Goal: Transaction & Acquisition: Purchase product/service

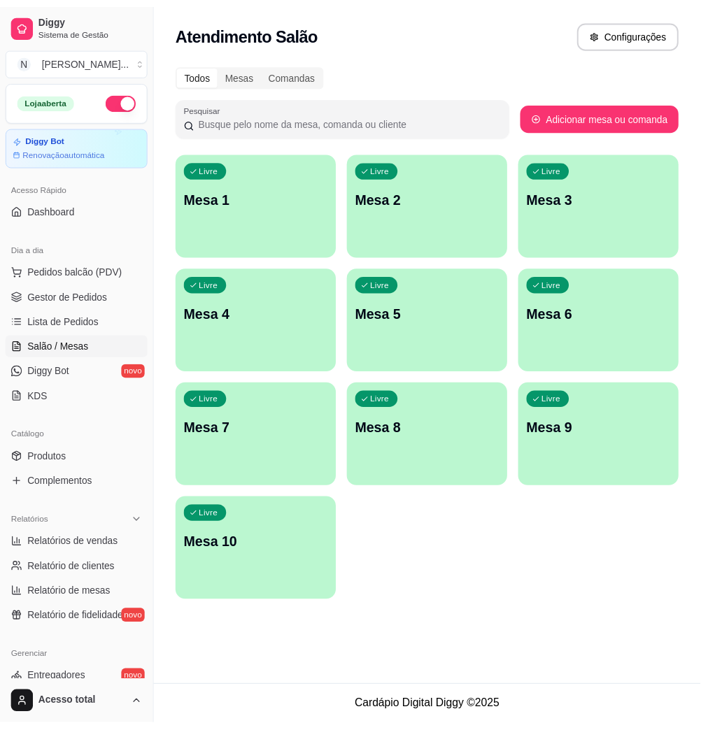
scroll to position [276, 0]
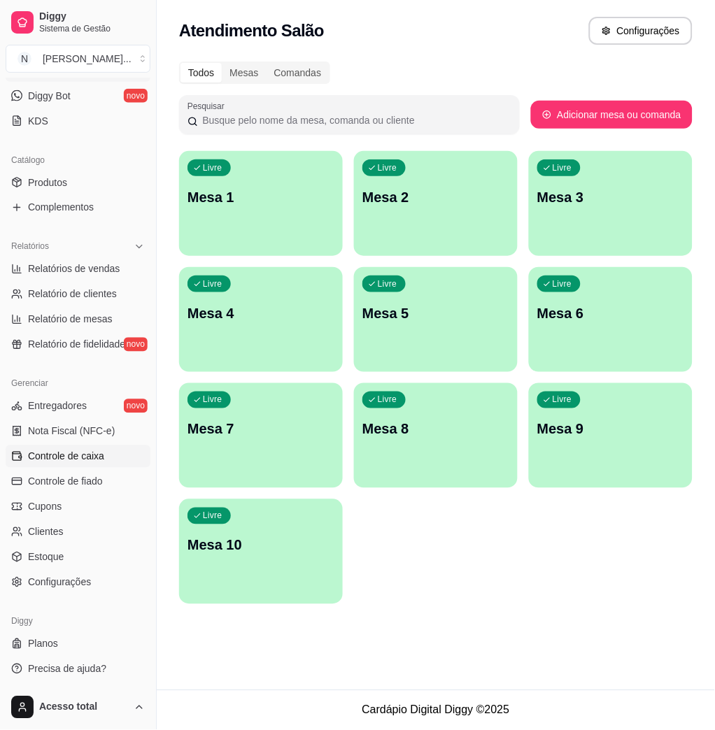
click at [103, 458] on span "Controle de caixa" at bounding box center [66, 457] width 76 height 14
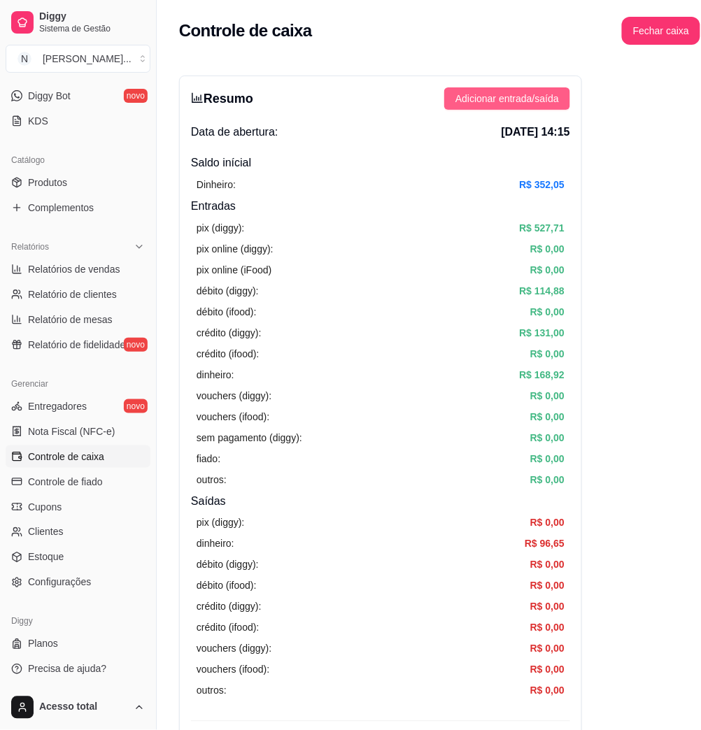
click at [516, 97] on span "Adicionar entrada/saída" at bounding box center [507, 98] width 104 height 15
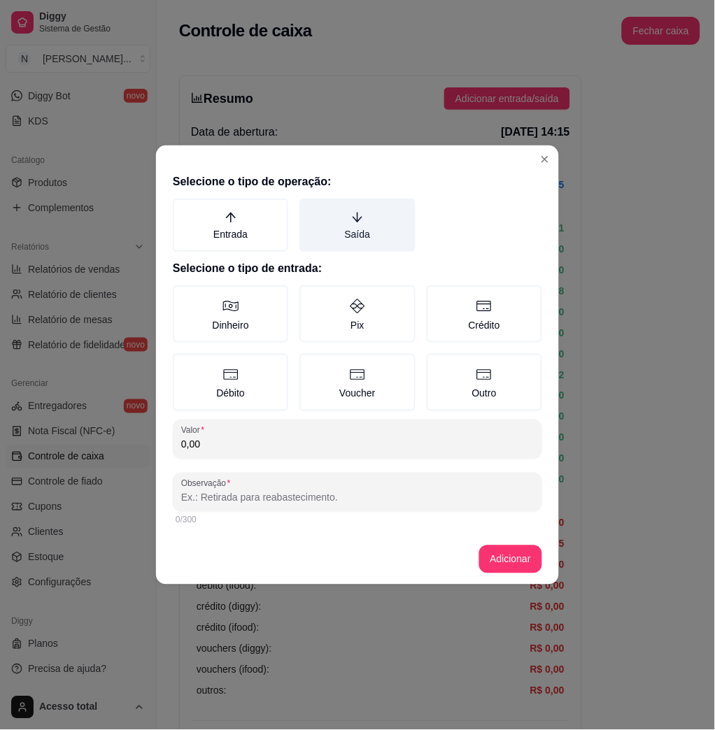
click at [356, 242] on label "Saída" at bounding box center [356, 225] width 115 height 53
click at [310, 209] on button "Saída" at bounding box center [304, 203] width 11 height 11
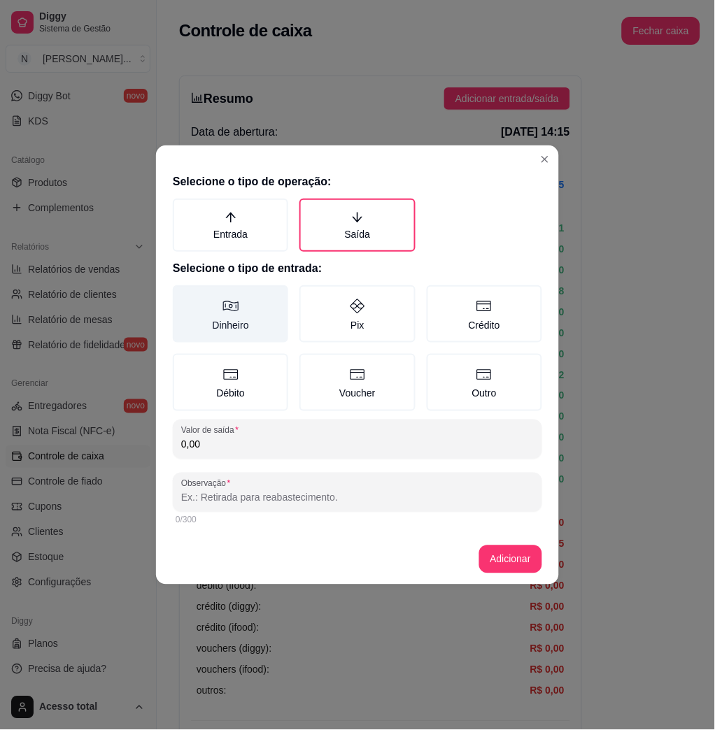
drag, startPoint x: 250, startPoint y: 318, endPoint x: 260, endPoint y: 326, distance: 12.9
click at [250, 318] on label "Dinheiro" at bounding box center [230, 313] width 115 height 57
click at [183, 296] on button "Dinheiro" at bounding box center [177, 290] width 11 height 11
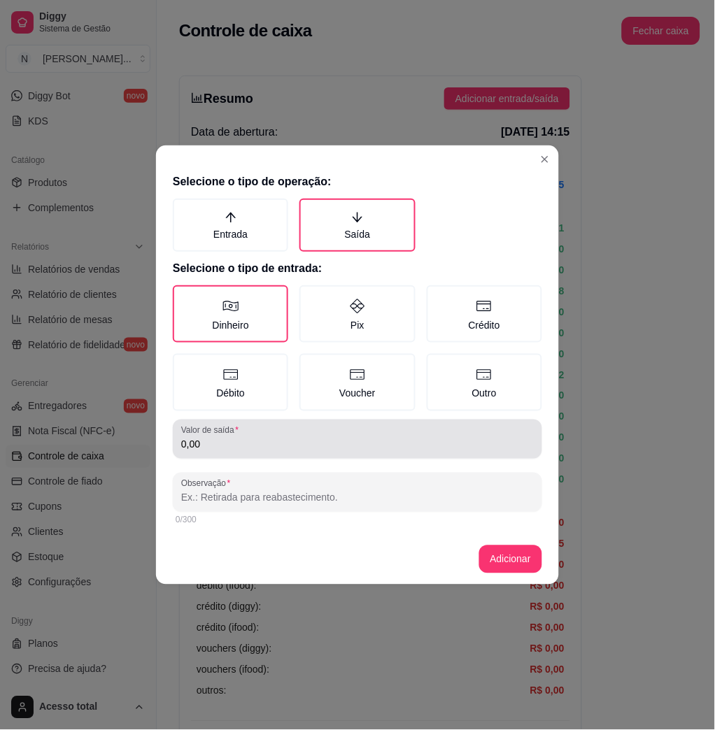
click at [321, 441] on input "0,00" at bounding box center [357, 445] width 353 height 14
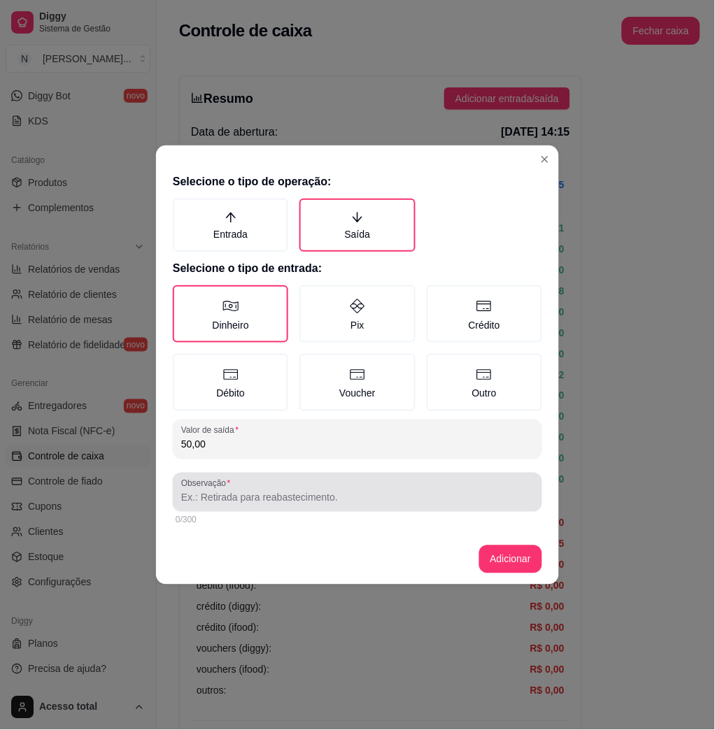
type input "50,00"
click at [420, 499] on input "Observação" at bounding box center [357, 498] width 353 height 14
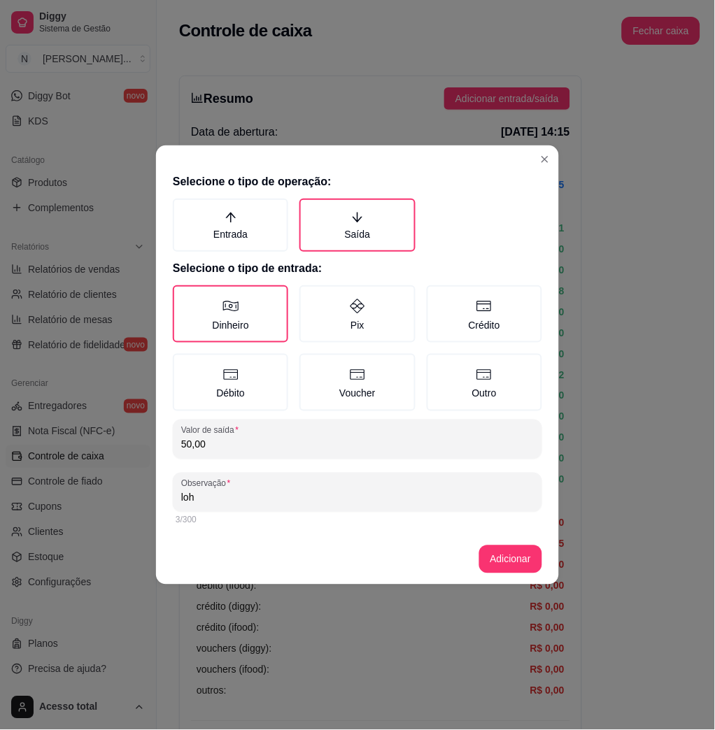
type input "loh"
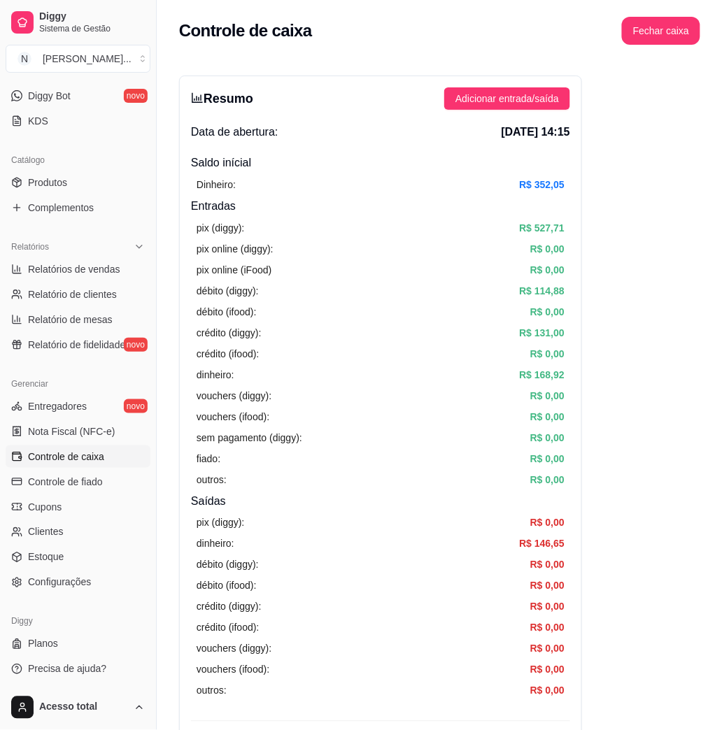
click at [418, 549] on div "dinheiro: R$ 146,65" at bounding box center [381, 544] width 368 height 15
click at [516, 99] on span "Adicionar entrada/saída" at bounding box center [507, 98] width 104 height 15
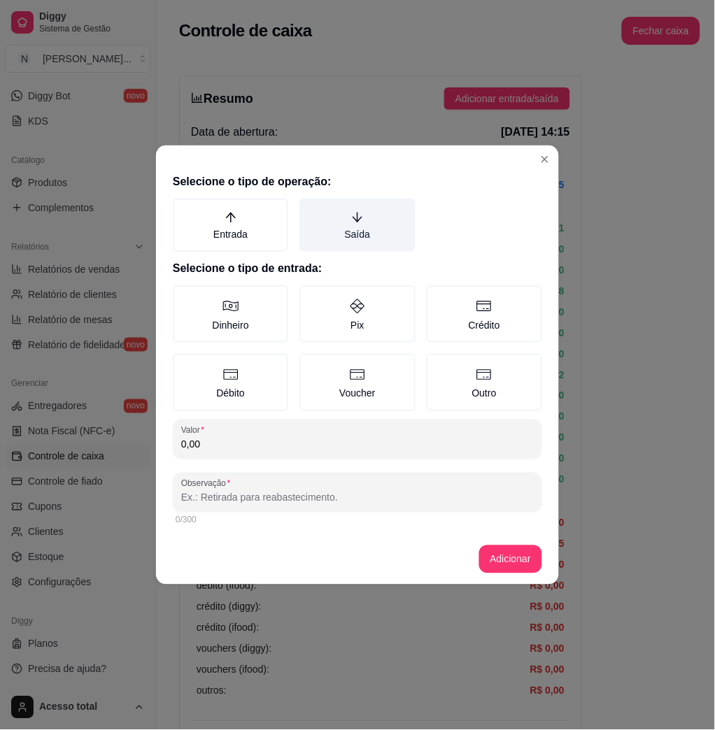
click at [383, 230] on label "Saída" at bounding box center [356, 225] width 115 height 53
click at [310, 209] on button "Saída" at bounding box center [304, 203] width 11 height 11
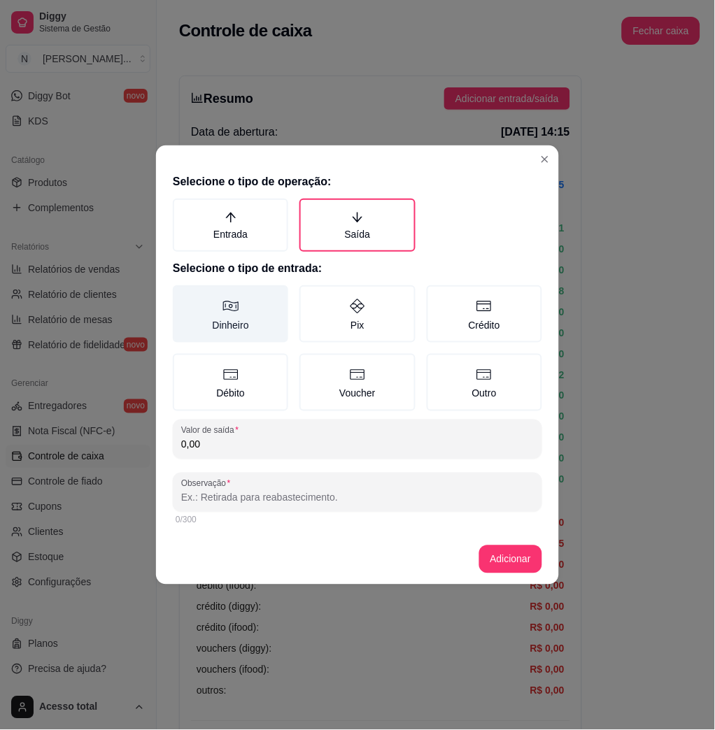
click at [257, 312] on label "Dinheiro" at bounding box center [230, 313] width 115 height 57
click at [183, 296] on button "Dinheiro" at bounding box center [177, 290] width 11 height 11
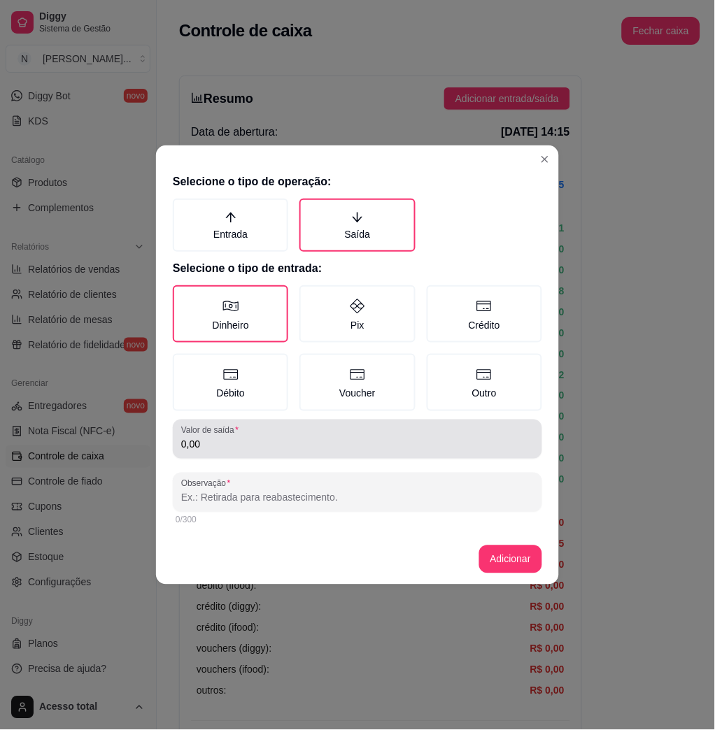
click at [322, 441] on input "0,00" at bounding box center [357, 445] width 353 height 14
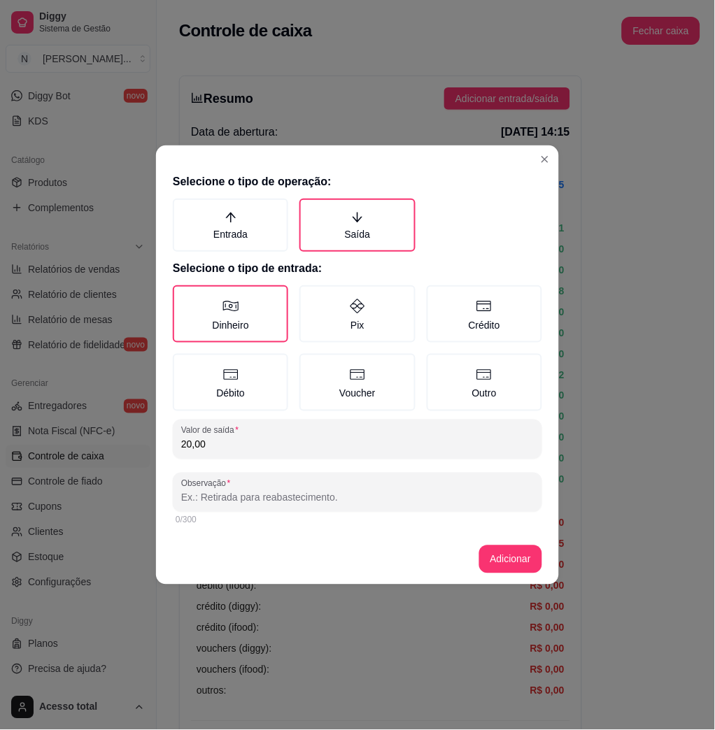
type input "20,00"
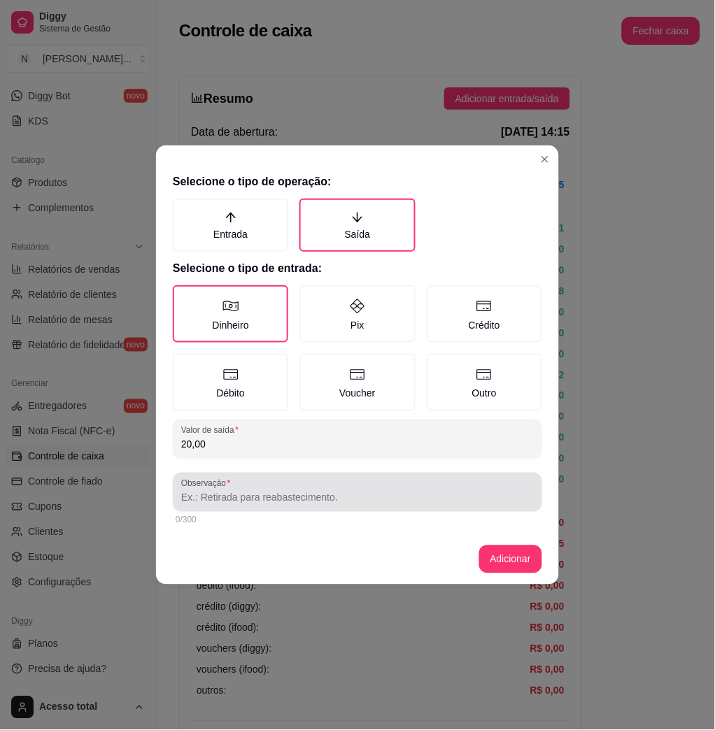
click at [283, 485] on div at bounding box center [357, 493] width 353 height 28
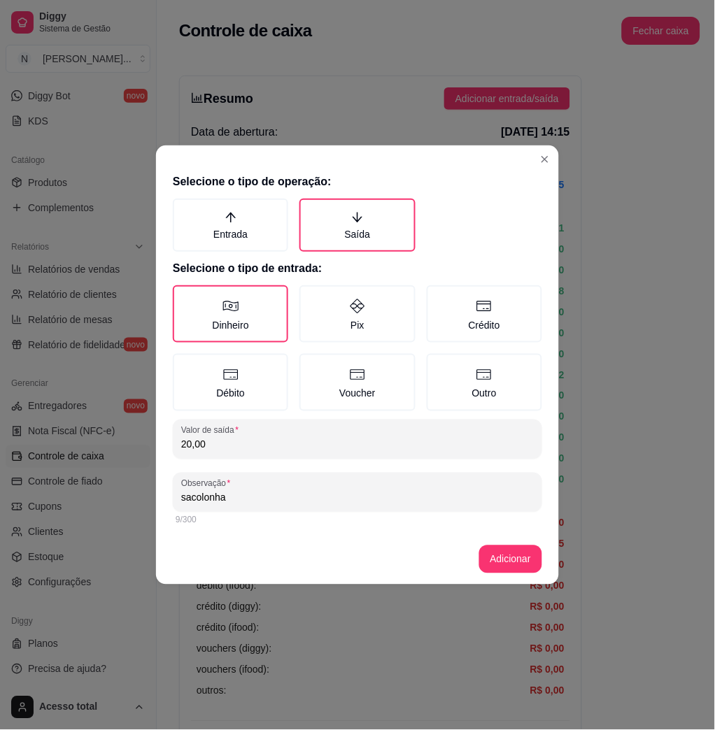
click at [210, 498] on input "sacolonha" at bounding box center [357, 498] width 353 height 14
type input "sacolinha"
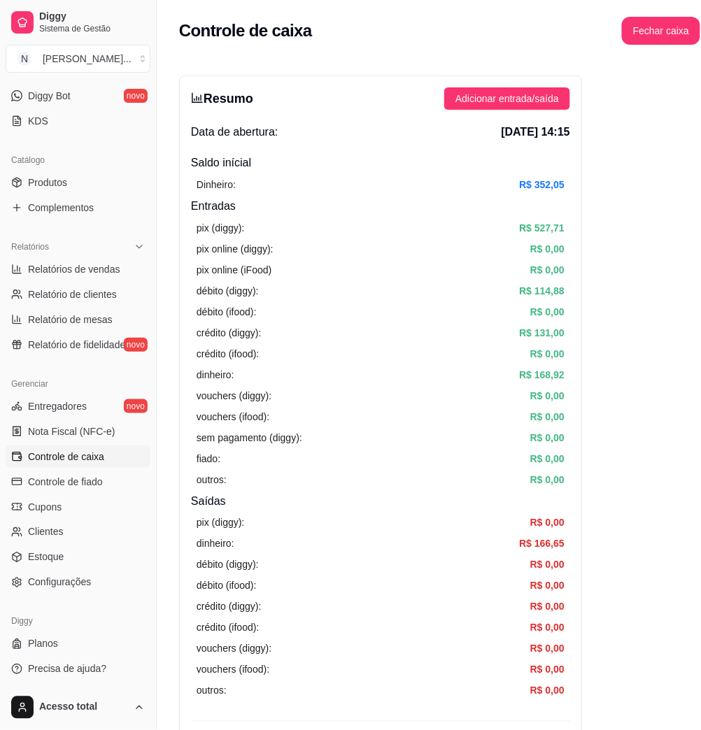
scroll to position [466, 0]
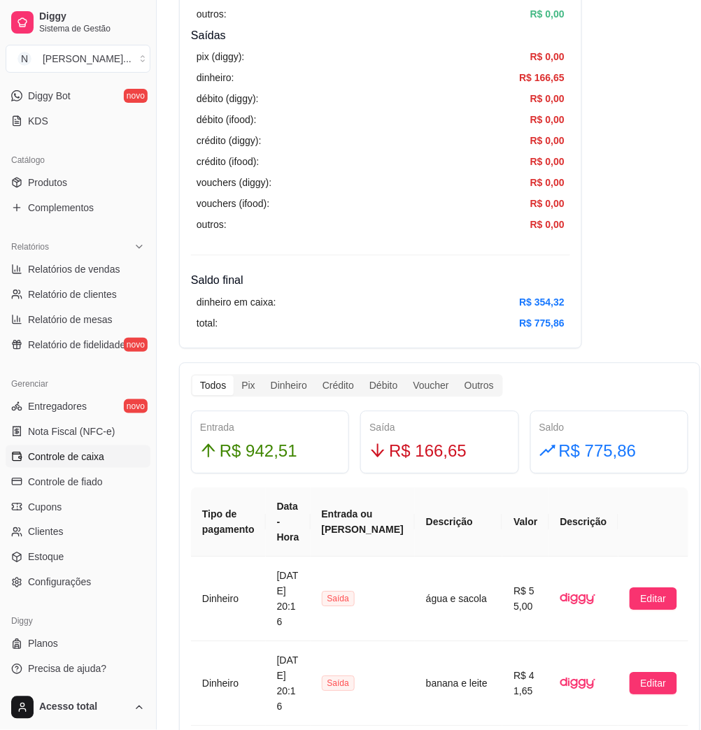
click at [115, 459] on link "Controle de caixa" at bounding box center [78, 457] width 145 height 22
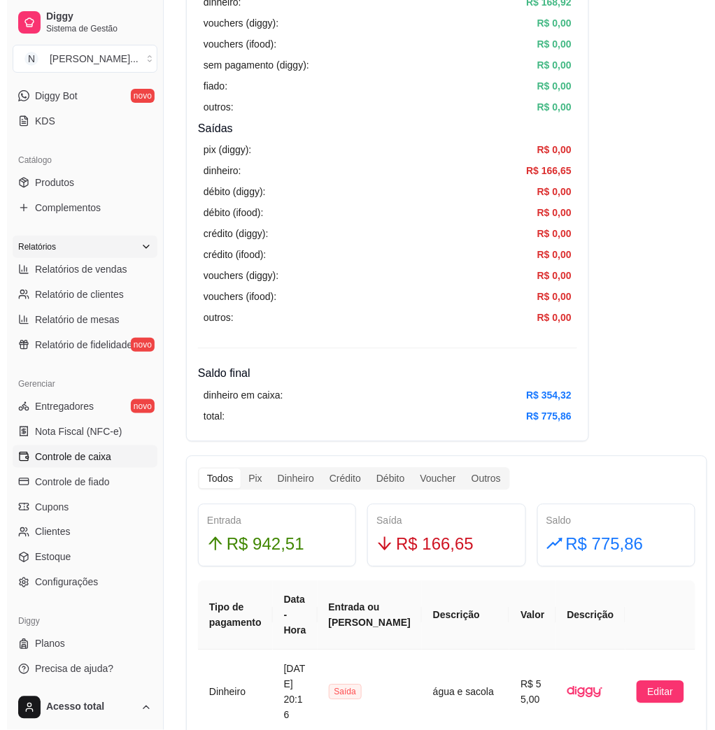
scroll to position [0, 0]
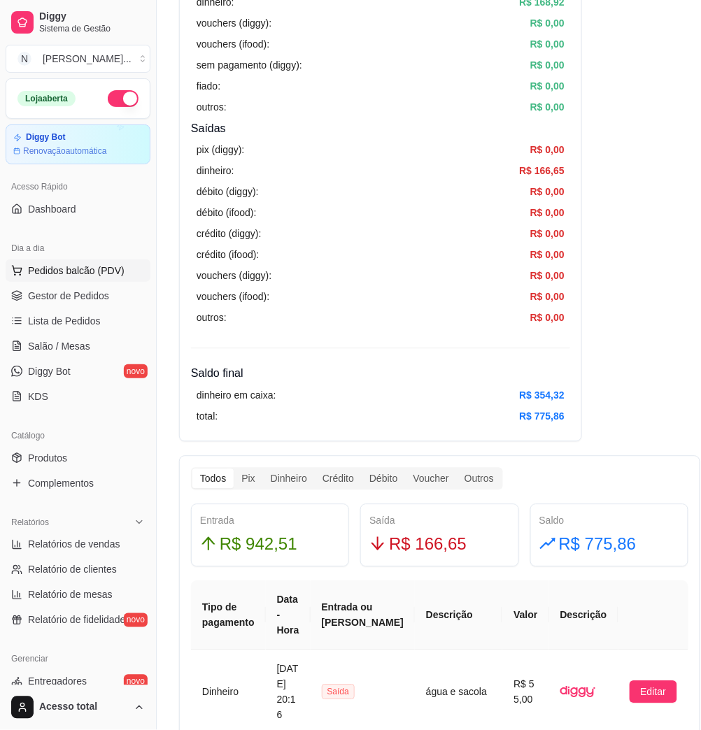
click at [106, 272] on span "Pedidos balcão (PDV)" at bounding box center [76, 271] width 97 height 14
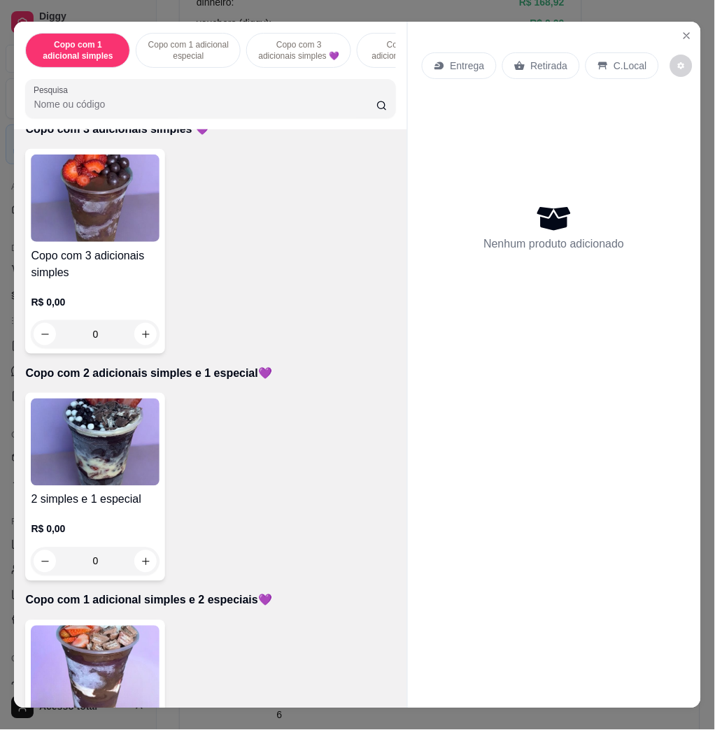
scroll to position [653, 0]
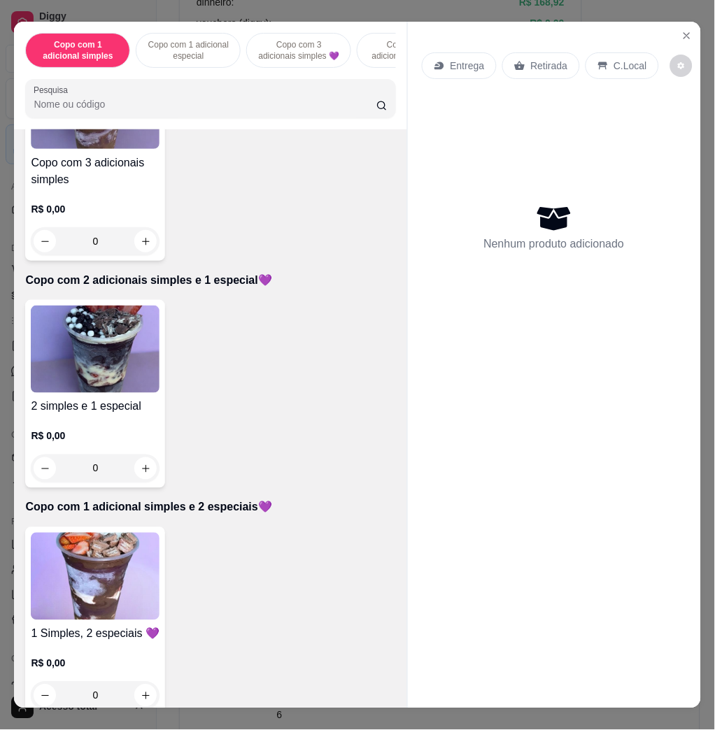
click at [98, 390] on img at bounding box center [95, 349] width 129 height 87
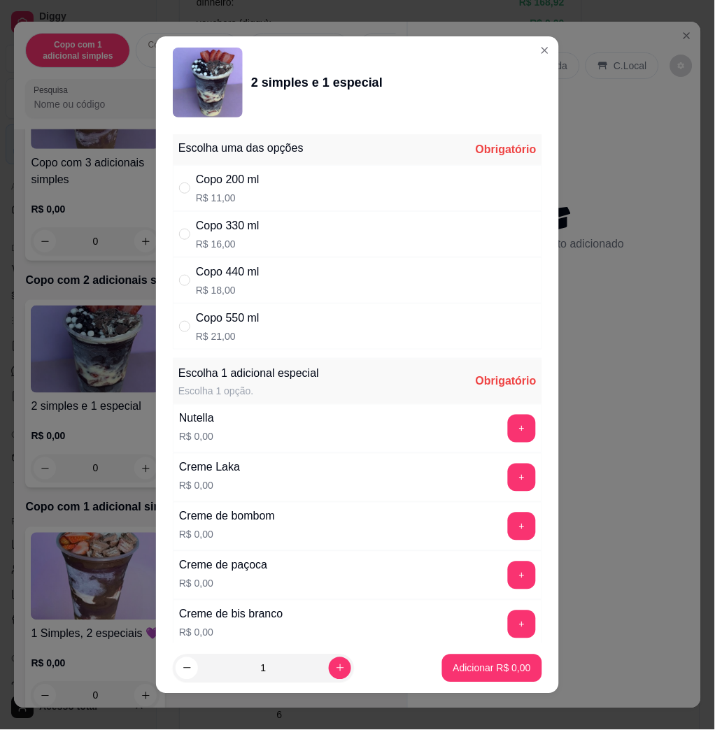
click at [295, 332] on div "Copo 550 ml R$ 21,00" at bounding box center [357, 327] width 369 height 46
radio input "true"
click at [502, 442] on div "+" at bounding box center [521, 429] width 39 height 28
click at [509, 427] on button "+" at bounding box center [522, 429] width 27 height 27
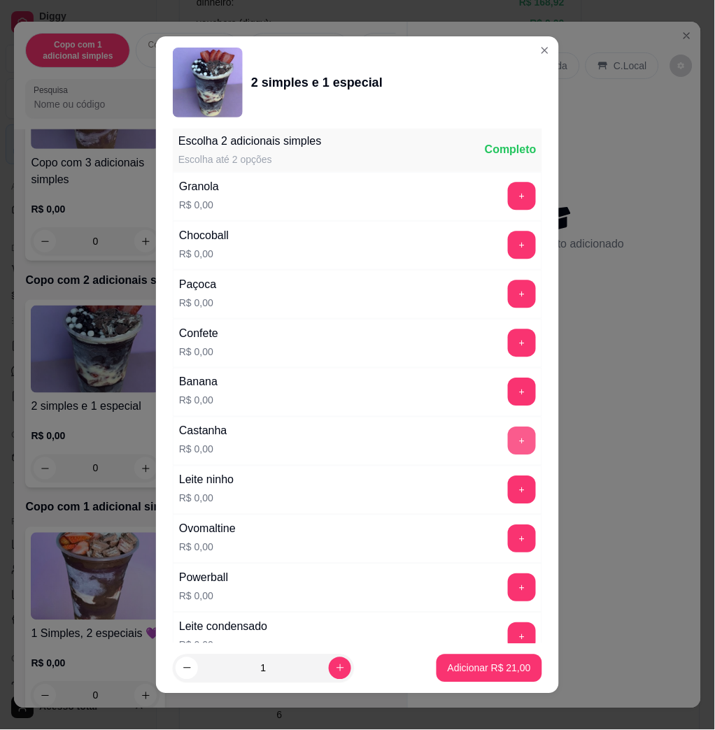
scroll to position [8, 0]
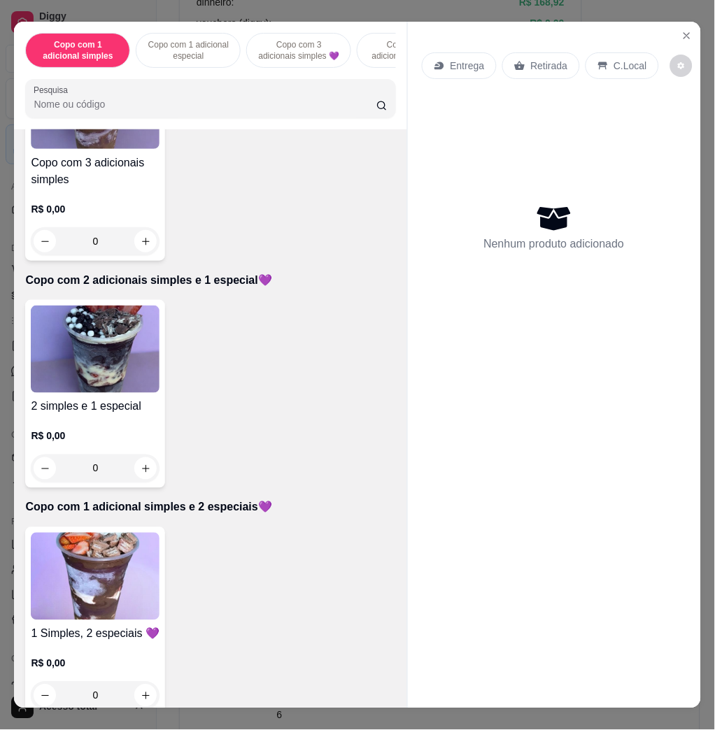
click at [138, 599] on img at bounding box center [95, 576] width 129 height 87
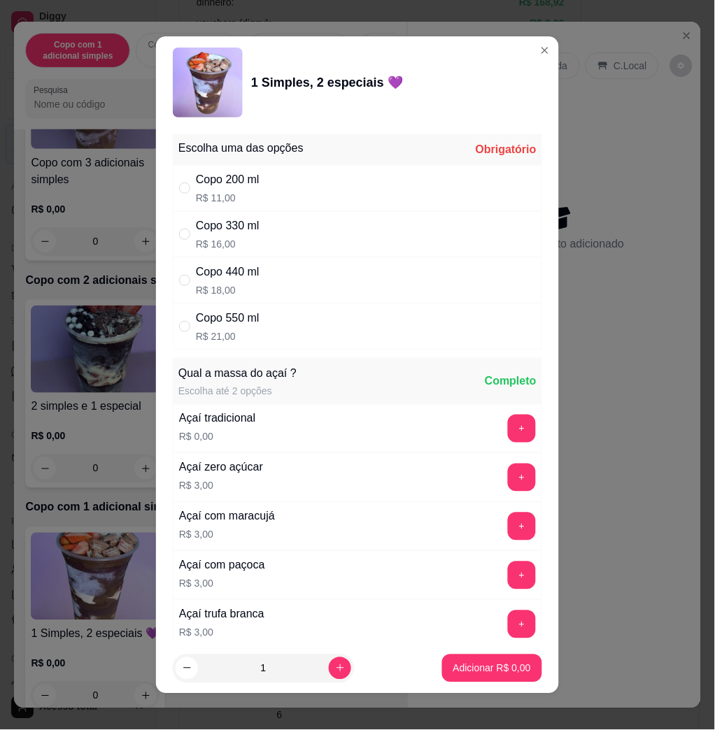
click at [248, 329] on div "Copo 550 ml R$ 21,00" at bounding box center [228, 327] width 64 height 34
radio input "true"
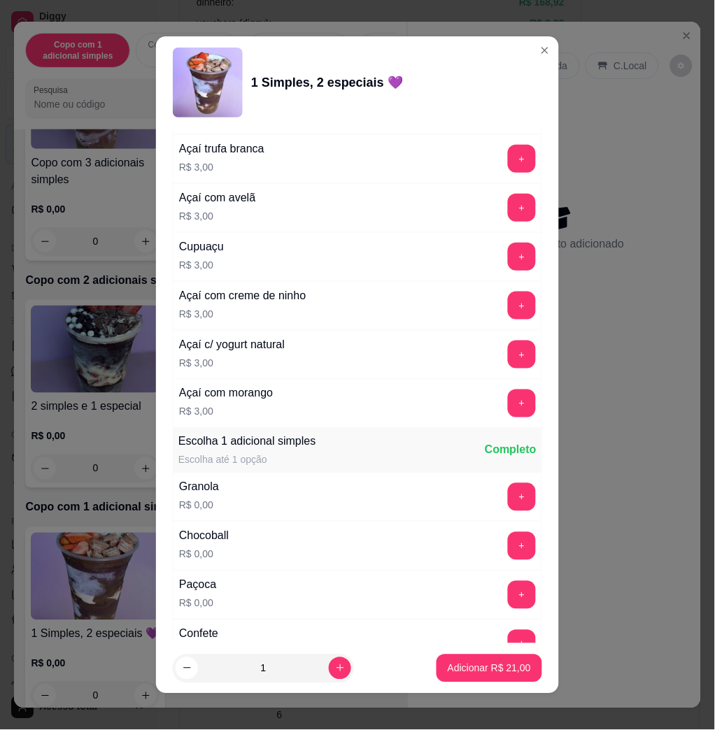
scroll to position [653, 0]
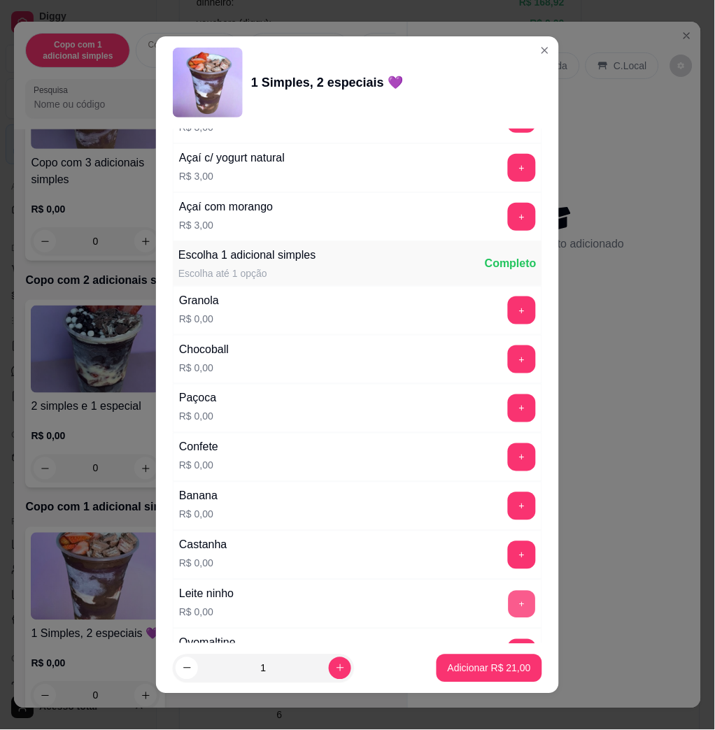
click at [509, 610] on button "+" at bounding box center [522, 604] width 27 height 27
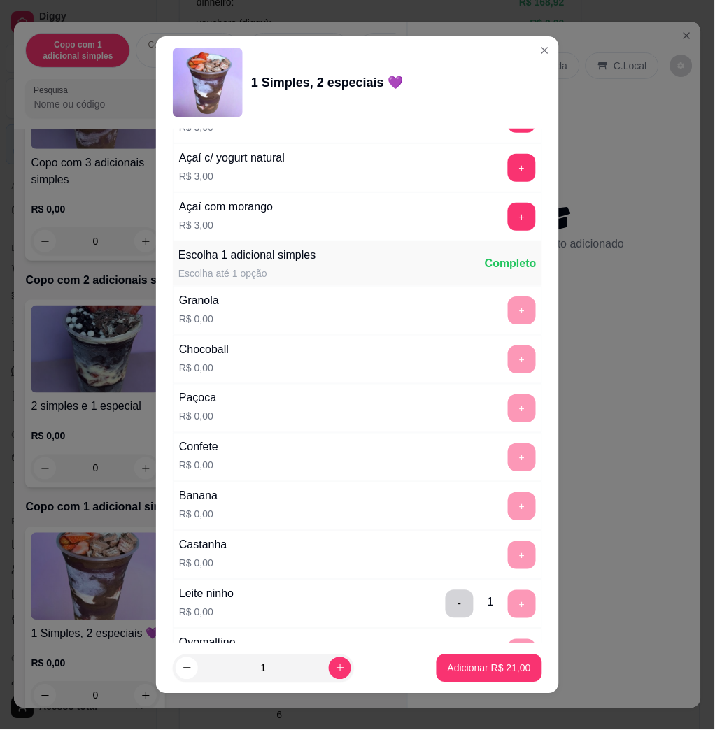
scroll to position [1026, 0]
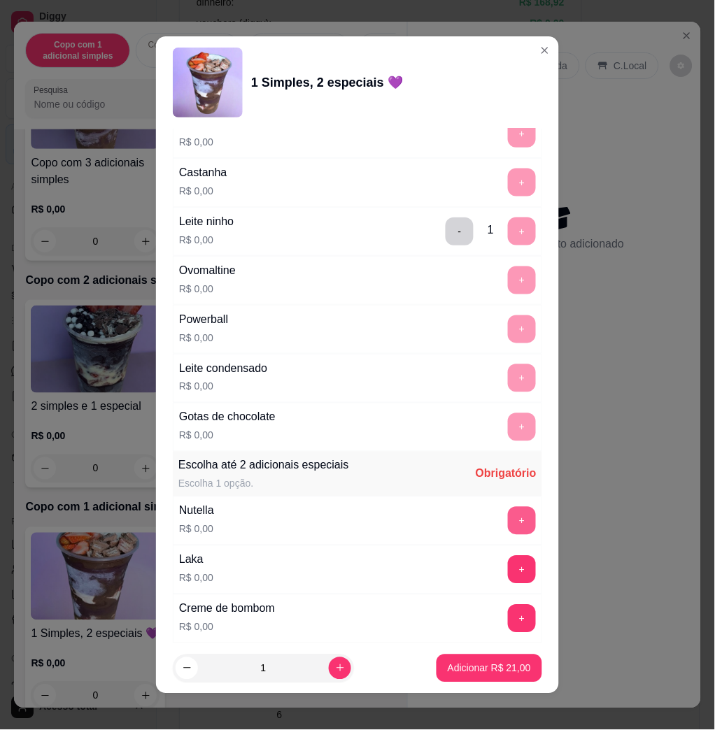
click at [508, 531] on button "+" at bounding box center [522, 521] width 28 height 28
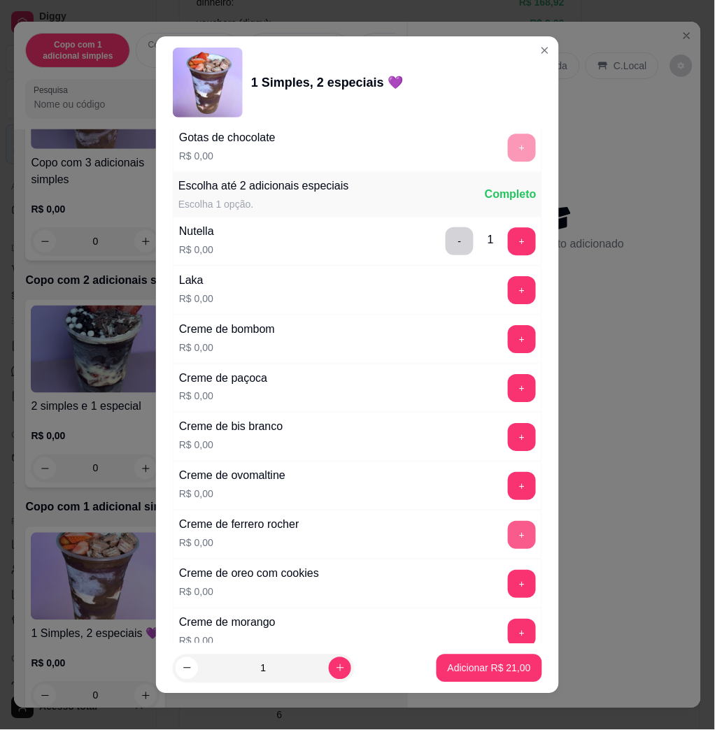
scroll to position [1585, 0]
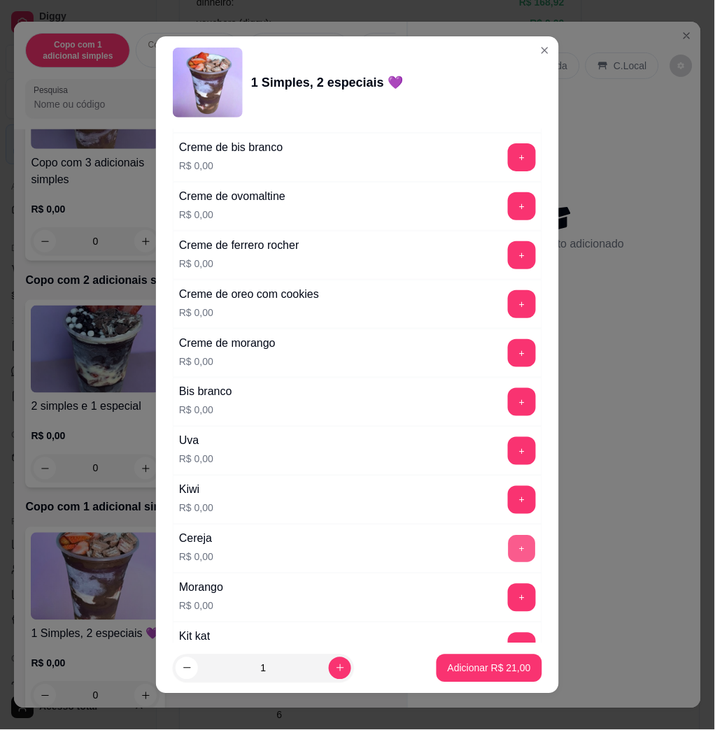
click at [509, 558] on button "+" at bounding box center [522, 549] width 27 height 27
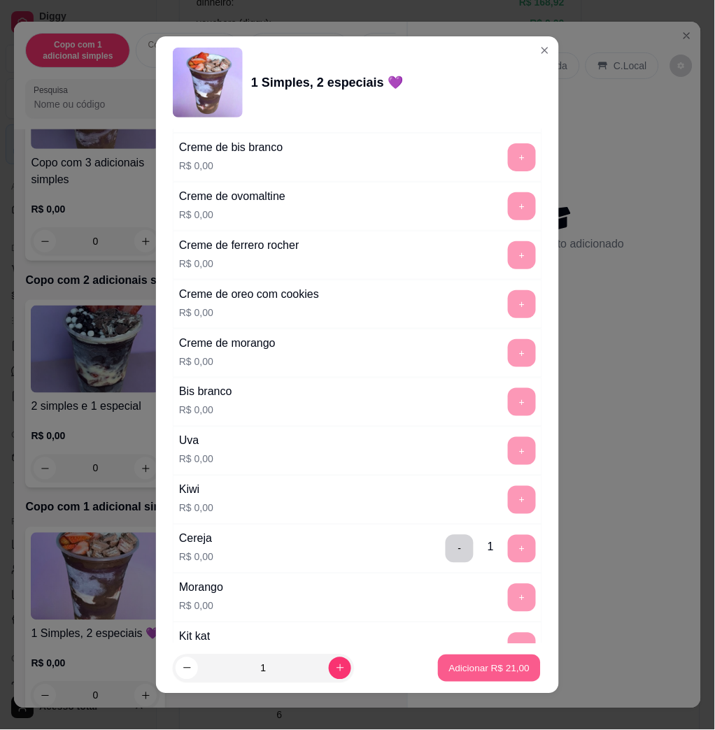
click at [457, 665] on p "Adicionar R$ 21,00" at bounding box center [489, 668] width 81 height 13
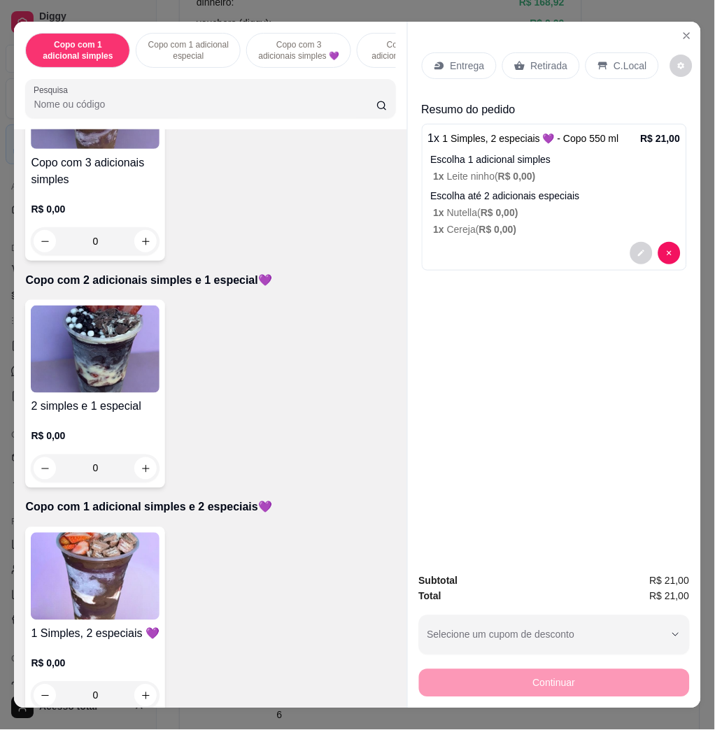
click at [65, 388] on img at bounding box center [95, 349] width 129 height 87
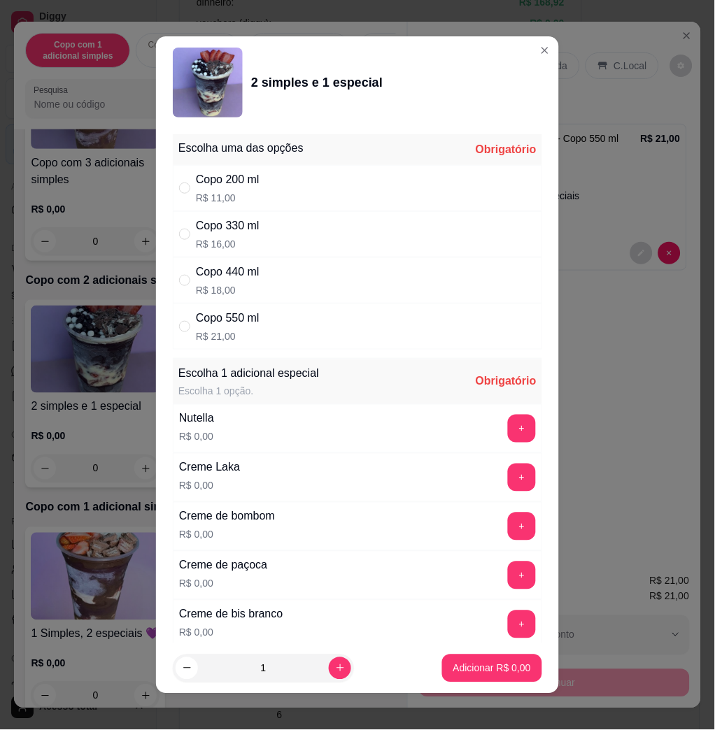
click at [292, 222] on div "Copo 330 ml R$ 16,00" at bounding box center [357, 234] width 369 height 46
radio input "true"
click at [502, 438] on div "+" at bounding box center [521, 429] width 39 height 28
click at [508, 424] on button "+" at bounding box center [522, 429] width 28 height 28
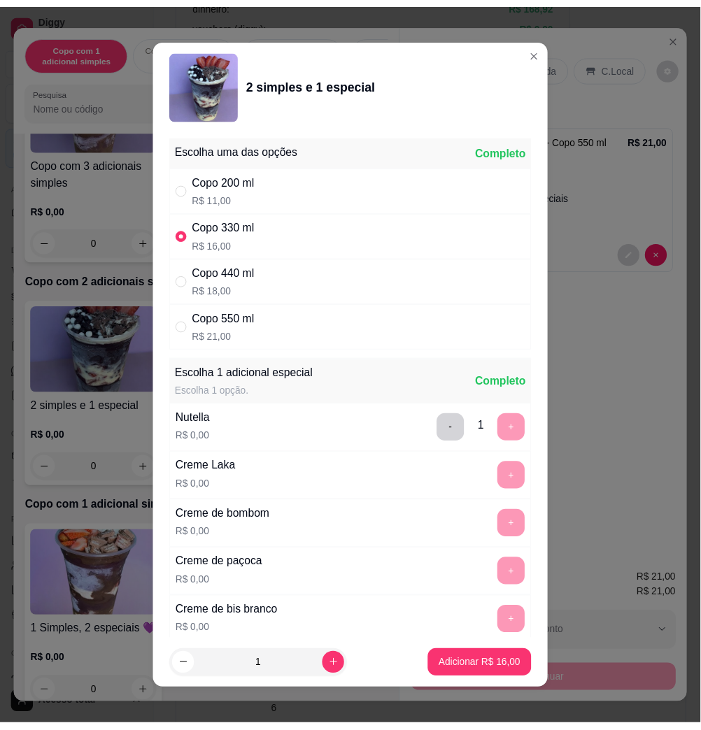
scroll to position [8, 0]
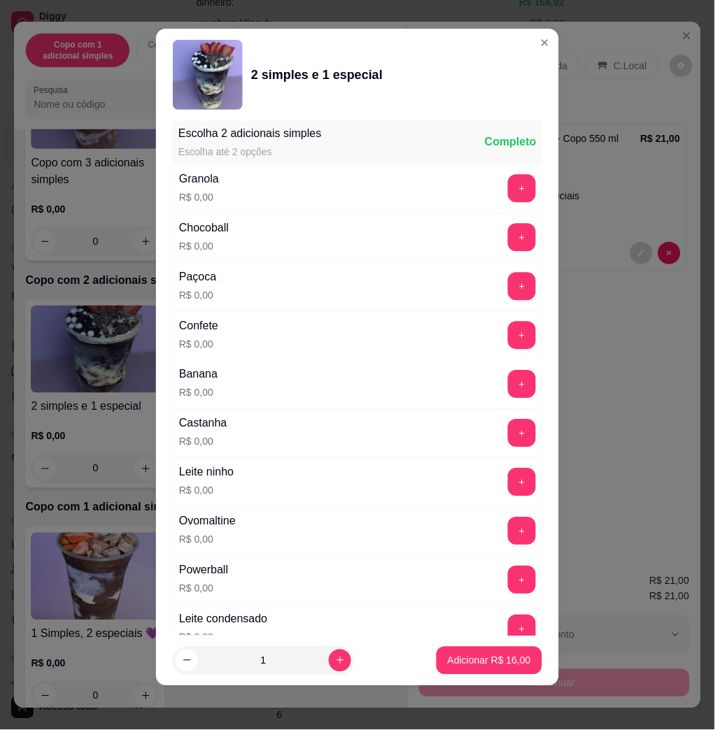
click at [508, 479] on button "+" at bounding box center [522, 483] width 28 height 28
click at [502, 654] on p "Adicionar R$ 16,00" at bounding box center [489, 660] width 81 height 13
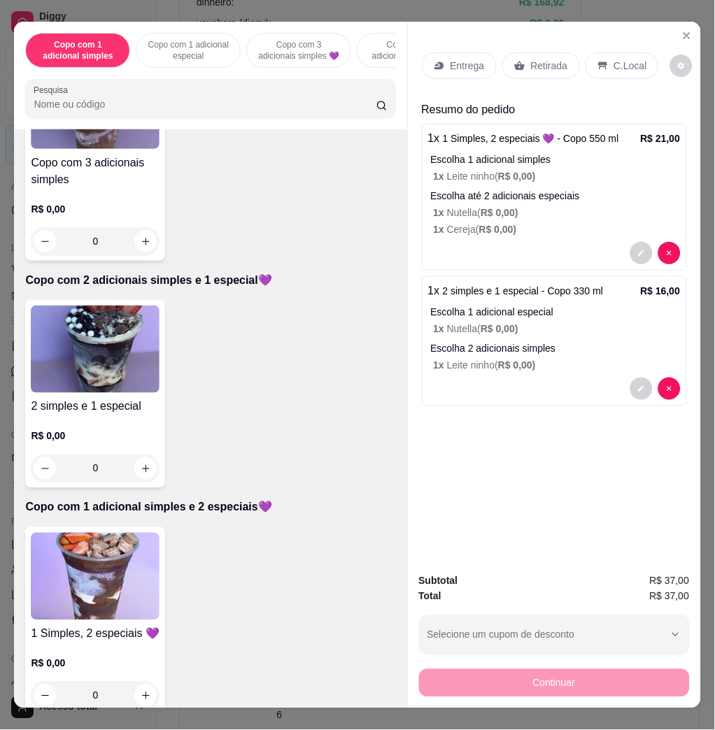
click at [464, 60] on p "Entrega" at bounding box center [468, 66] width 34 height 14
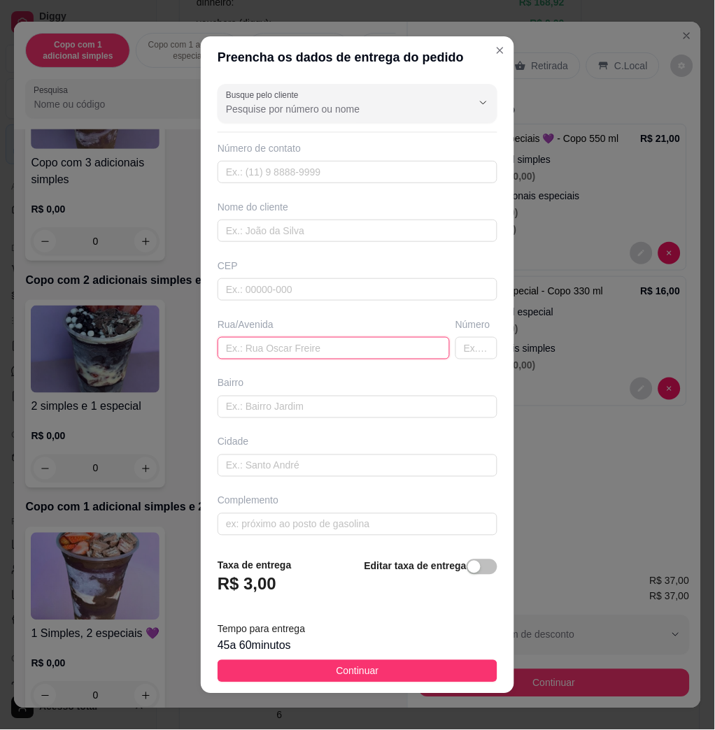
click at [272, 343] on input "text" at bounding box center [334, 348] width 232 height 22
click at [310, 348] on input "text" at bounding box center [334, 348] width 232 height 22
paste input "[PERSON_NAME] 164"
type input "[PERSON_NAME] 164"
click at [455, 353] on input "text" at bounding box center [476, 348] width 42 height 22
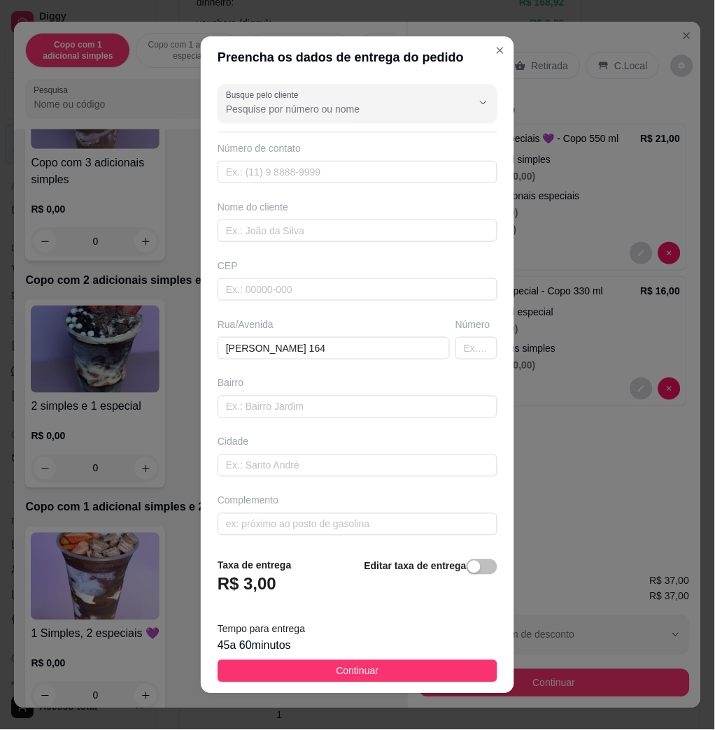
click at [349, 427] on div "Busque pelo cliente Número de contato Nome do cliente CEP Rua/[STREET_ADDRESS][…" at bounding box center [357, 312] width 313 height 469
click at [356, 412] on input "text" at bounding box center [358, 407] width 280 height 22
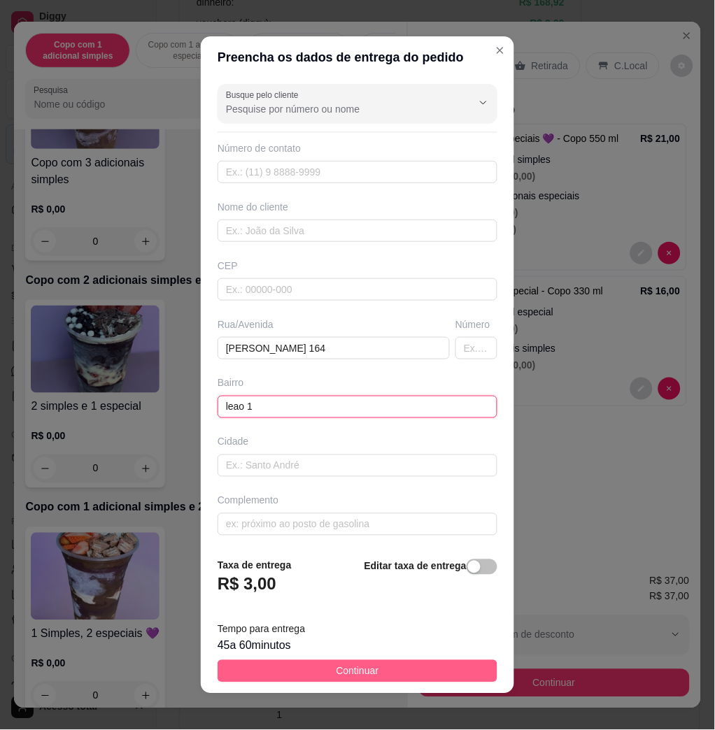
type input "leao 1"
click at [336, 671] on span "Continuar" at bounding box center [357, 671] width 43 height 15
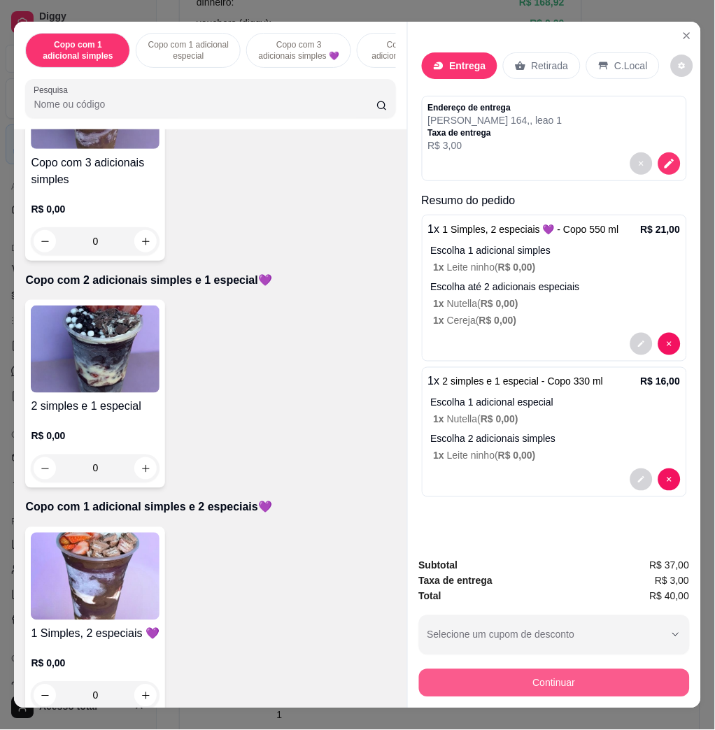
click at [453, 671] on button "Continuar" at bounding box center [554, 683] width 271 height 28
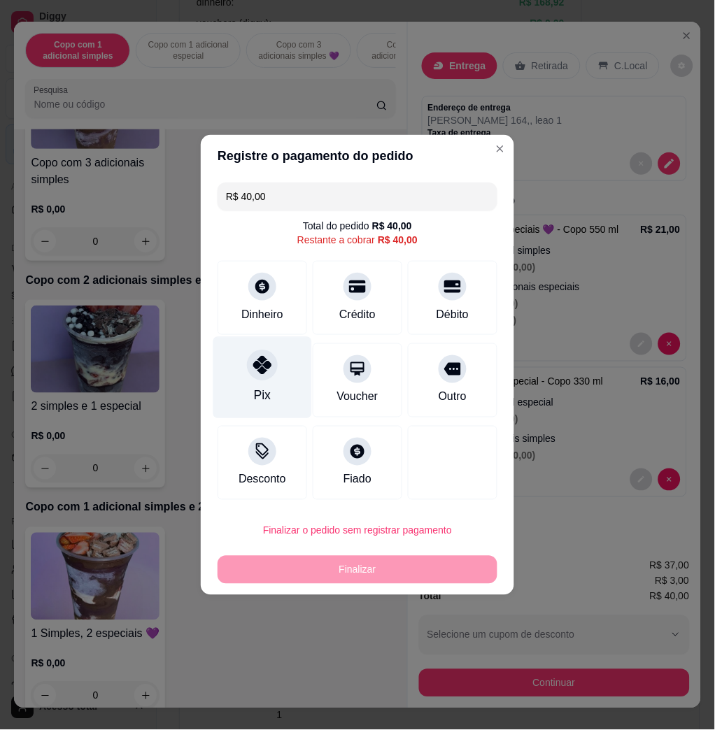
click at [302, 367] on div "Pix" at bounding box center [262, 378] width 99 height 82
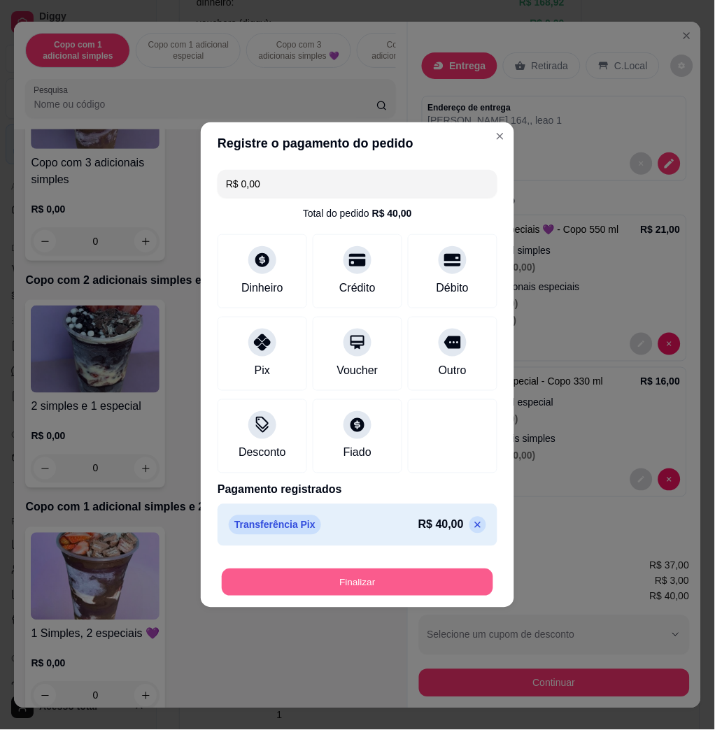
click at [321, 574] on button "Finalizar" at bounding box center [357, 582] width 271 height 27
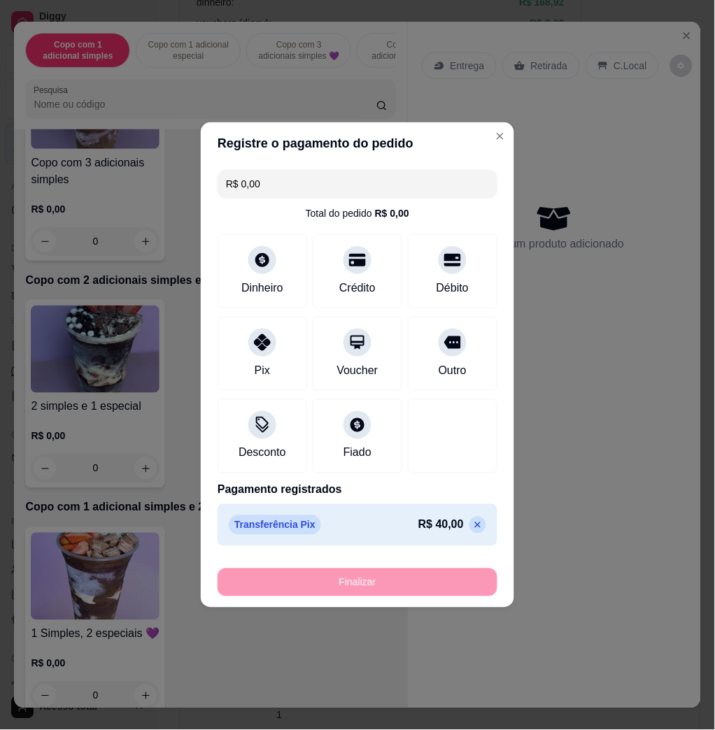
type input "-R$ 40,00"
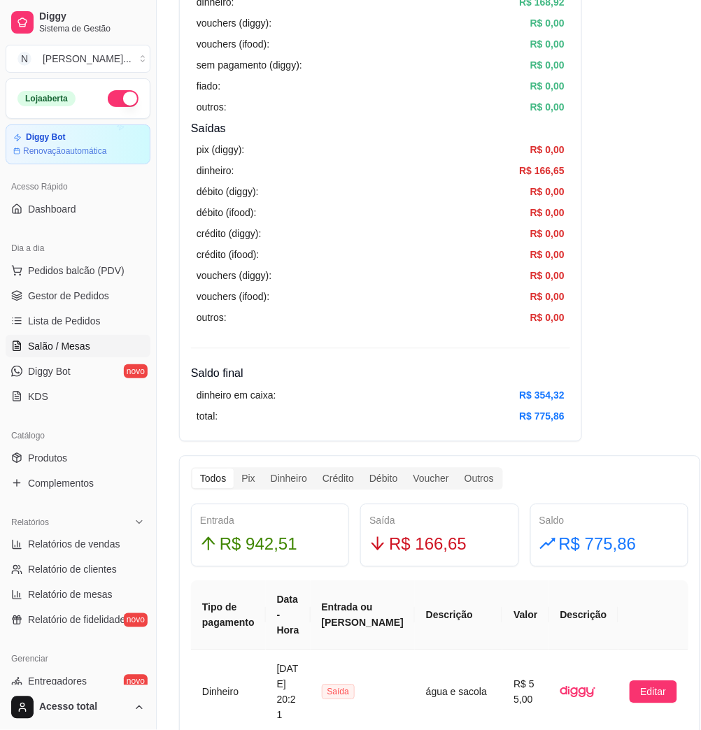
click at [110, 350] on link "Salão / Mesas" at bounding box center [78, 346] width 145 height 22
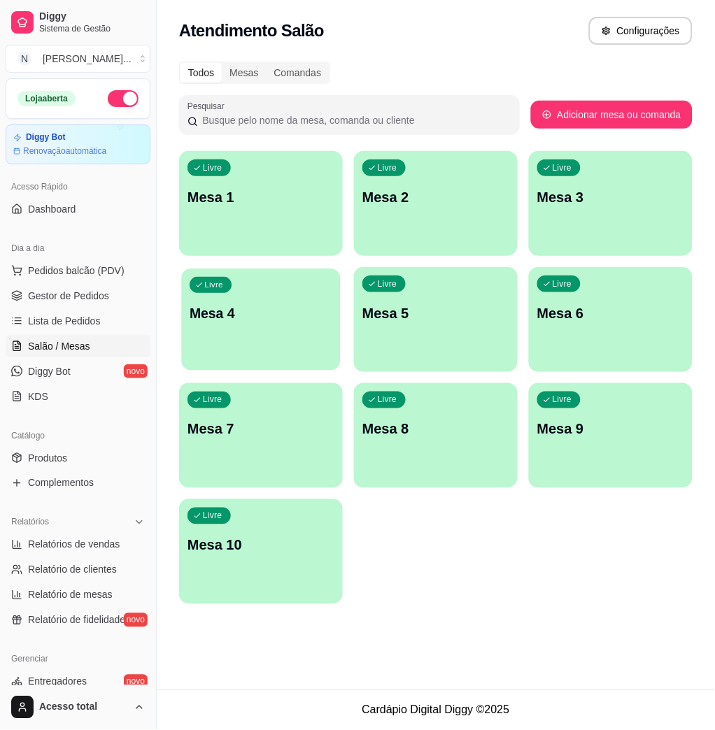
click at [253, 343] on div "Livre Mesa 4" at bounding box center [261, 311] width 159 height 85
click at [542, 55] on div "Todos Mesas Comandas Pesquisar Adicionar mesa ou comanda Livre Mesa 1 Livre Mes…" at bounding box center [436, 337] width 558 height 568
click at [545, 57] on div "Todos Mesas Comandas Pesquisar Adicionar mesa ou comanda Livre Mesa 1 Livre Mes…" at bounding box center [436, 337] width 558 height 568
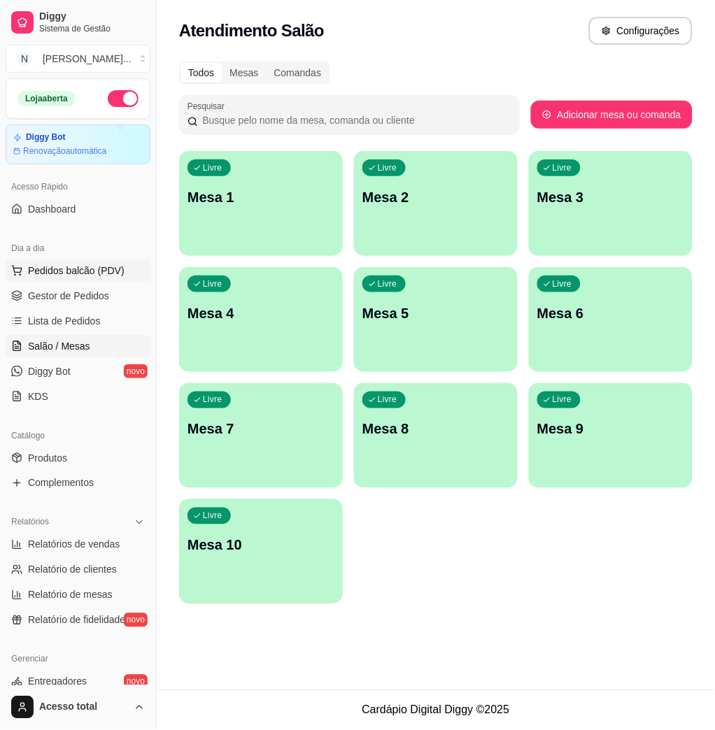
click at [56, 276] on span "Pedidos balcão (PDV)" at bounding box center [76, 271] width 97 height 14
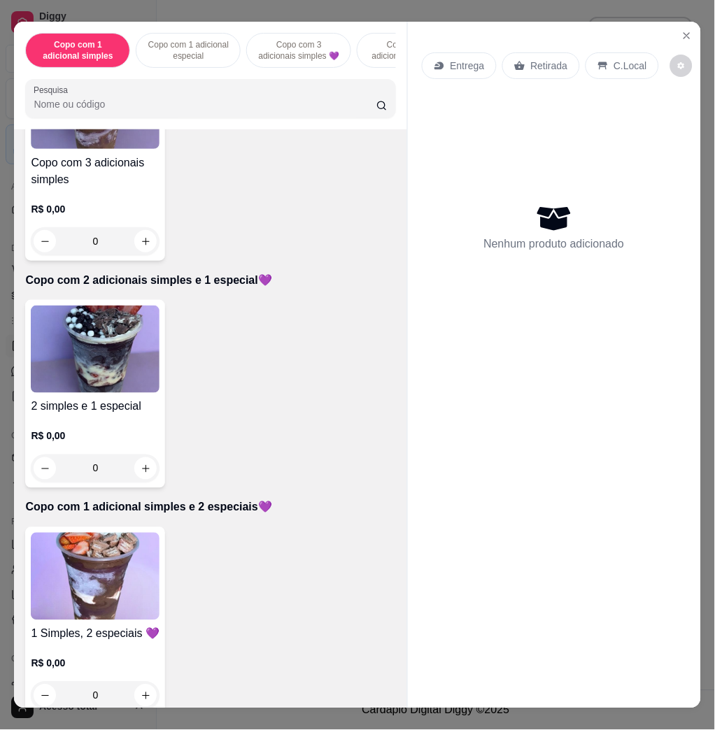
scroll to position [839, 0]
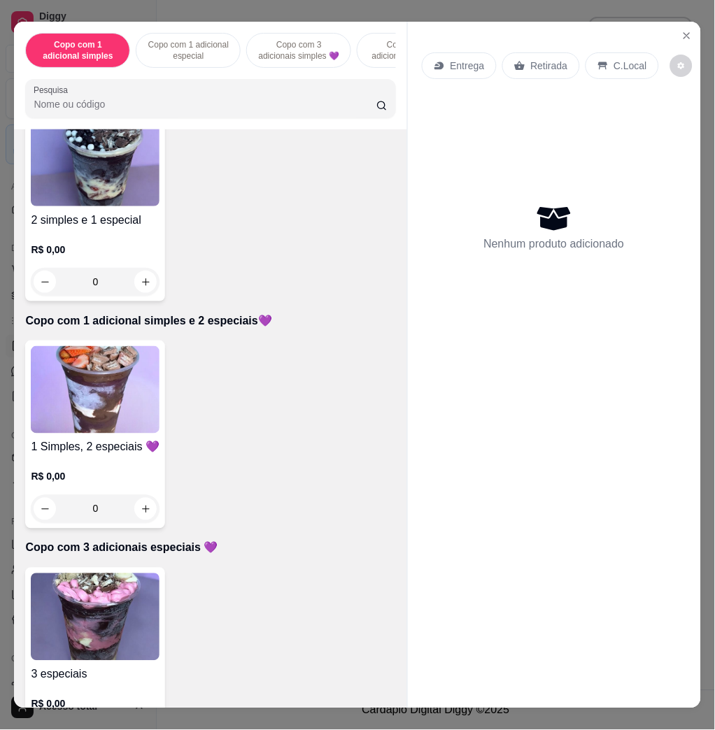
click at [104, 430] on img at bounding box center [95, 389] width 129 height 87
click at [327, 304] on div "Copo 550 ml R$ 21,00" at bounding box center [357, 327] width 369 height 46
radio input "true"
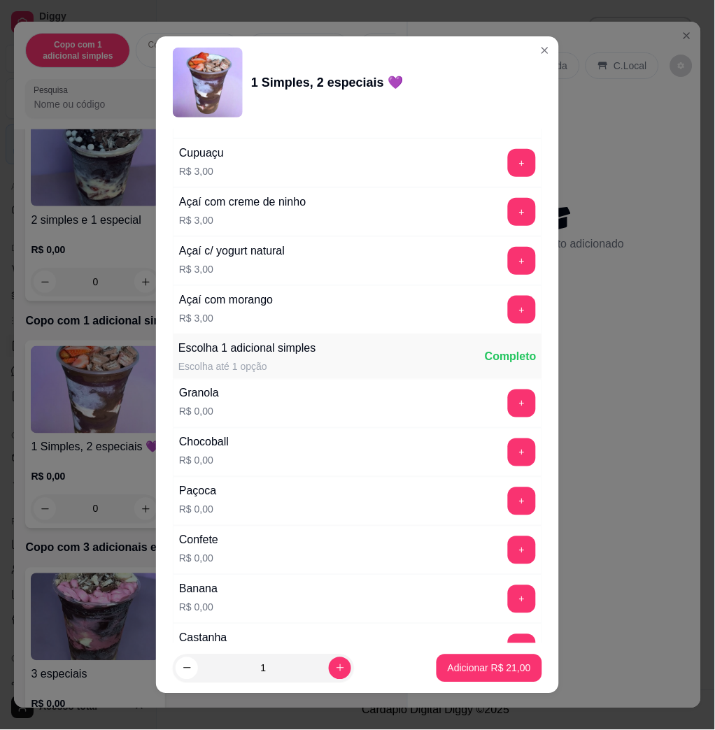
scroll to position [653, 0]
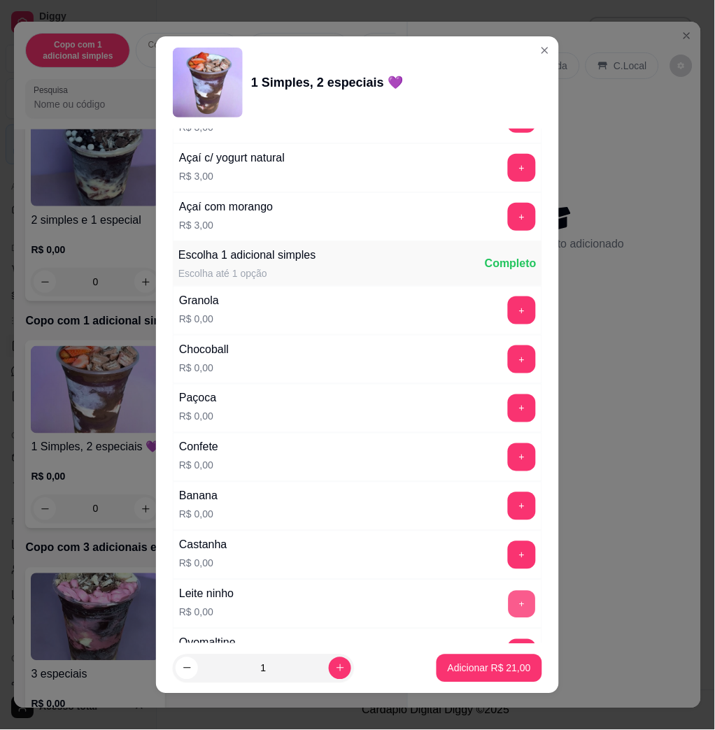
click at [509, 606] on button "+" at bounding box center [522, 604] width 27 height 27
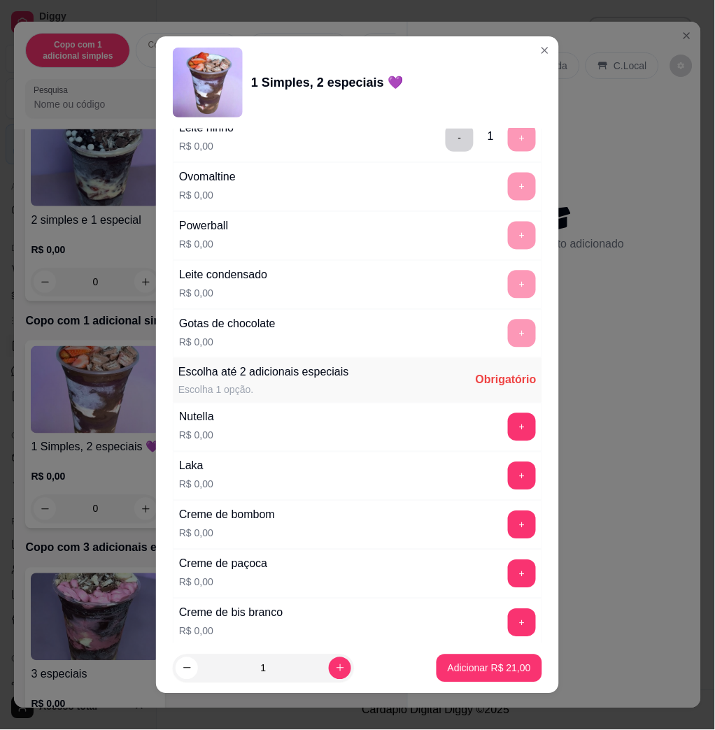
scroll to position [1212, 0]
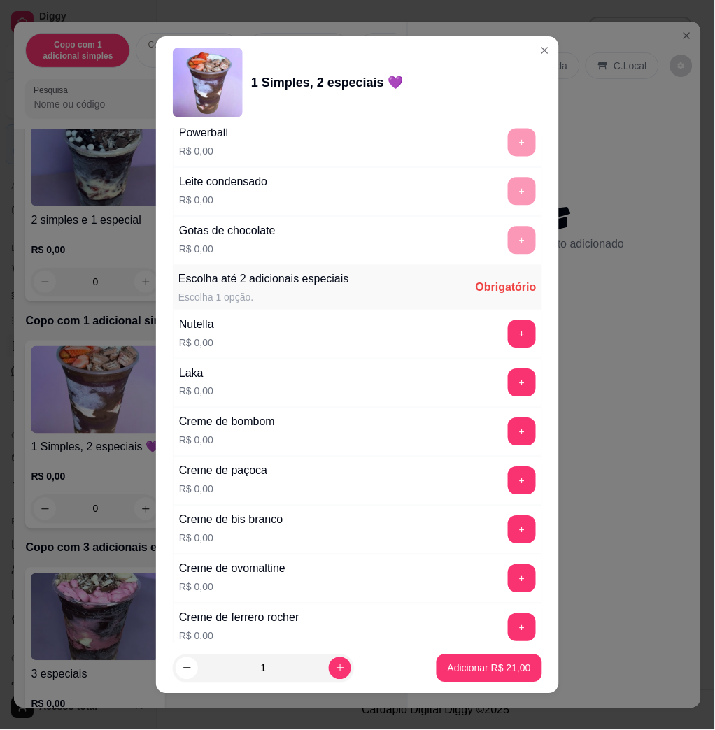
click at [490, 404] on div "Laka R$ 0,00 +" at bounding box center [357, 383] width 369 height 49
click at [508, 386] on button "+" at bounding box center [522, 383] width 28 height 28
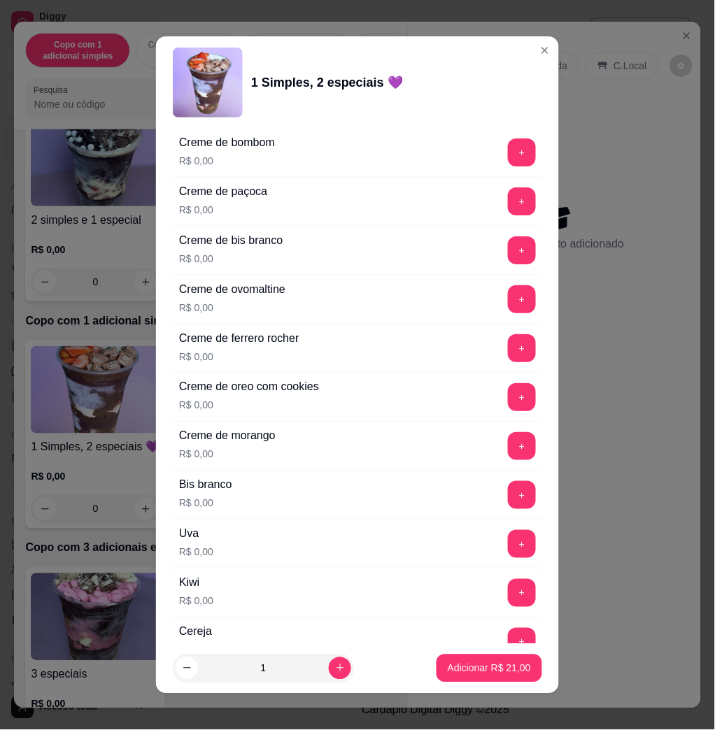
scroll to position [1585, 0]
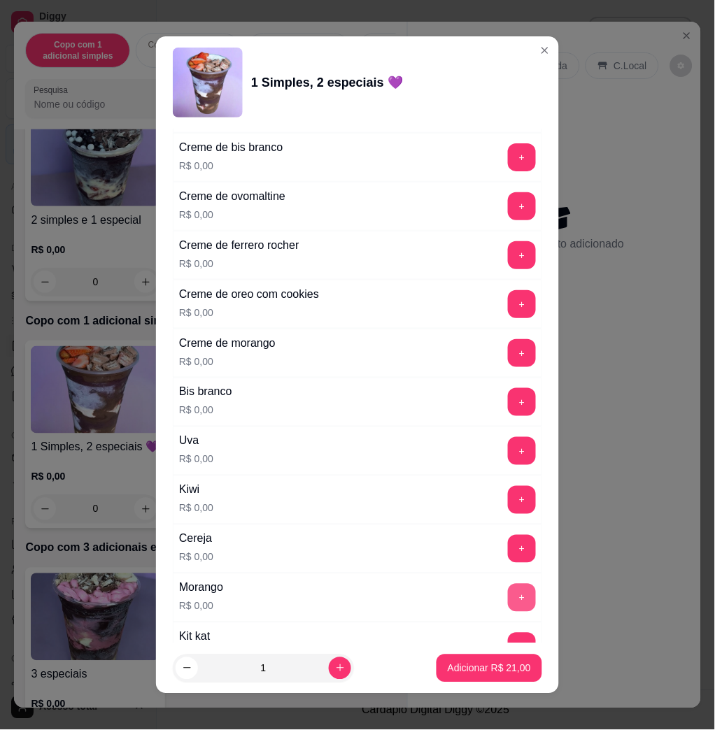
click at [508, 594] on button "+" at bounding box center [522, 598] width 28 height 28
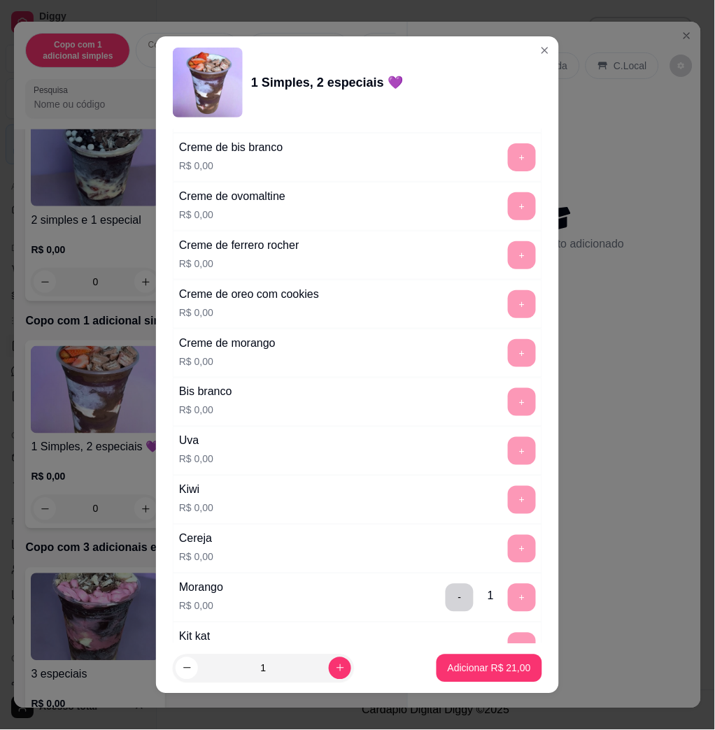
click at [484, 662] on p "Adicionar R$ 21,00" at bounding box center [489, 669] width 83 height 14
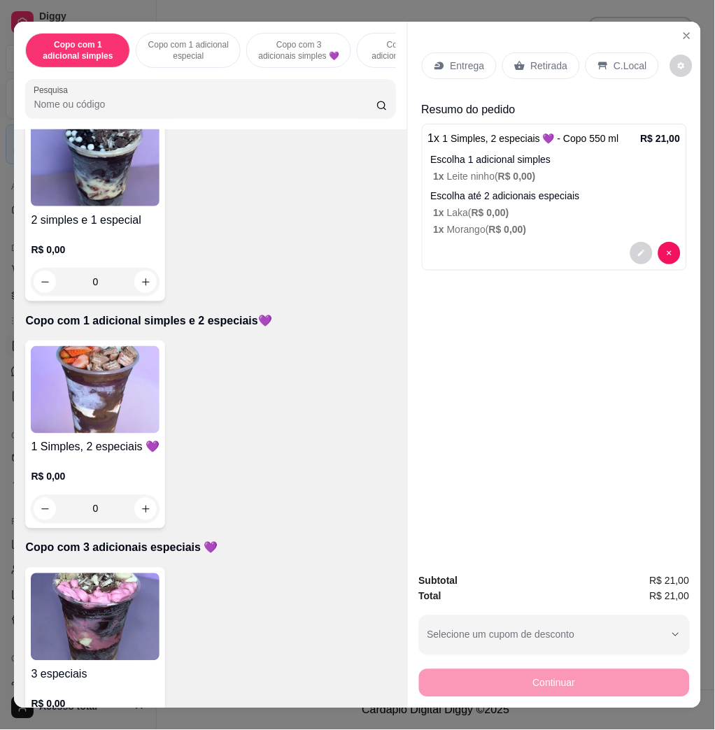
click at [434, 64] on icon at bounding box center [436, 65] width 4 height 3
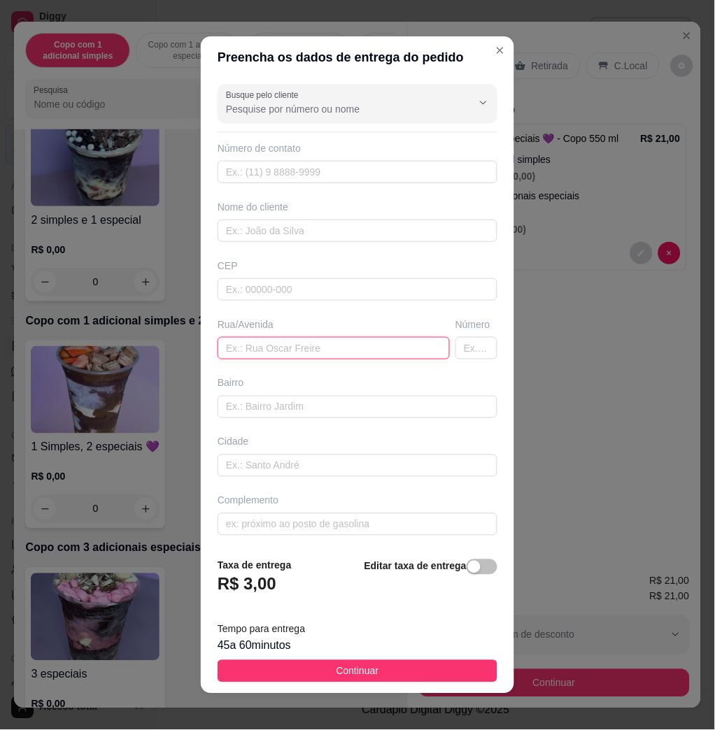
click at [289, 354] on input "text" at bounding box center [334, 348] width 232 height 22
paste input "Cristian magno santos454 alvorada"
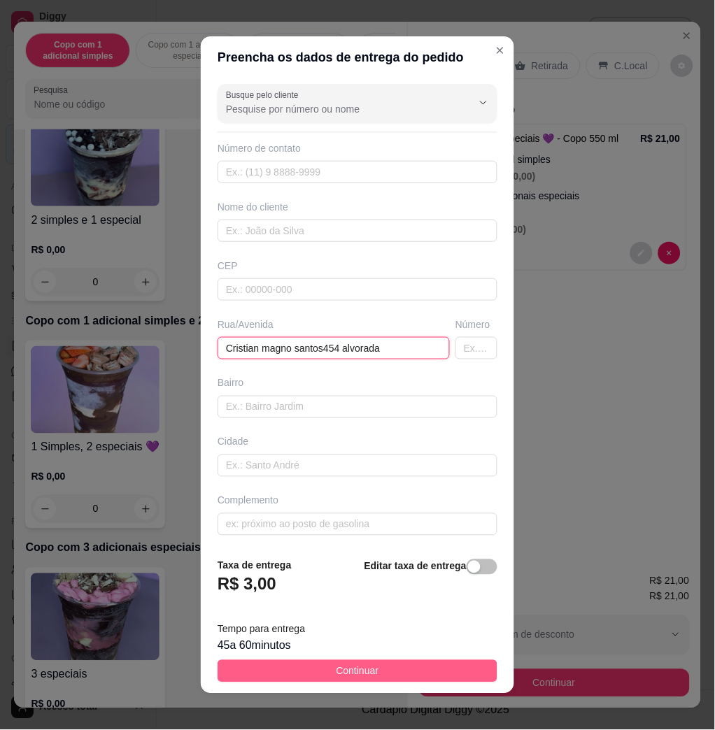
type input "Cristian magno santos454 alvorada"
click at [285, 679] on button "Continuar" at bounding box center [358, 671] width 280 height 22
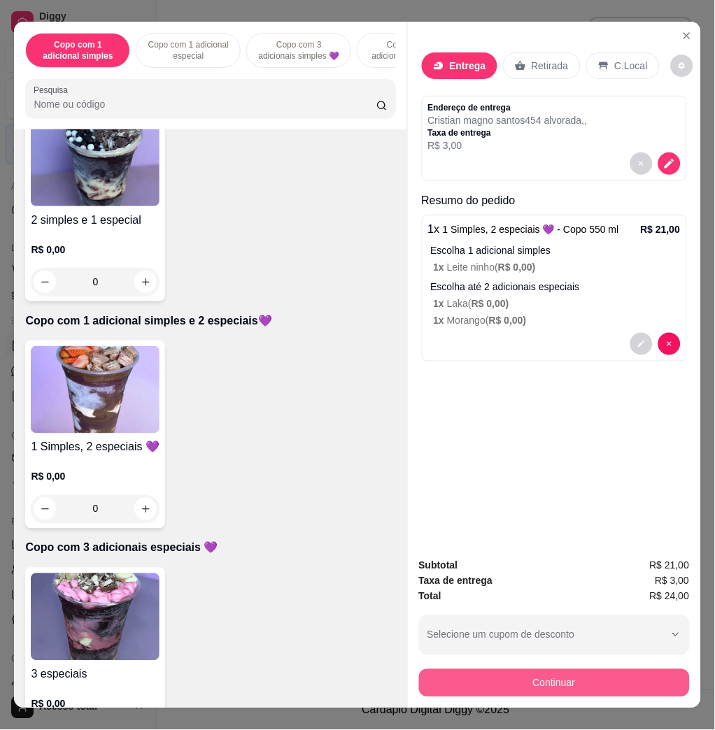
click at [532, 683] on button "Continuar" at bounding box center [554, 683] width 271 height 28
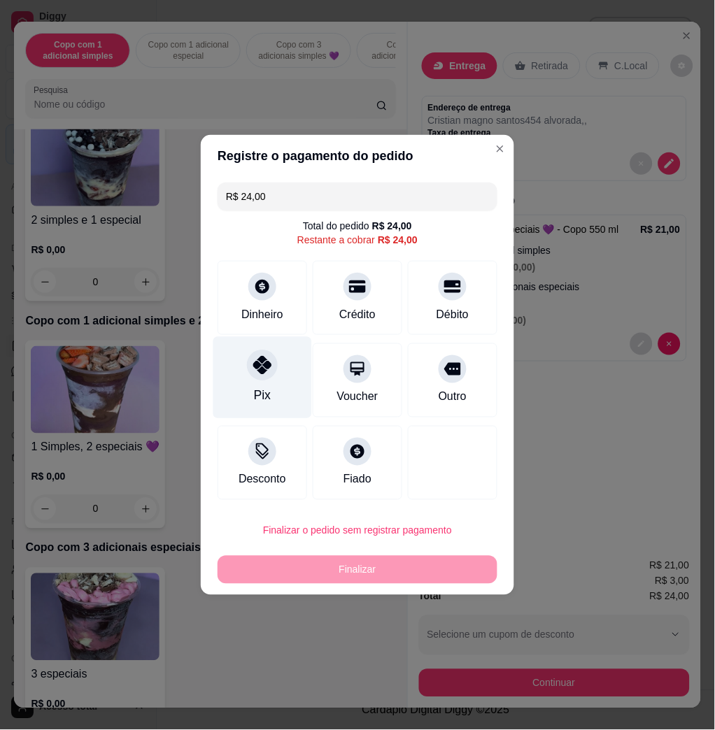
click at [255, 384] on div "Pix" at bounding box center [262, 378] width 99 height 82
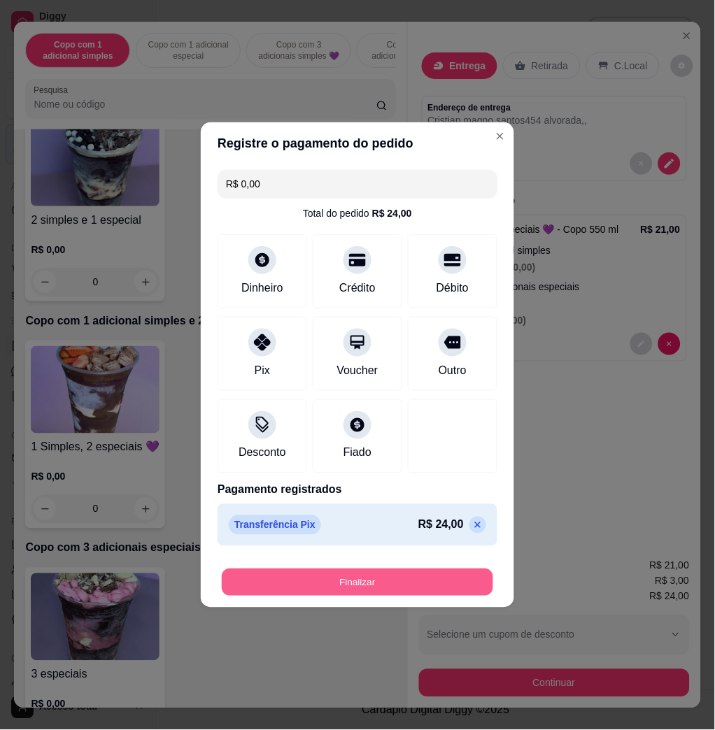
click at [336, 583] on button "Finalizar" at bounding box center [357, 582] width 271 height 27
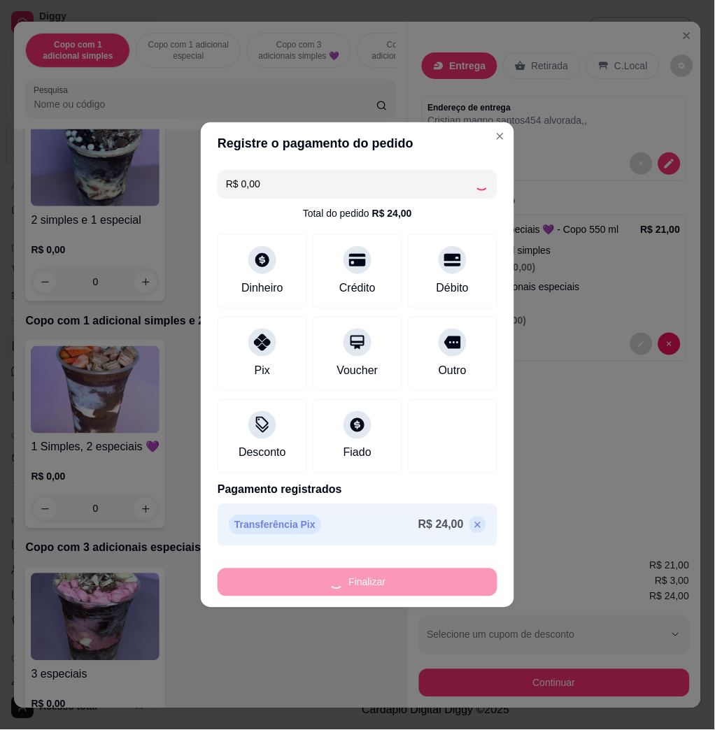
type input "-R$ 24,00"
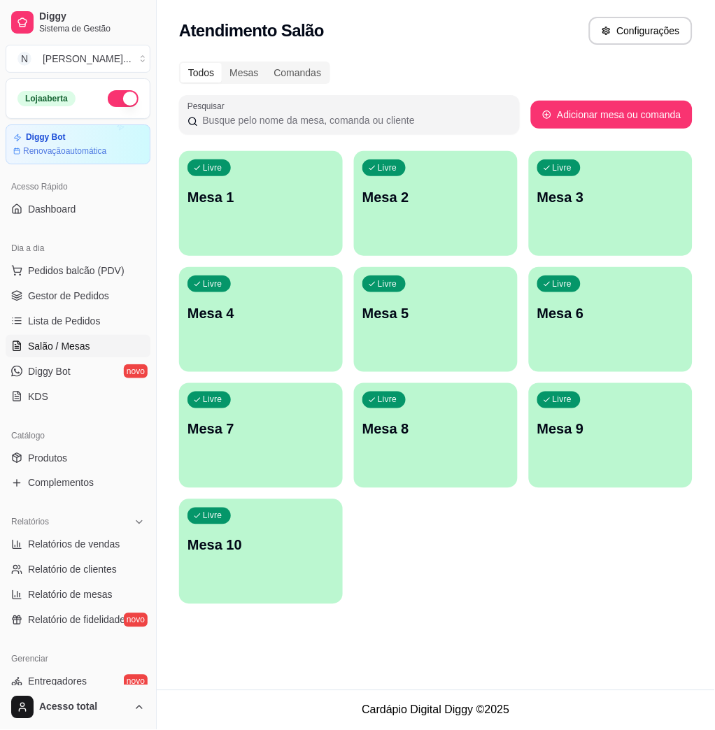
click at [220, 605] on div "Todos Mesas Comandas Pesquisar Adicionar mesa ou comanda Livre Mesa 1 Livre Mes…" at bounding box center [436, 337] width 558 height 568
click at [229, 211] on div "Livre Mesa 1" at bounding box center [261, 195] width 164 height 88
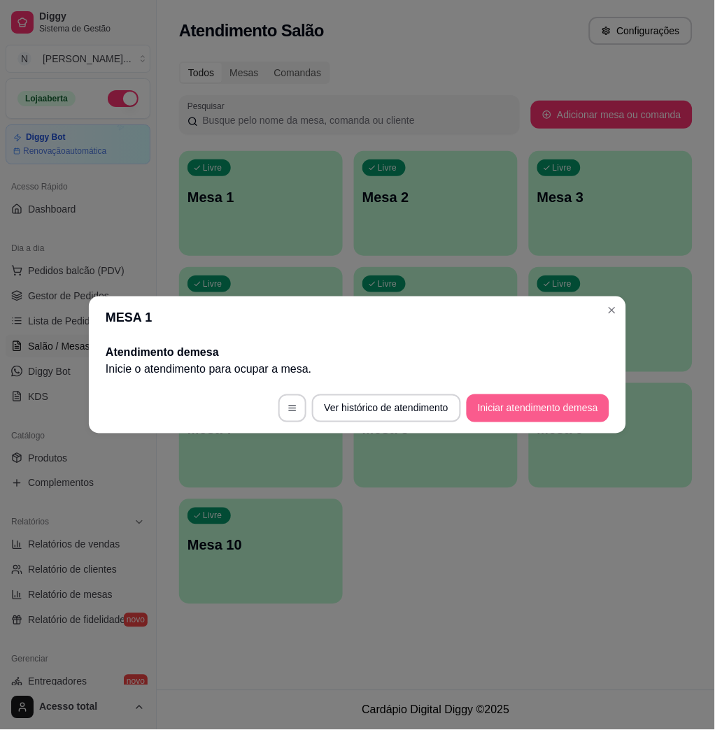
click at [578, 395] on button "Iniciar atendimento de mesa" at bounding box center [538, 409] width 143 height 28
click at [516, 418] on button "Iniciar atendimento de mesa" at bounding box center [538, 409] width 143 height 28
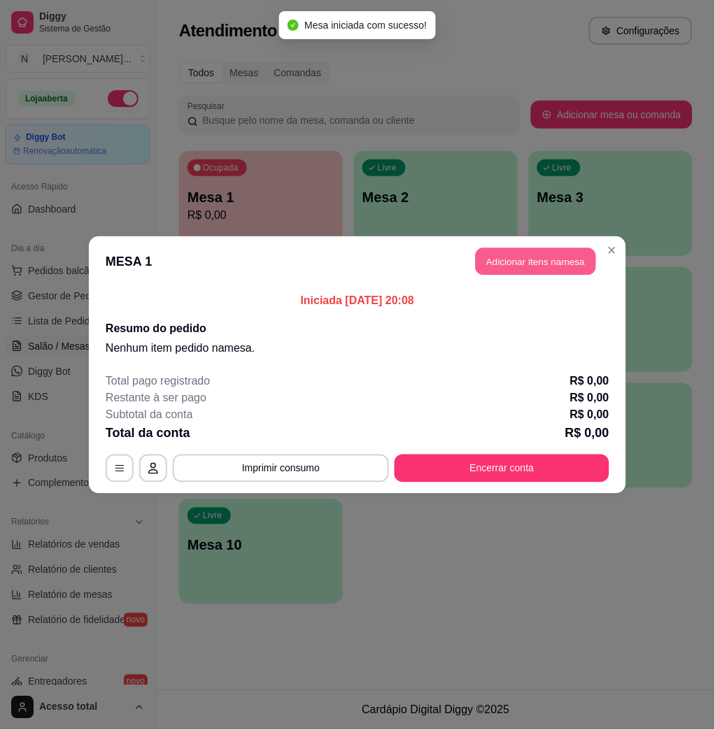
click at [547, 269] on button "Adicionar itens na mesa" at bounding box center [536, 261] width 120 height 27
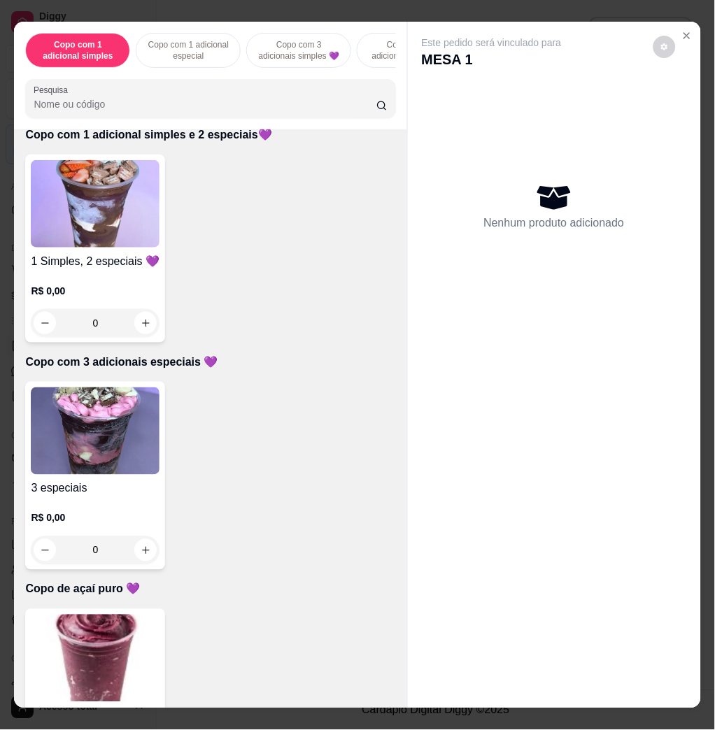
scroll to position [746, 0]
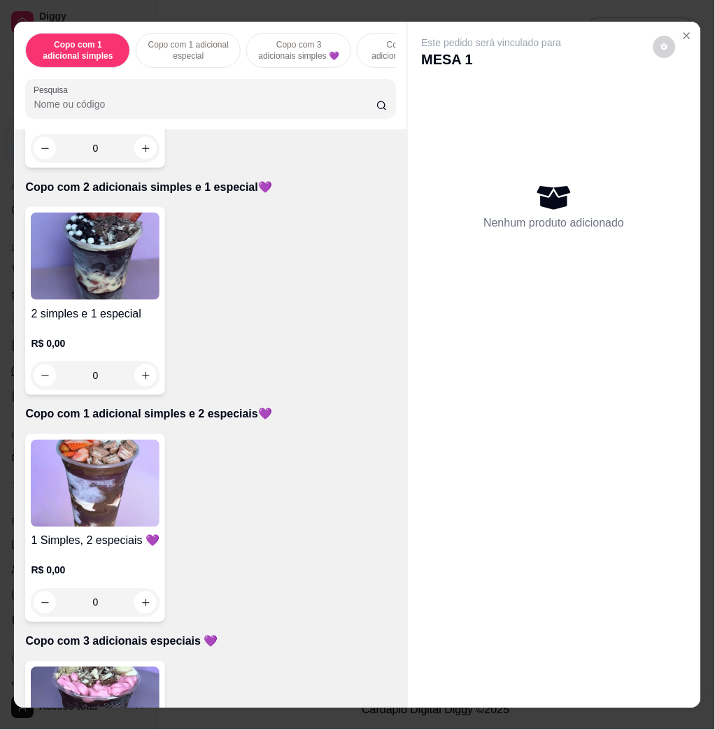
click at [86, 269] on img at bounding box center [95, 256] width 129 height 87
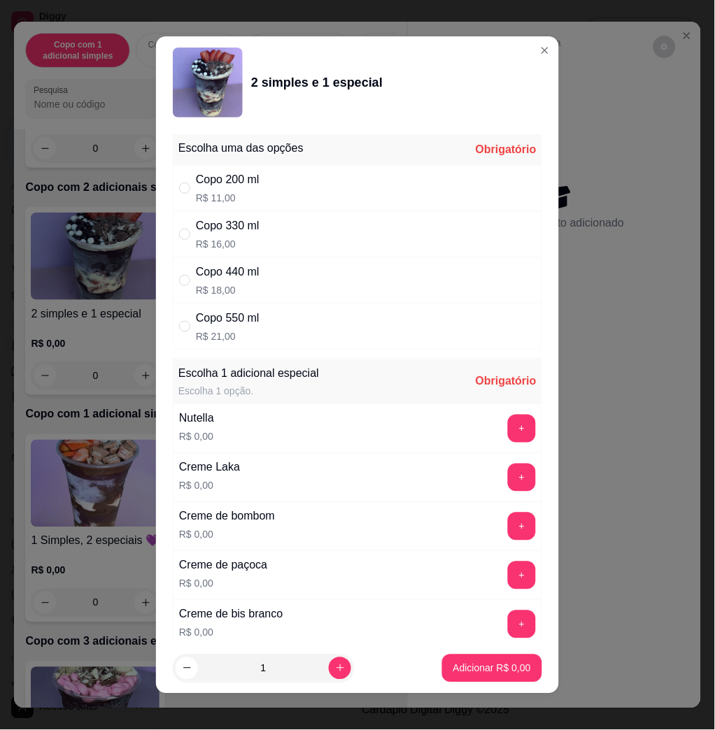
click at [274, 320] on div "Copo 550 ml R$ 21,00" at bounding box center [357, 327] width 369 height 46
radio input "true"
click at [509, 438] on button "+" at bounding box center [522, 429] width 27 height 27
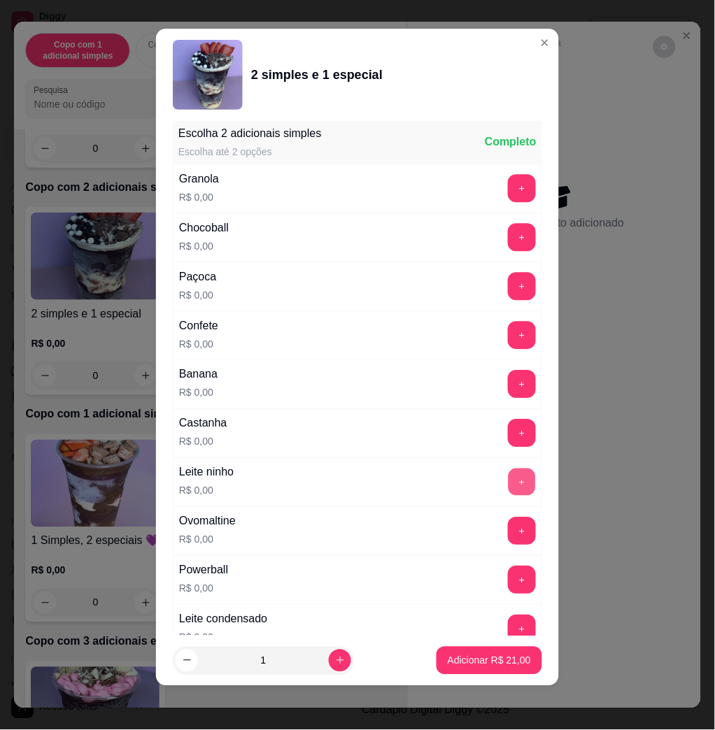
click at [509, 474] on button "+" at bounding box center [522, 482] width 27 height 27
click at [508, 628] on button "+" at bounding box center [522, 630] width 28 height 28
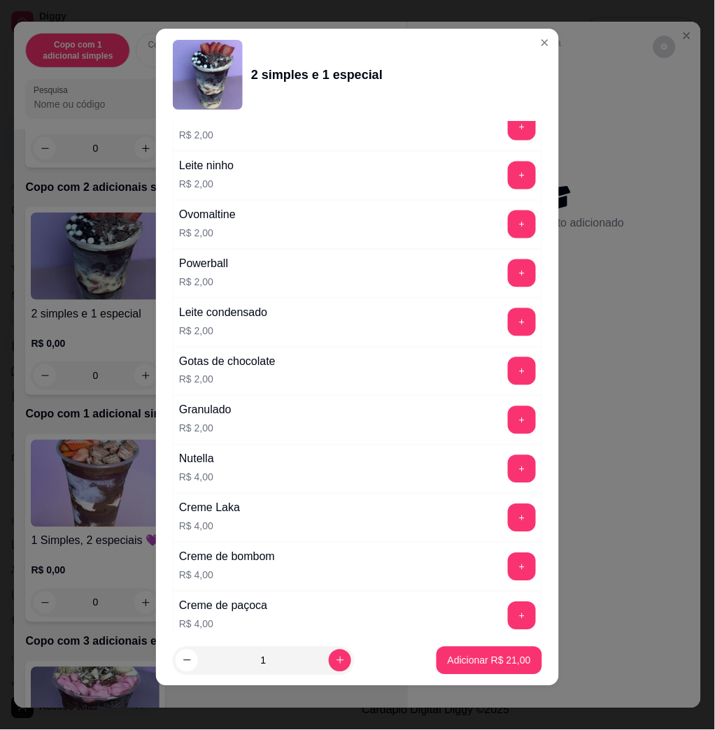
scroll to position [3434, 0]
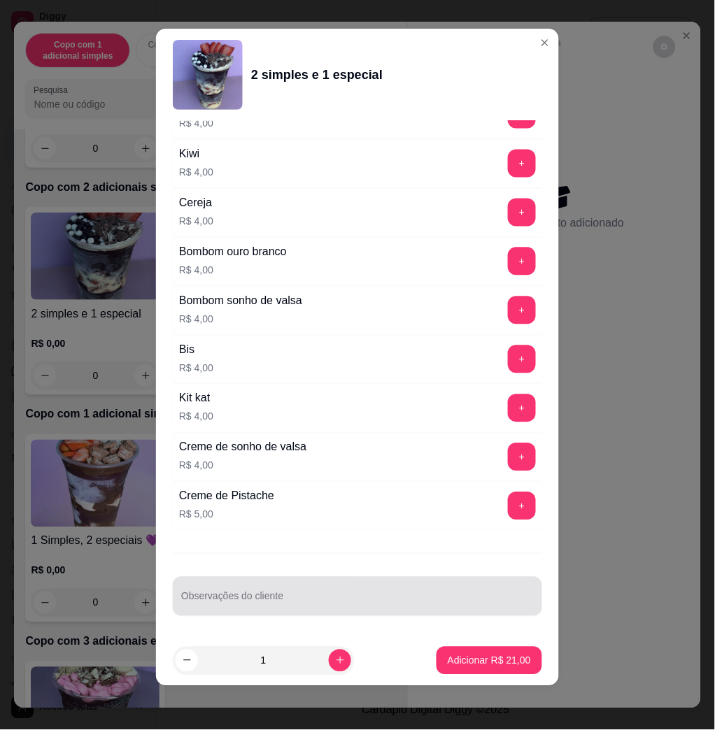
click at [358, 593] on div at bounding box center [357, 597] width 353 height 28
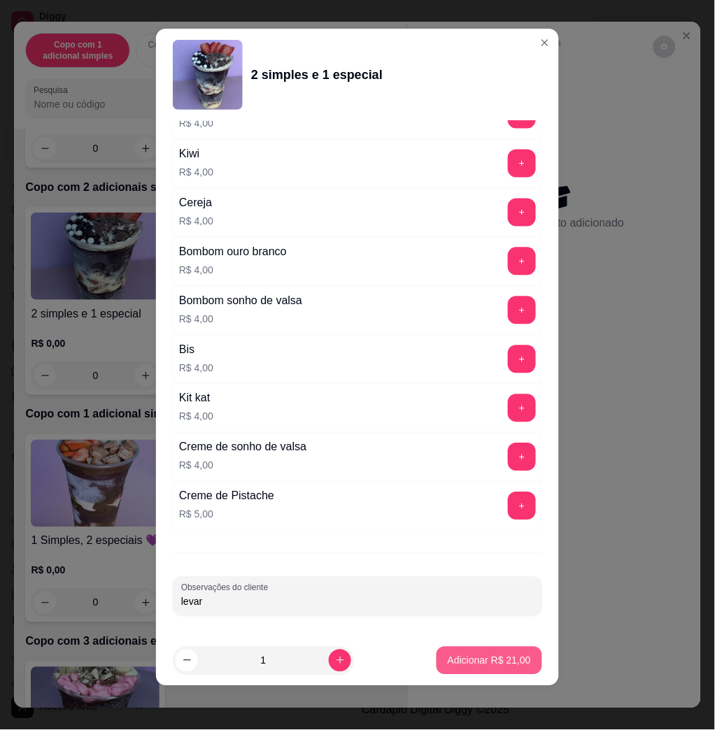
type input "levar"
click at [488, 655] on p "Adicionar R$ 21,00" at bounding box center [489, 661] width 83 height 14
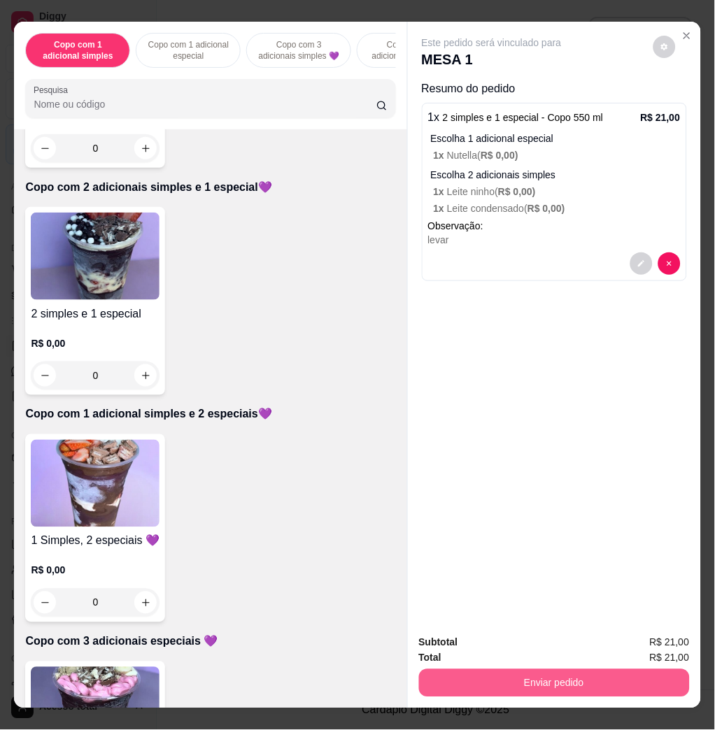
click at [454, 672] on button "Enviar pedido" at bounding box center [554, 683] width 271 height 28
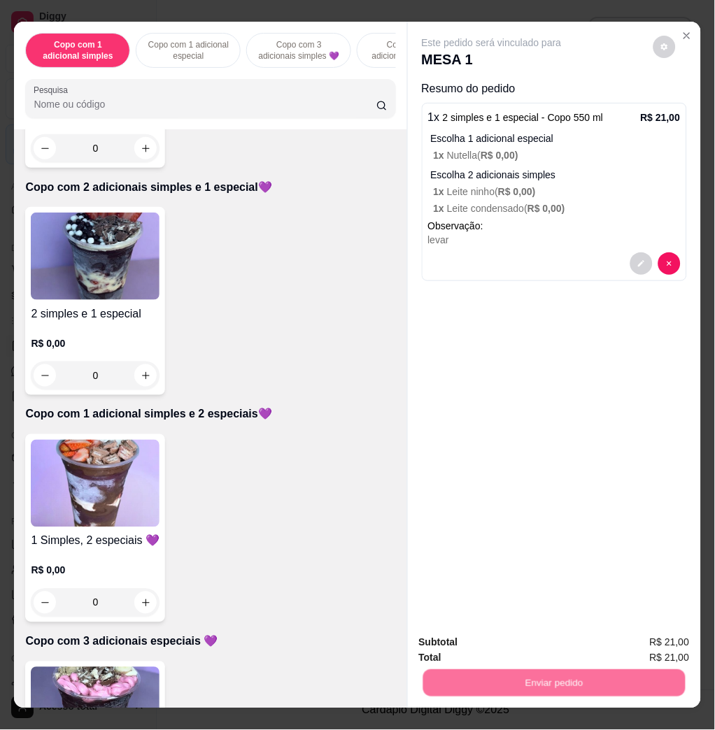
click at [465, 638] on button "Não registrar e enviar pedido" at bounding box center [507, 642] width 146 height 27
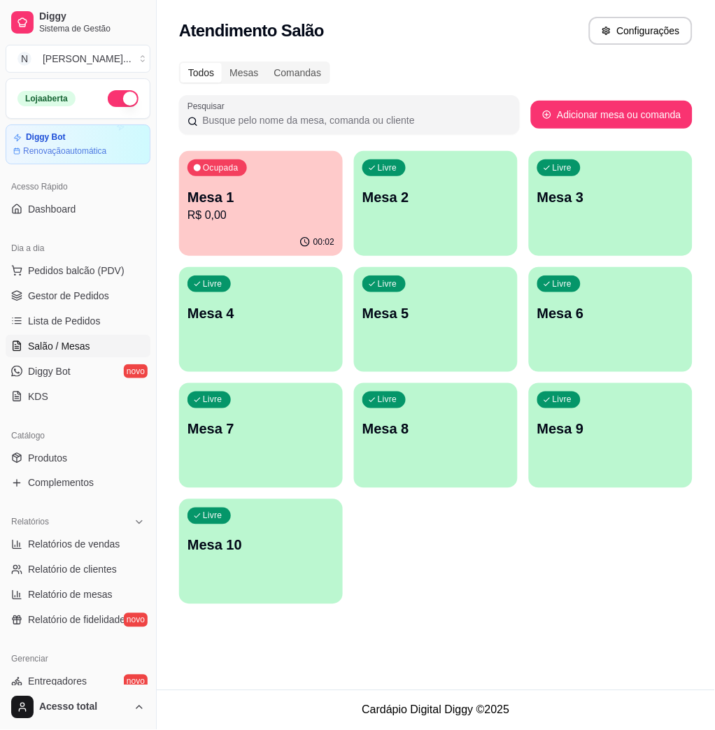
click at [247, 211] on p "R$ 0,00" at bounding box center [260, 215] width 147 height 17
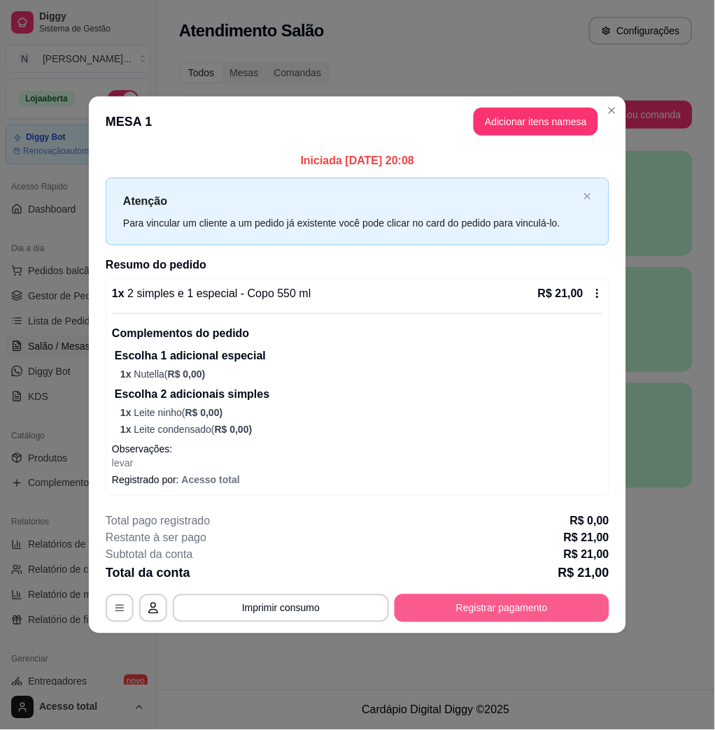
click at [495, 616] on button "Registrar pagamento" at bounding box center [502, 609] width 215 height 28
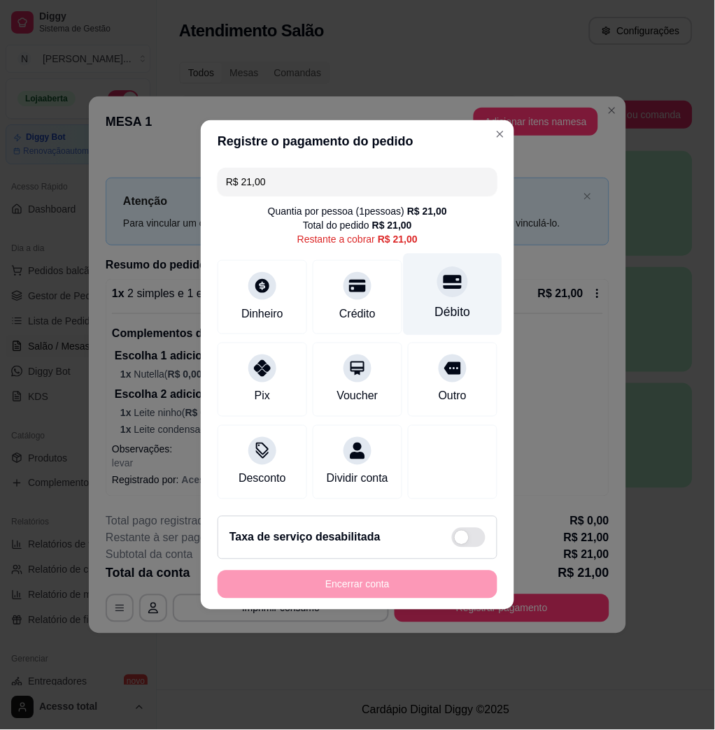
click at [437, 286] on div at bounding box center [452, 282] width 31 height 31
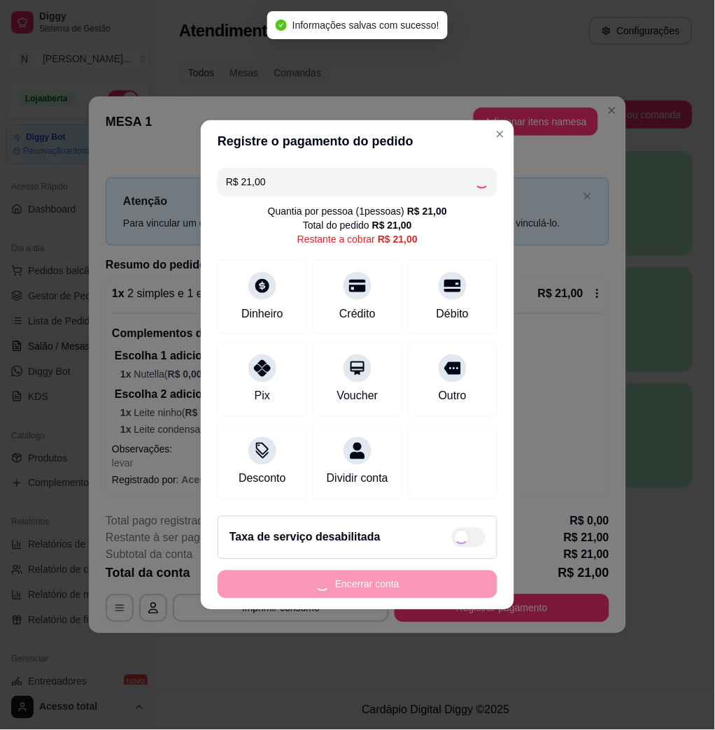
type input "R$ 0,00"
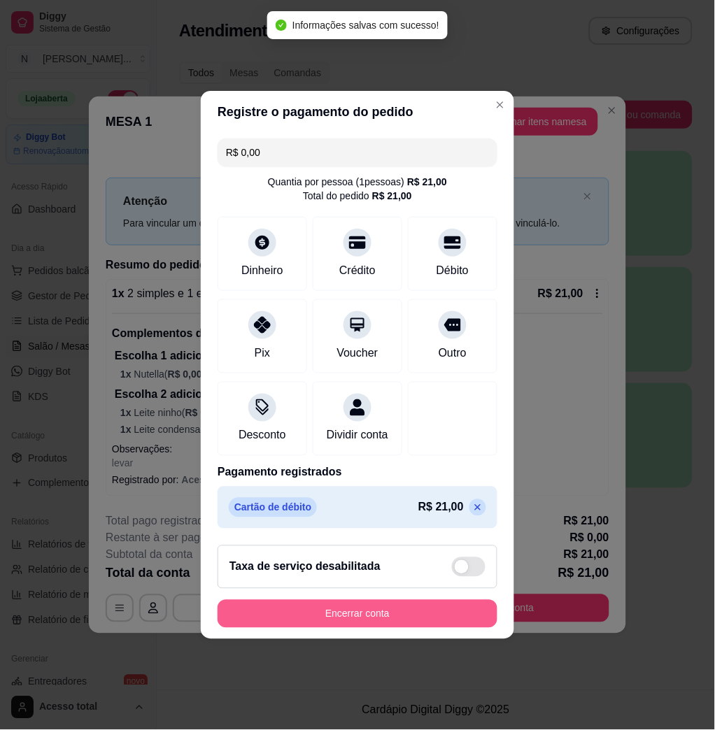
click at [443, 617] on button "Encerrar conta" at bounding box center [358, 614] width 280 height 28
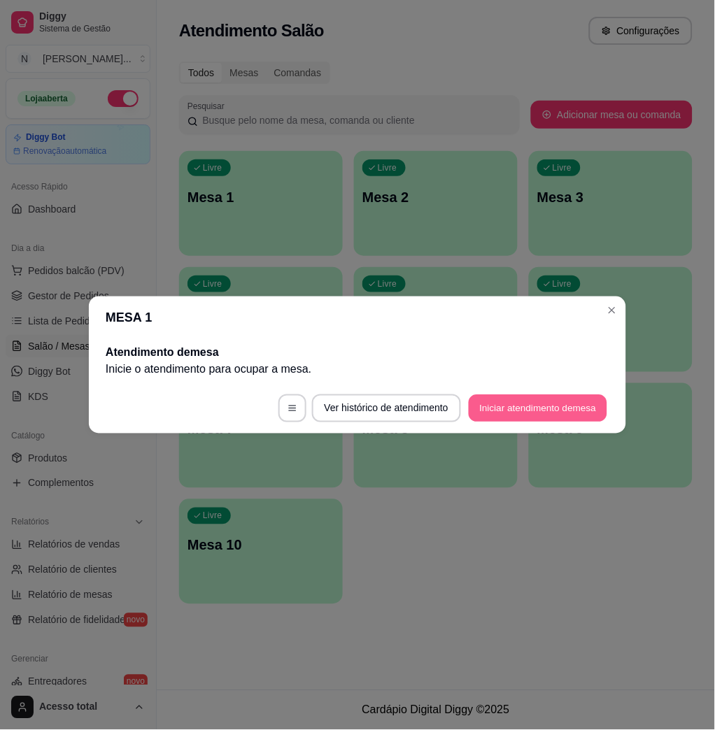
click at [542, 412] on button "Iniciar atendimento de mesa" at bounding box center [538, 408] width 139 height 27
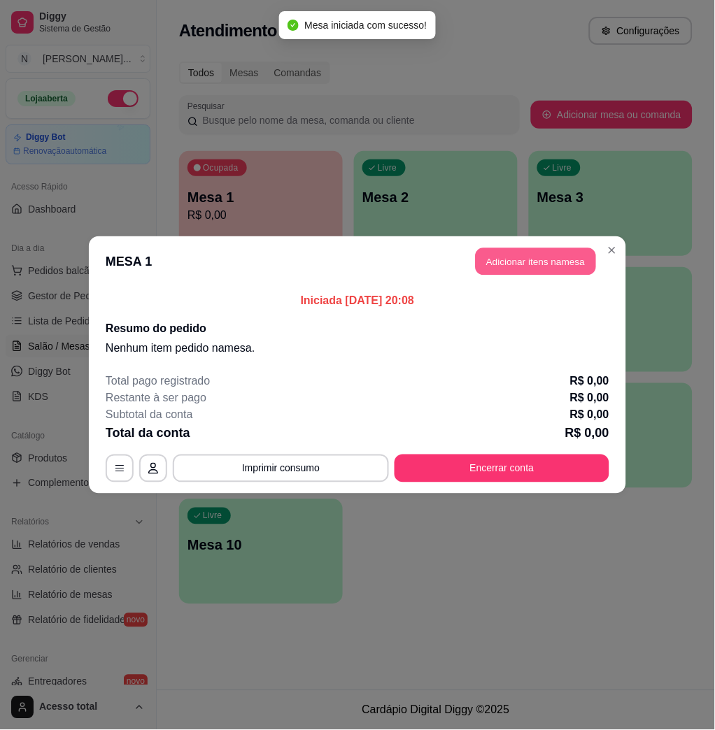
click at [543, 250] on button "Adicionar itens na mesa" at bounding box center [536, 261] width 120 height 27
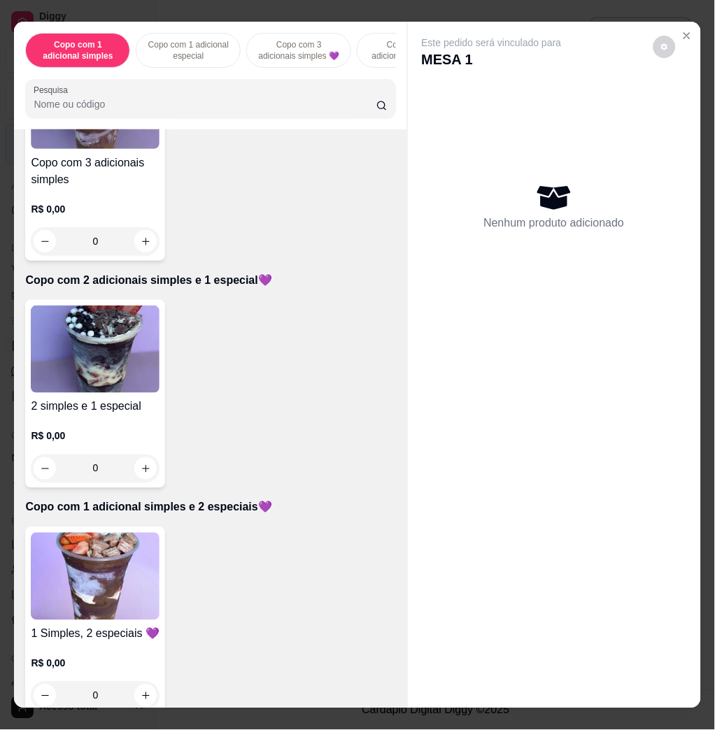
scroll to position [746, 0]
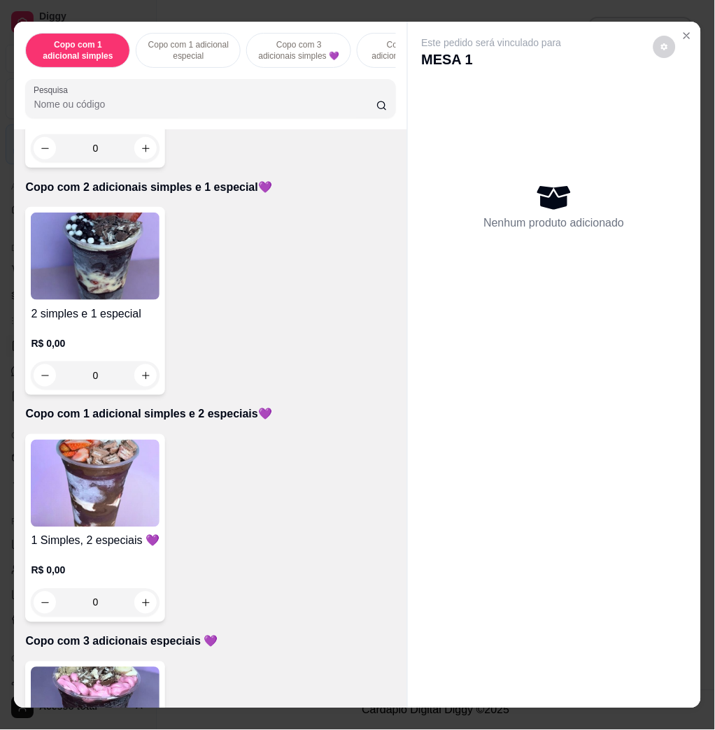
click at [101, 479] on img at bounding box center [95, 483] width 129 height 87
click at [270, 225] on div "Copo 330 ml R$ 16,00" at bounding box center [358, 232] width 378 height 48
radio input "true"
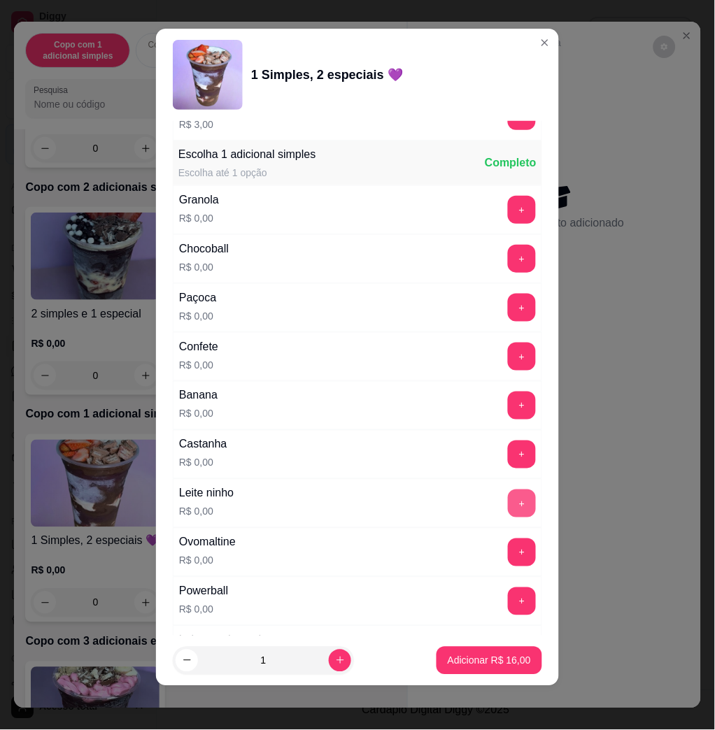
click at [508, 492] on button "+" at bounding box center [522, 504] width 28 height 28
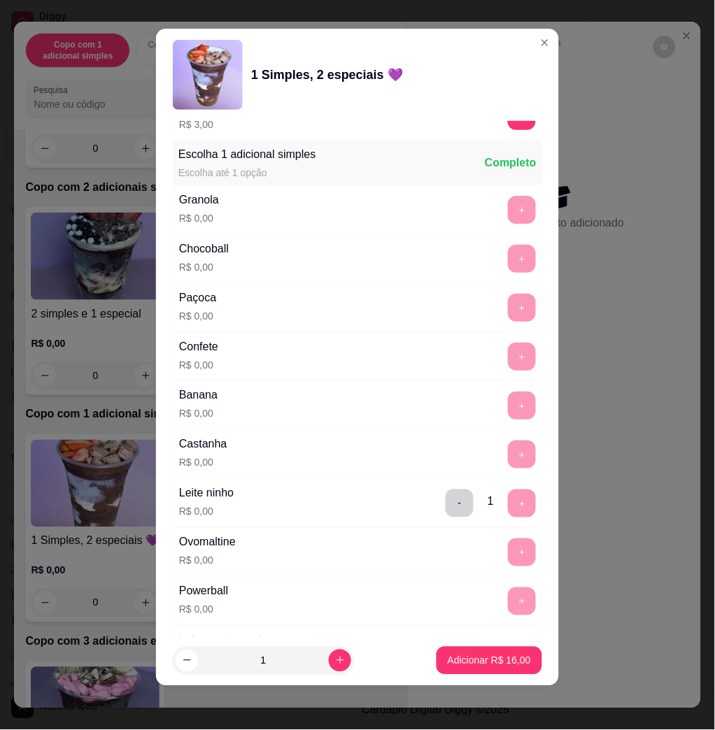
scroll to position [1305, 0]
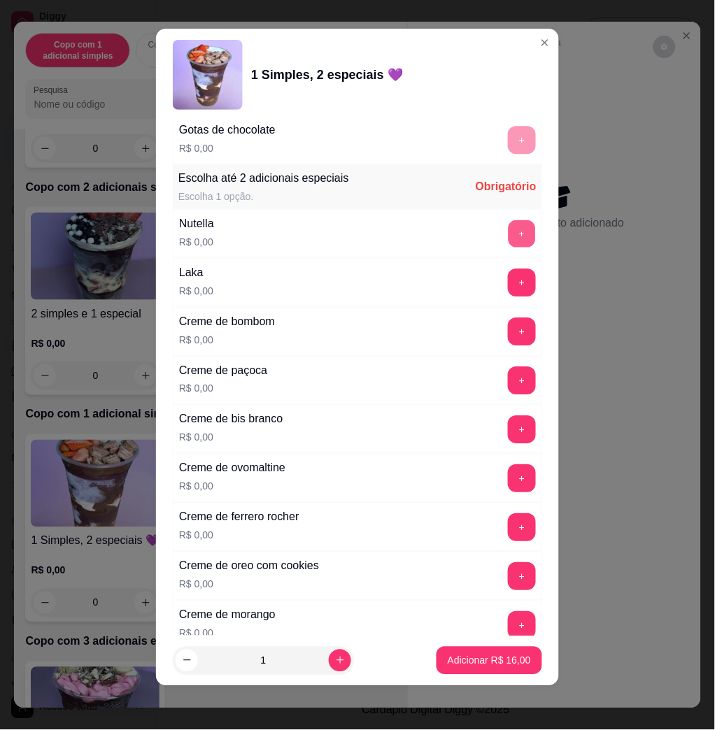
click at [509, 241] on button "+" at bounding box center [522, 233] width 27 height 27
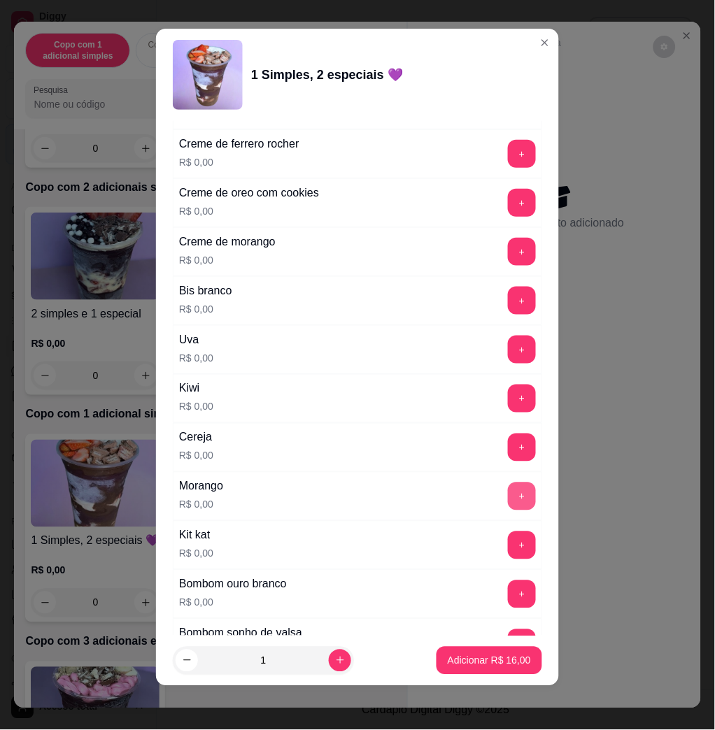
click at [508, 505] on button "+" at bounding box center [522, 497] width 28 height 28
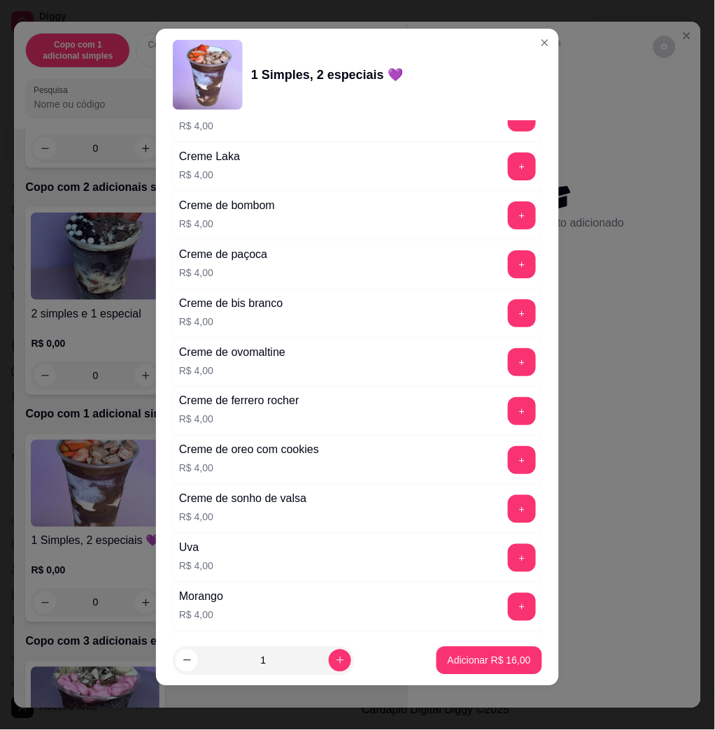
scroll to position [3434, 0]
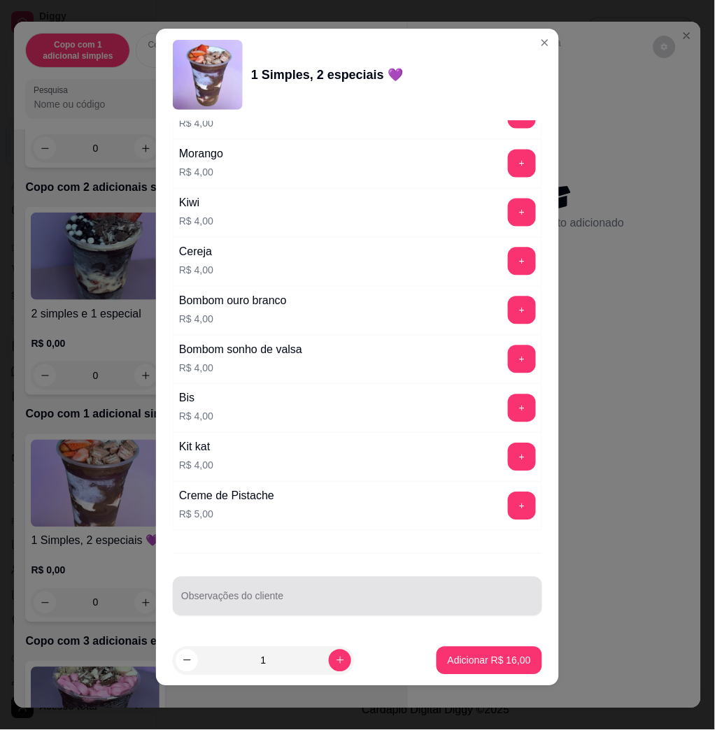
click at [294, 592] on div at bounding box center [357, 597] width 353 height 28
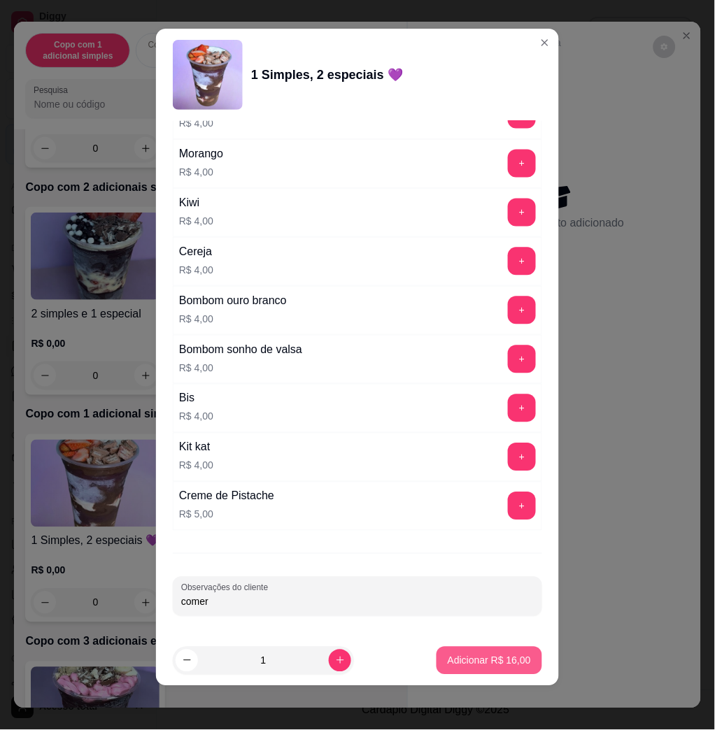
type input "comer"
click at [513, 666] on button "Adicionar R$ 16,00" at bounding box center [490, 661] width 106 height 28
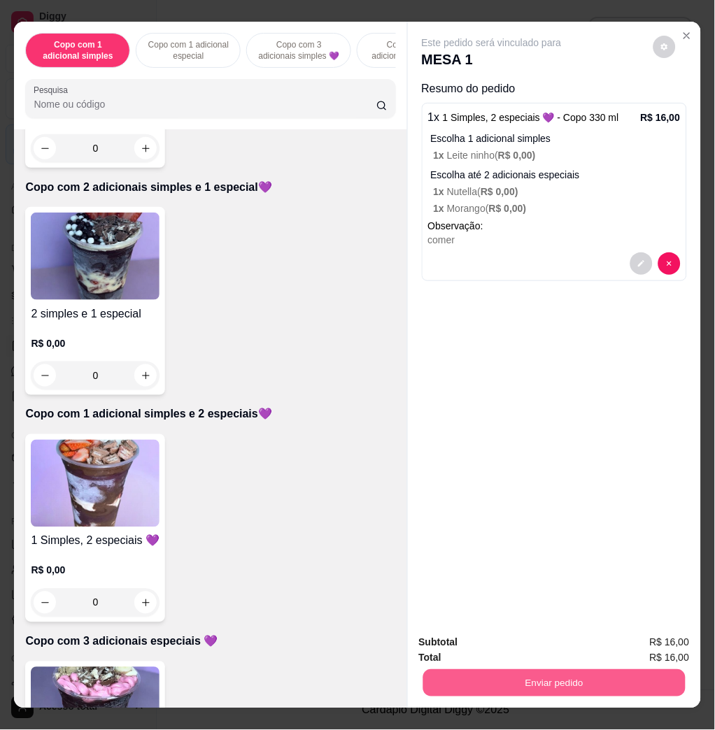
click at [572, 678] on button "Enviar pedido" at bounding box center [554, 682] width 262 height 27
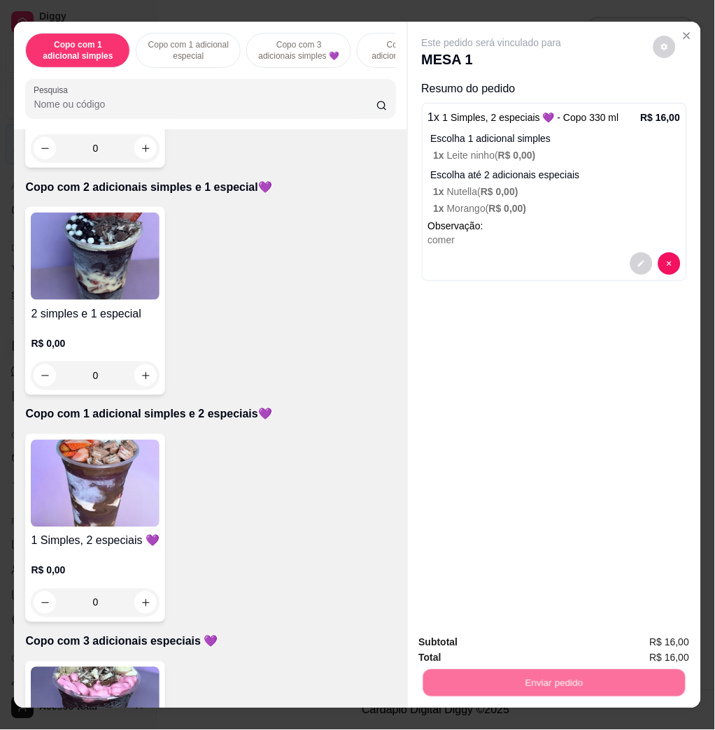
click at [543, 647] on button "Não registrar e enviar pedido" at bounding box center [507, 642] width 146 height 27
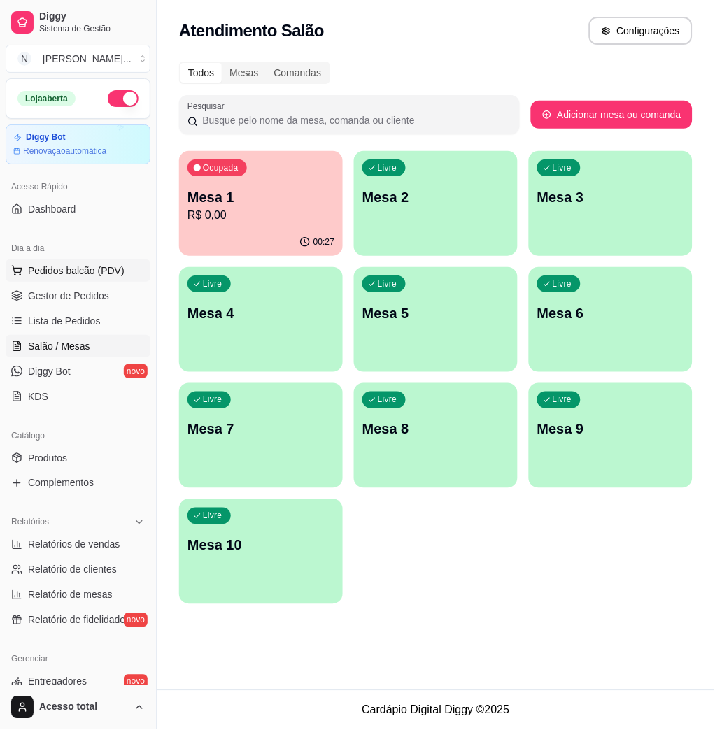
click at [86, 273] on span "Pedidos balcão (PDV)" at bounding box center [76, 271] width 97 height 14
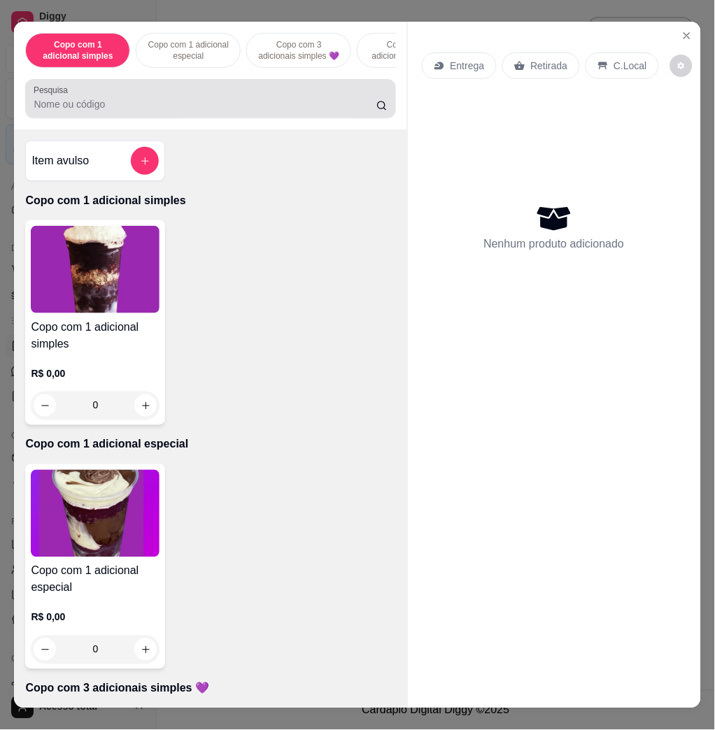
drag, startPoint x: 260, startPoint y: 112, endPoint x: 236, endPoint y: 102, distance: 25.1
click at [253, 109] on input "Pesquisa" at bounding box center [205, 104] width 343 height 14
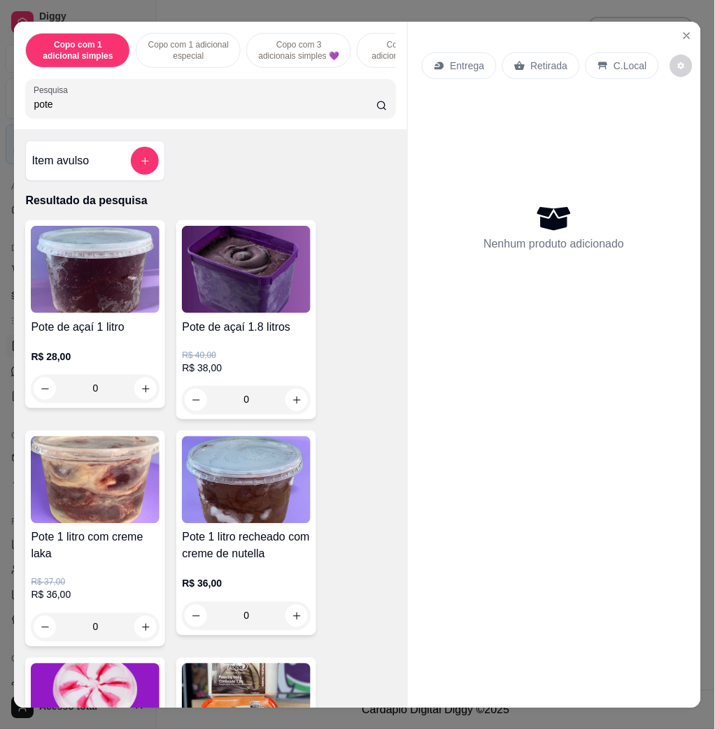
type input "pote"
click at [115, 507] on img at bounding box center [95, 480] width 129 height 87
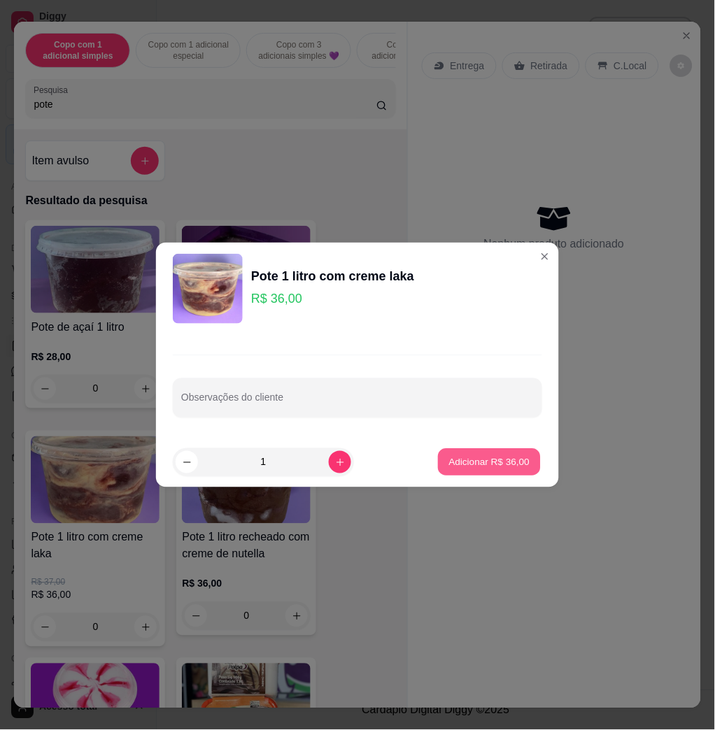
click at [476, 465] on p "Adicionar R$ 36,00" at bounding box center [489, 461] width 81 height 13
type input "1"
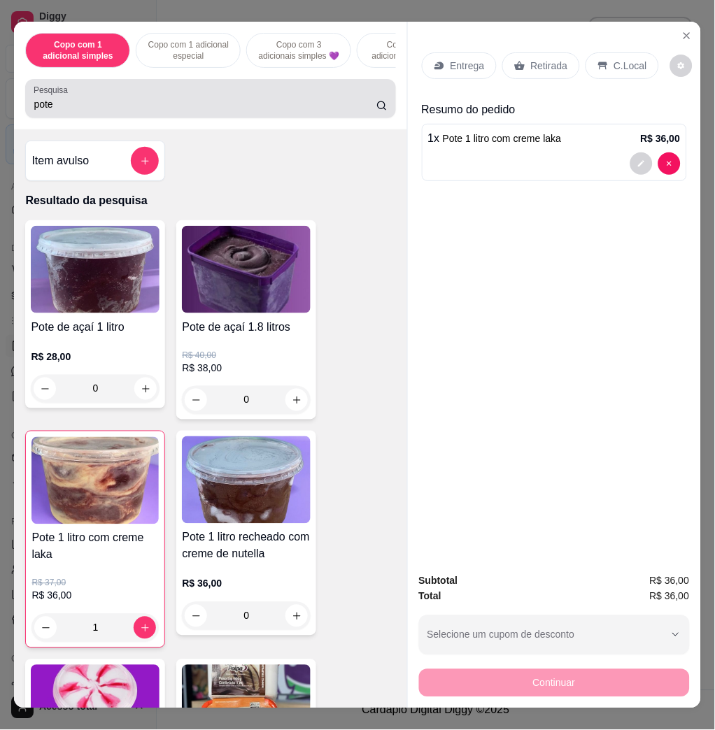
click at [336, 111] on input "pote" at bounding box center [205, 104] width 343 height 14
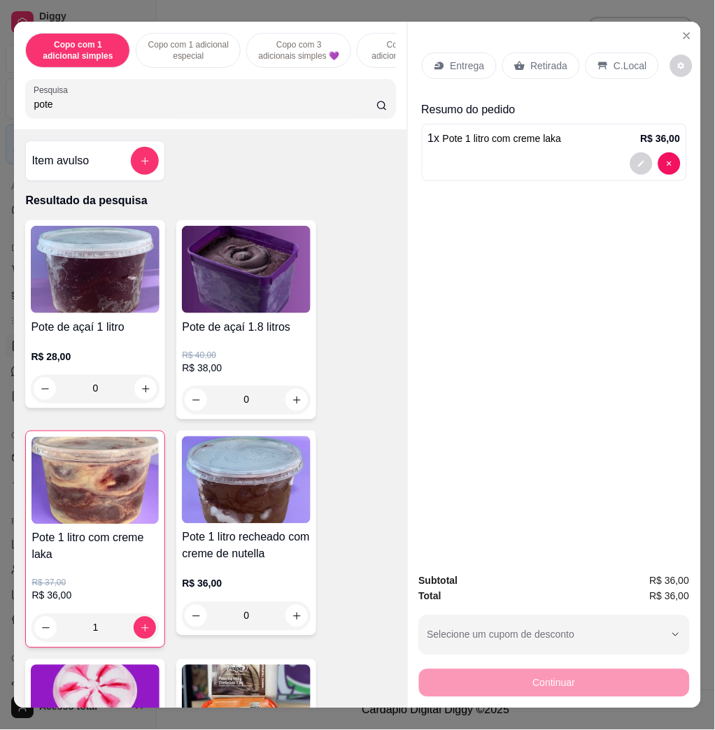
click at [358, 110] on input "pote" at bounding box center [205, 104] width 343 height 14
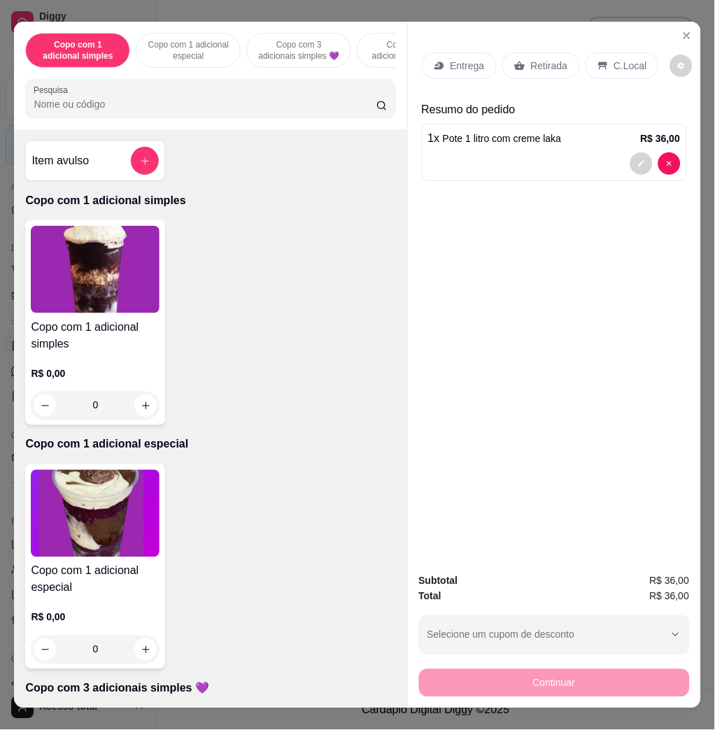
click at [624, 59] on p "C.Local" at bounding box center [630, 66] width 33 height 14
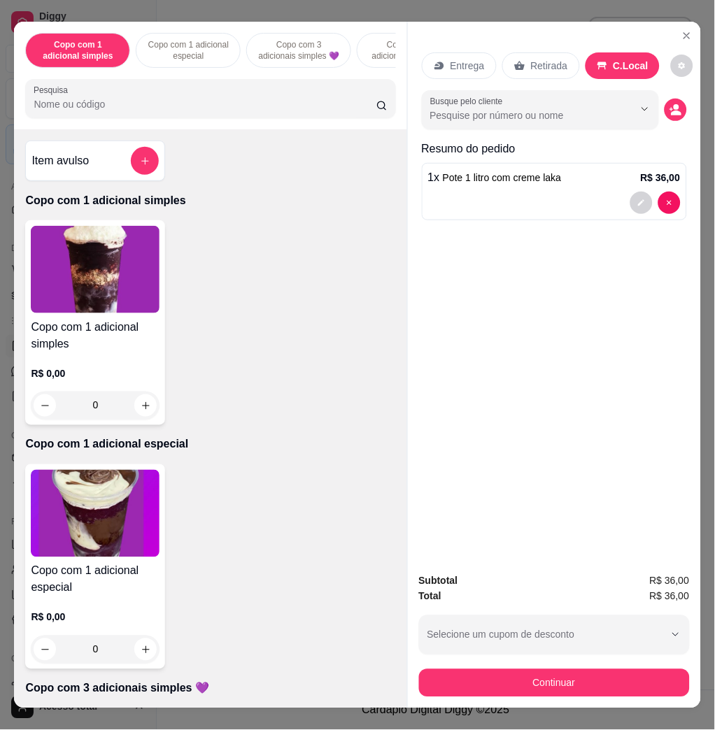
click at [659, 676] on button "Continuar" at bounding box center [554, 683] width 271 height 28
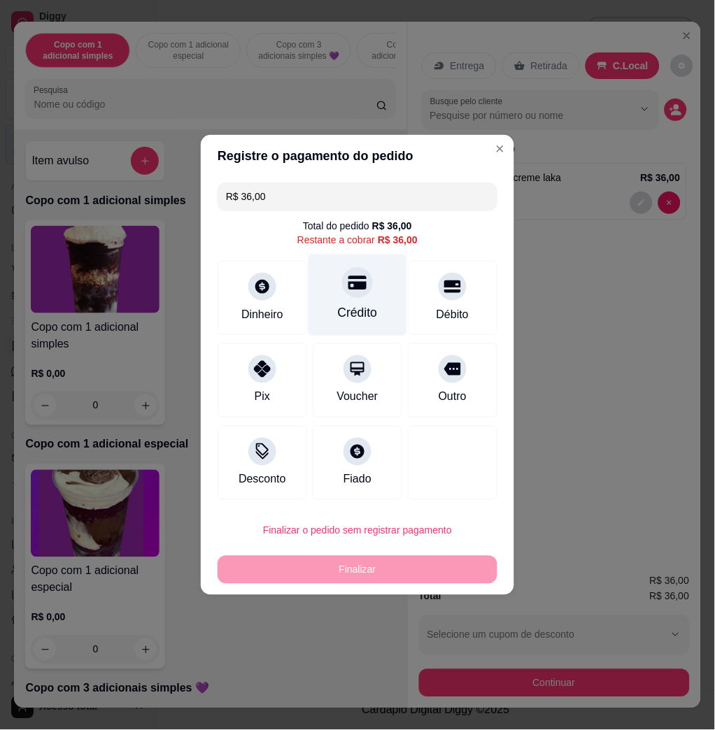
click at [339, 301] on div "Crédito" at bounding box center [358, 296] width 99 height 82
type input "R$ 0,00"
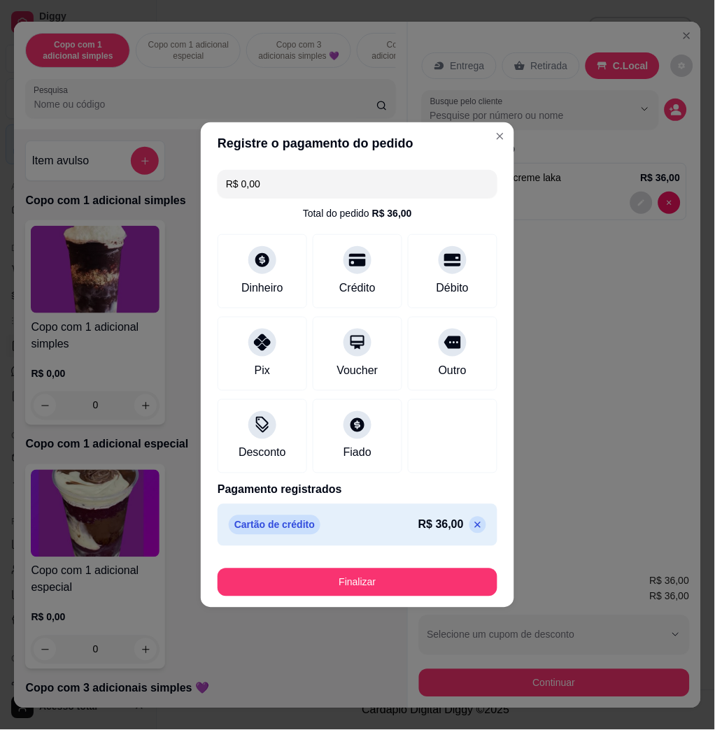
click at [451, 593] on button "Finalizar" at bounding box center [358, 583] width 280 height 28
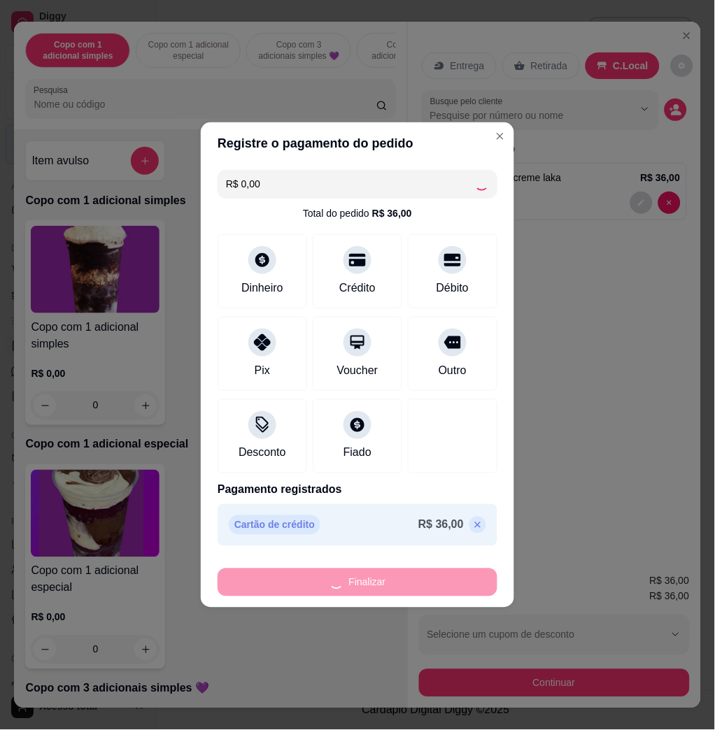
type input "0"
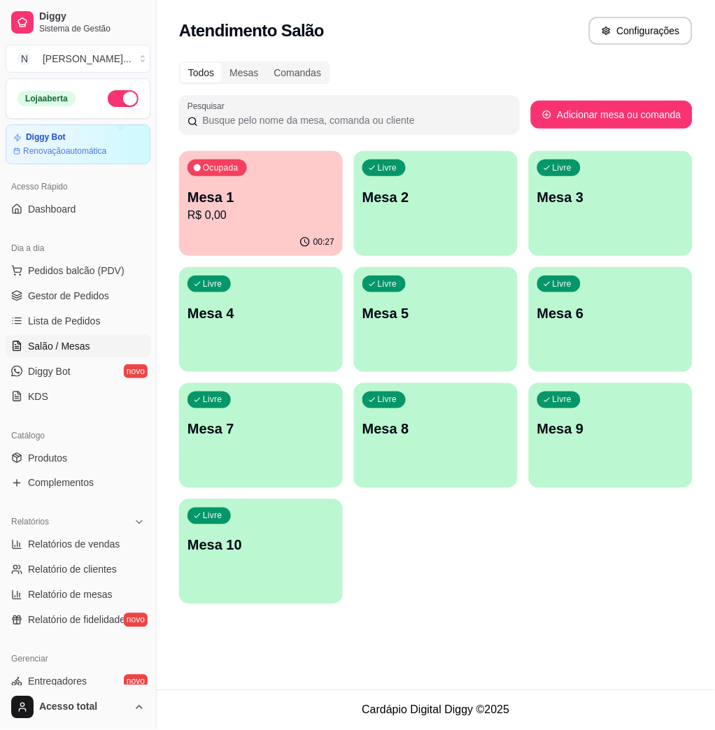
click at [274, 234] on div "00:27" at bounding box center [261, 242] width 164 height 27
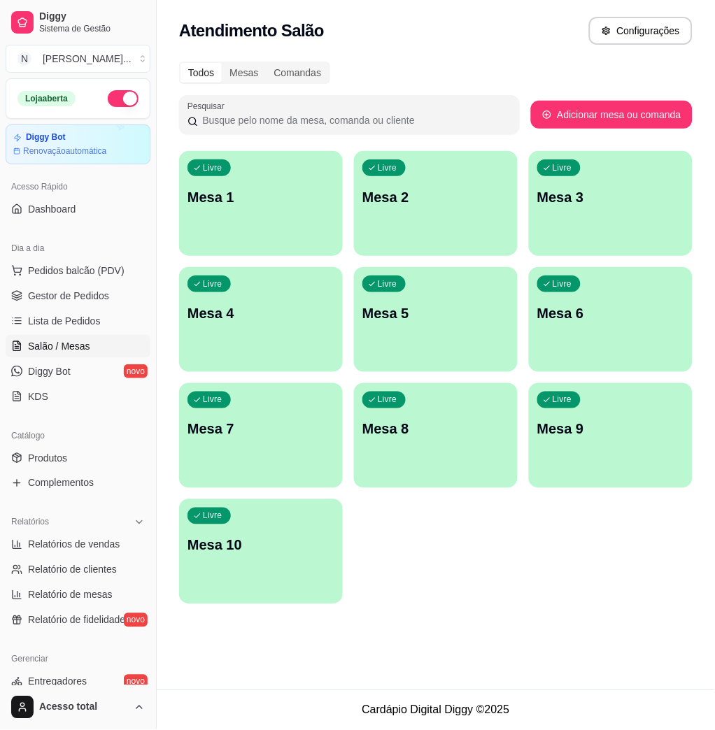
click at [208, 187] on div "Livre Mesa 1" at bounding box center [261, 195] width 164 height 88
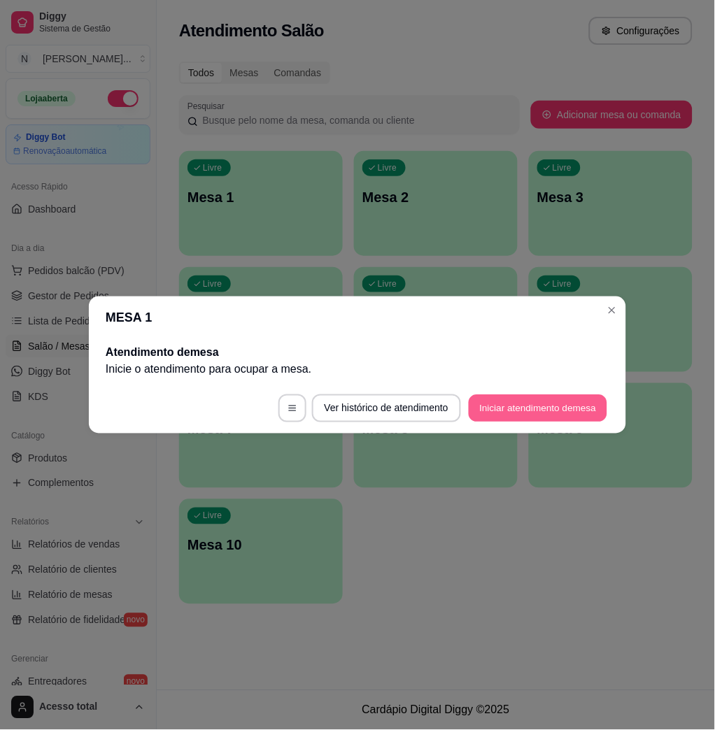
click at [561, 403] on button "Iniciar atendimento de mesa" at bounding box center [538, 408] width 139 height 27
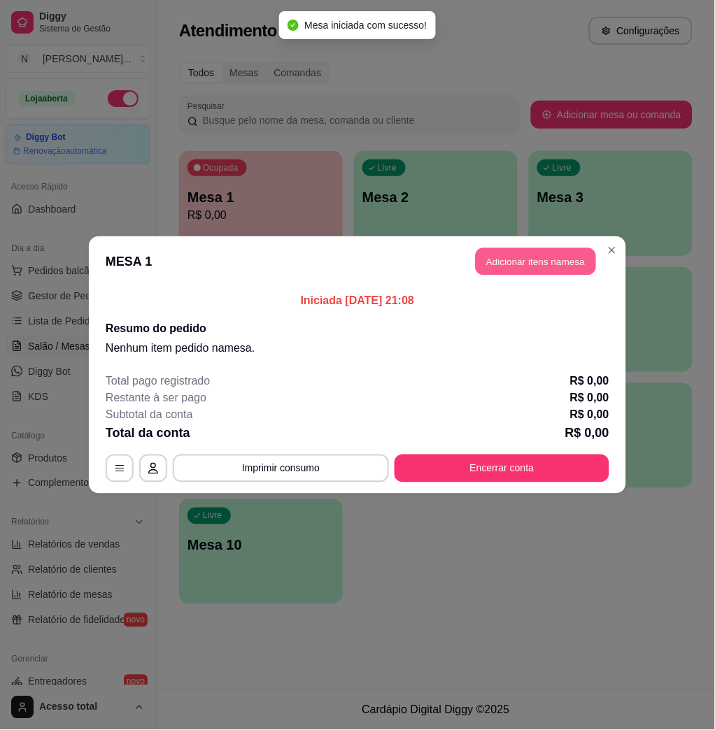
click at [551, 251] on button "Adicionar itens na mesa" at bounding box center [536, 261] width 120 height 27
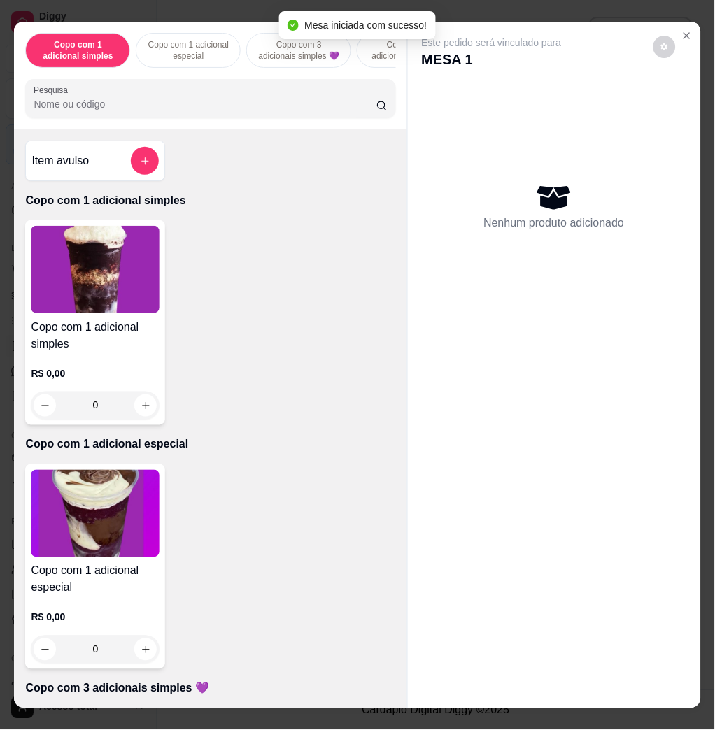
click at [102, 108] on input "Pesquisa" at bounding box center [205, 104] width 343 height 14
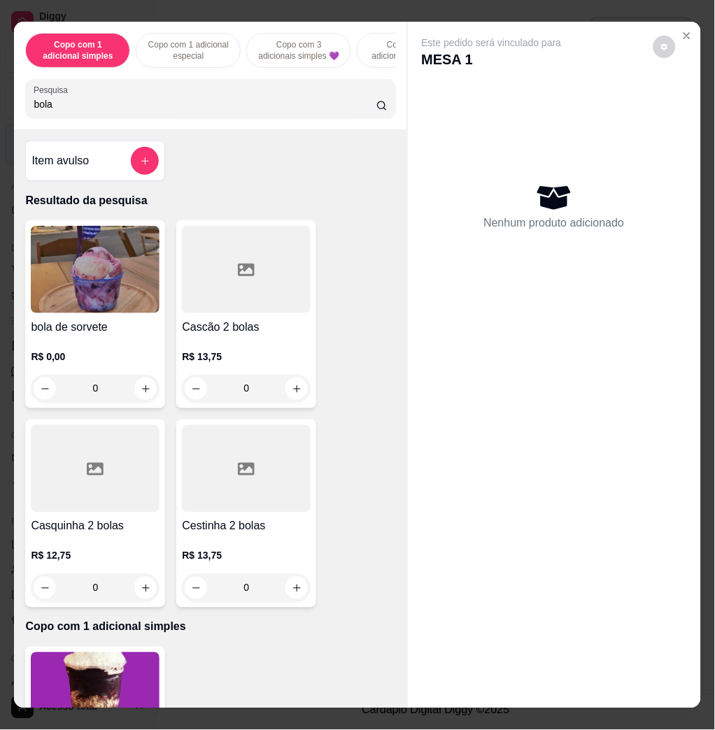
type input "bola"
click at [77, 262] on img at bounding box center [95, 269] width 129 height 87
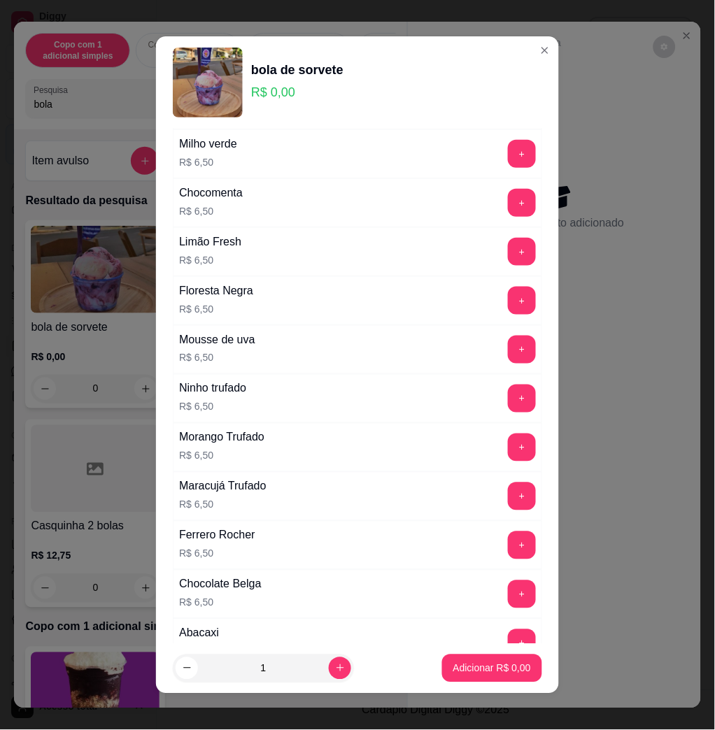
scroll to position [1162, 0]
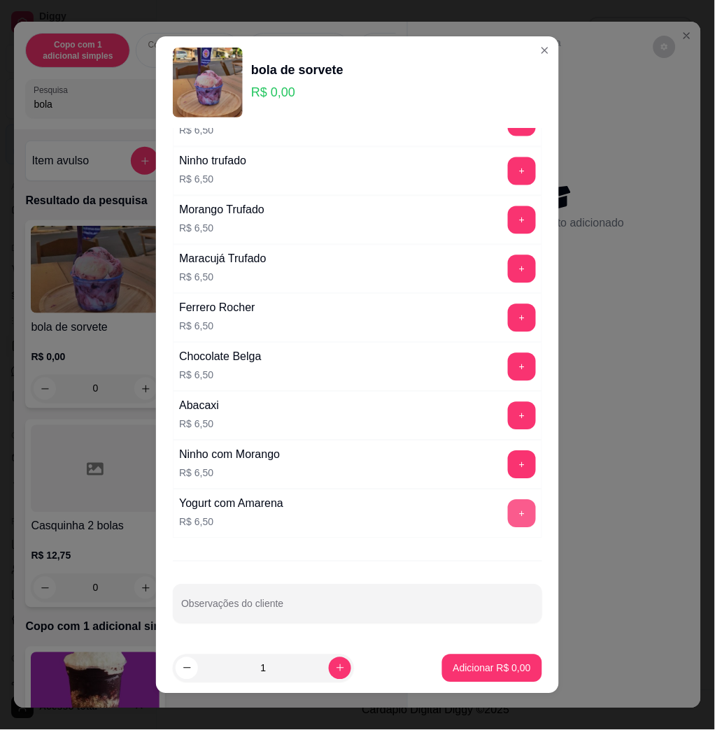
click at [508, 510] on button "+" at bounding box center [522, 514] width 28 height 28
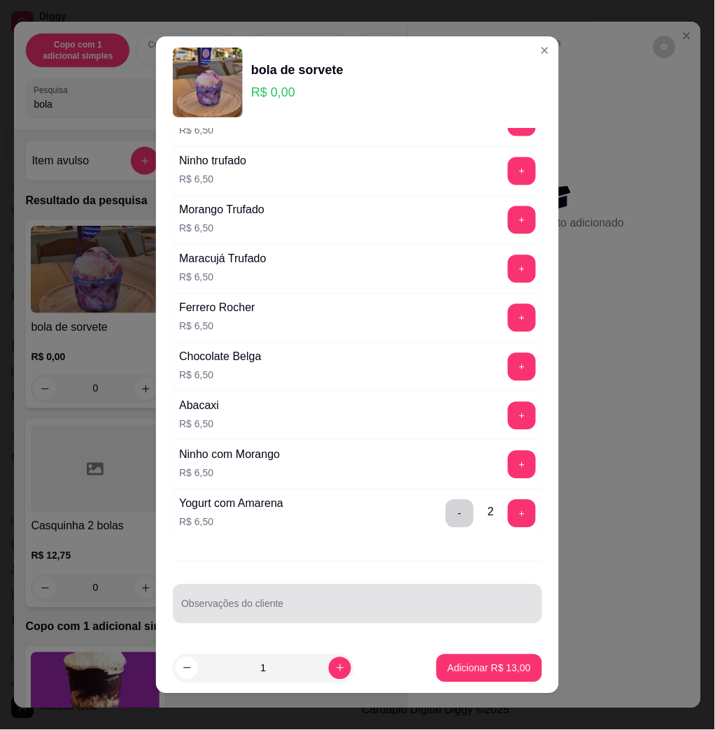
click at [462, 604] on input "Observações do cliente" at bounding box center [357, 610] width 353 height 14
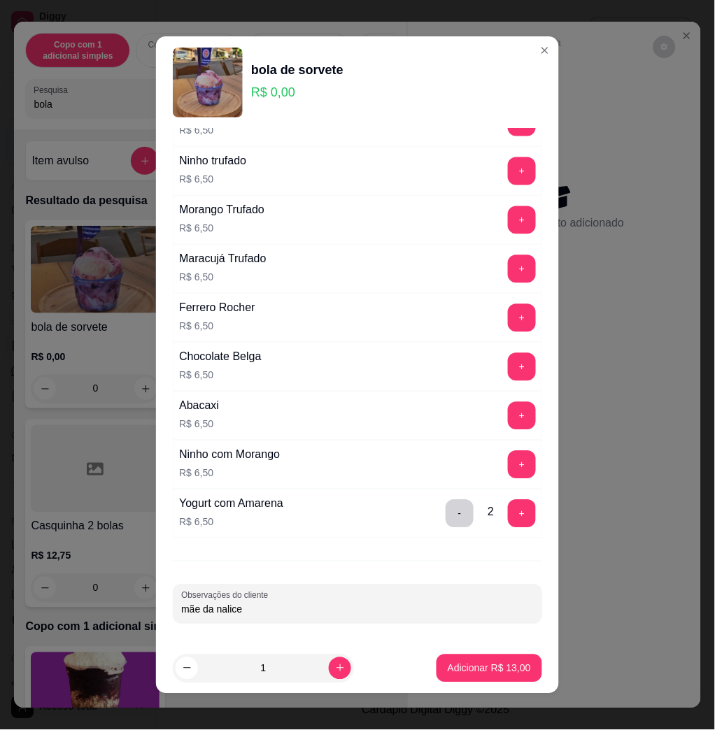
type input "mãe da nalice"
click at [478, 659] on button "Adicionar R$ 13,00" at bounding box center [489, 668] width 103 height 27
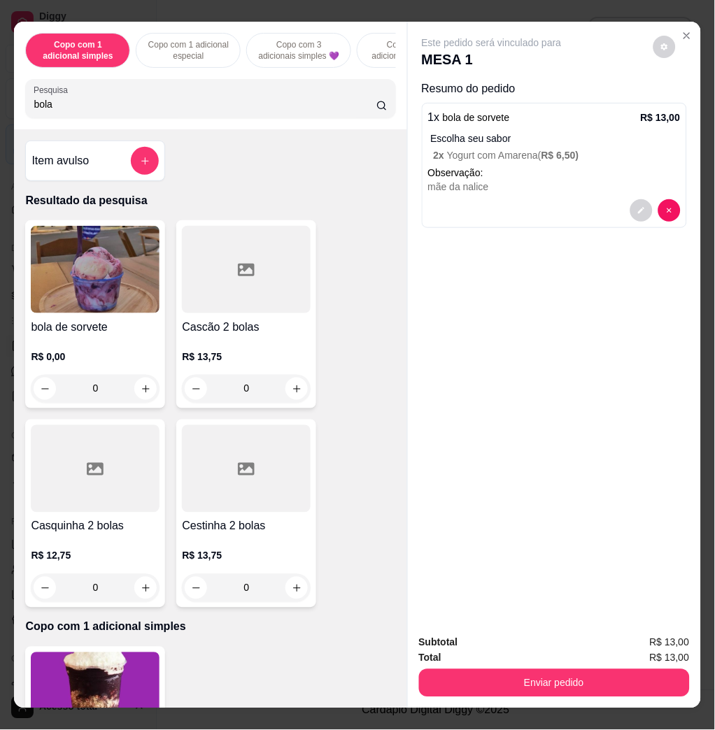
click at [228, 106] on input "bola" at bounding box center [205, 104] width 343 height 14
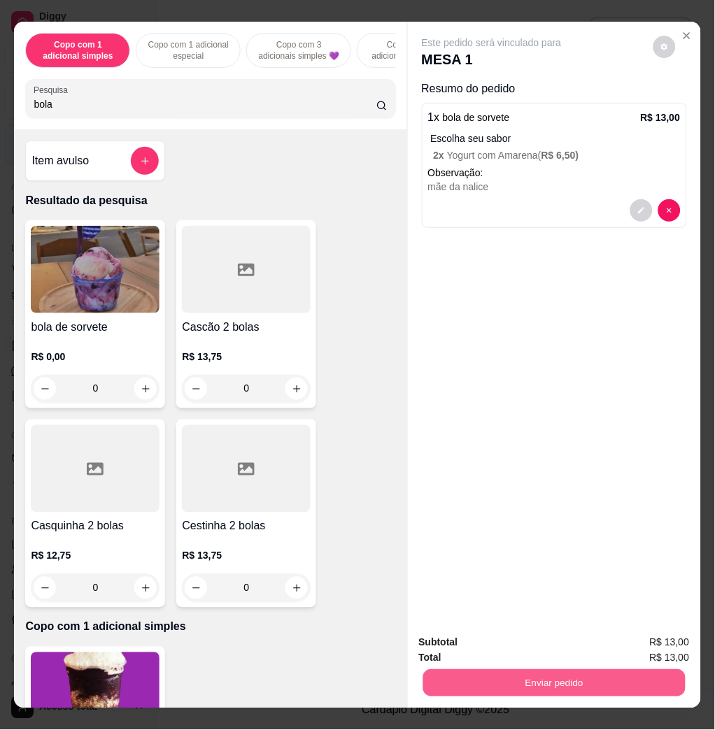
click at [632, 675] on button "Enviar pedido" at bounding box center [554, 682] width 262 height 27
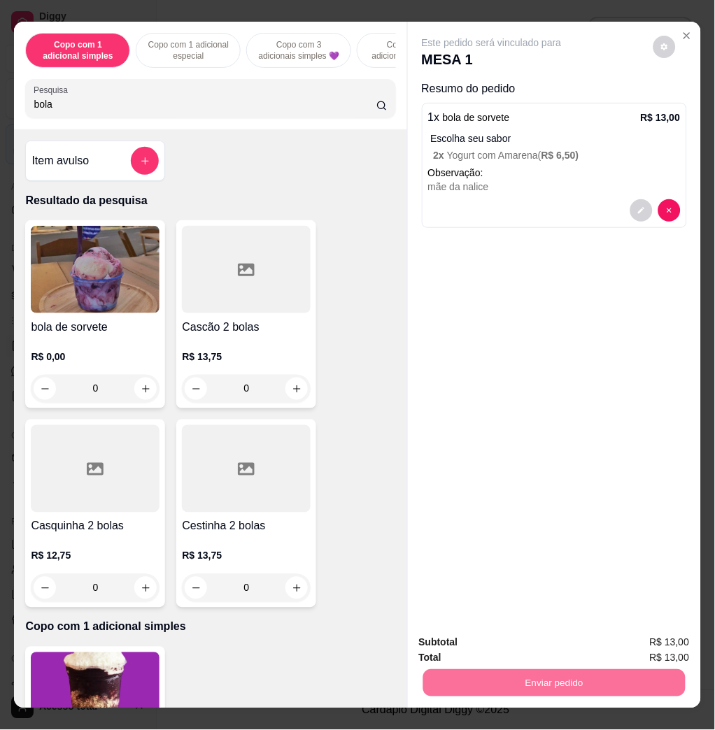
click at [527, 632] on button "Não registrar e enviar pedido" at bounding box center [507, 642] width 146 height 27
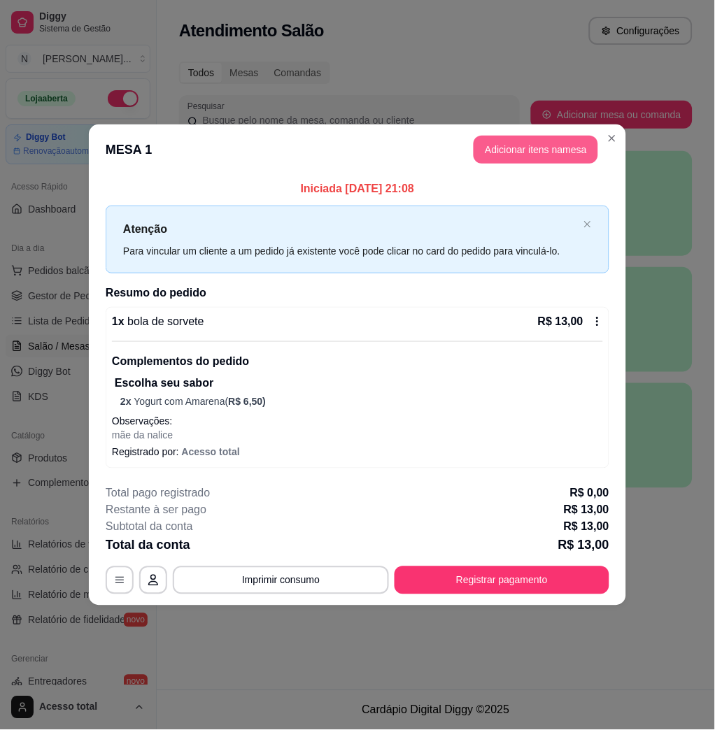
click at [533, 152] on button "Adicionar itens na mesa" at bounding box center [536, 150] width 125 height 28
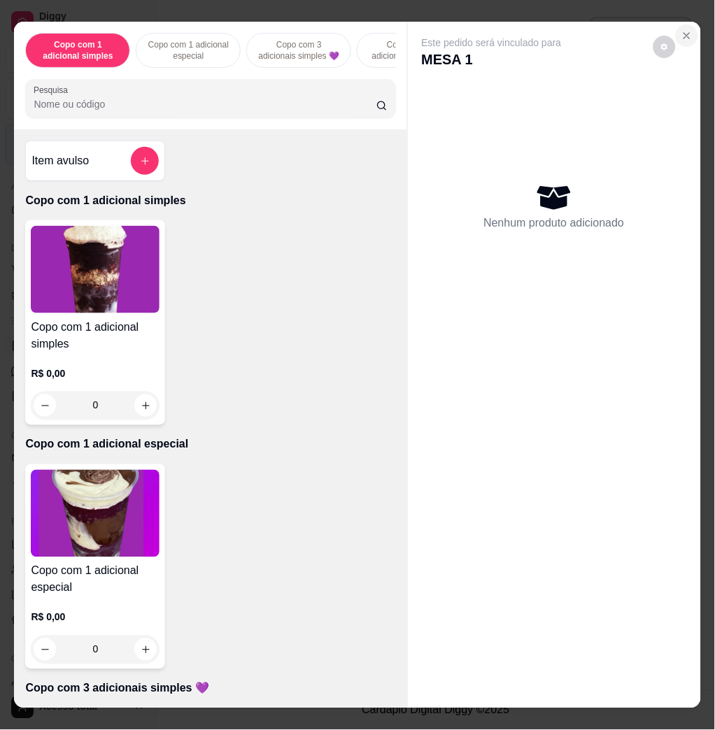
click at [681, 30] on icon "Close" at bounding box center [686, 35] width 11 height 11
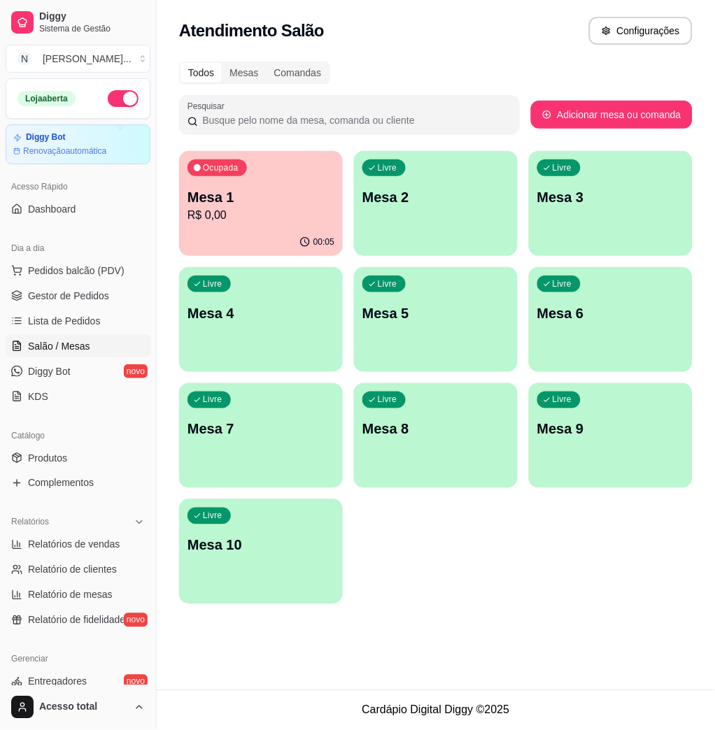
click at [336, 242] on div "00:05" at bounding box center [261, 242] width 164 height 27
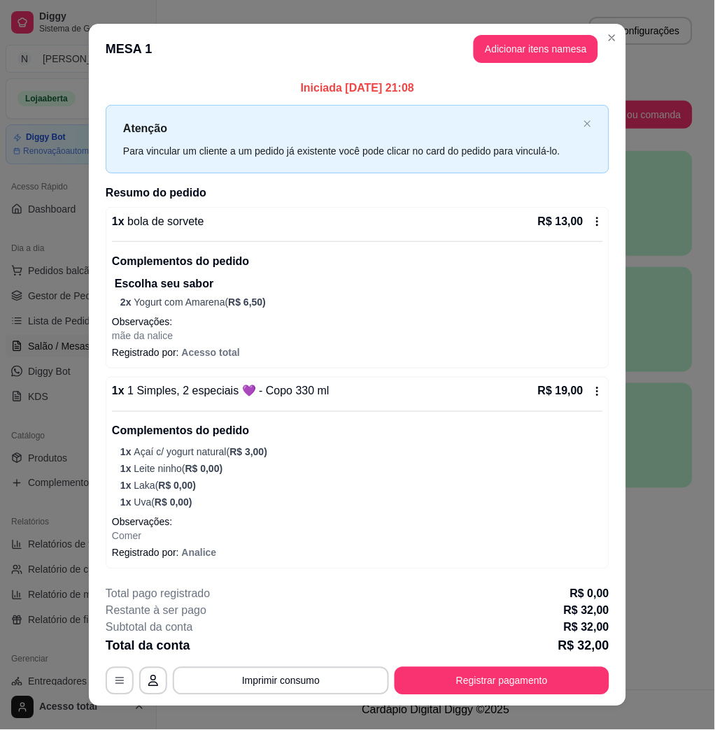
scroll to position [20, 0]
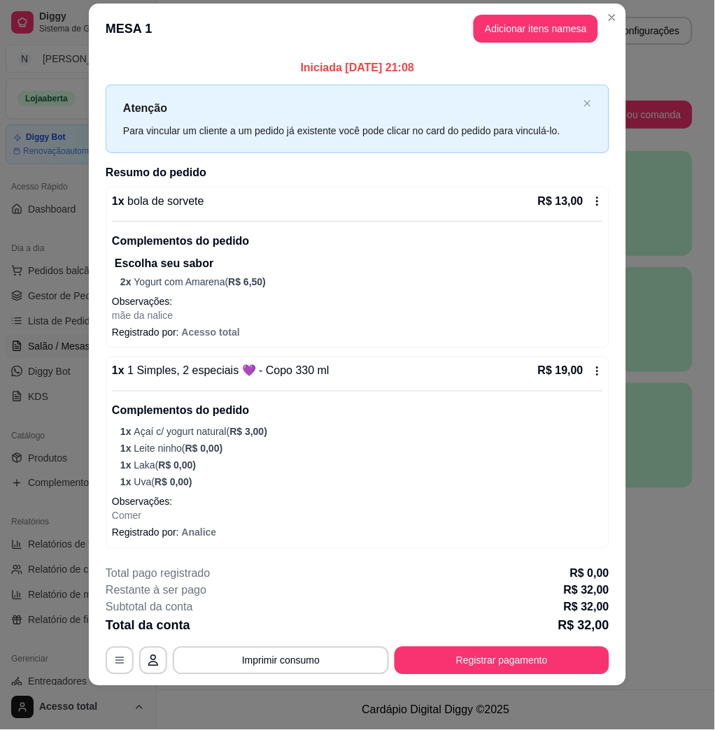
click at [597, 7] on header "MESA 1 Adicionar itens na mesa" at bounding box center [357, 28] width 537 height 50
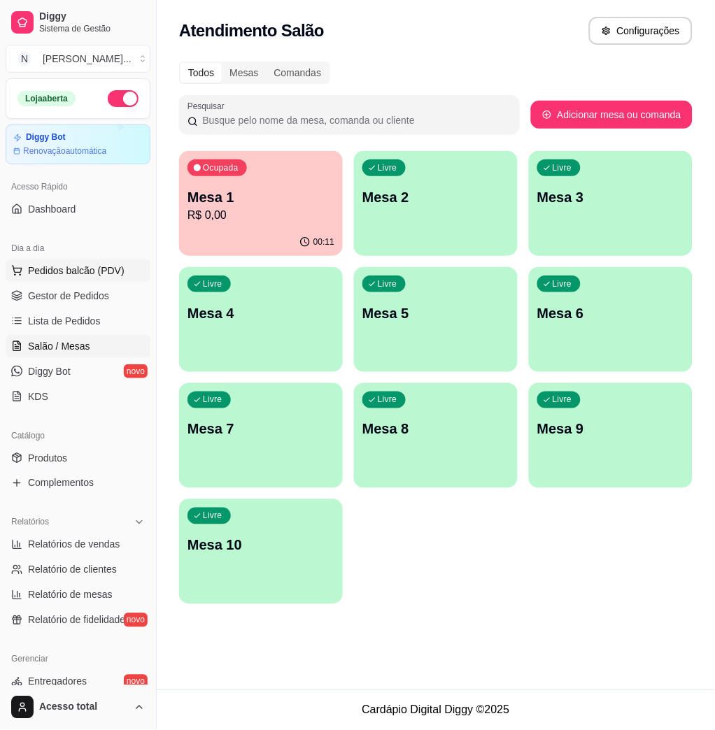
click at [113, 269] on span "Pedidos balcão (PDV)" at bounding box center [76, 271] width 97 height 14
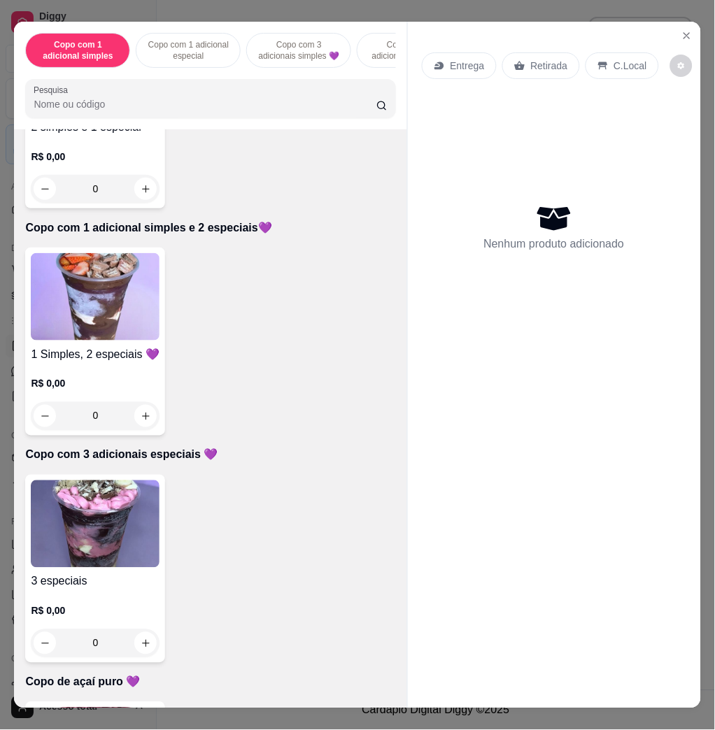
scroll to position [653, 0]
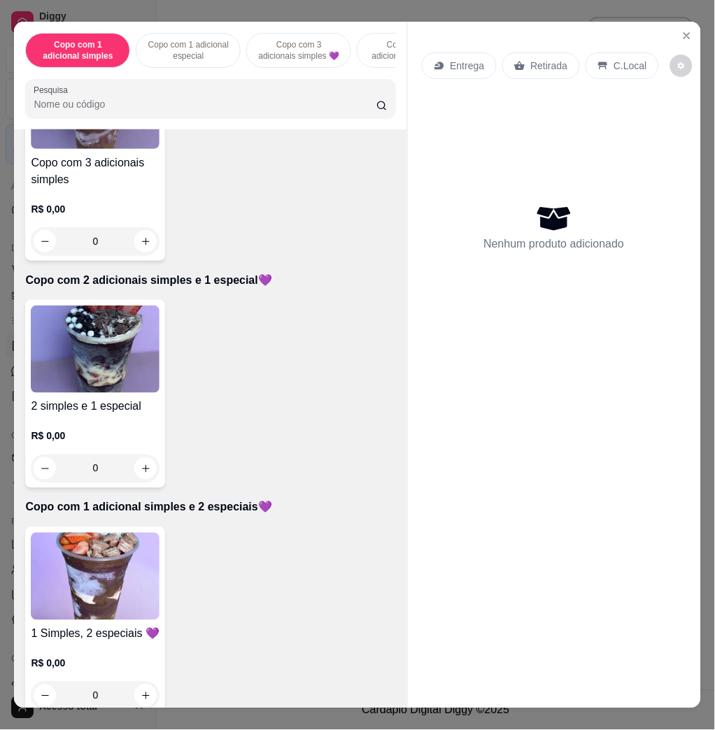
click at [118, 328] on img at bounding box center [95, 349] width 129 height 87
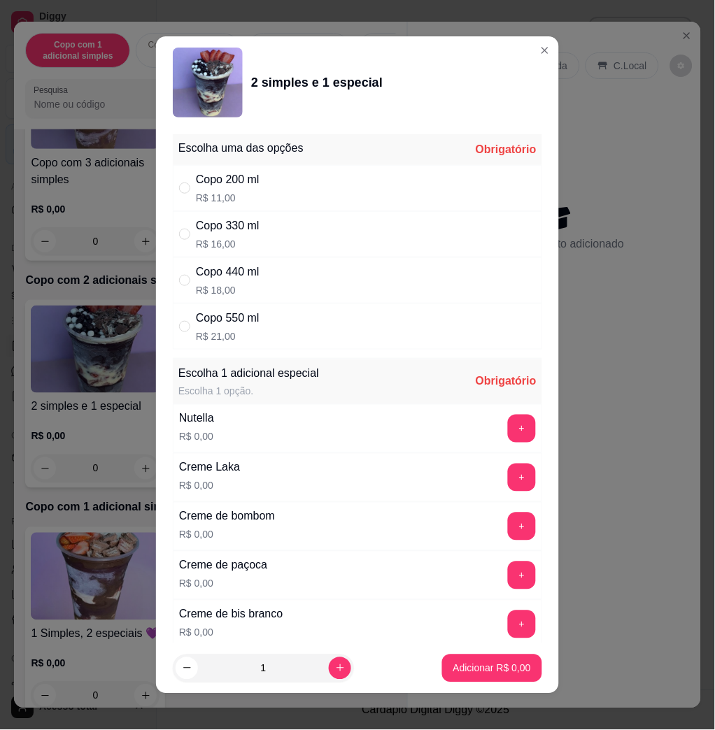
click at [339, 272] on div "Copo 440 ml R$ 18,00" at bounding box center [357, 280] width 369 height 46
radio input "true"
click at [509, 431] on button "+" at bounding box center [522, 429] width 27 height 27
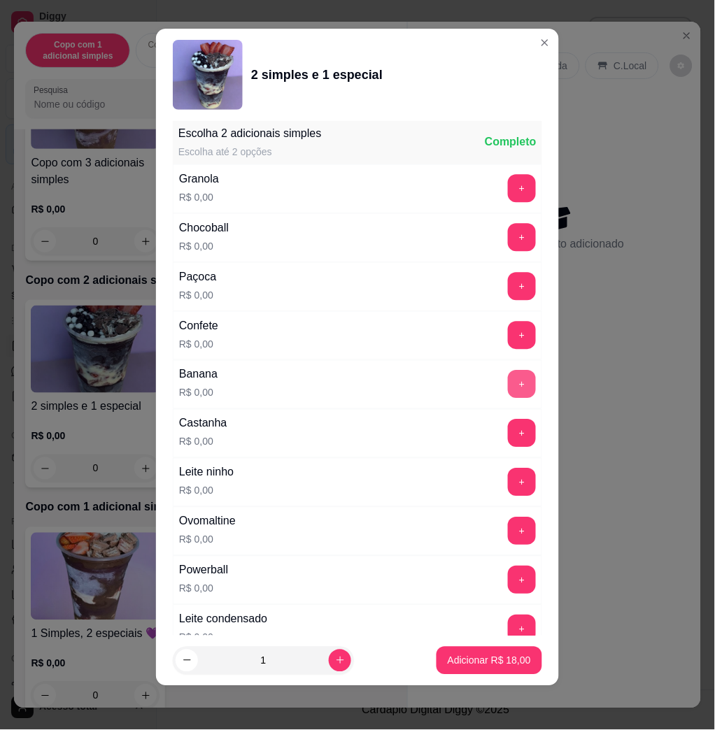
click at [508, 386] on button "+" at bounding box center [522, 385] width 28 height 28
click at [508, 488] on button "+" at bounding box center [522, 483] width 28 height 28
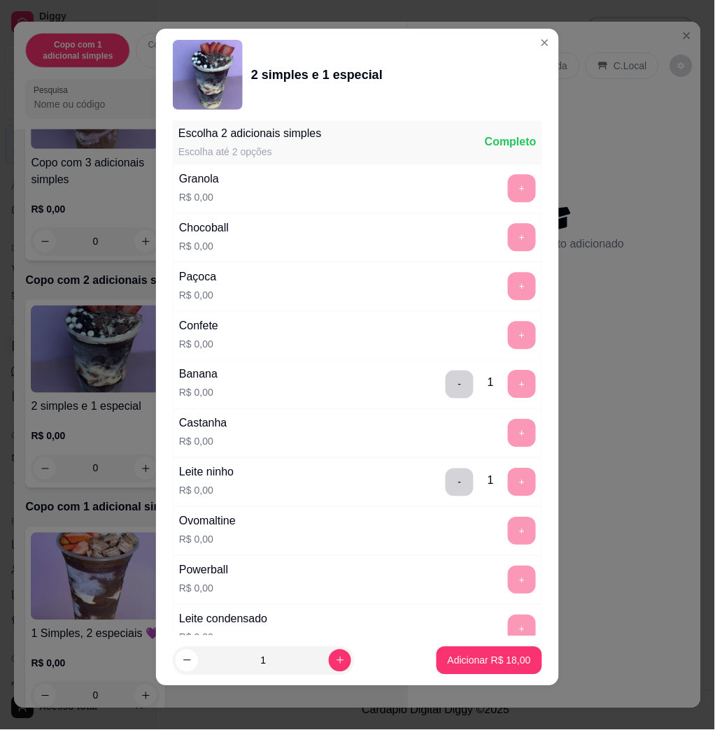
scroll to position [1793, 0]
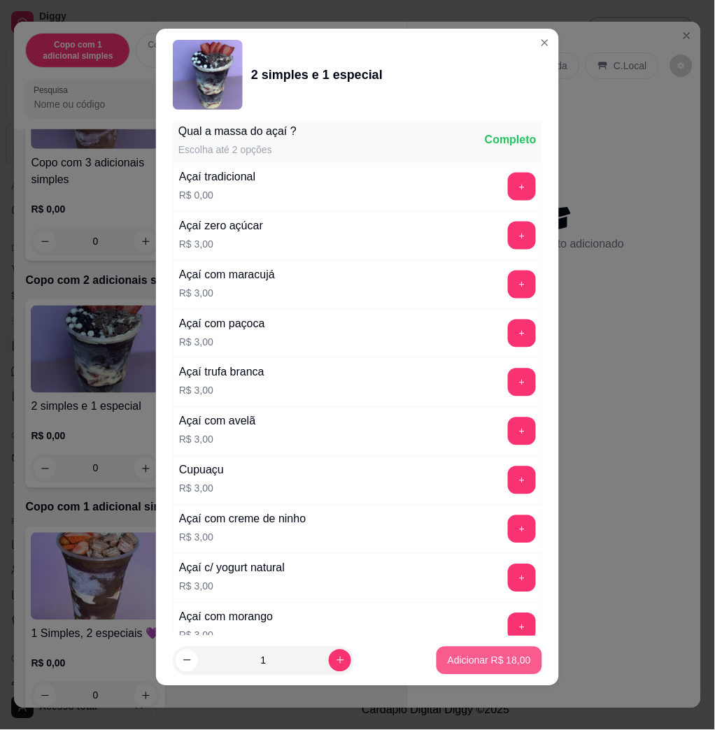
click at [458, 661] on p "Adicionar R$ 18,00" at bounding box center [489, 661] width 83 height 14
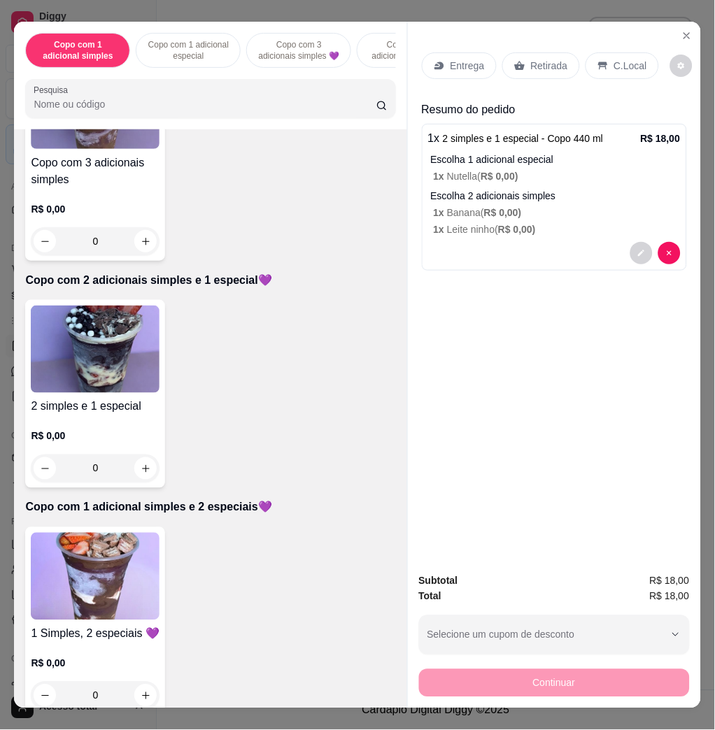
drag, startPoint x: 446, startPoint y: 76, endPoint x: 448, endPoint y: 59, distance: 16.3
click at [446, 75] on div "Entrega Retirada C.Local" at bounding box center [554, 65] width 265 height 49
click at [451, 59] on p "Entrega" at bounding box center [468, 66] width 34 height 14
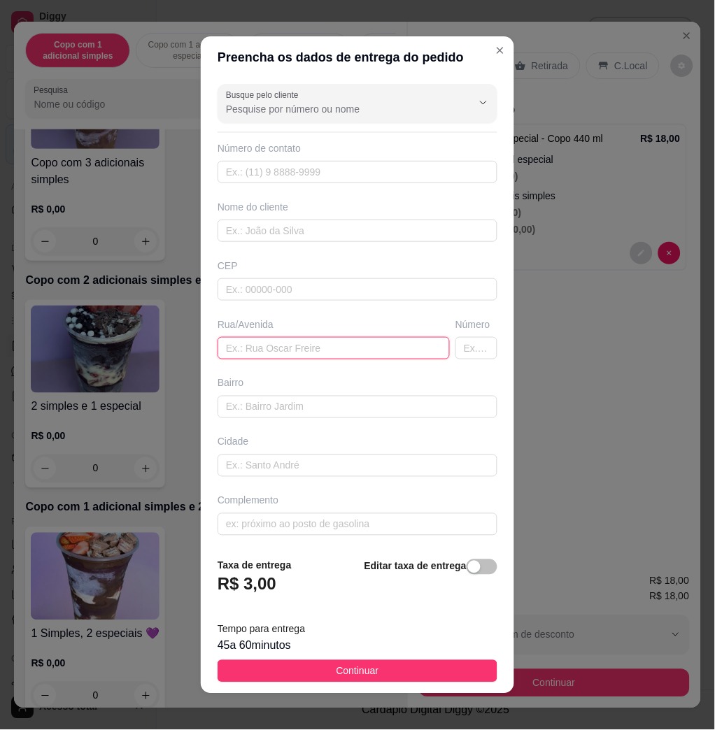
click at [282, 351] on input "text" at bounding box center [334, 348] width 232 height 22
type input "[PERSON_NAME], n60"
click at [354, 653] on div "45 a 60 minutos" at bounding box center [358, 646] width 280 height 17
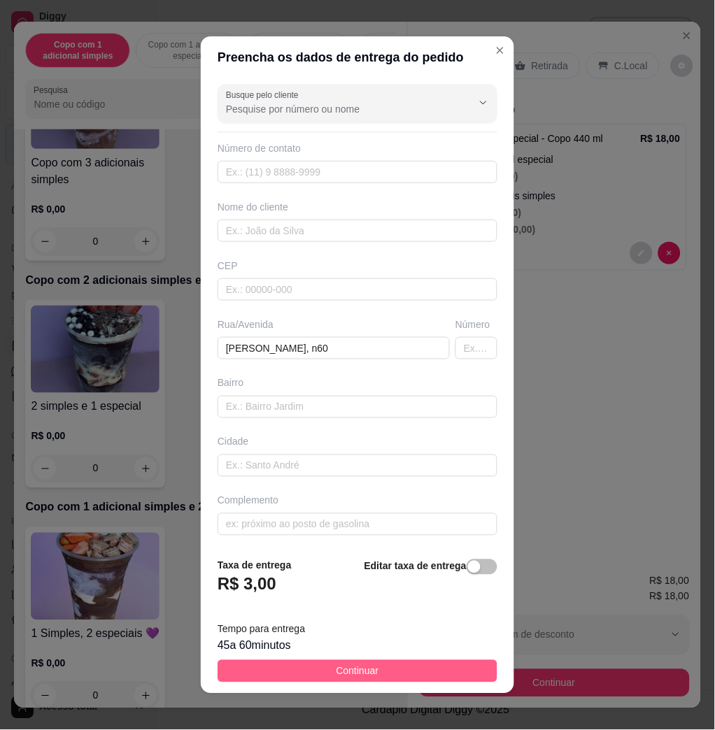
click at [361, 672] on span "Continuar" at bounding box center [357, 671] width 43 height 15
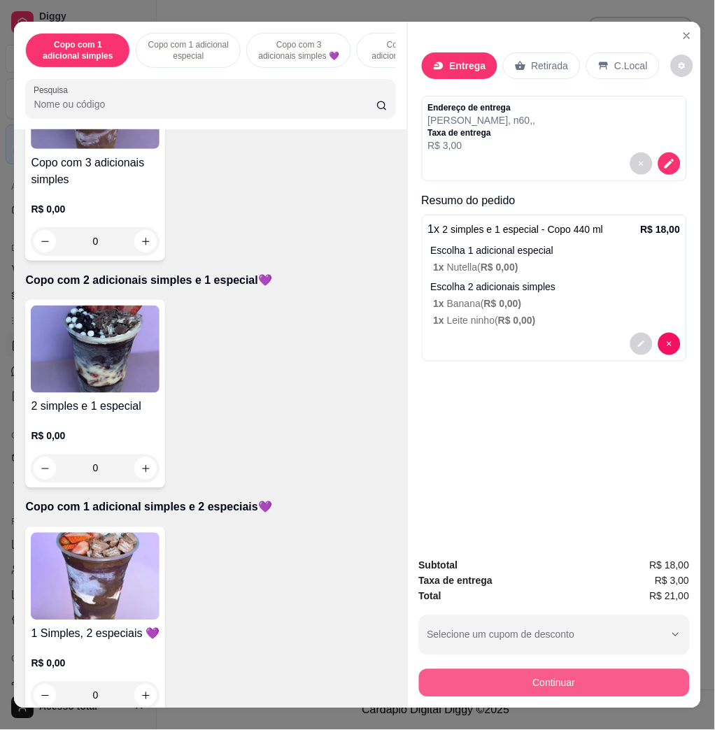
click at [479, 672] on button "Continuar" at bounding box center [554, 683] width 271 height 28
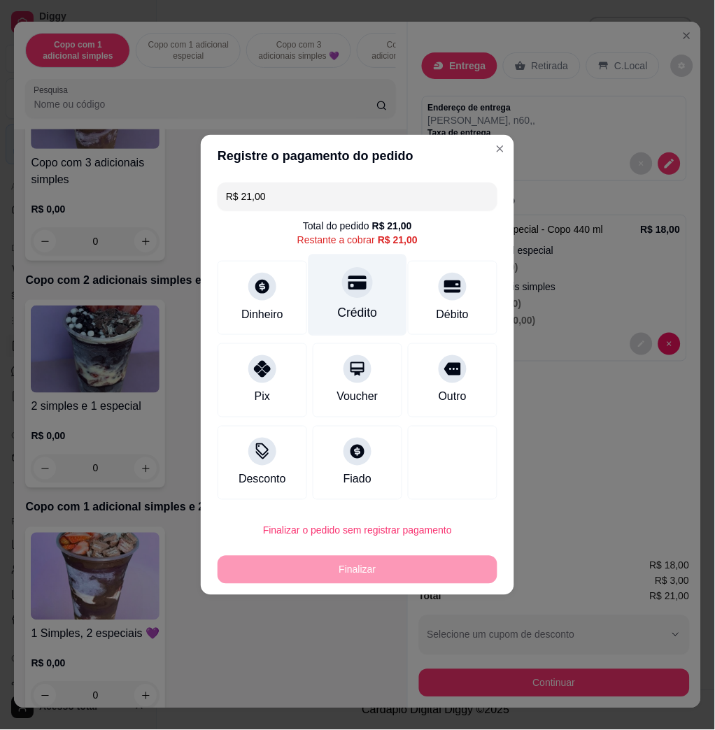
click at [363, 301] on div "Crédito" at bounding box center [358, 296] width 99 height 82
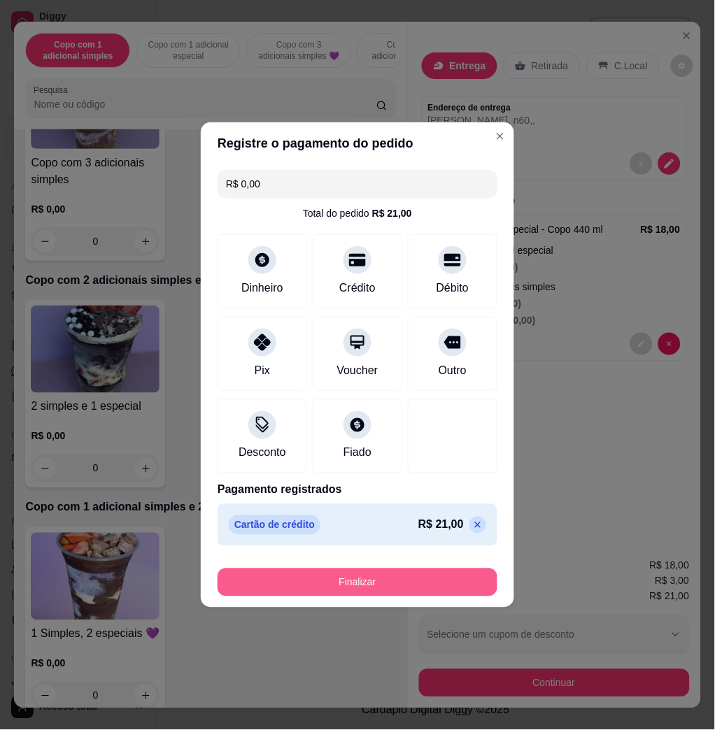
click at [413, 596] on button "Finalizar" at bounding box center [358, 583] width 280 height 28
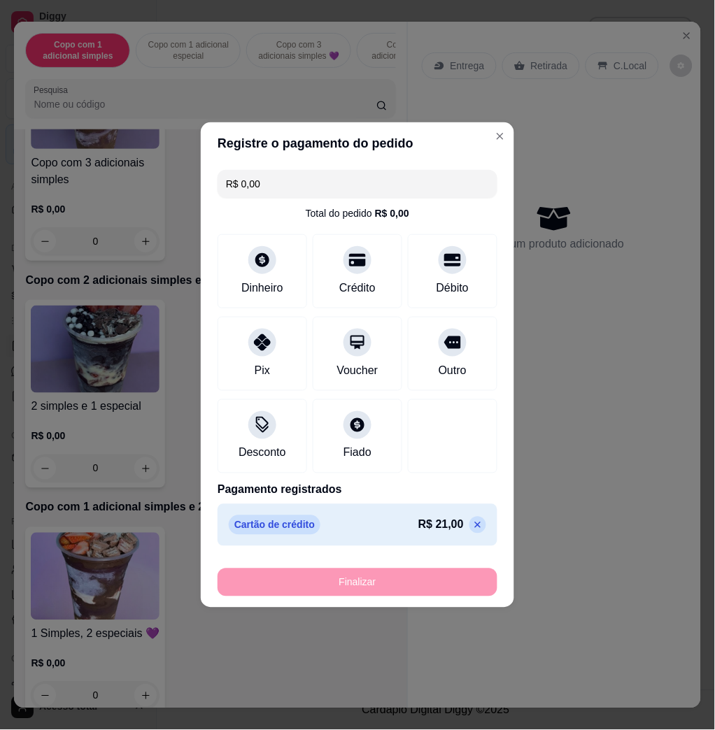
type input "-R$ 21,00"
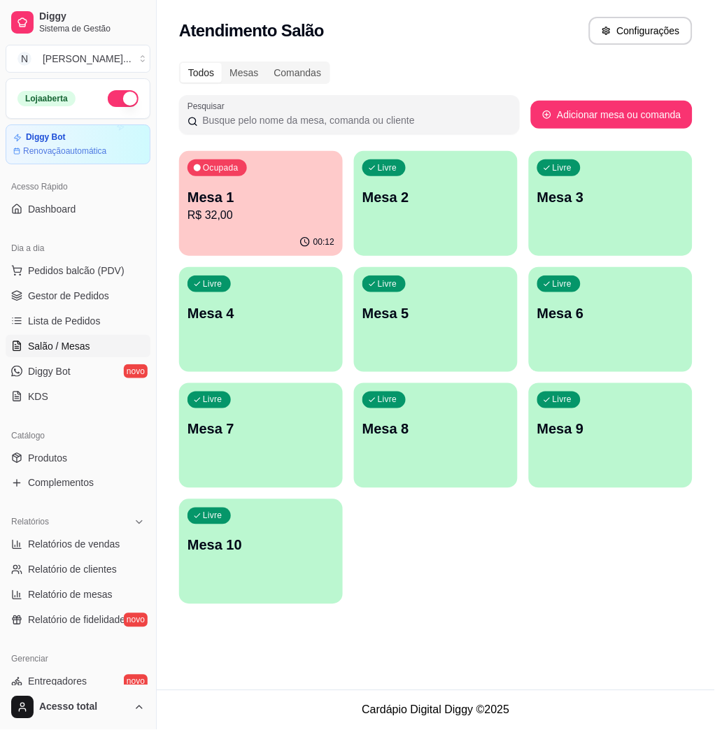
click at [57, 283] on ul "Pedidos balcão (PDV) Gestor de Pedidos Lista de Pedidos Salão / Mesas Diggy Bot…" at bounding box center [78, 334] width 145 height 148
click at [70, 270] on span "Pedidos balcão (PDV)" at bounding box center [76, 271] width 97 height 14
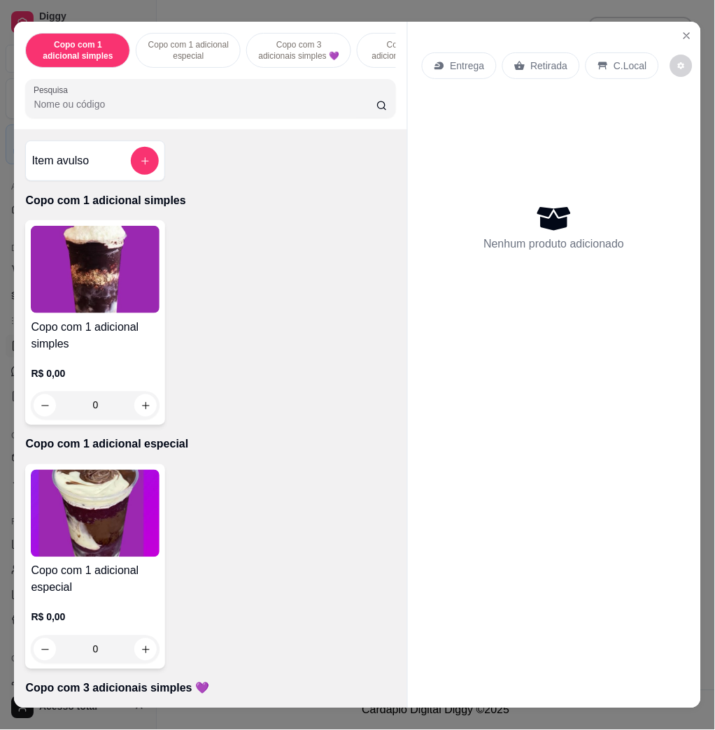
click at [236, 111] on input "Pesquisa" at bounding box center [205, 104] width 343 height 14
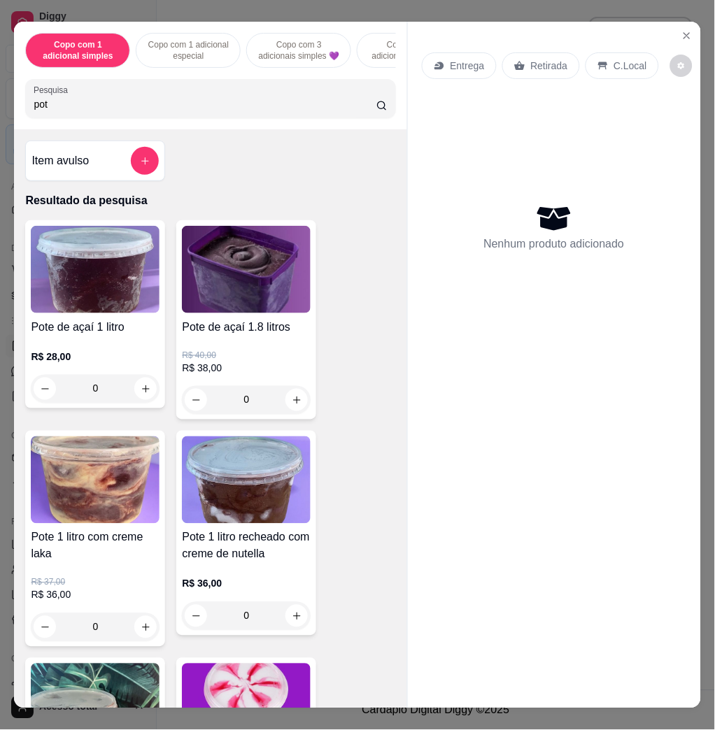
type input "pot"
click at [222, 272] on img at bounding box center [246, 269] width 129 height 87
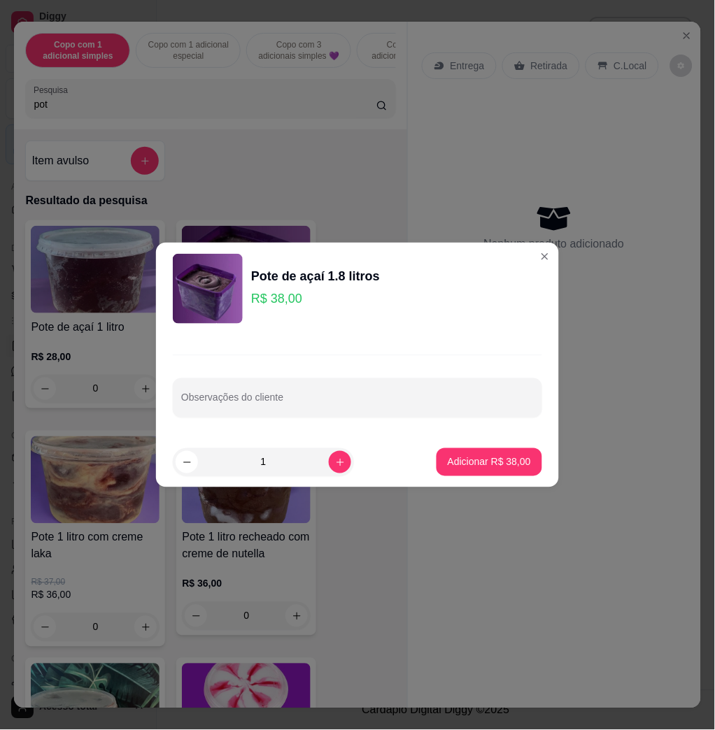
click at [498, 460] on p "Adicionar R$ 38,00" at bounding box center [489, 462] width 83 height 14
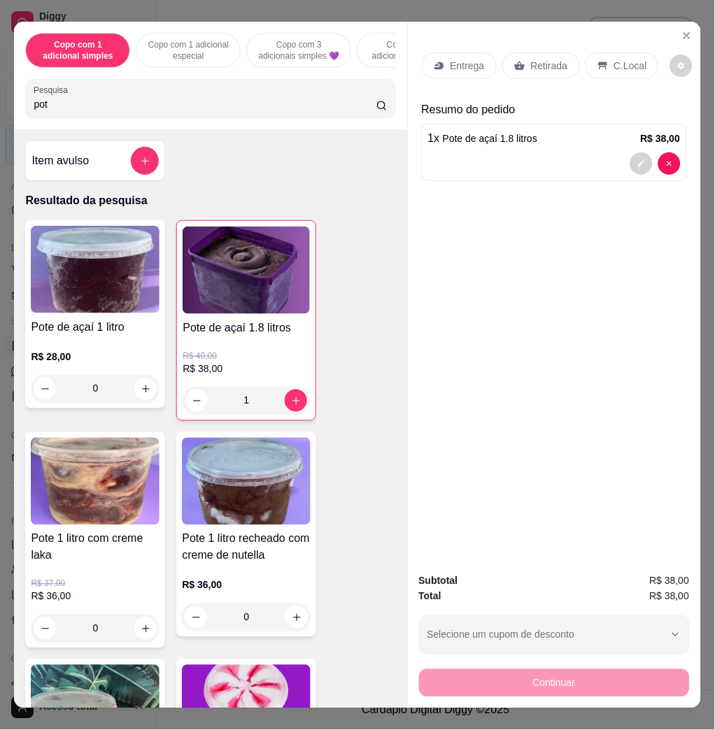
type input "1"
click at [438, 64] on icon at bounding box center [439, 65] width 11 height 11
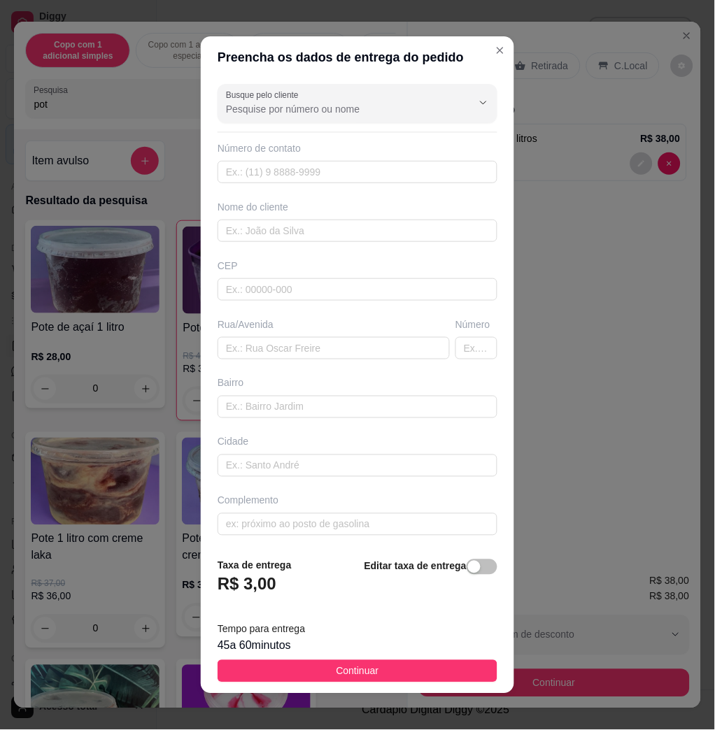
click at [341, 361] on div "Busque pelo cliente Número de contato Nome do cliente CEP Rua/[GEOGRAPHIC_DATA]" at bounding box center [357, 312] width 313 height 469
click at [342, 345] on input "text" at bounding box center [334, 348] width 232 height 22
type input "[PERSON_NAME], n255, alvorada"
click at [345, 676] on span "Continuar" at bounding box center [357, 671] width 43 height 15
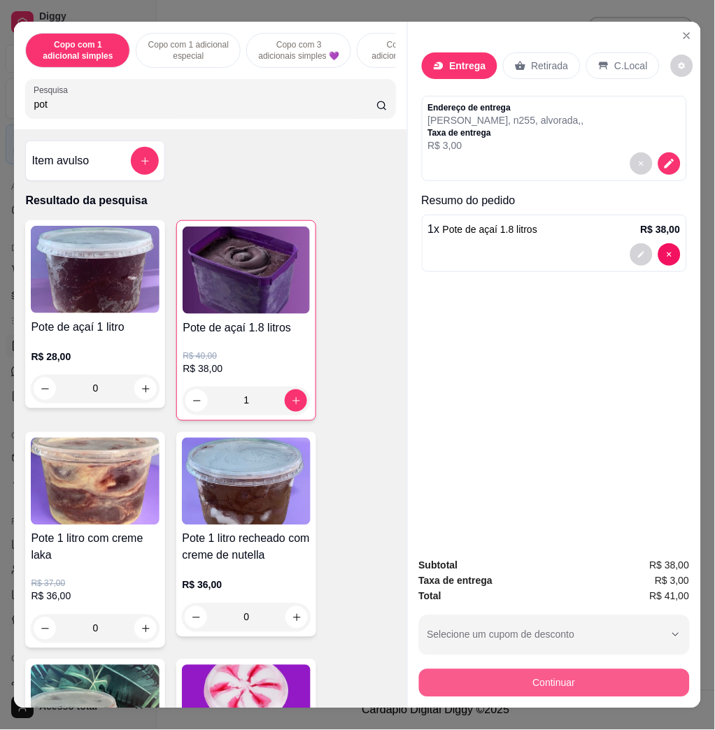
click at [584, 669] on button "Continuar" at bounding box center [554, 683] width 271 height 28
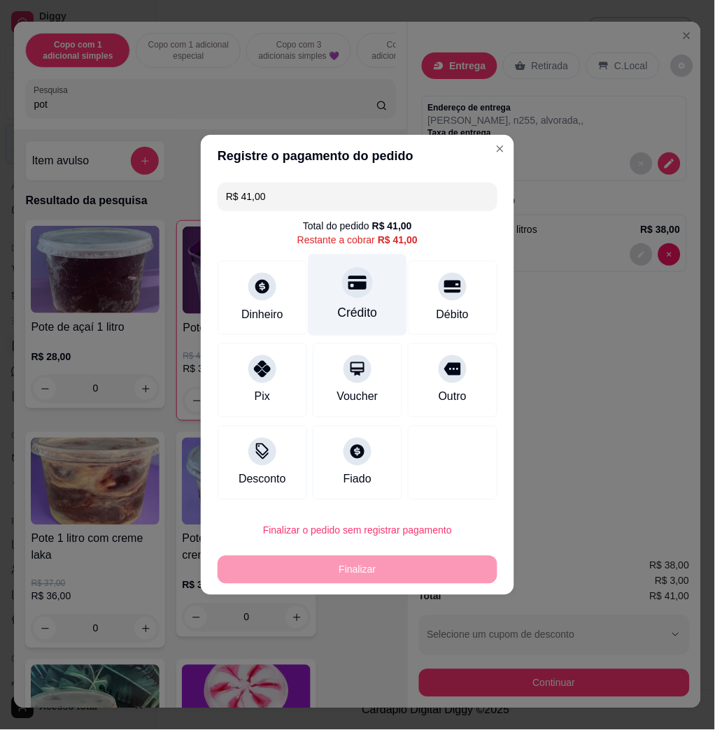
click at [369, 322] on div "Crédito" at bounding box center [358, 313] width 40 height 18
type input "R$ 0,00"
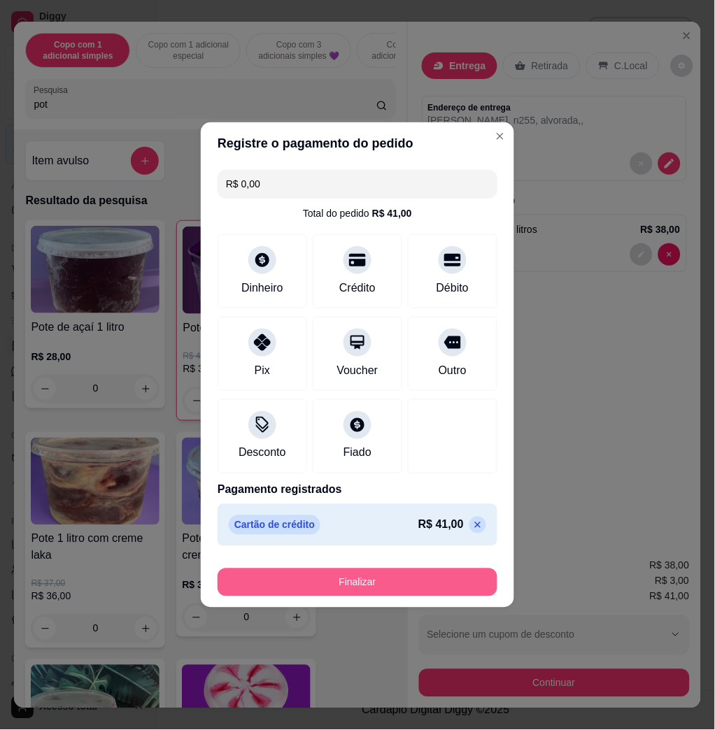
click at [408, 569] on button "Finalizar" at bounding box center [358, 583] width 280 height 28
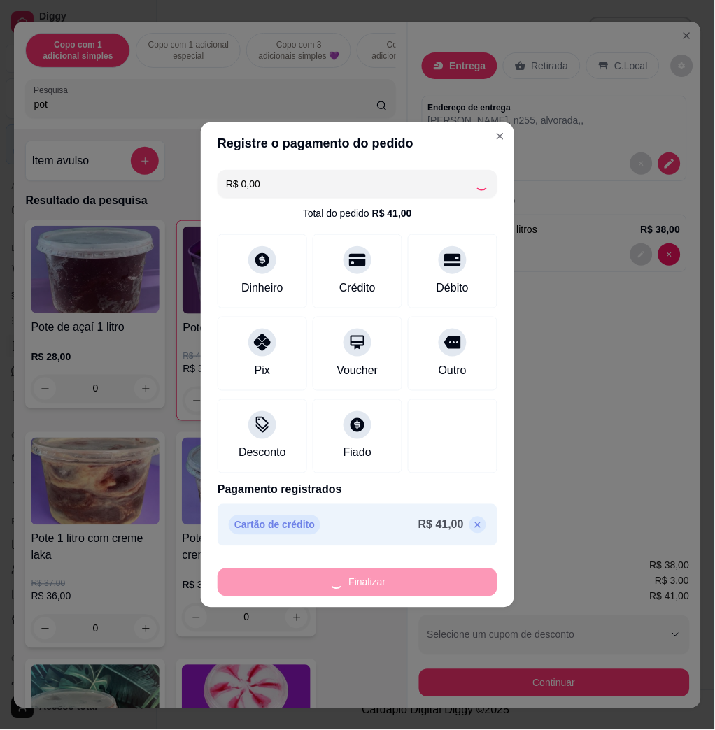
type input "0"
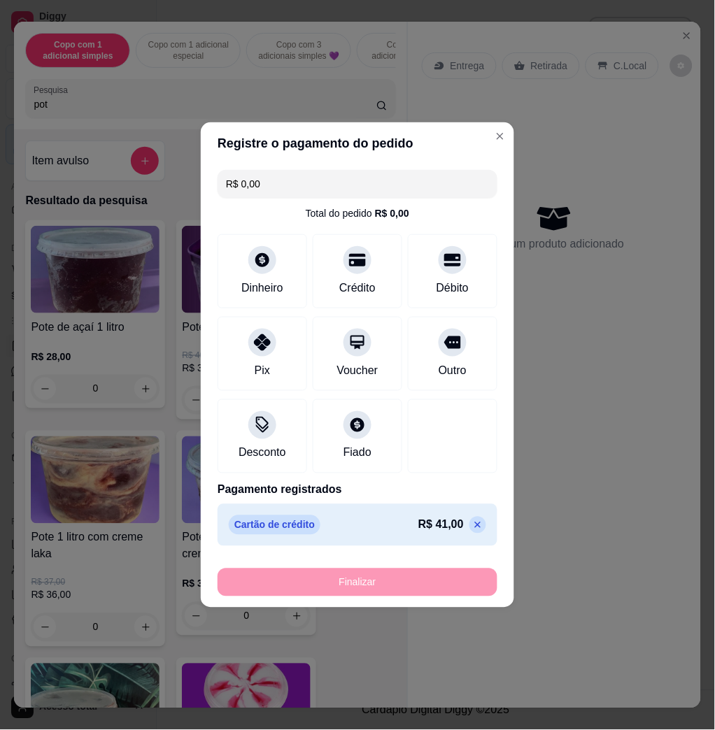
type input "-R$ 41,00"
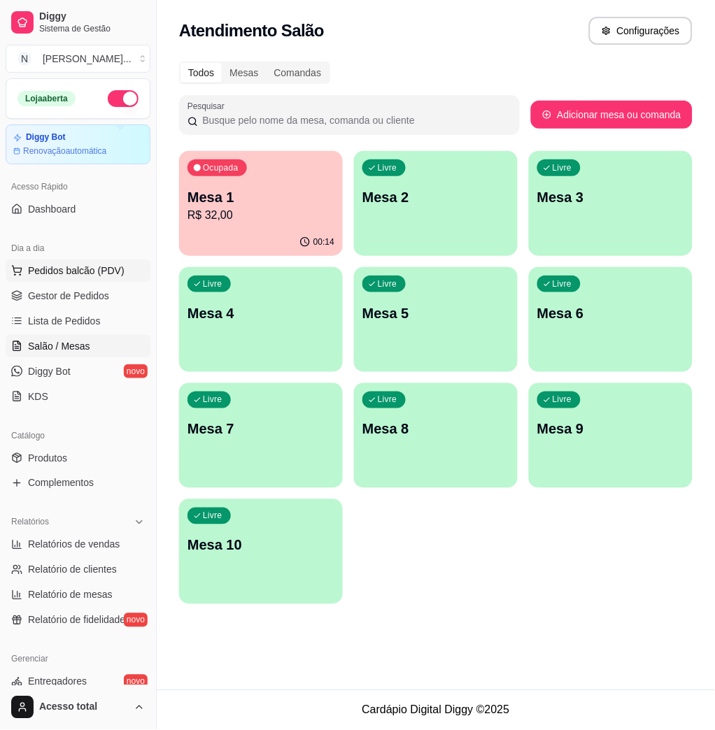
click at [114, 276] on span "Pedidos balcão (PDV)" at bounding box center [76, 271] width 97 height 14
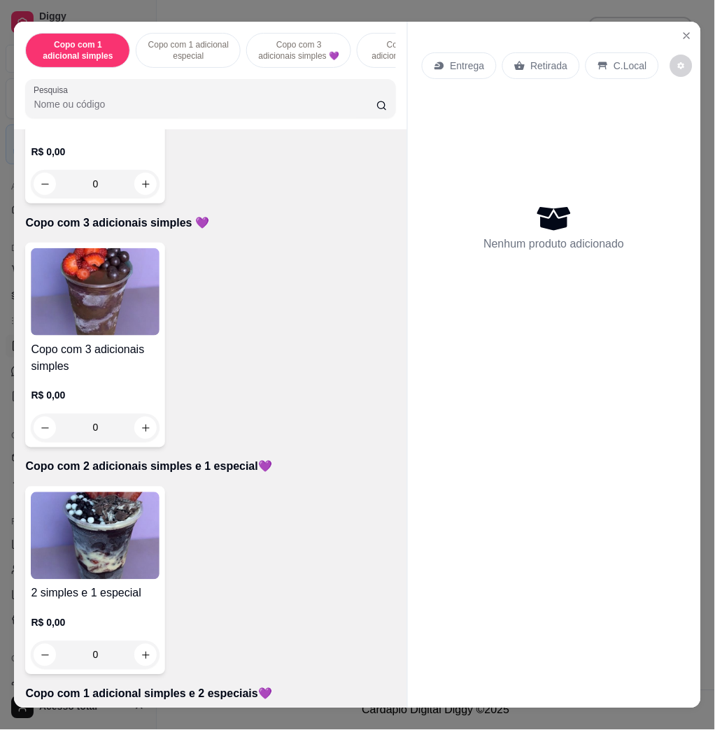
scroll to position [839, 0]
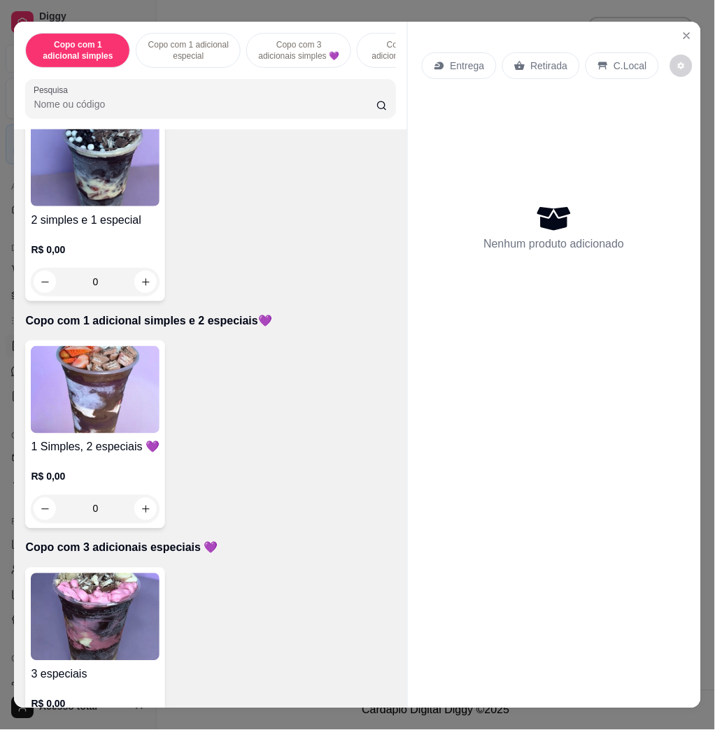
click at [115, 406] on img at bounding box center [95, 389] width 129 height 87
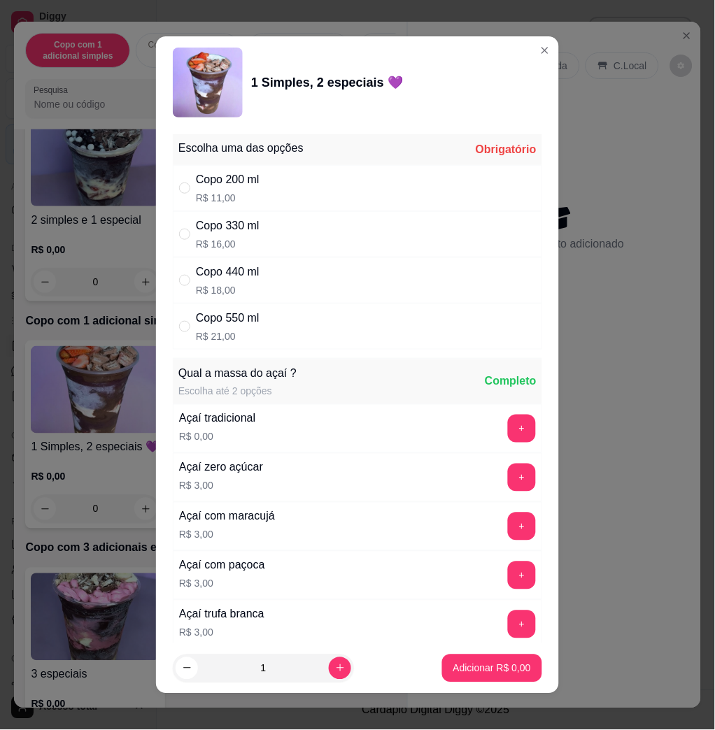
click at [257, 334] on div "Copo 550 ml R$ 21,00" at bounding box center [357, 327] width 369 height 46
radio input "true"
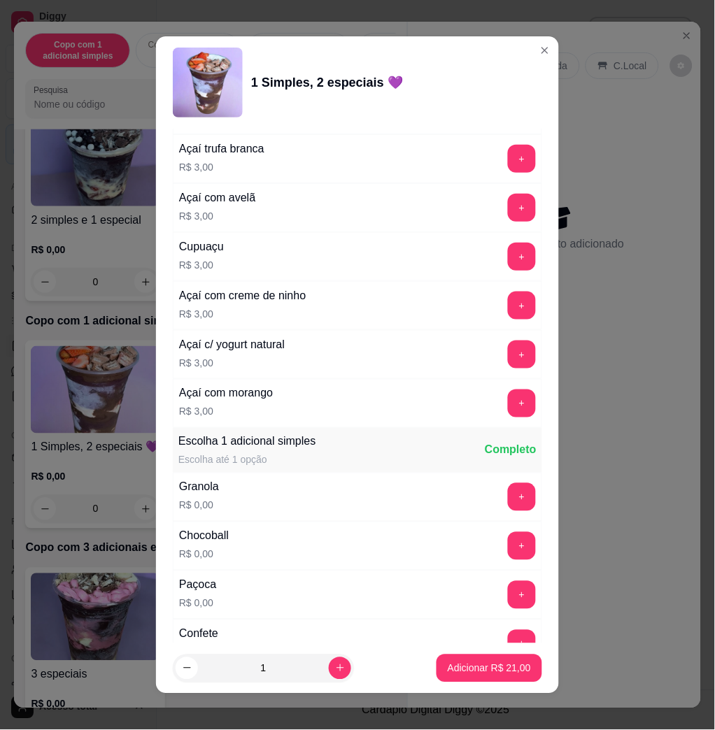
scroll to position [746, 0]
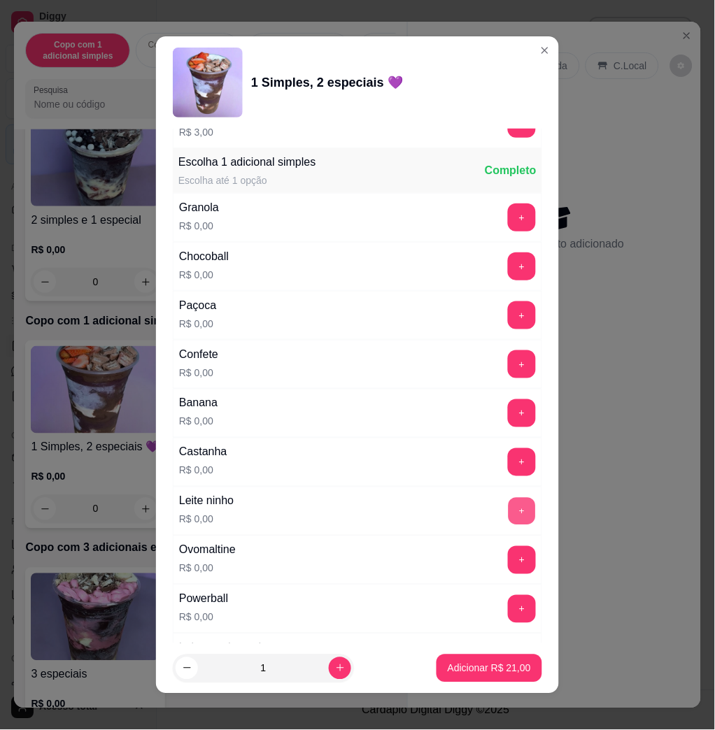
click at [509, 504] on button "+" at bounding box center [522, 511] width 27 height 27
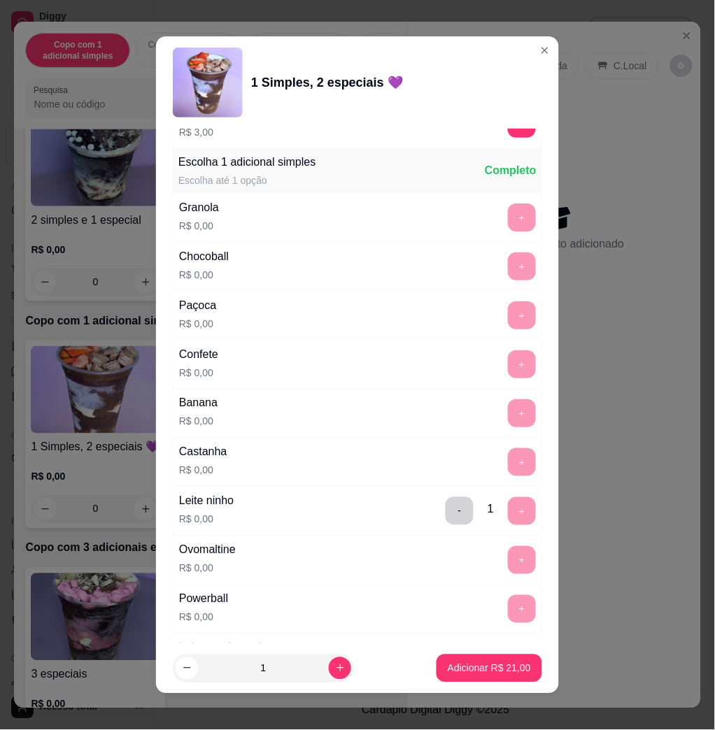
scroll to position [1212, 0]
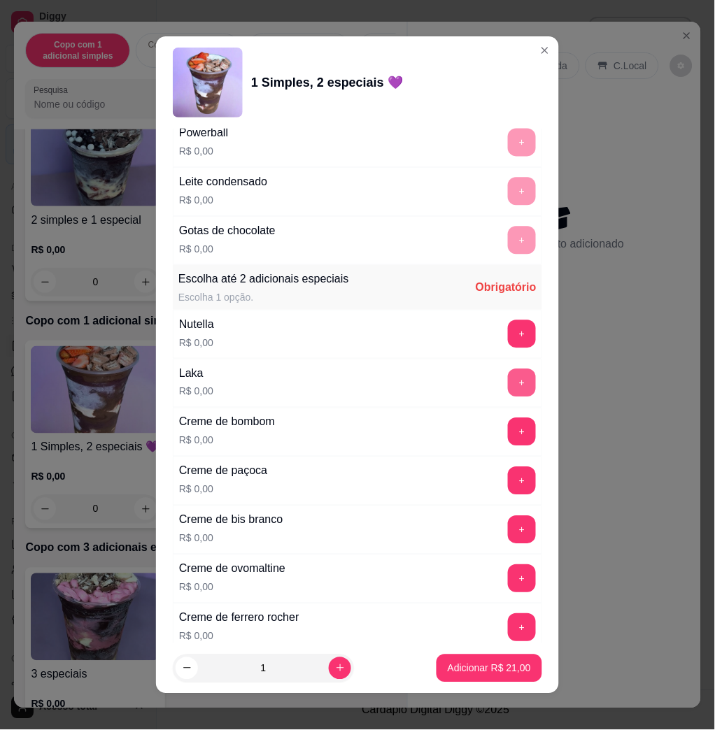
click at [508, 390] on button "+" at bounding box center [522, 383] width 28 height 28
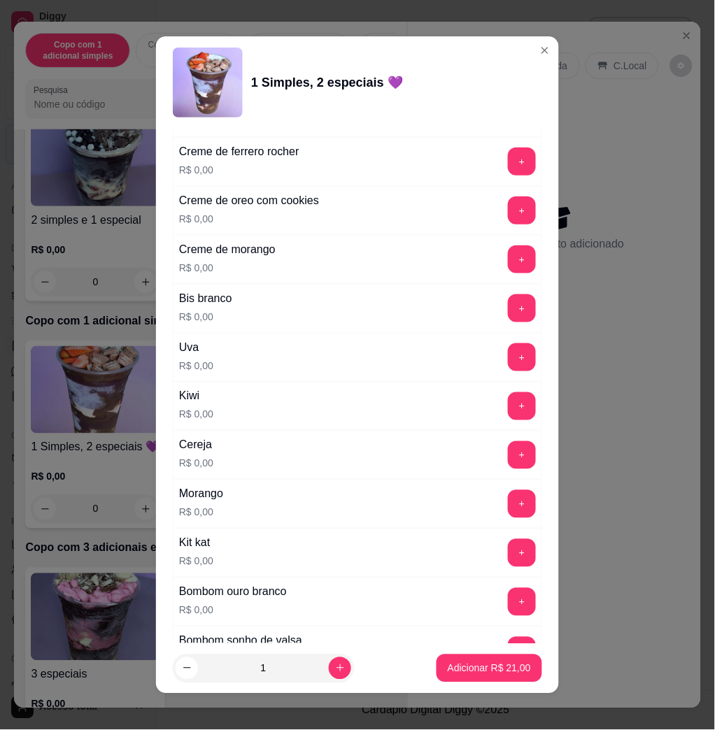
scroll to position [1865, 0]
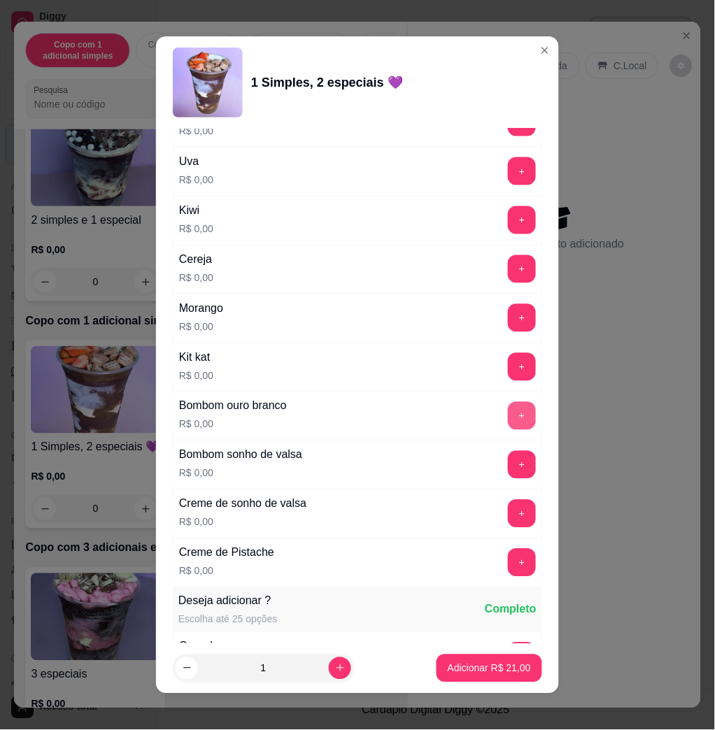
click at [508, 423] on button "+" at bounding box center [522, 416] width 28 height 28
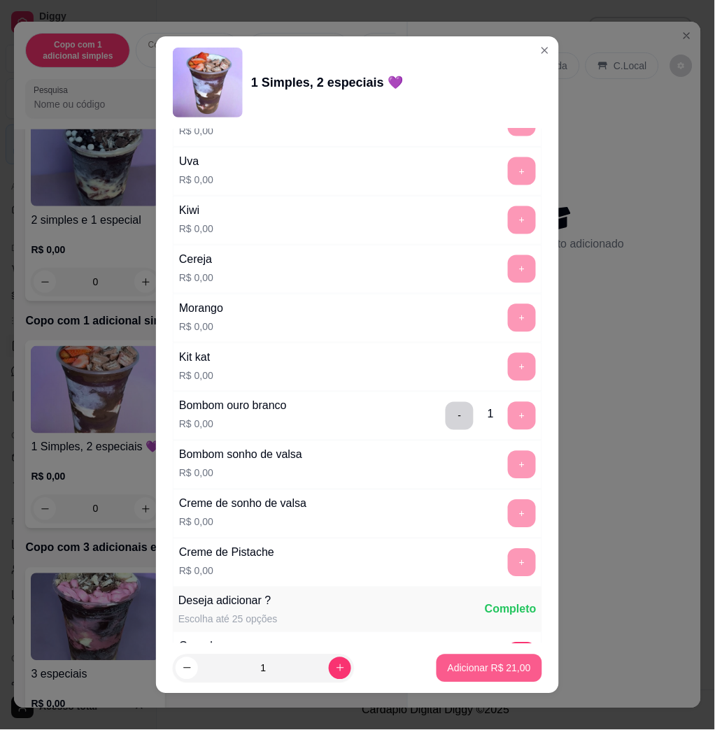
click at [494, 680] on button "Adicionar R$ 21,00" at bounding box center [490, 669] width 106 height 28
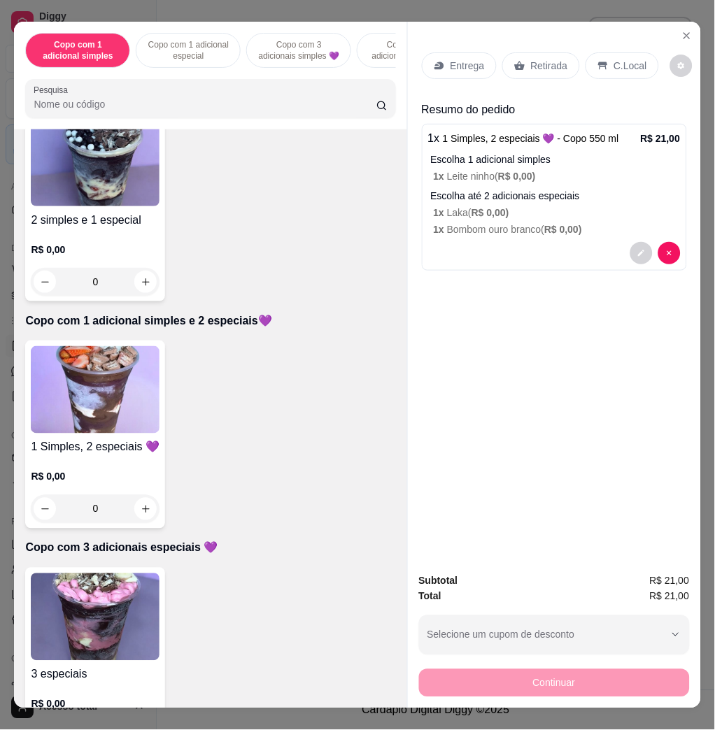
click at [470, 66] on div "Entrega" at bounding box center [459, 65] width 75 height 27
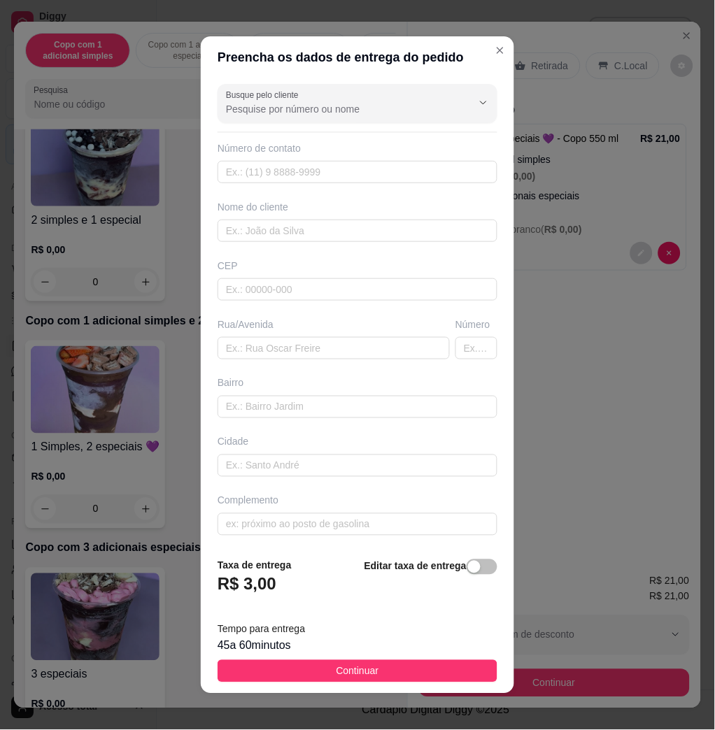
click at [287, 246] on div "Busque pelo cliente Número de contato Nome do cliente CEP Rua/[GEOGRAPHIC_DATA]" at bounding box center [357, 312] width 313 height 469
click at [288, 225] on input "text" at bounding box center [358, 231] width 280 height 22
click at [304, 350] on input "text" at bounding box center [334, 348] width 232 height 22
click at [276, 353] on input "[PERSON_NAME]" at bounding box center [334, 348] width 232 height 22
click at [378, 351] on input "[PERSON_NAME]" at bounding box center [334, 348] width 232 height 22
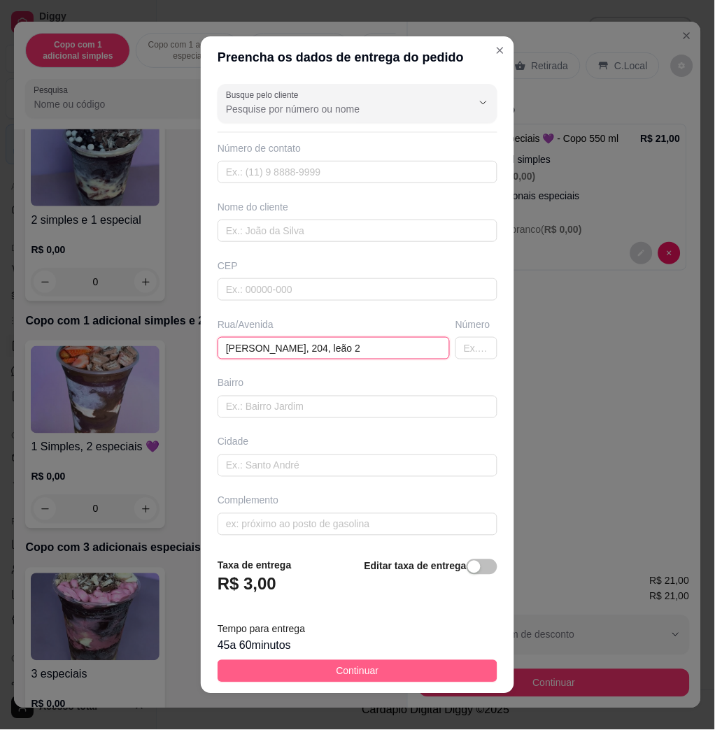
type input "[PERSON_NAME], 204, leão 2"
click at [432, 676] on button "Continuar" at bounding box center [358, 671] width 280 height 22
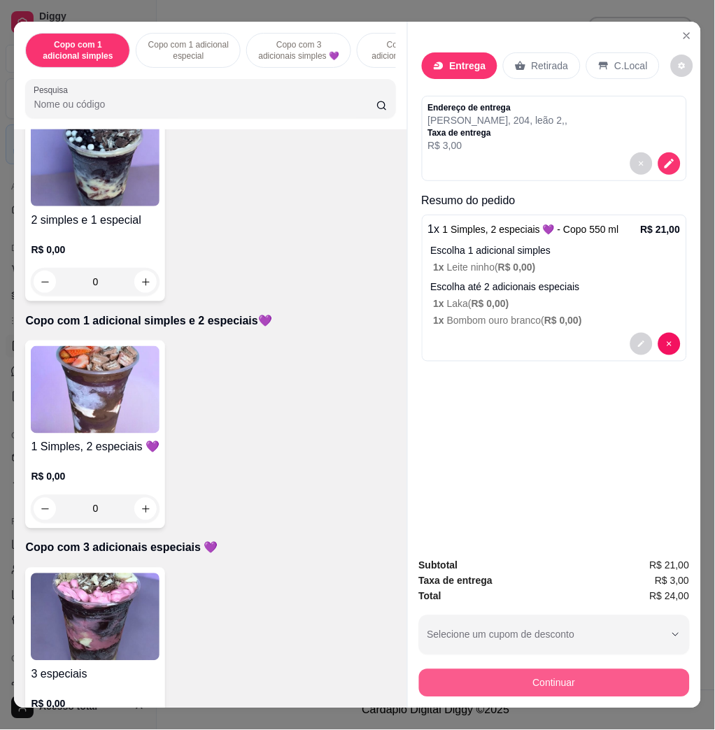
click at [472, 681] on button "Continuar" at bounding box center [554, 683] width 271 height 28
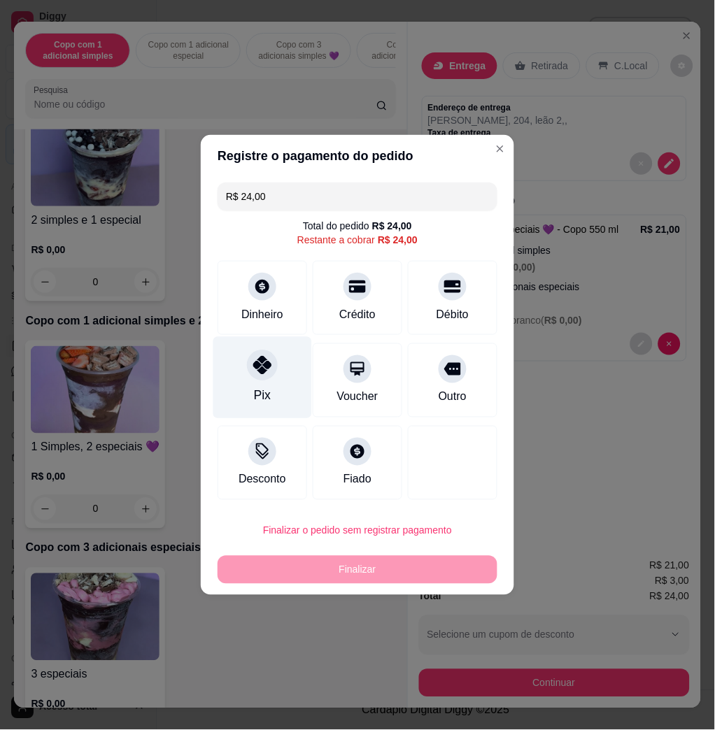
click at [260, 383] on div "Pix" at bounding box center [262, 378] width 99 height 82
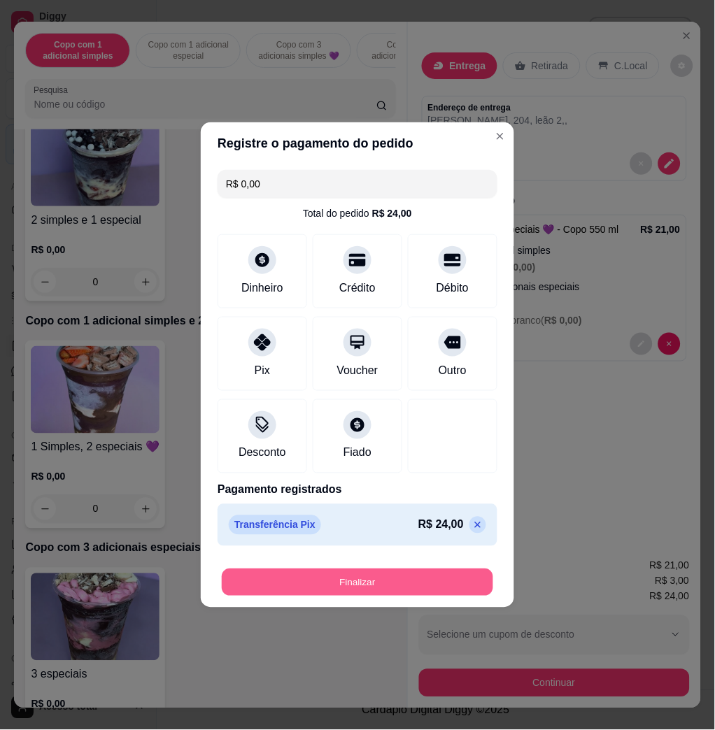
click at [368, 582] on button "Finalizar" at bounding box center [357, 582] width 271 height 27
click at [337, 574] on button "Finalizar" at bounding box center [358, 583] width 280 height 28
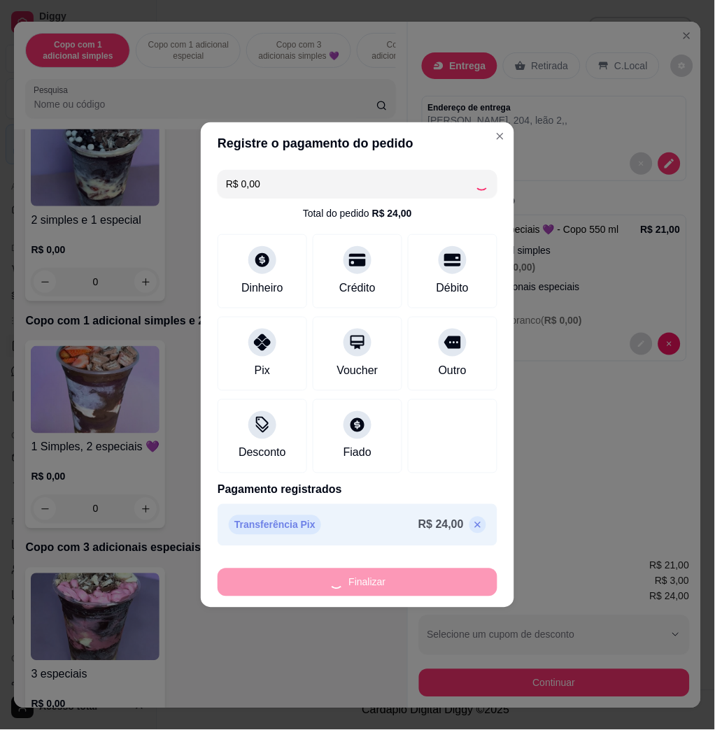
type input "-R$ 24,00"
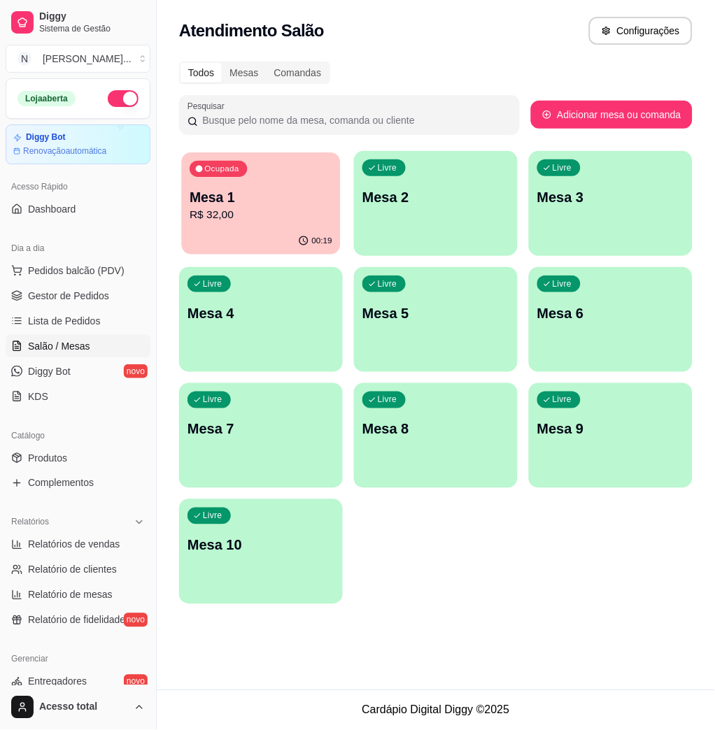
click at [243, 230] on div "00:19" at bounding box center [261, 241] width 159 height 27
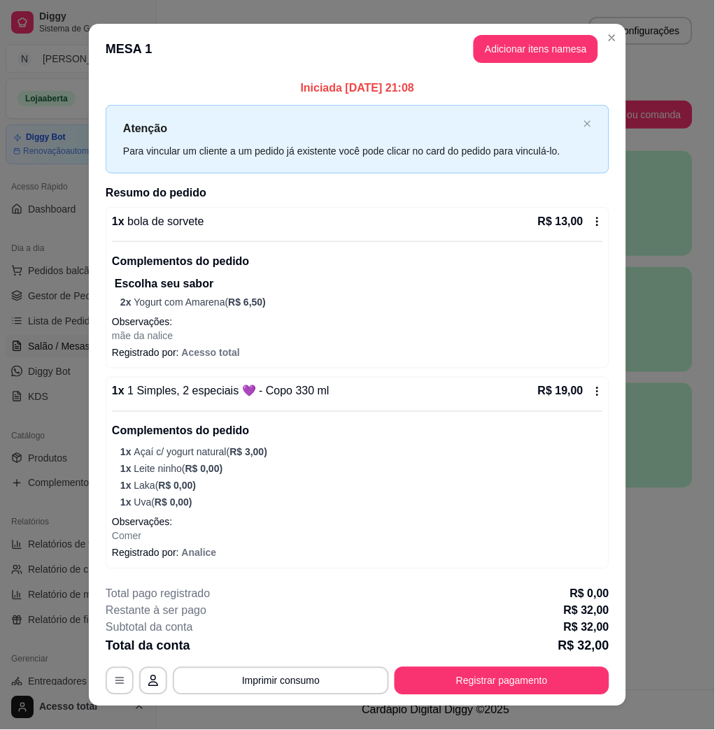
scroll to position [20, 0]
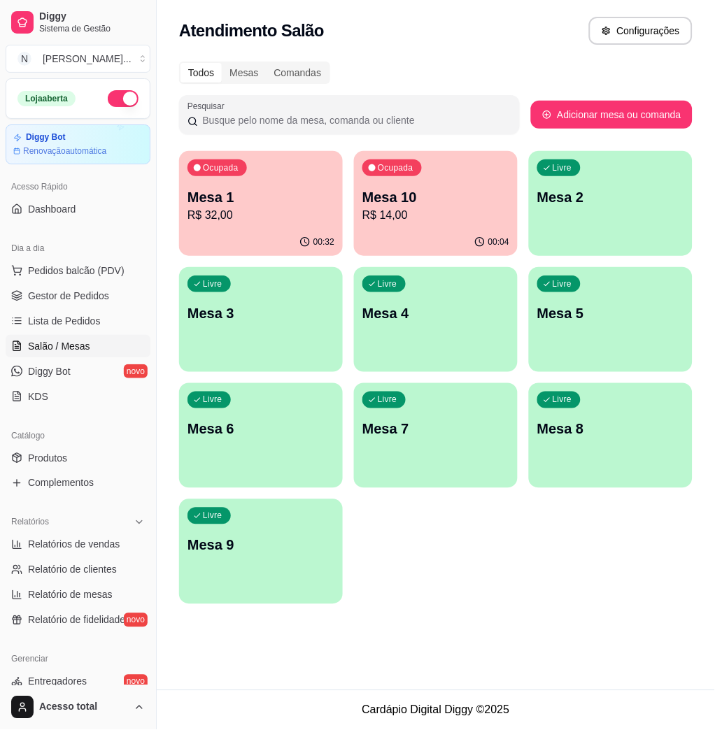
click at [87, 333] on ul "Pedidos balcão (PDV) Gestor de Pedidos Lista de Pedidos Salão / Mesas Diggy Bot…" at bounding box center [78, 334] width 145 height 148
click at [88, 347] on span "Salão / Mesas" at bounding box center [59, 346] width 62 height 14
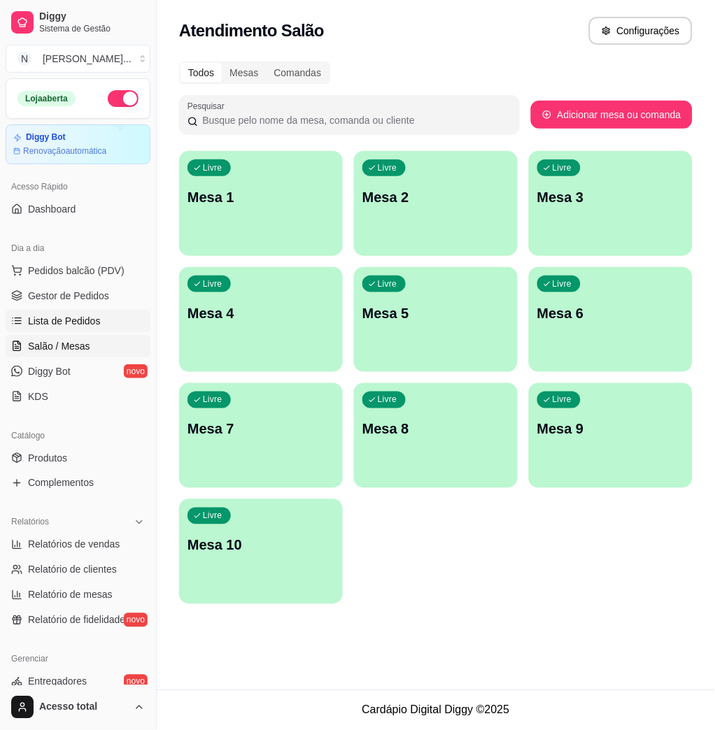
click at [65, 323] on span "Lista de Pedidos" at bounding box center [64, 321] width 73 height 14
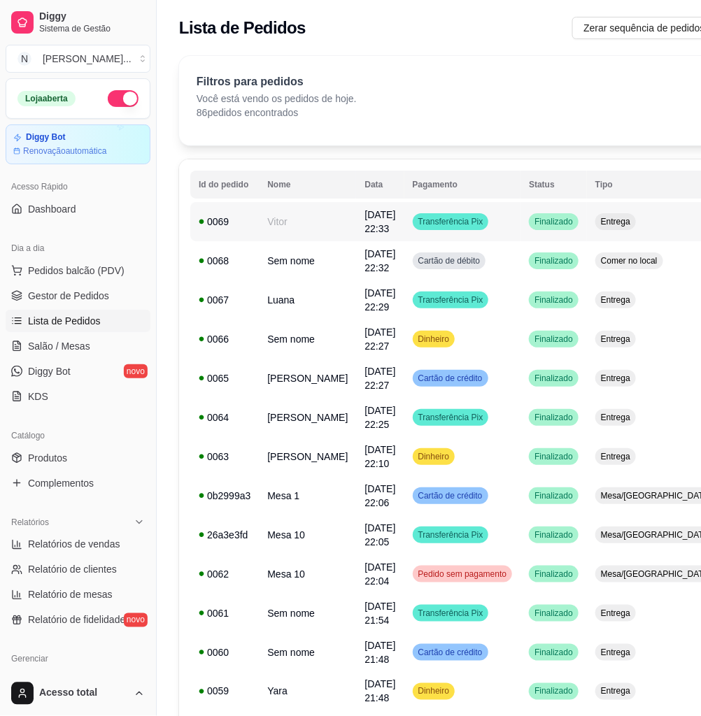
click at [477, 227] on td "Transferência Pix" at bounding box center [462, 221] width 117 height 39
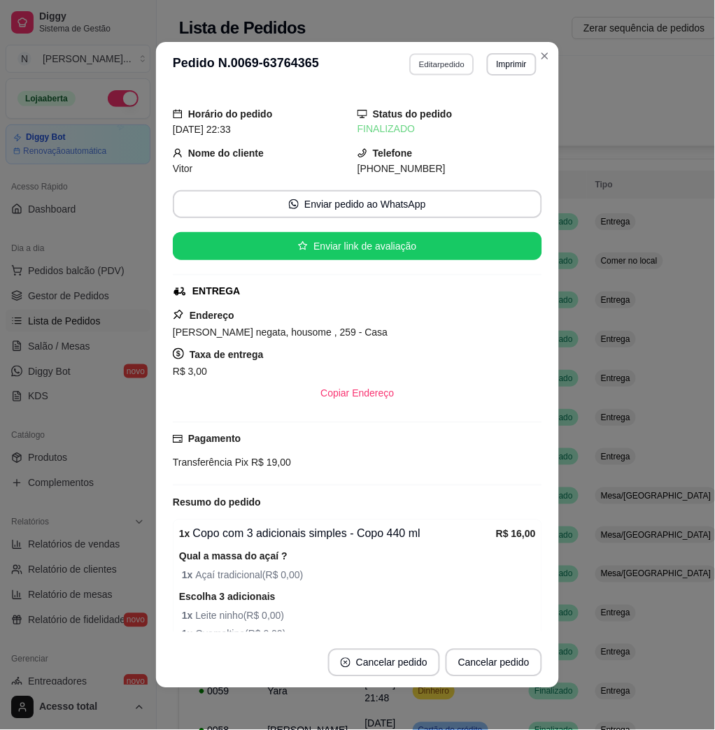
click at [413, 67] on button "Editar pedido" at bounding box center [442, 64] width 65 height 22
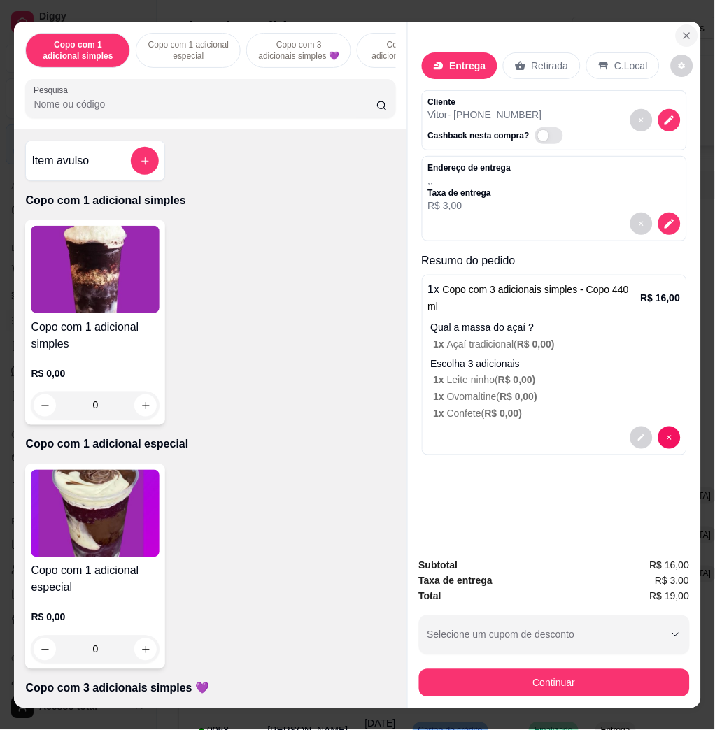
click at [684, 30] on icon "Close" at bounding box center [686, 35] width 11 height 11
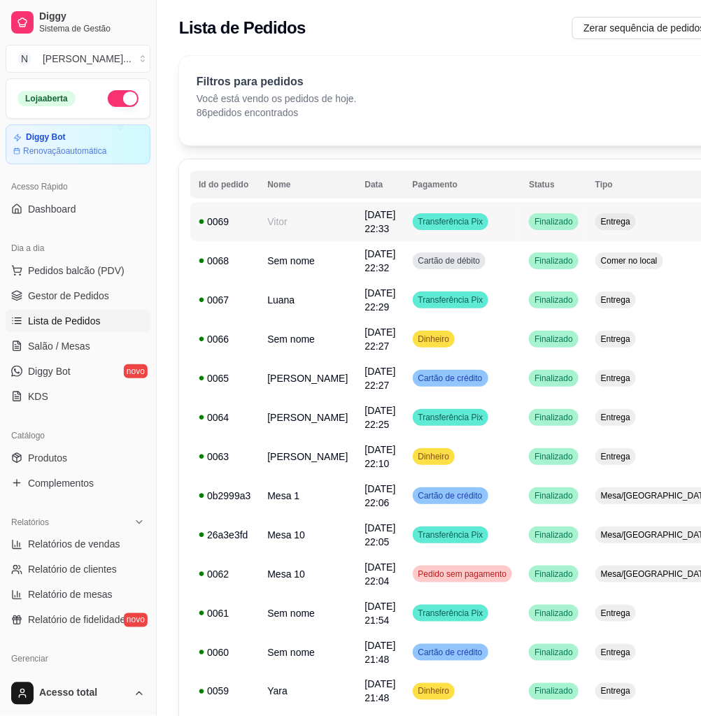
click at [492, 220] on td "Transferência Pix" at bounding box center [462, 221] width 117 height 39
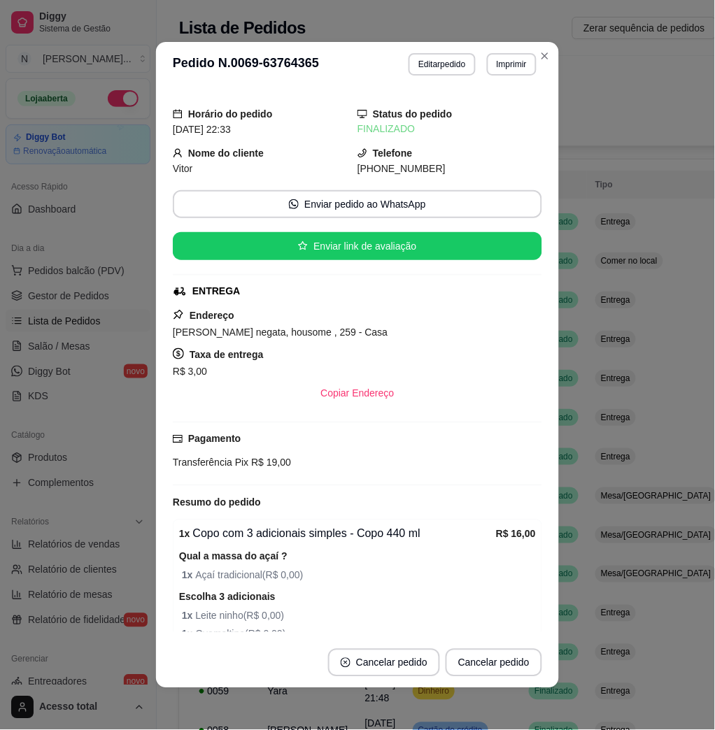
scroll to position [90, 0]
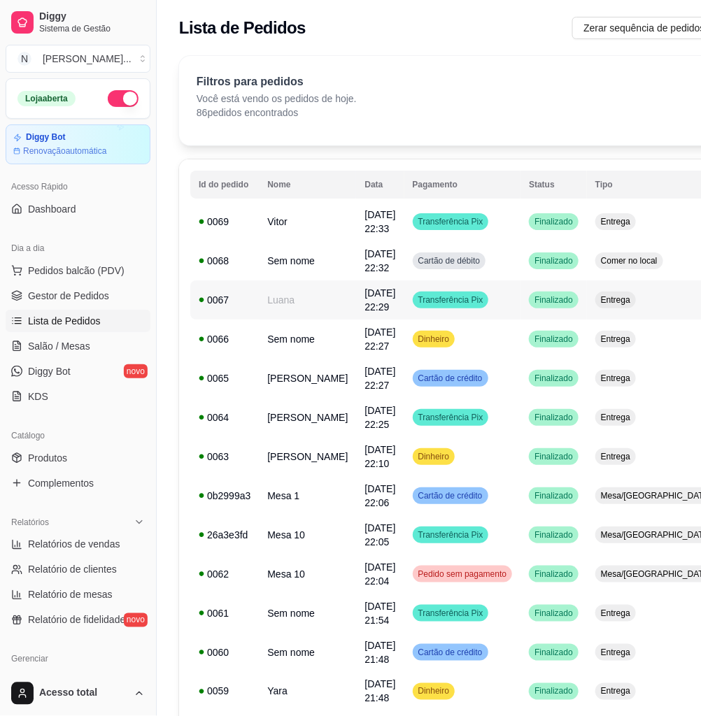
click at [520, 303] on td "Finalizado" at bounding box center [553, 300] width 66 height 39
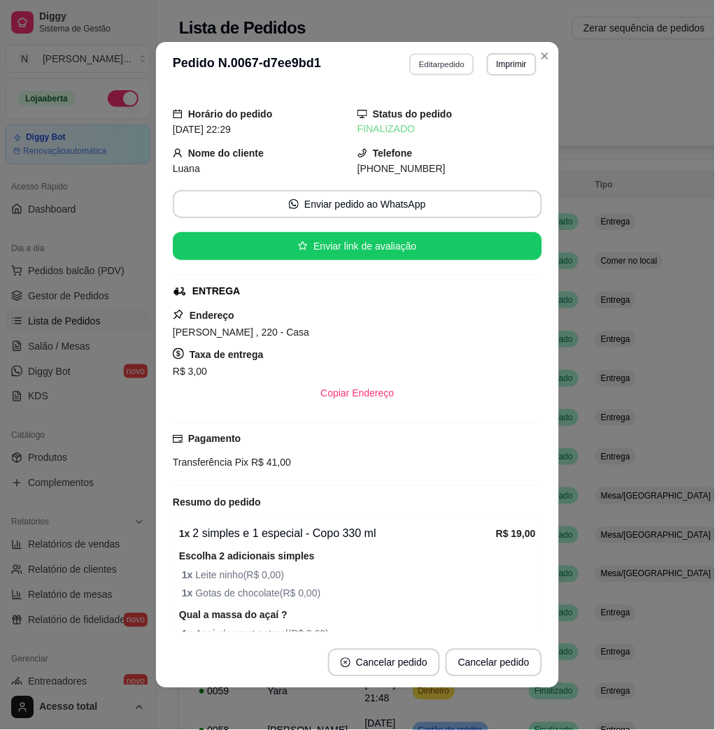
click at [439, 62] on button "Editar pedido" at bounding box center [442, 64] width 65 height 22
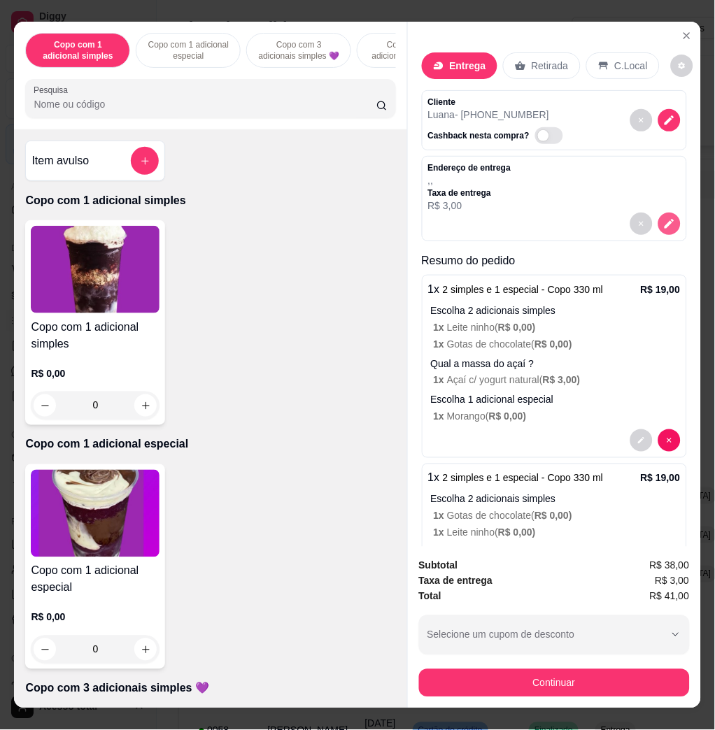
click at [658, 219] on button "decrease-product-quantity" at bounding box center [669, 224] width 22 height 22
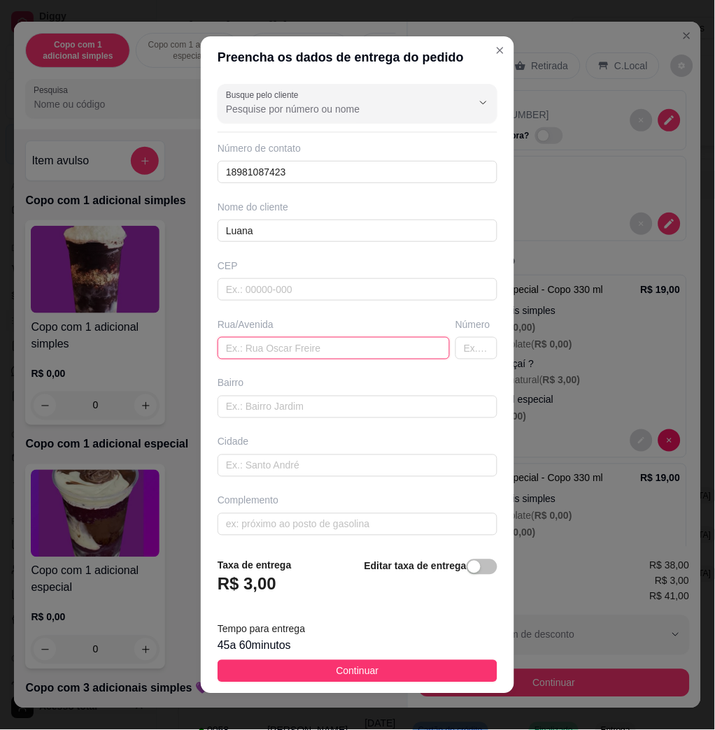
click at [311, 348] on input "text" at bounding box center [334, 348] width 232 height 22
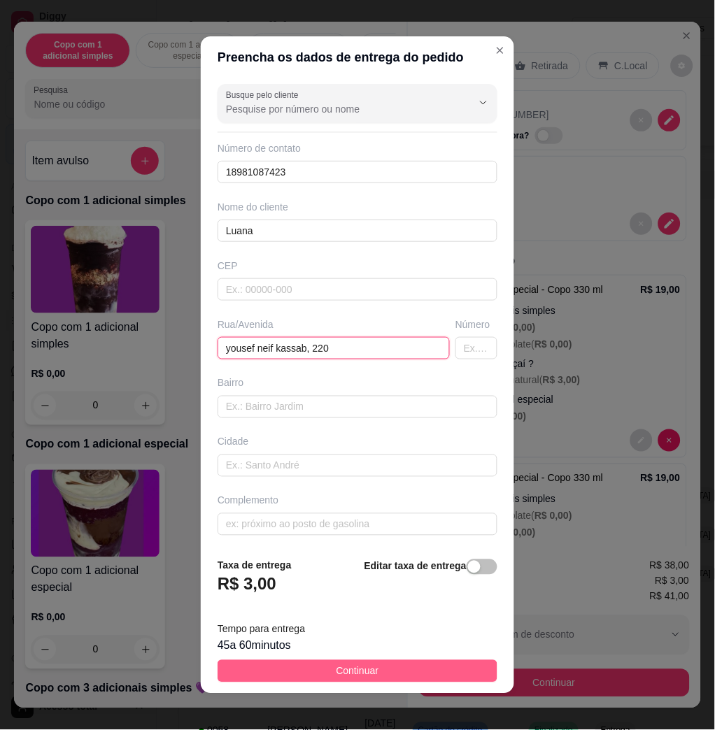
type input "yousef neif kassab, 220"
click at [440, 667] on button "Continuar" at bounding box center [358, 671] width 280 height 22
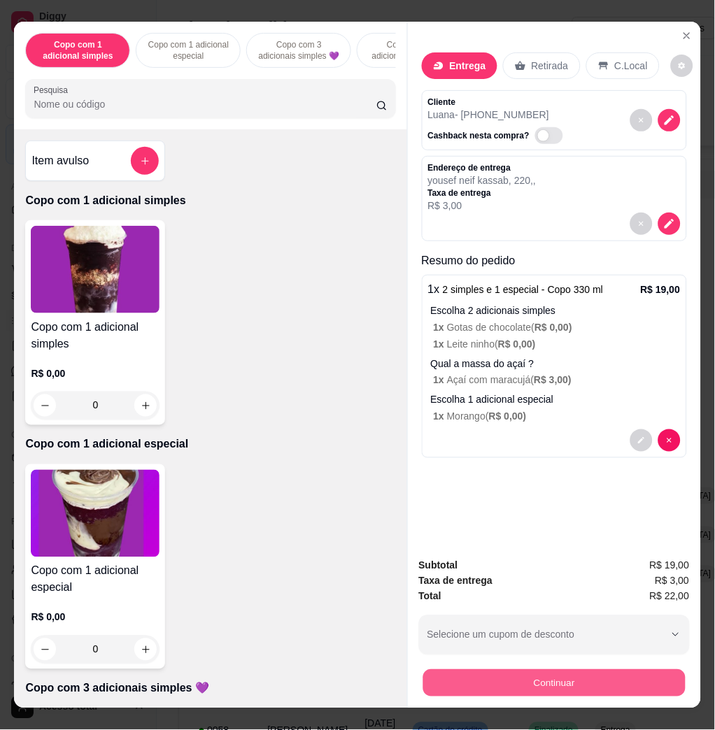
click at [579, 672] on button "Continuar" at bounding box center [554, 682] width 262 height 27
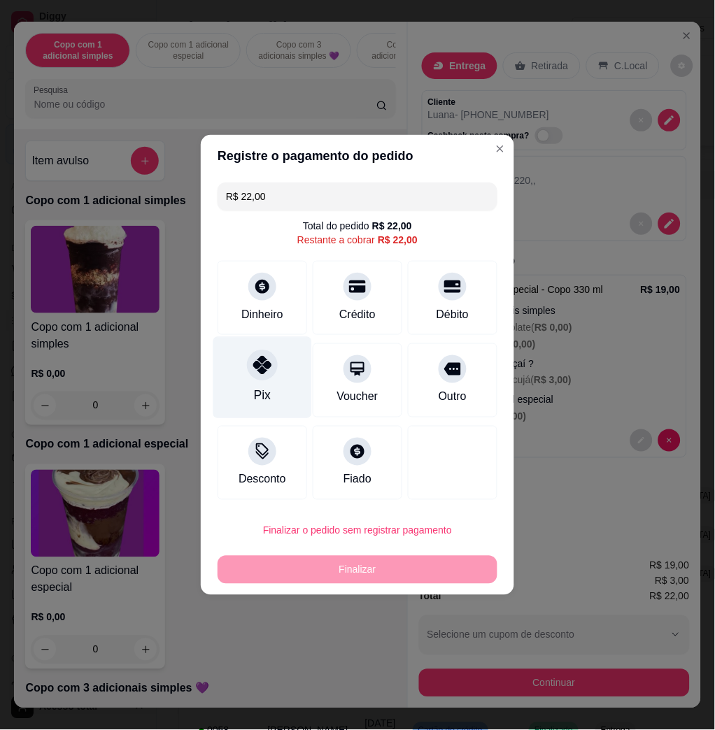
click at [258, 381] on div "Pix" at bounding box center [262, 378] width 99 height 82
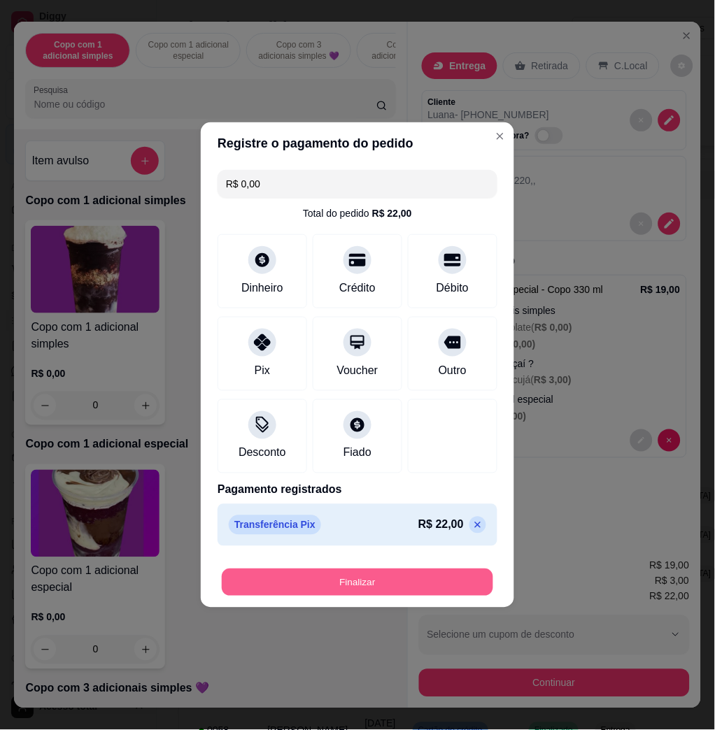
click at [407, 583] on button "Finalizar" at bounding box center [357, 582] width 271 height 27
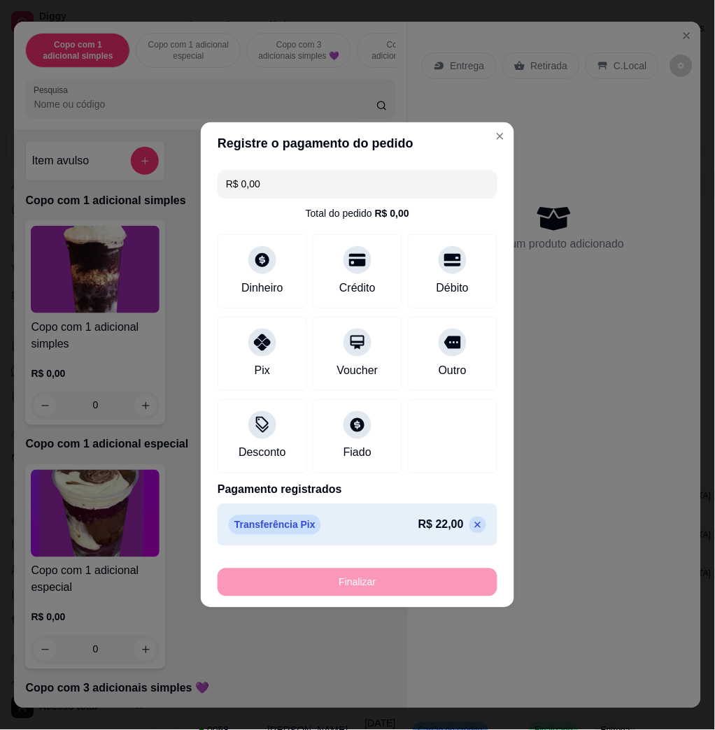
type input "-R$ 22,00"
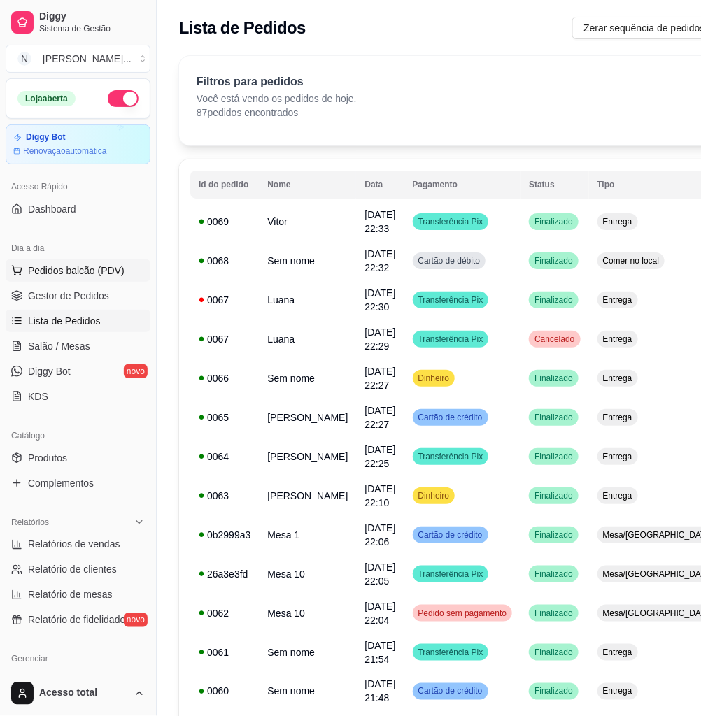
click at [90, 274] on span "Pedidos balcão (PDV)" at bounding box center [76, 271] width 97 height 14
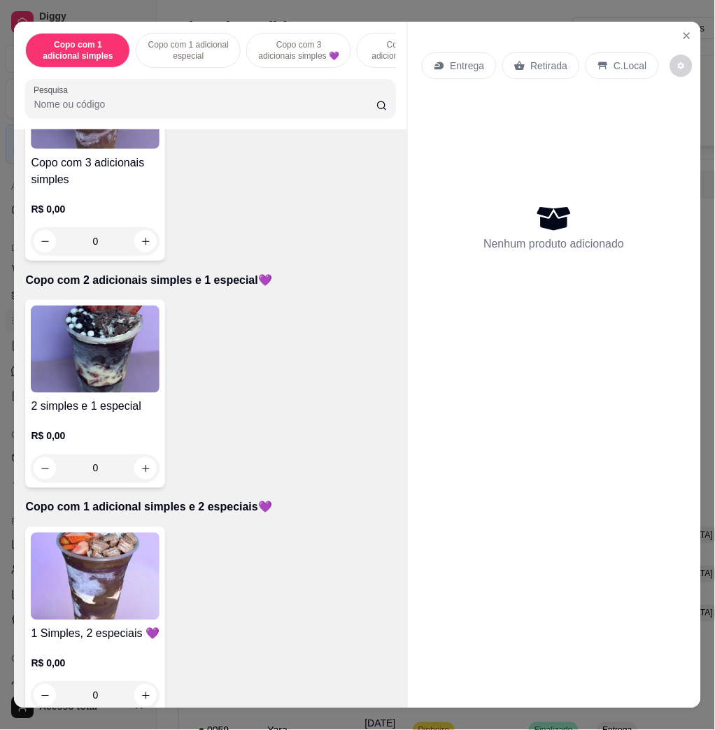
scroll to position [746, 0]
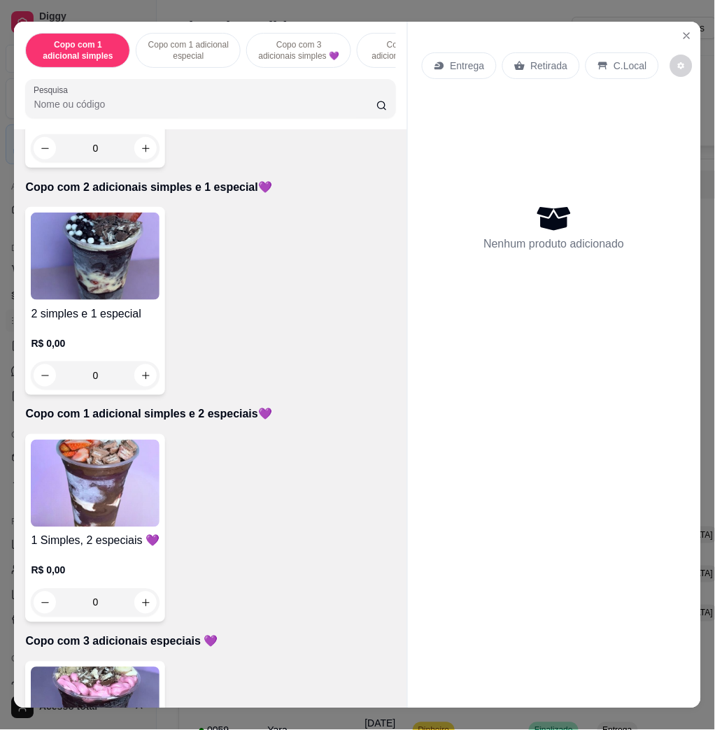
click at [83, 300] on img at bounding box center [95, 256] width 129 height 87
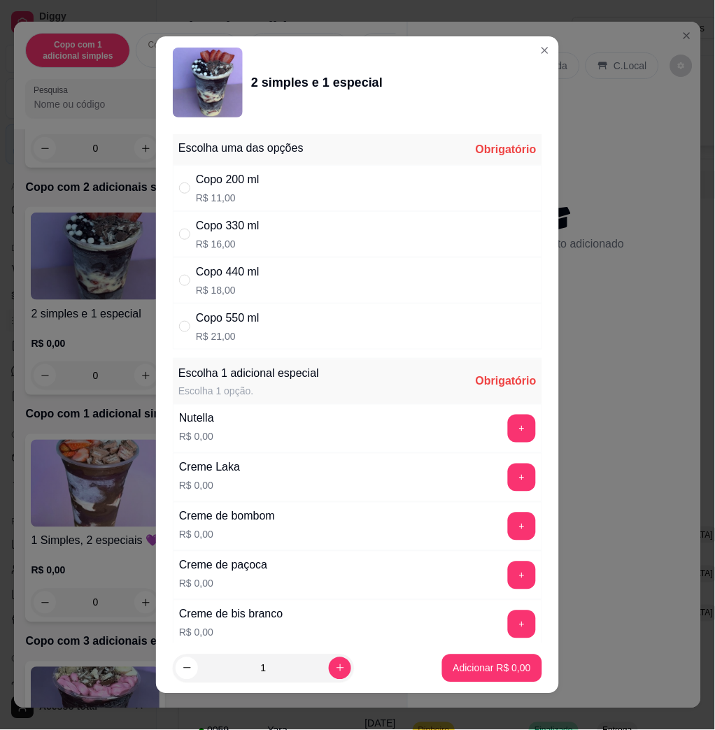
click at [269, 225] on div "Copo 330 ml R$ 16,00" at bounding box center [357, 234] width 369 height 46
radio input "true"
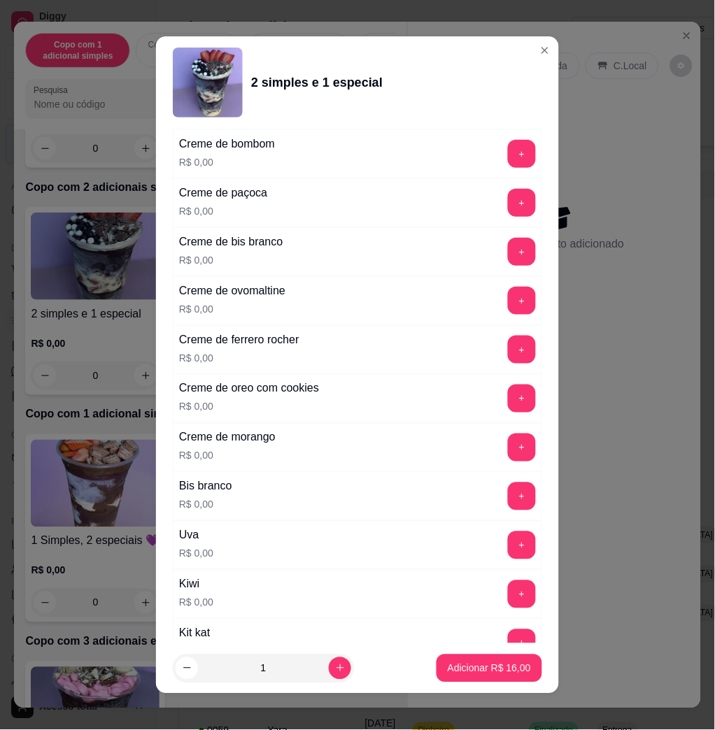
scroll to position [560, 0]
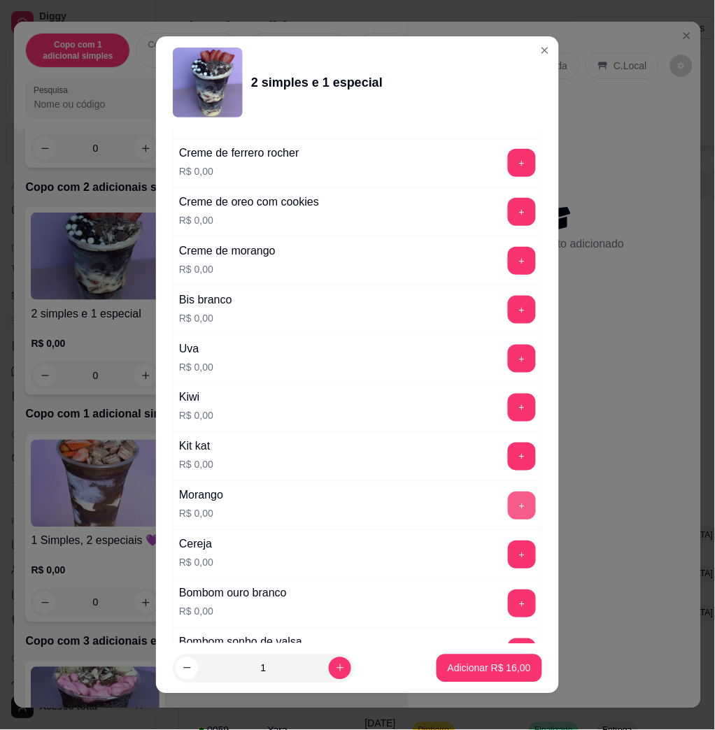
click at [508, 519] on button "+" at bounding box center [522, 506] width 28 height 28
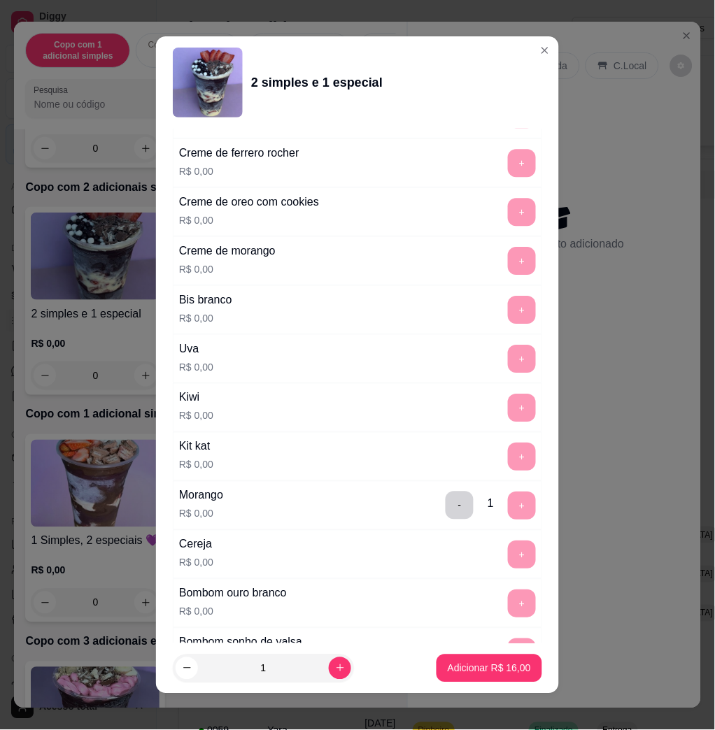
scroll to position [8, 0]
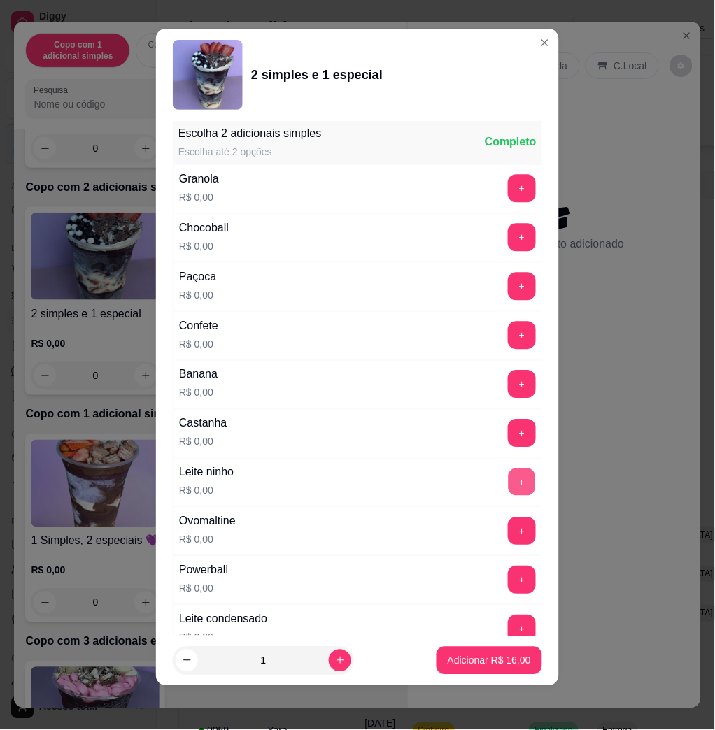
click at [509, 484] on button "+" at bounding box center [522, 482] width 27 height 27
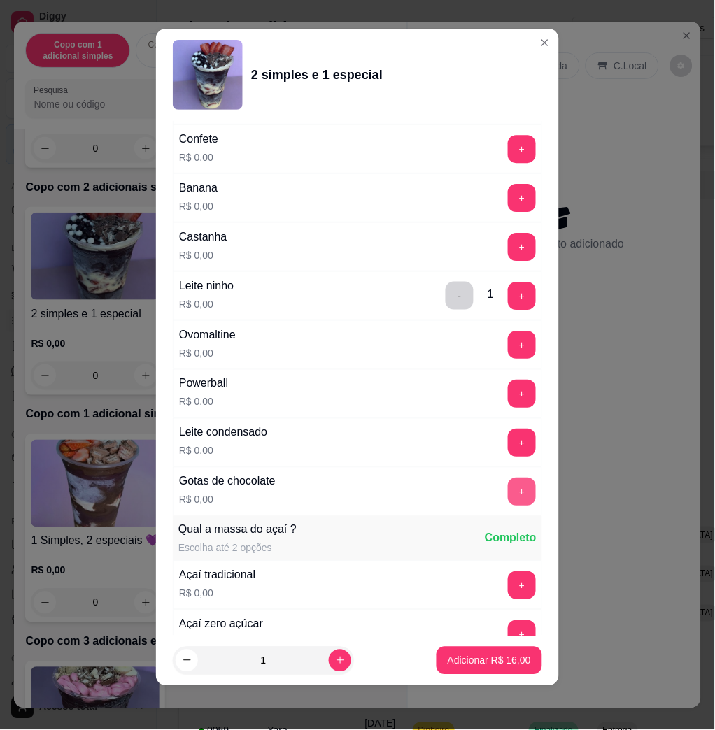
click at [508, 492] on button "+" at bounding box center [522, 492] width 28 height 28
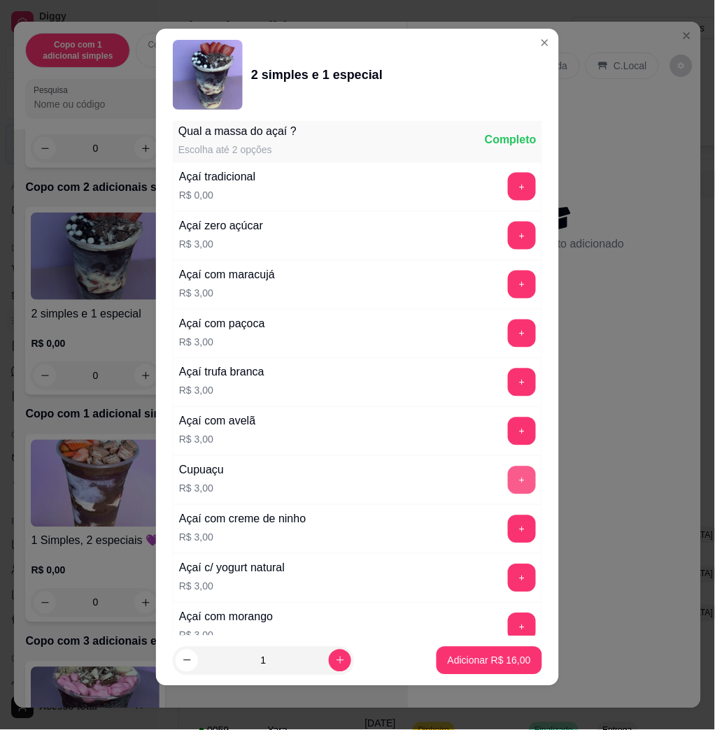
scroll to position [2073, 0]
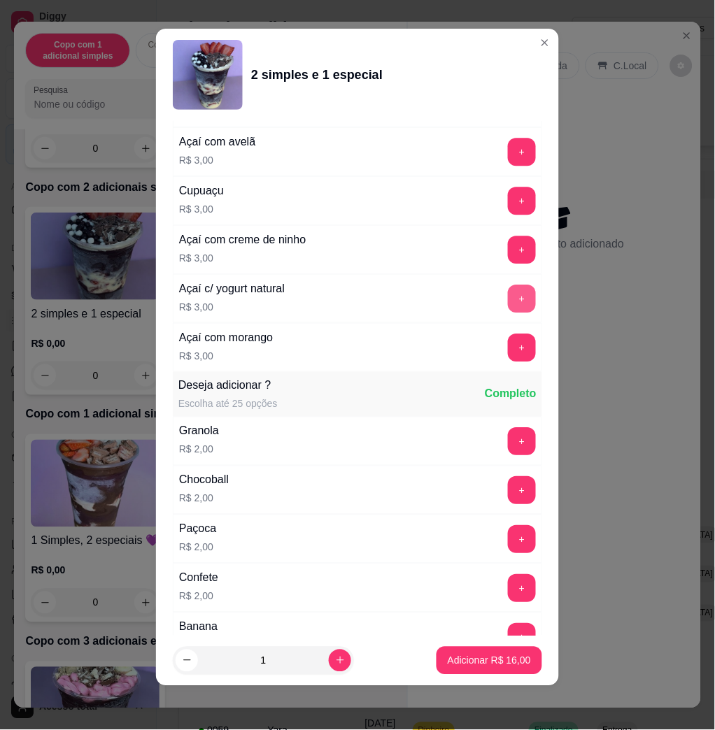
click at [508, 295] on button "+" at bounding box center [522, 299] width 28 height 28
click at [492, 660] on p "Adicionar R$ 19,00" at bounding box center [489, 660] width 81 height 13
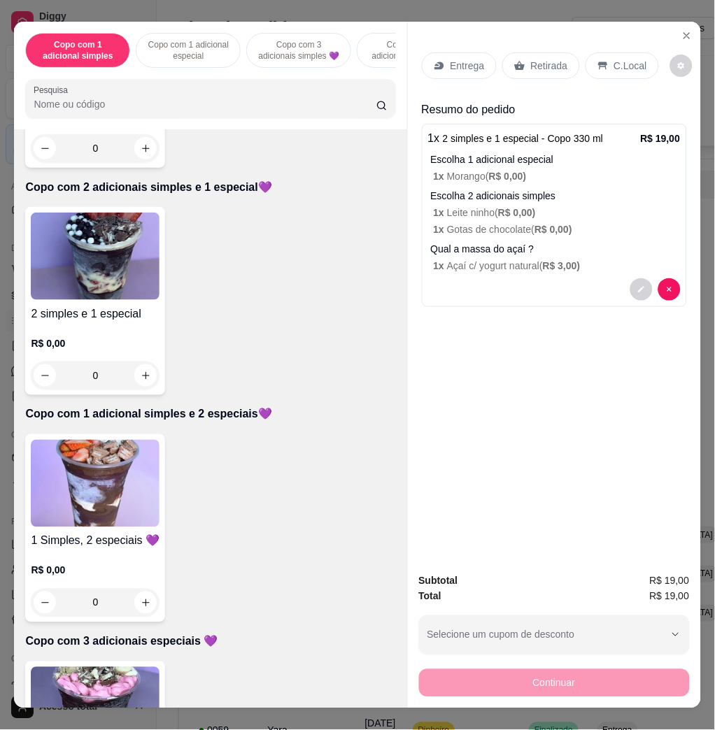
click at [445, 69] on div "Entrega" at bounding box center [459, 65] width 75 height 27
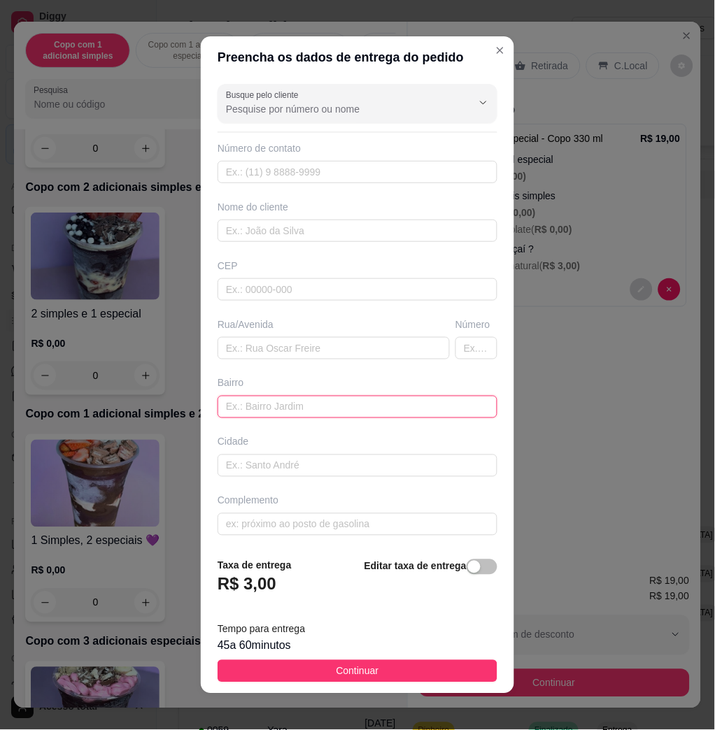
click at [274, 404] on input "text" at bounding box center [358, 407] width 280 height 22
click at [283, 332] on div "Rua/Avenida" at bounding box center [334, 339] width 238 height 42
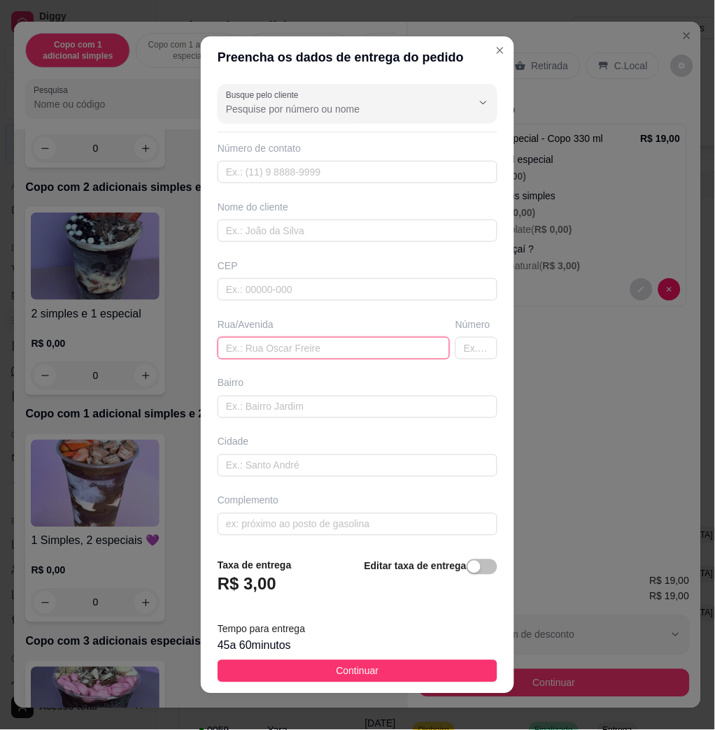
click at [291, 343] on input "text" at bounding box center [334, 348] width 232 height 22
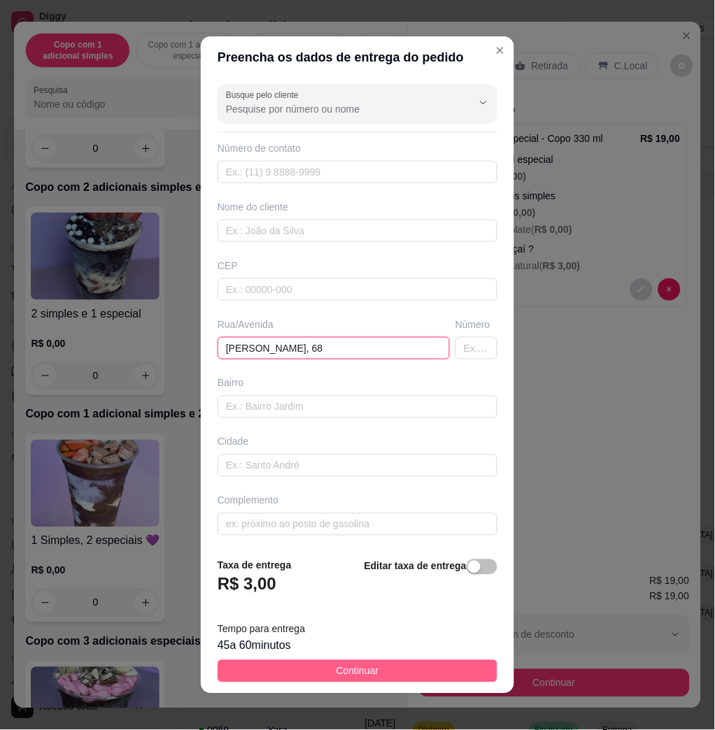
type input "[PERSON_NAME], 68"
click at [298, 672] on button "Continuar" at bounding box center [358, 671] width 280 height 22
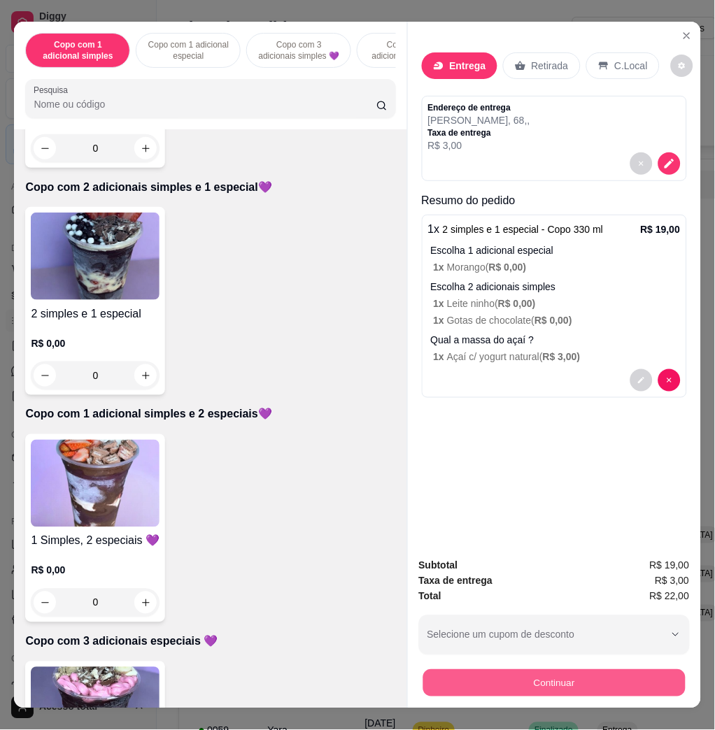
click at [479, 672] on button "Continuar" at bounding box center [554, 682] width 262 height 27
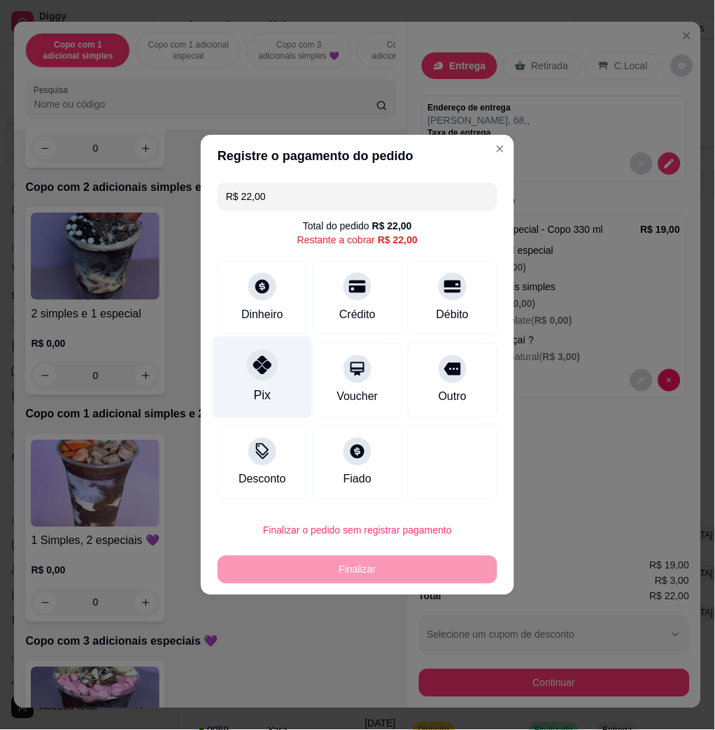
click at [250, 376] on div at bounding box center [262, 365] width 31 height 31
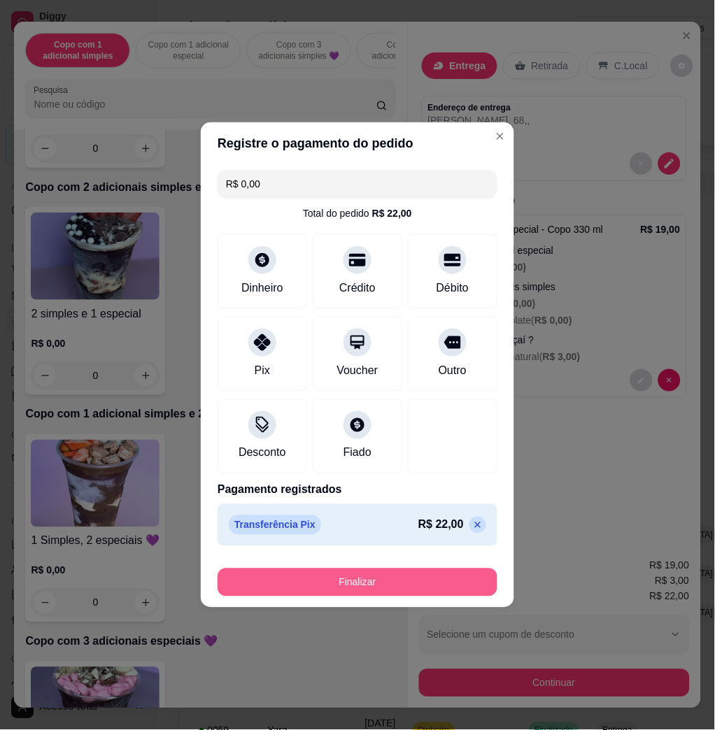
click at [396, 586] on button "Finalizar" at bounding box center [358, 583] width 280 height 28
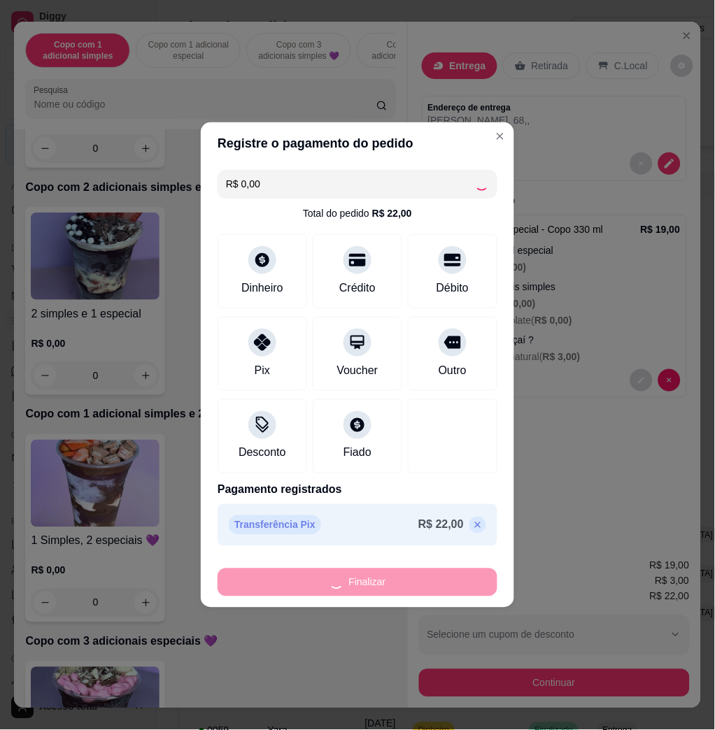
type input "-R$ 22,00"
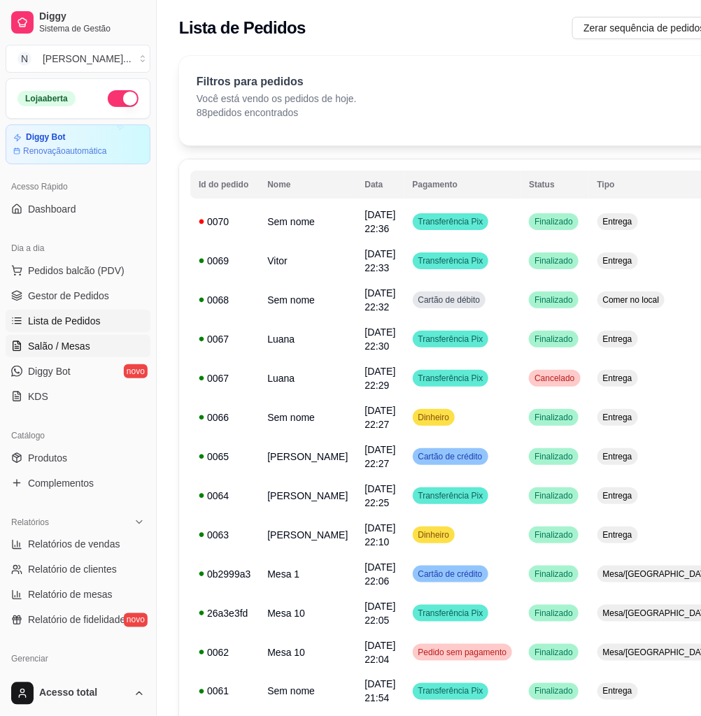
click at [108, 343] on link "Salão / Mesas" at bounding box center [78, 346] width 145 height 22
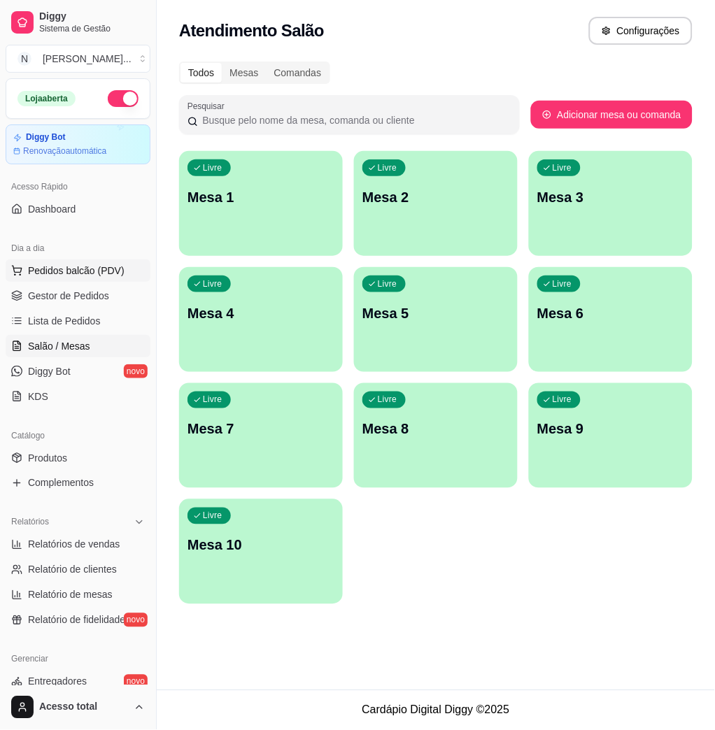
click at [76, 276] on button "Pedidos balcão (PDV)" at bounding box center [78, 271] width 145 height 22
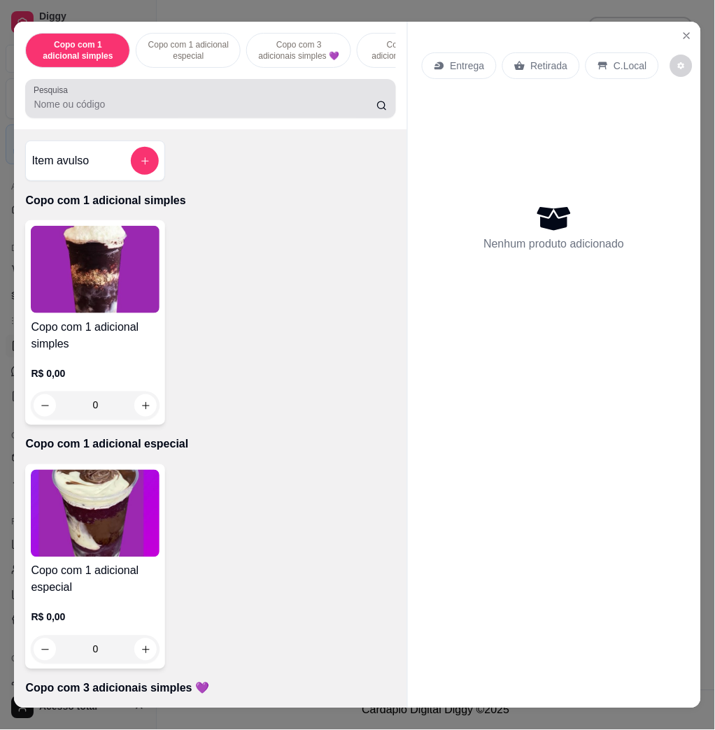
click at [213, 86] on div "Pesquisa" at bounding box center [210, 98] width 370 height 39
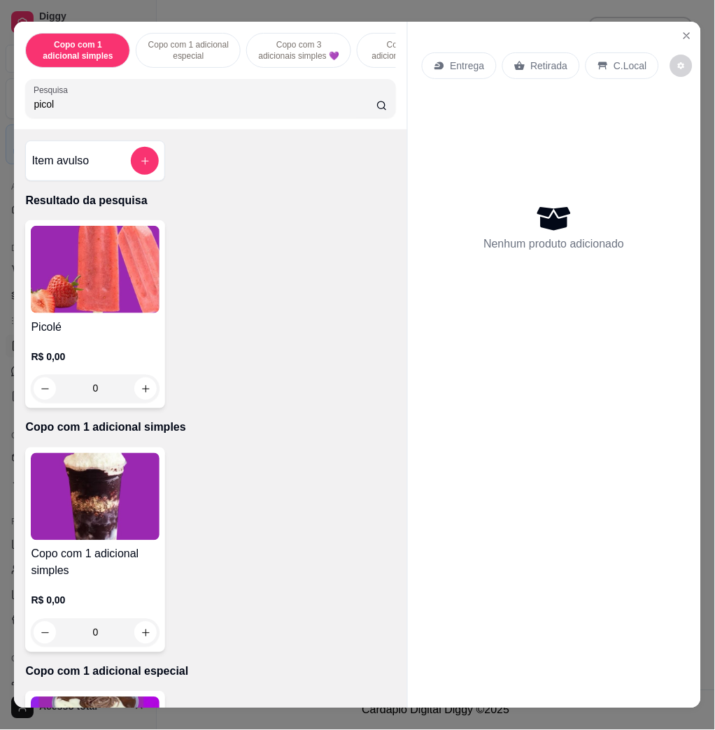
type input "picol"
click at [52, 267] on img at bounding box center [95, 269] width 129 height 87
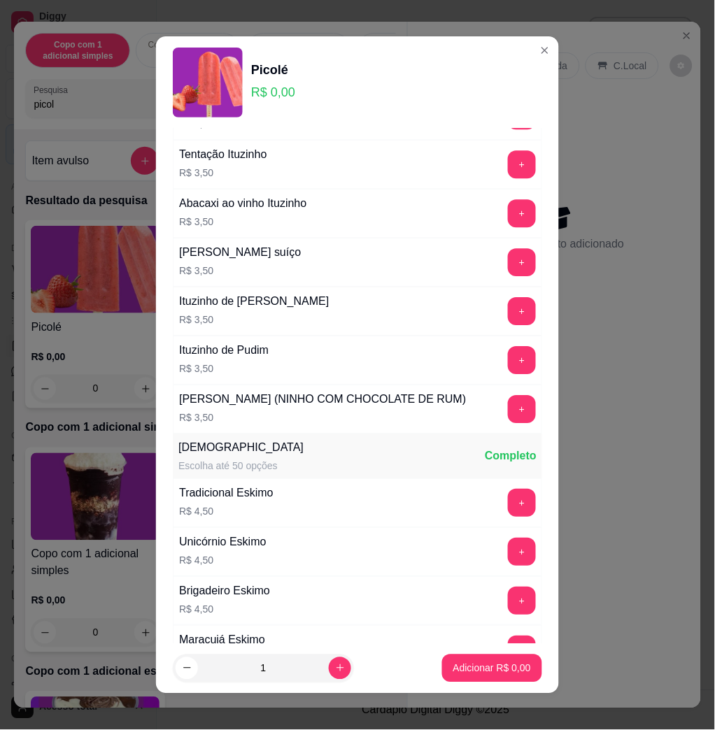
scroll to position [1772, 0]
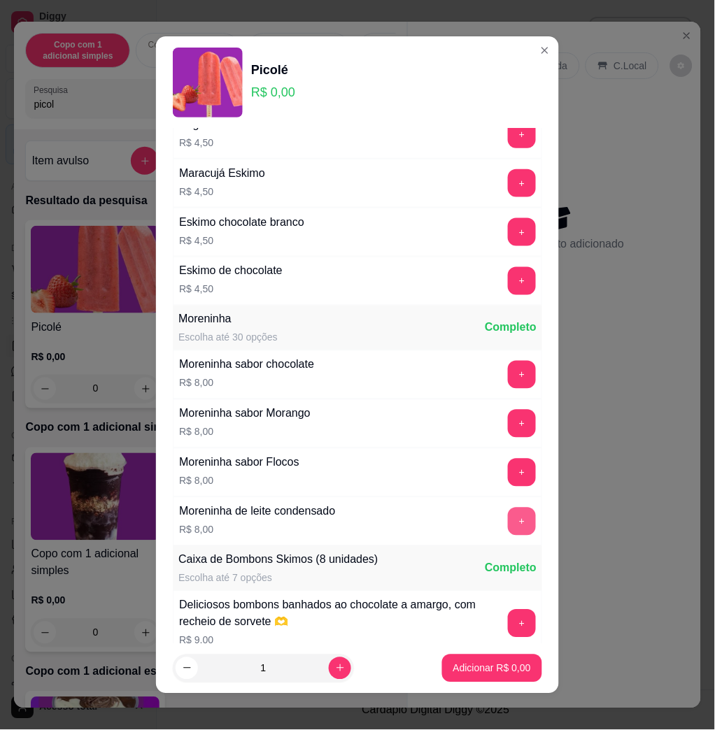
click at [508, 536] on button "+" at bounding box center [522, 522] width 28 height 28
click at [477, 658] on button "Adicionar R$ 8,00" at bounding box center [492, 669] width 100 height 28
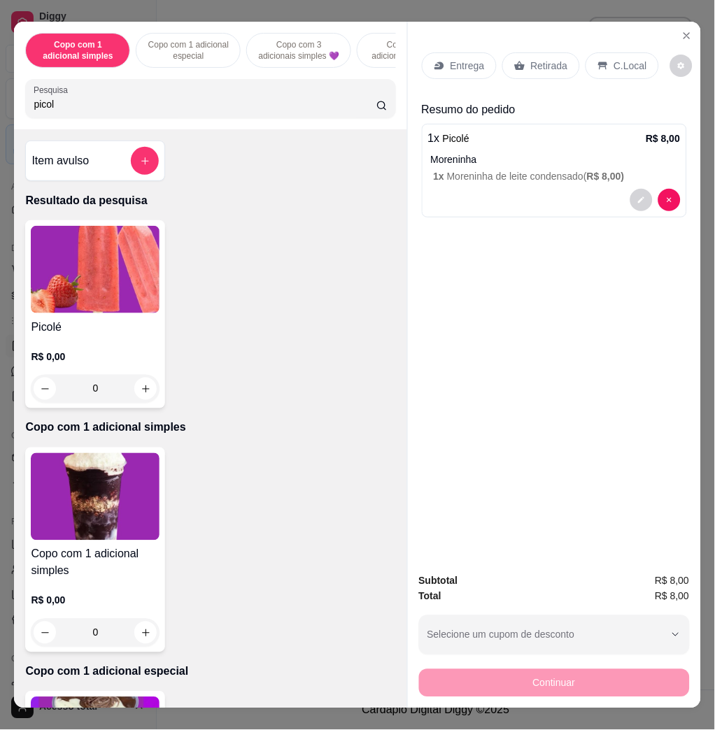
click at [624, 59] on p "C.Local" at bounding box center [630, 66] width 33 height 14
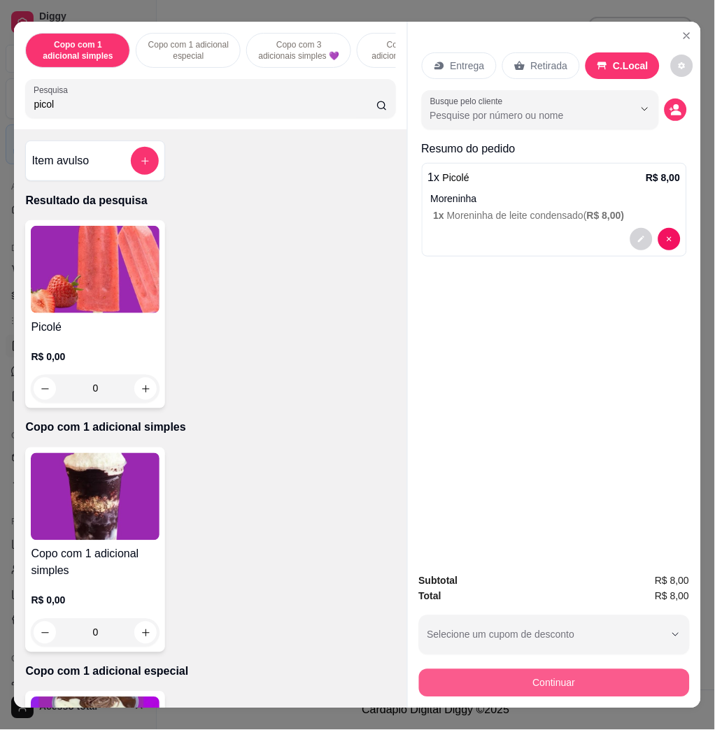
click at [530, 669] on button "Continuar" at bounding box center [554, 683] width 271 height 28
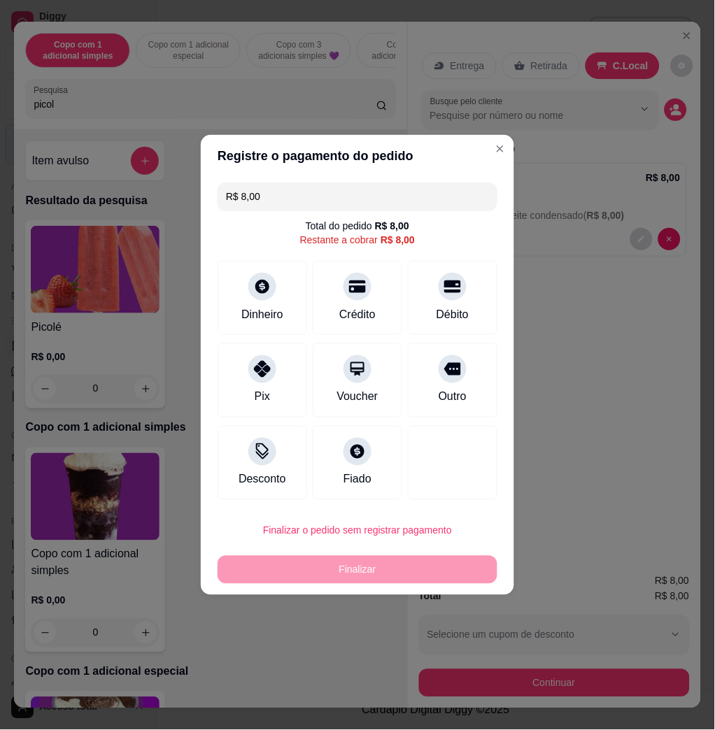
click at [343, 311] on div "Crédito" at bounding box center [357, 314] width 36 height 17
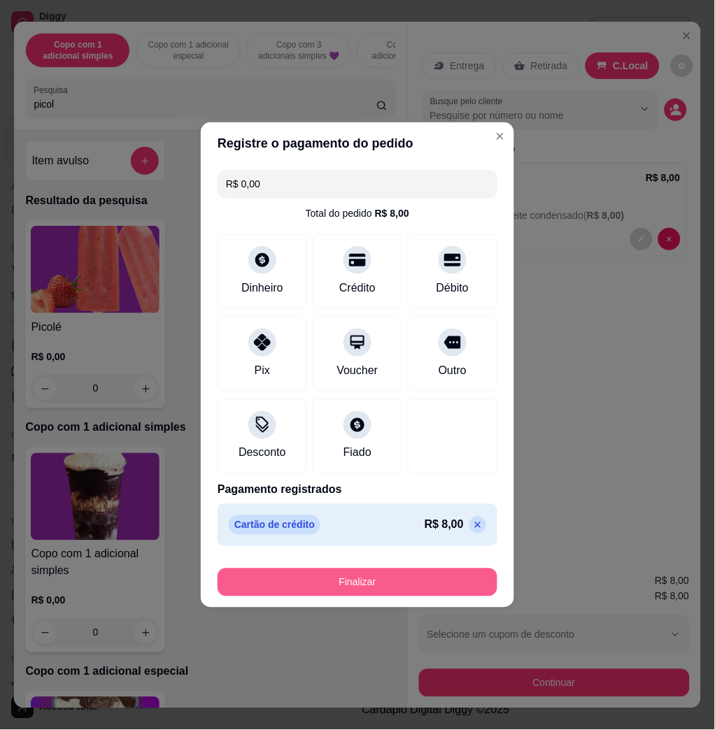
click at [382, 581] on button "Finalizar" at bounding box center [358, 583] width 280 height 28
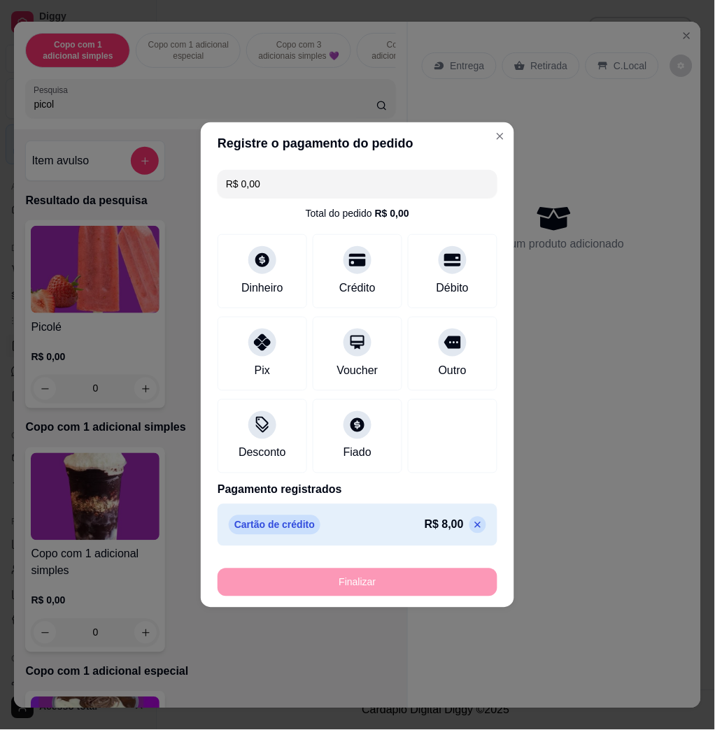
type input "-R$ 8,00"
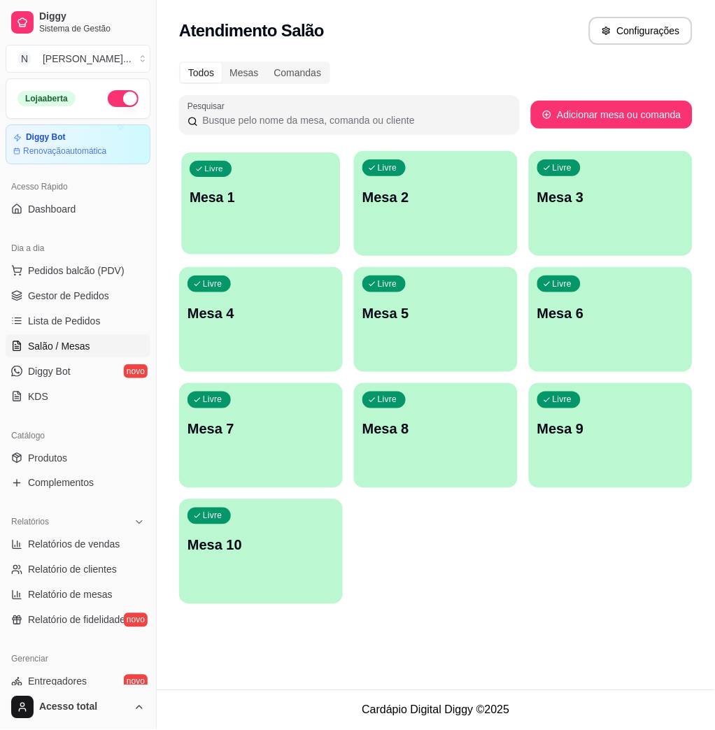
click at [239, 234] on div "Livre Mesa 1" at bounding box center [261, 195] width 159 height 85
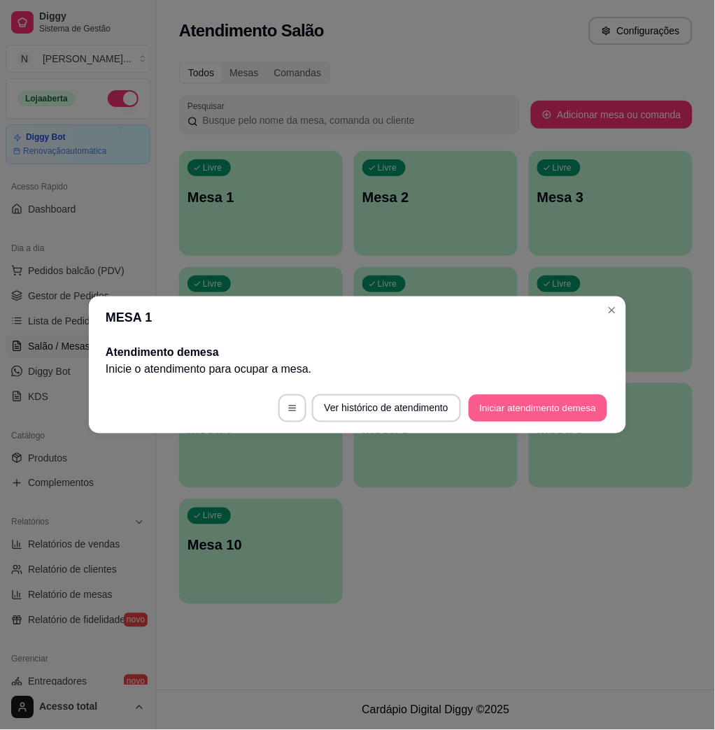
click at [563, 418] on button "Iniciar atendimento de mesa" at bounding box center [538, 408] width 139 height 27
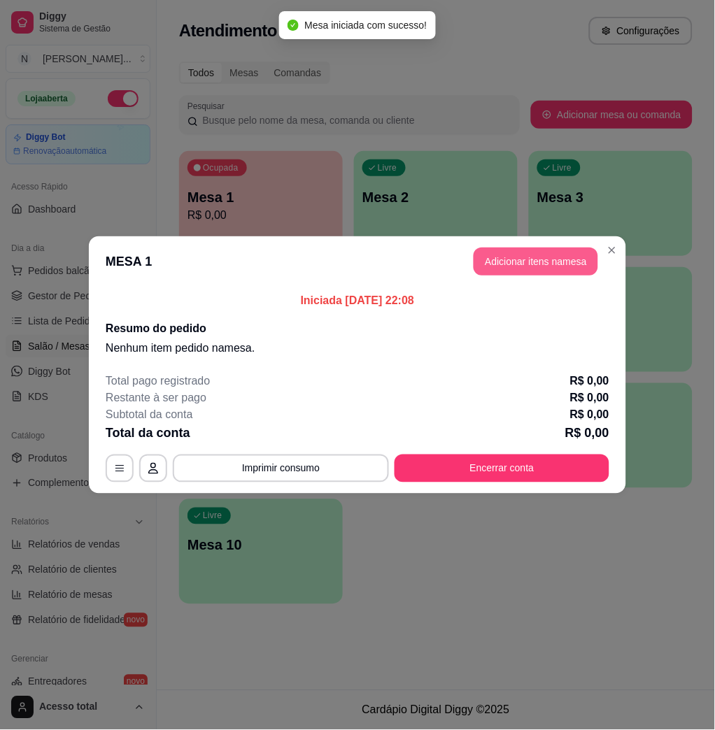
click at [529, 255] on button "Adicionar itens na mesa" at bounding box center [536, 262] width 125 height 28
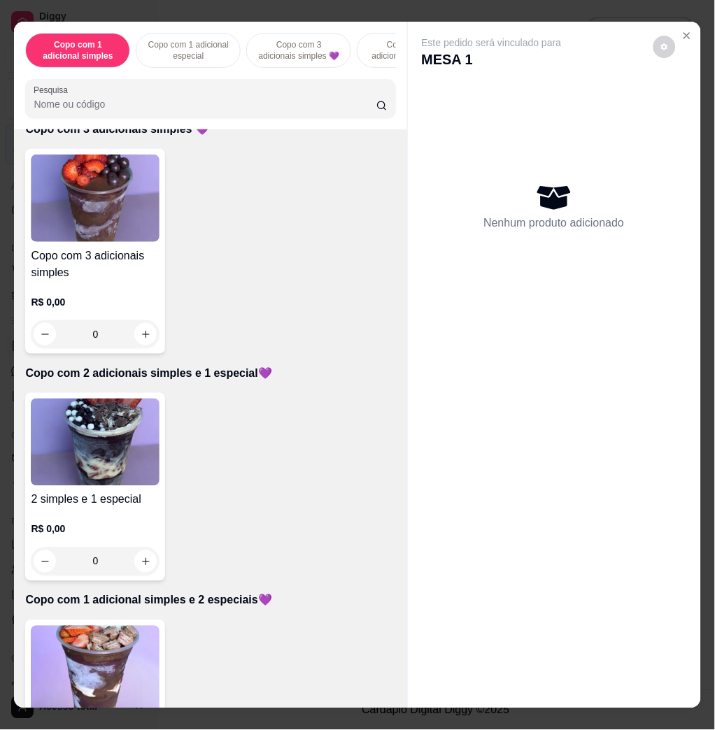
scroll to position [839, 0]
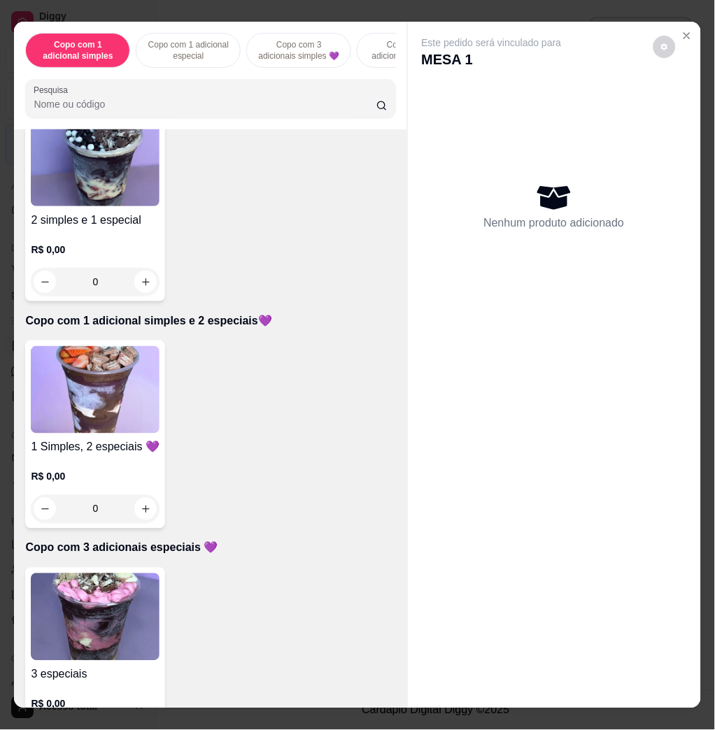
click at [130, 605] on img at bounding box center [95, 617] width 129 height 87
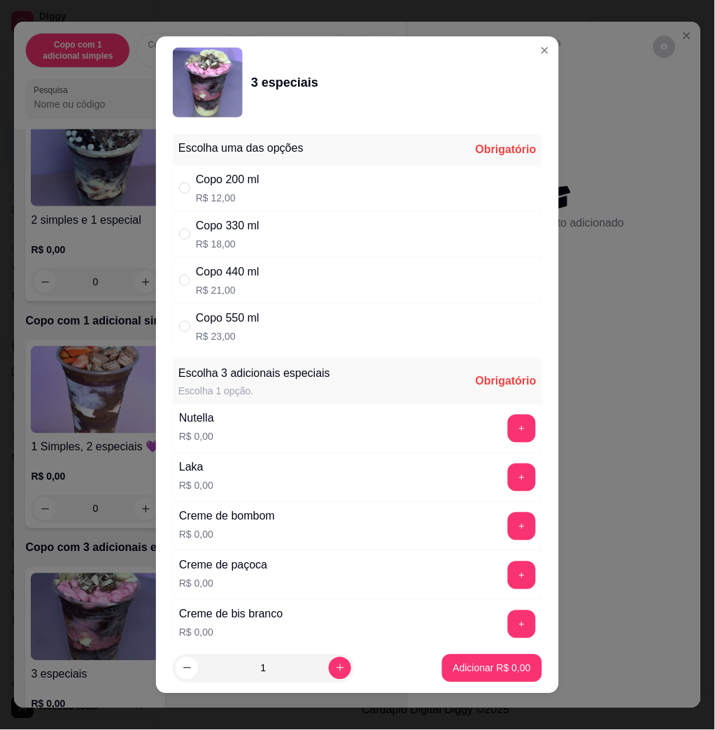
click at [271, 276] on div "Copo 440 ml R$ 21,00" at bounding box center [357, 280] width 369 height 46
radio input "true"
click at [509, 432] on button "+" at bounding box center [522, 429] width 27 height 27
click at [490, 495] on div "Laka R$ 0,00 +" at bounding box center [357, 477] width 369 height 49
click at [508, 481] on button "+" at bounding box center [522, 478] width 28 height 28
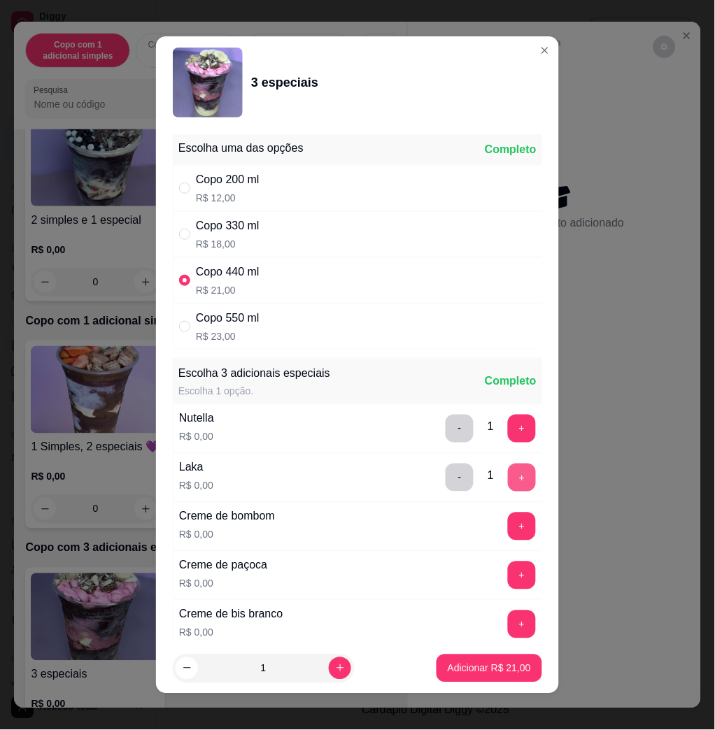
scroll to position [466, 0]
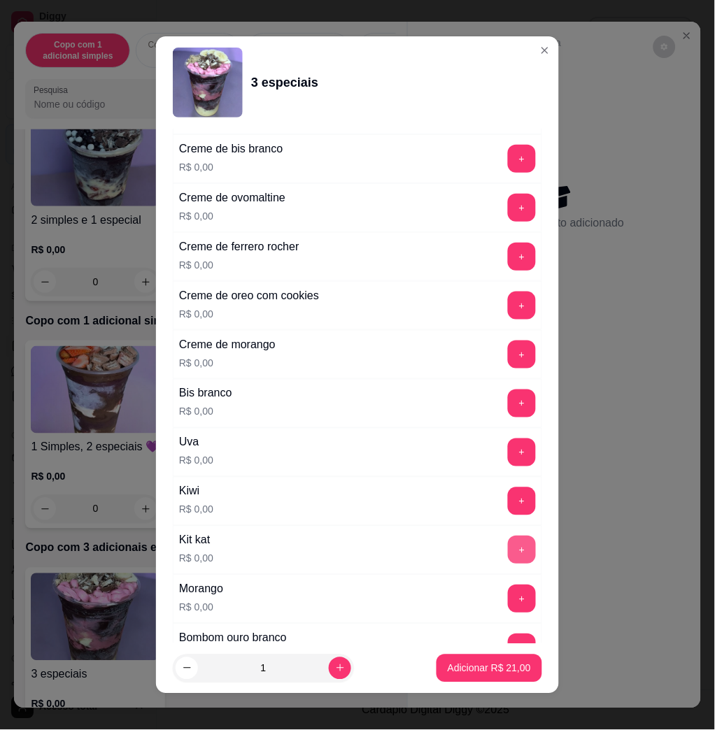
click at [508, 558] on button "+" at bounding box center [522, 551] width 28 height 28
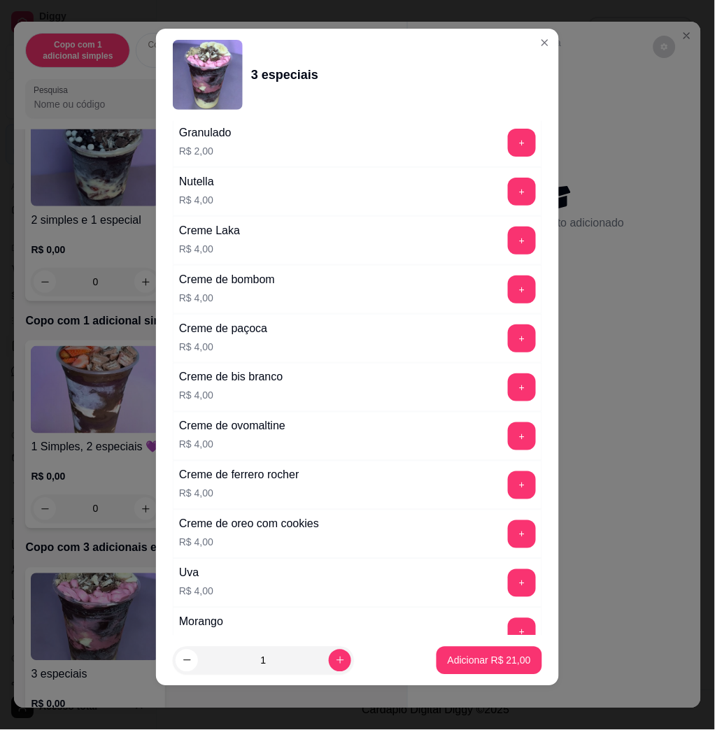
scroll to position [2850, 0]
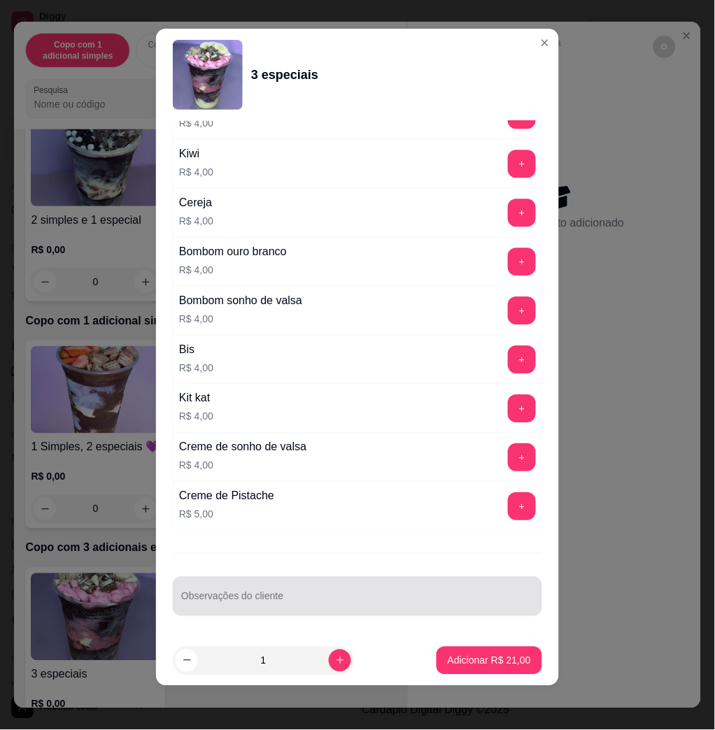
click at [442, 616] on div "Escolha uma das opções Completo Copo 200 ml R$ 12,00 Copo 330 ml R$ 18,00 Copo …" at bounding box center [357, 378] width 403 height 515
click at [437, 595] on input "Observações do cliente" at bounding box center [357, 602] width 353 height 14
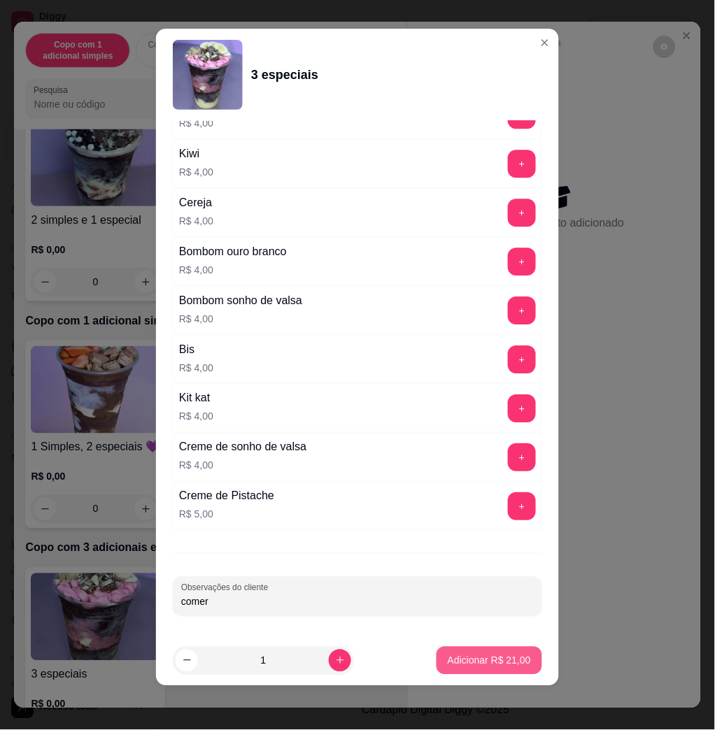
type input "comer"
click at [499, 669] on button "Adicionar R$ 21,00" at bounding box center [490, 661] width 106 height 28
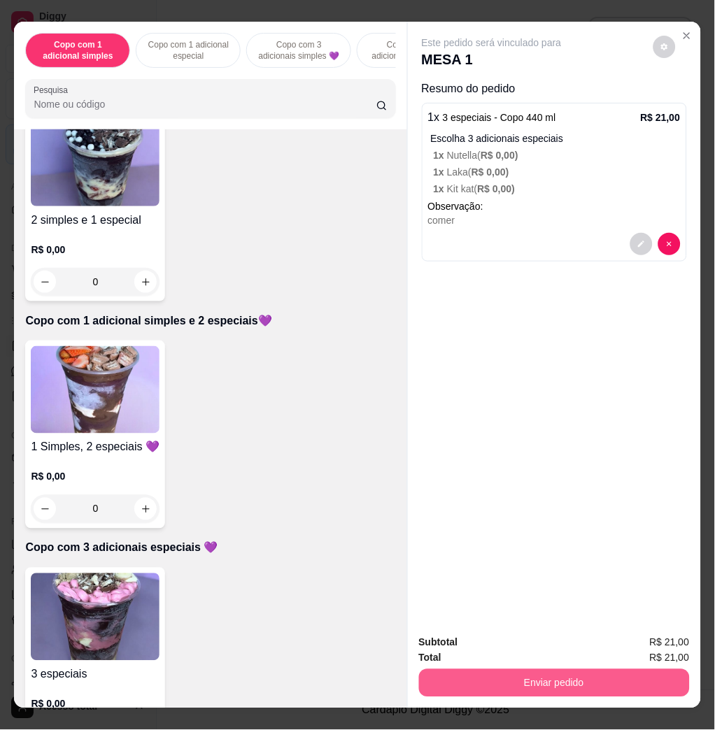
click at [518, 676] on button "Enviar pedido" at bounding box center [554, 683] width 271 height 28
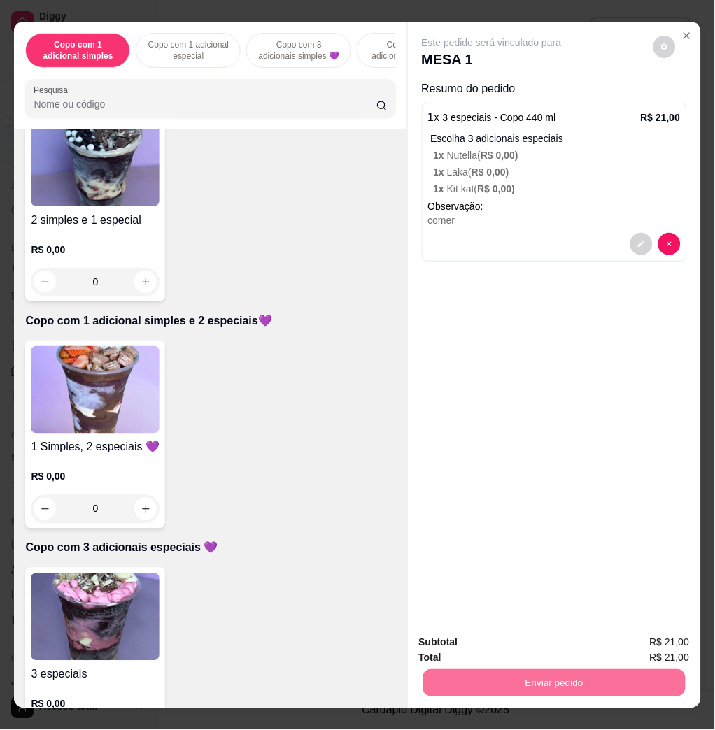
click at [516, 647] on button "Não registrar e enviar pedido" at bounding box center [507, 642] width 146 height 27
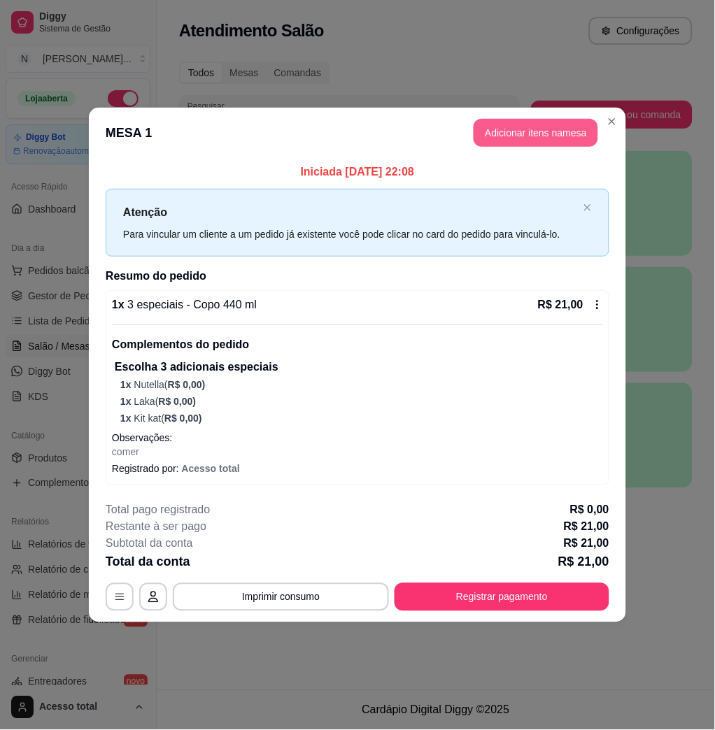
click at [545, 122] on button "Adicionar itens na mesa" at bounding box center [536, 133] width 125 height 28
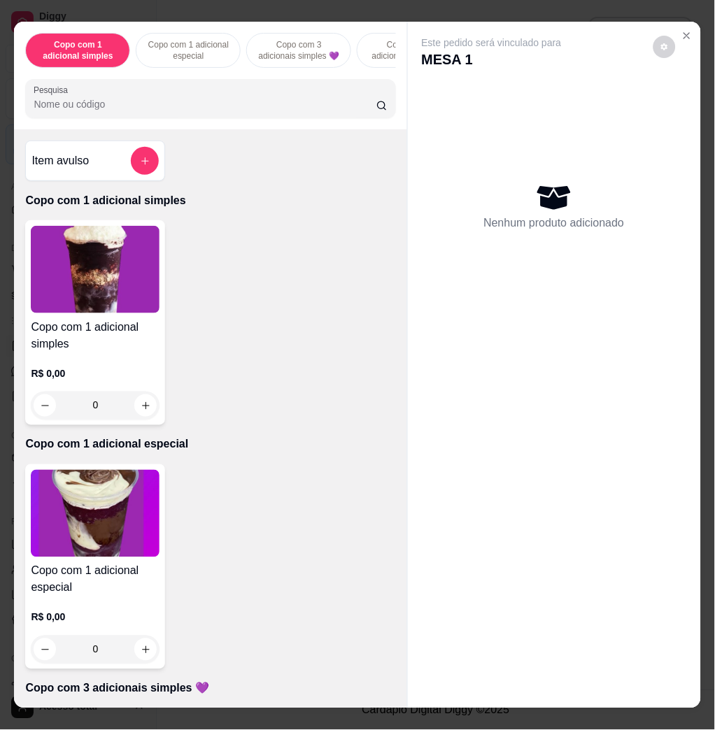
click at [140, 165] on icon "add-separate-item" at bounding box center [145, 161] width 10 height 10
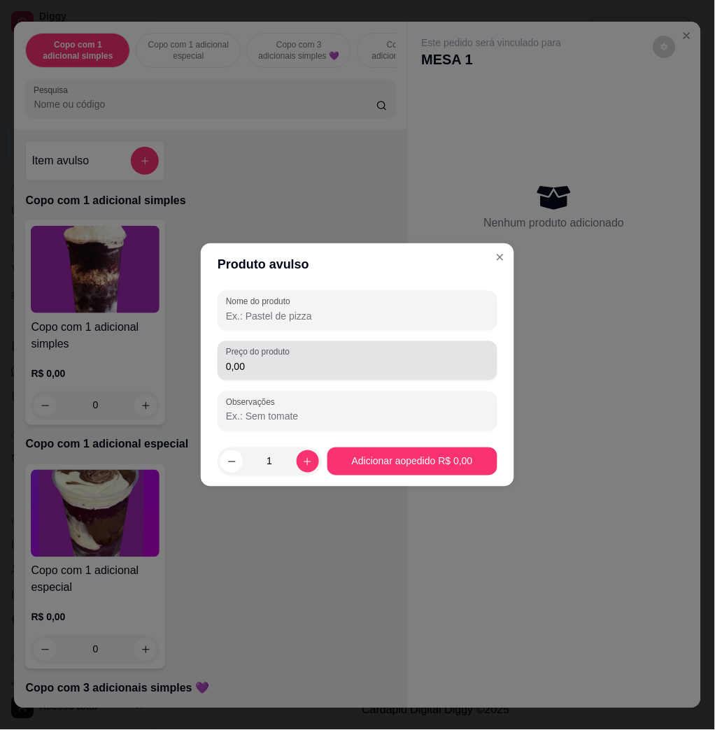
click at [323, 358] on div "0,00" at bounding box center [357, 361] width 263 height 28
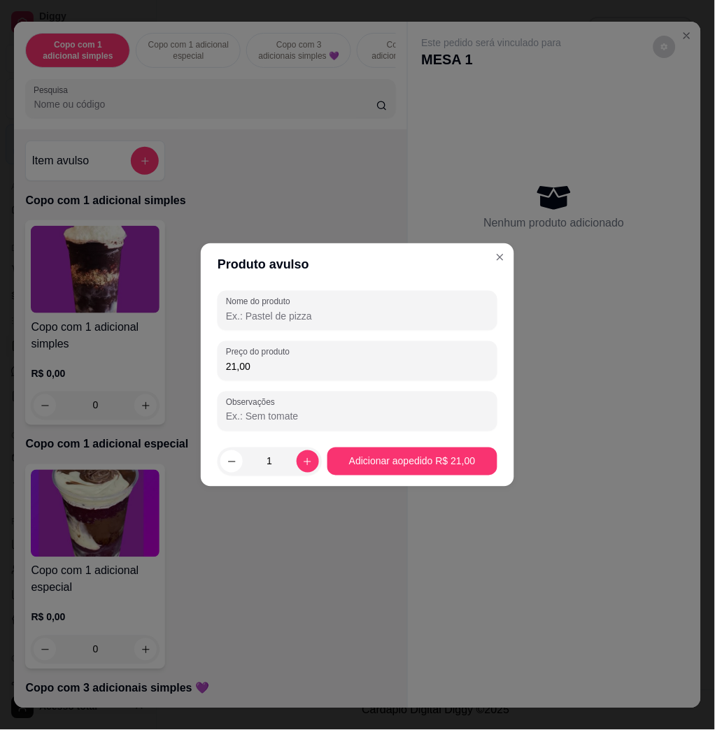
type input "21,00"
click at [321, 309] on input "Nome do produto" at bounding box center [357, 316] width 263 height 14
type input "DOIS COPOSS"
click at [416, 448] on button "Adicionar ao pedido R$ 21,00" at bounding box center [412, 462] width 170 height 28
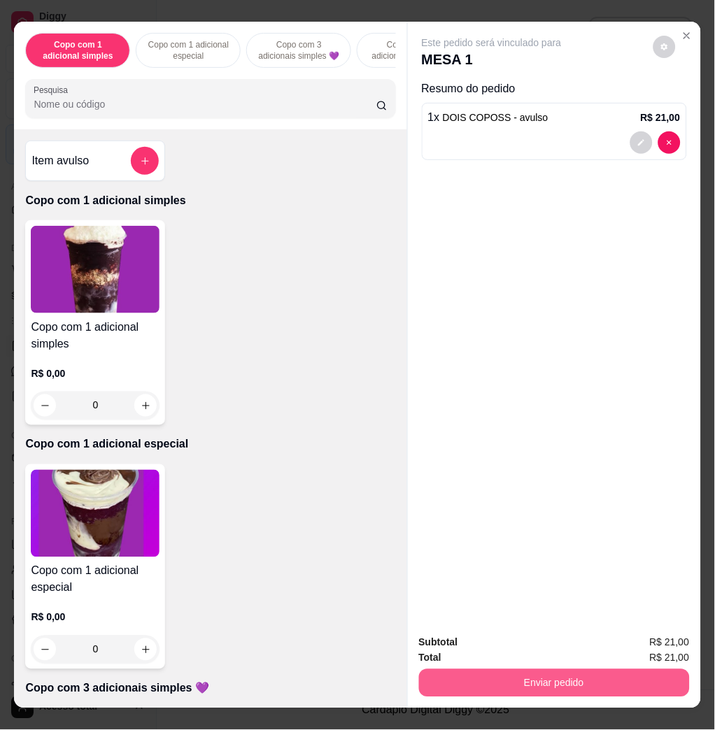
click at [551, 690] on button "Enviar pedido" at bounding box center [554, 683] width 271 height 28
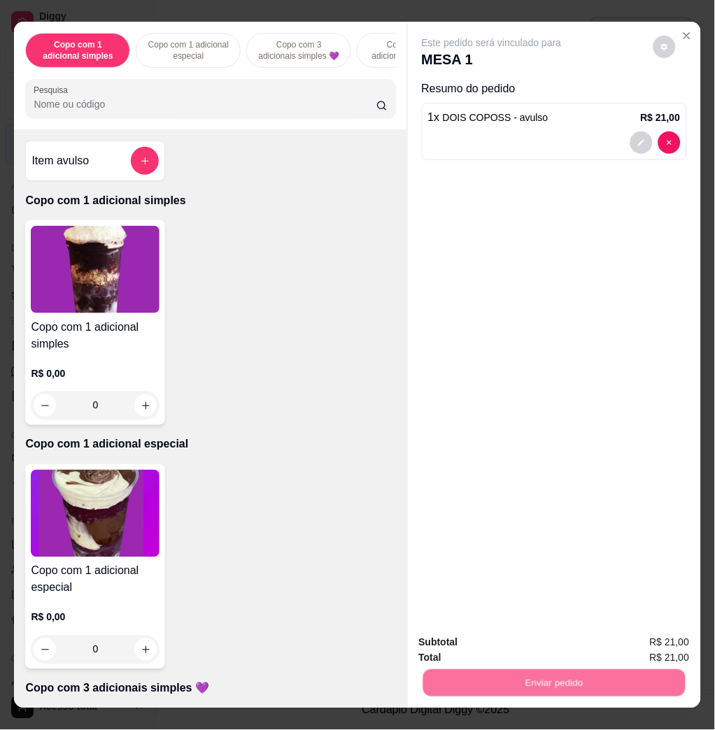
click at [552, 635] on button "Não registrar e enviar pedido" at bounding box center [506, 642] width 141 height 26
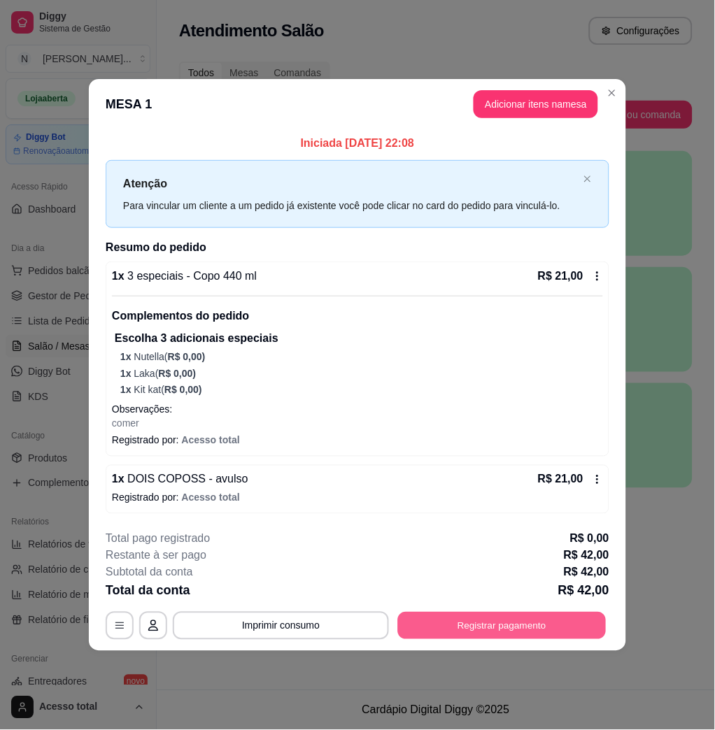
click at [520, 630] on button "Registrar pagamento" at bounding box center [502, 626] width 208 height 27
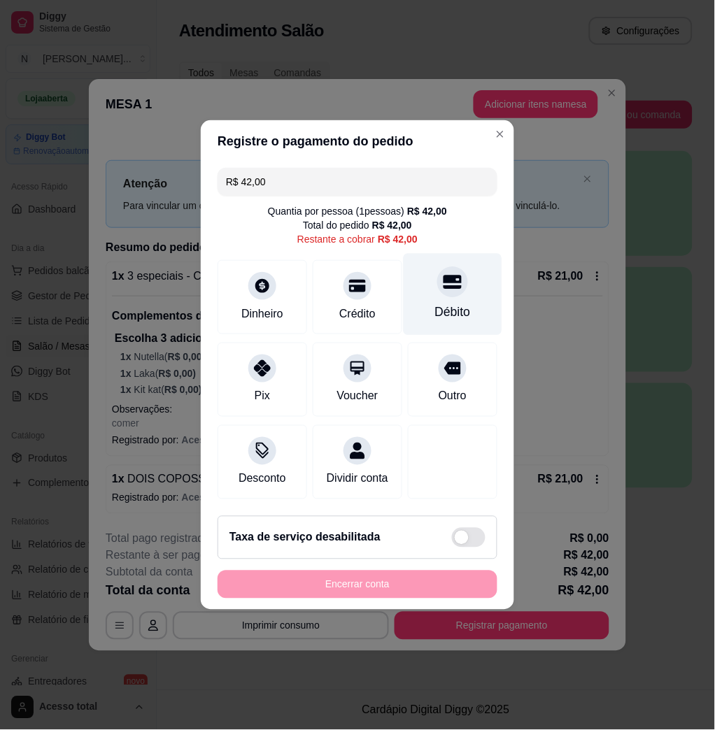
click at [445, 313] on div "Débito" at bounding box center [453, 295] width 99 height 82
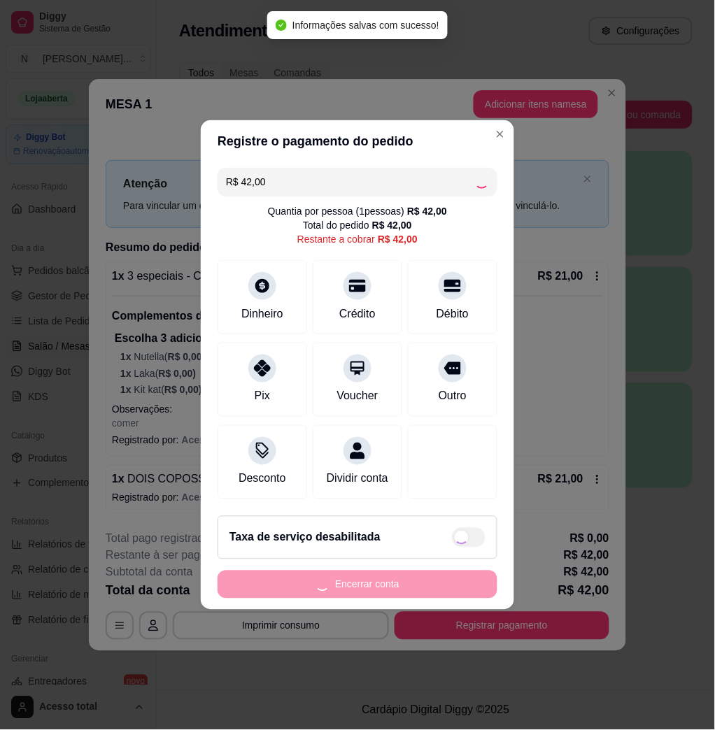
type input "R$ 0,00"
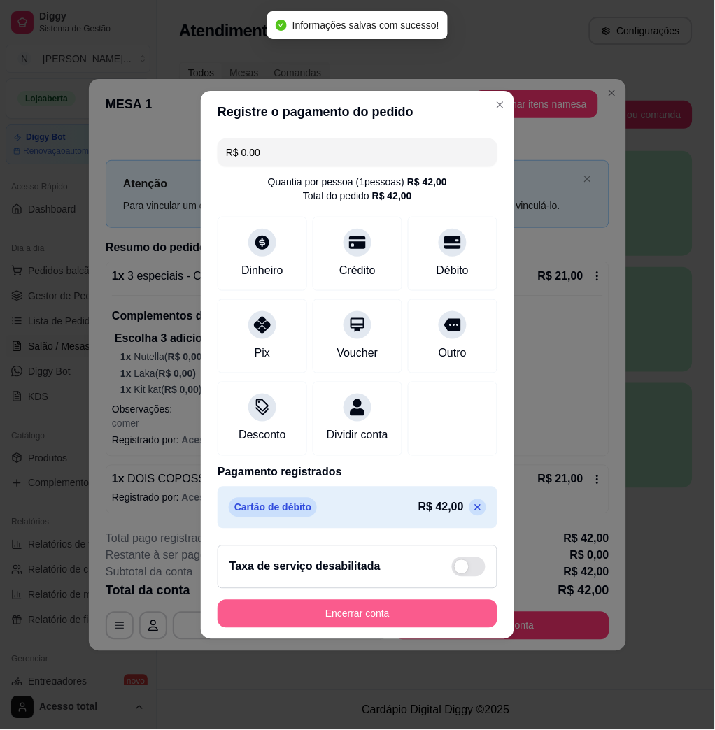
click at [483, 626] on div "Encerrar conta" at bounding box center [358, 614] width 280 height 28
click at [450, 621] on button "Encerrar conta" at bounding box center [358, 614] width 280 height 28
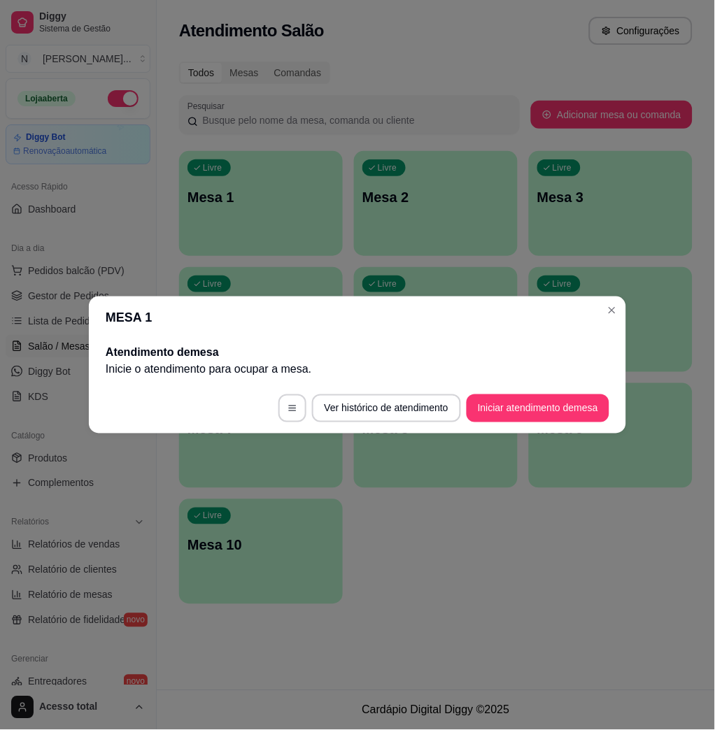
click at [623, 310] on header "MESA 1" at bounding box center [357, 318] width 537 height 42
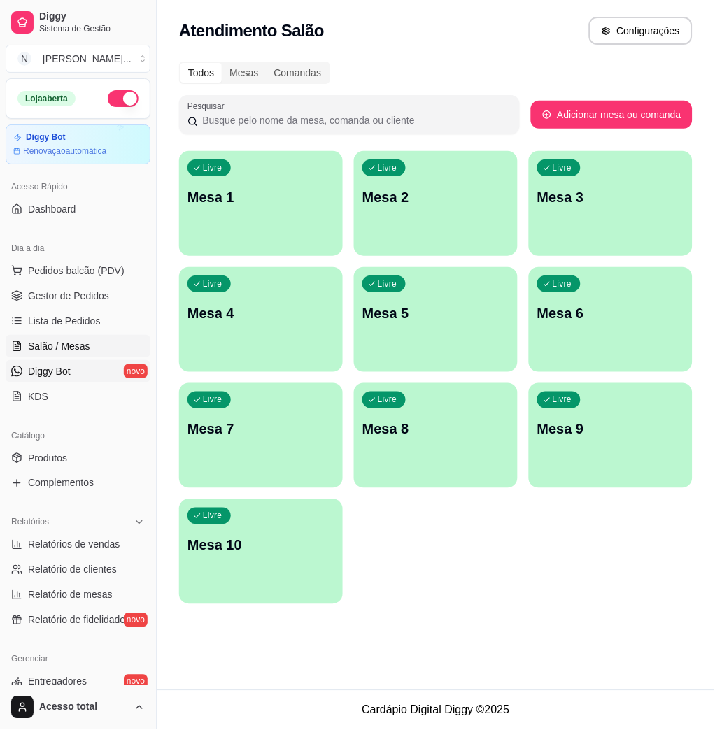
click at [90, 362] on link "Diggy Bot novo" at bounding box center [78, 371] width 145 height 22
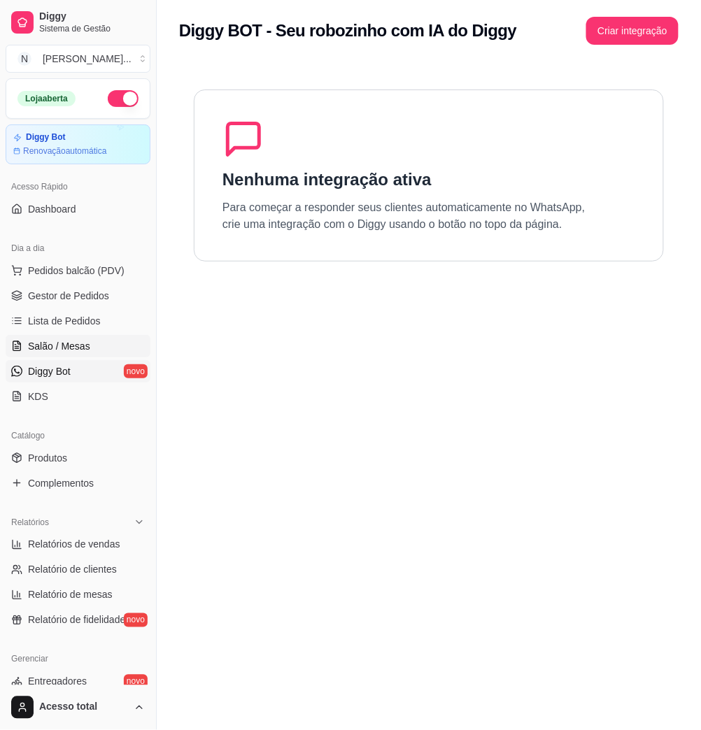
click at [85, 341] on span "Salão / Mesas" at bounding box center [59, 346] width 62 height 14
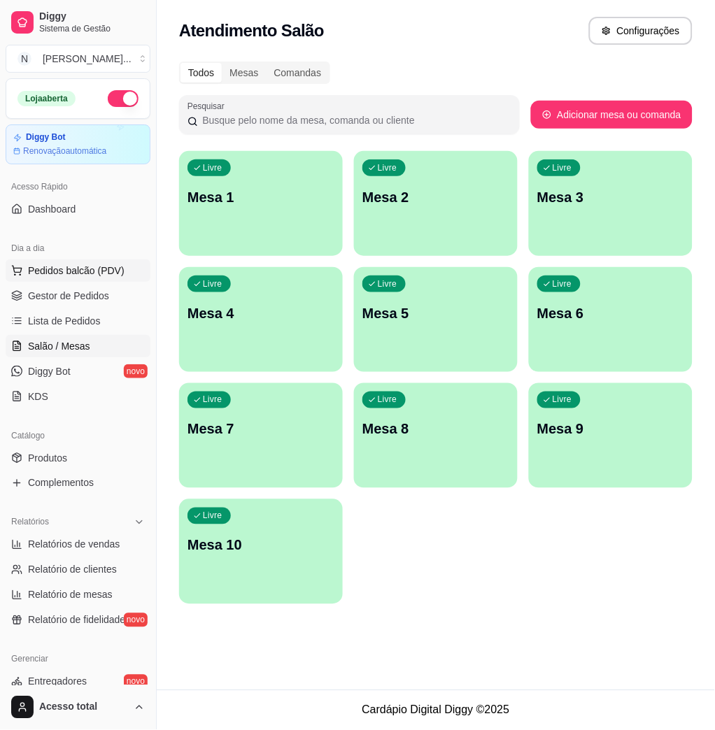
click at [94, 274] on span "Pedidos balcão (PDV)" at bounding box center [76, 271] width 97 height 14
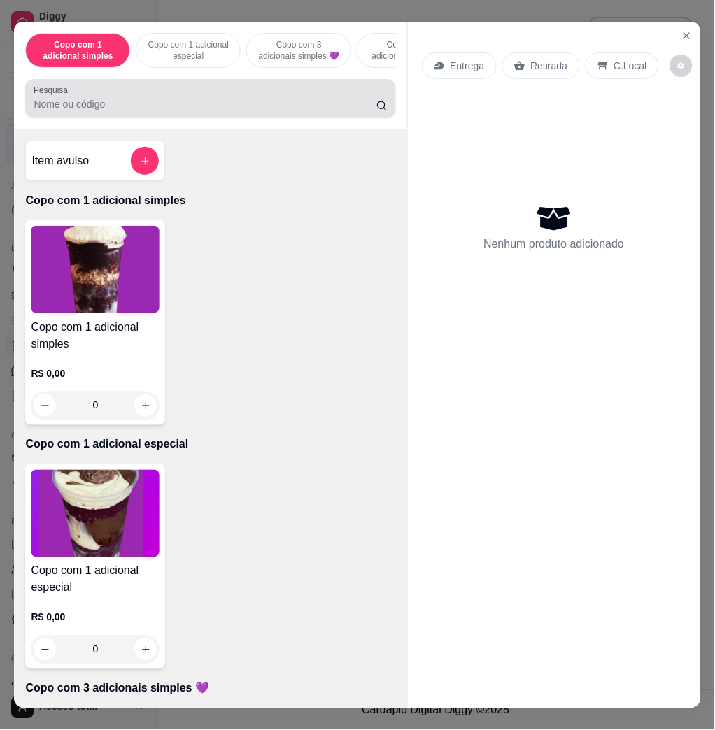
click at [248, 89] on div "Pesquisa" at bounding box center [210, 98] width 370 height 39
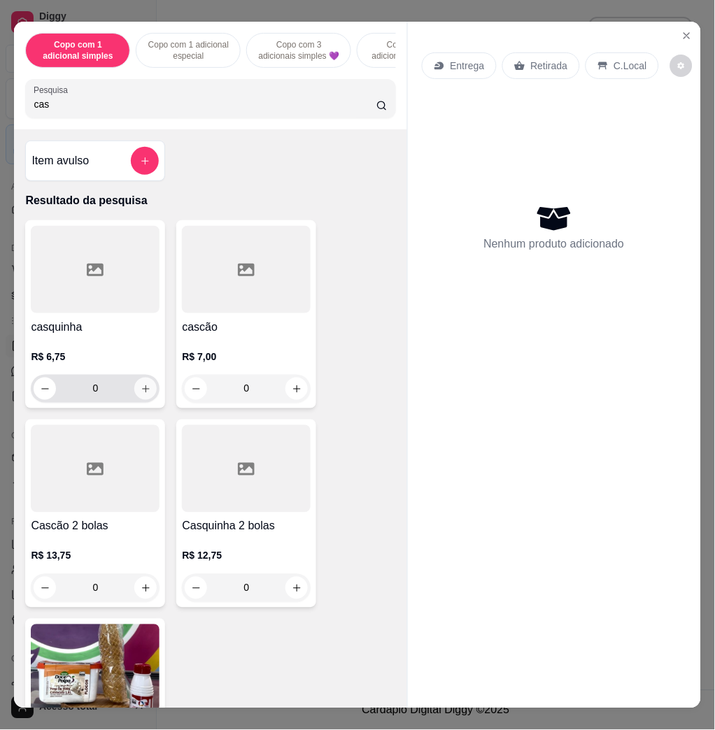
type input "cas"
click at [140, 400] on button "increase-product-quantity" at bounding box center [145, 389] width 22 height 22
type input "1"
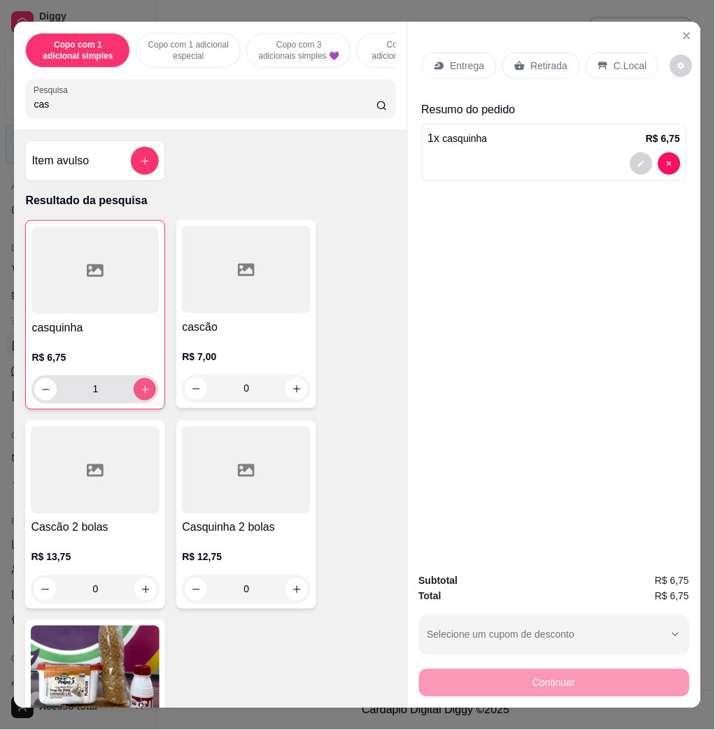
click at [140, 395] on icon "increase-product-quantity" at bounding box center [145, 390] width 10 height 10
type input "2"
click at [614, 59] on p "C.Local" at bounding box center [630, 66] width 33 height 14
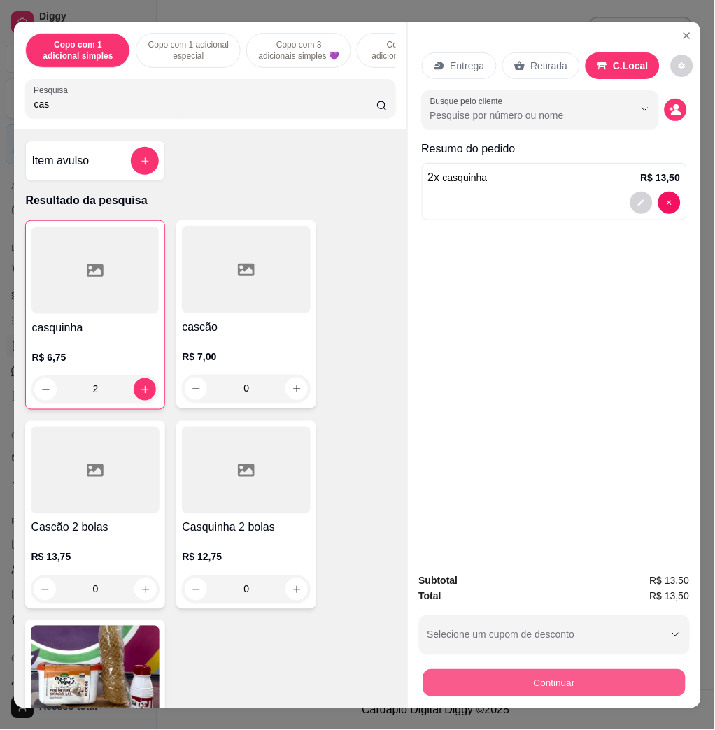
click at [597, 669] on button "Continuar" at bounding box center [554, 682] width 262 height 27
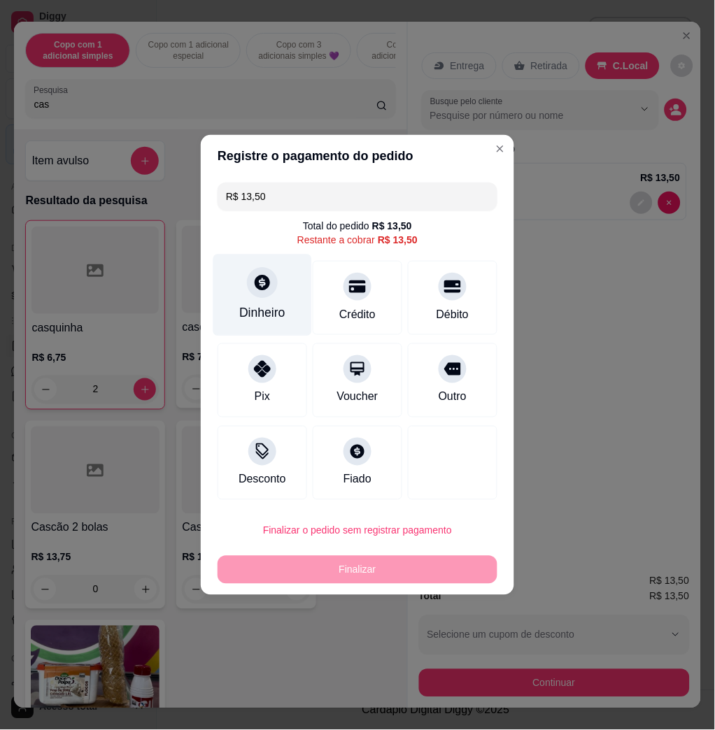
click at [267, 308] on div "Dinheiro" at bounding box center [262, 313] width 46 height 18
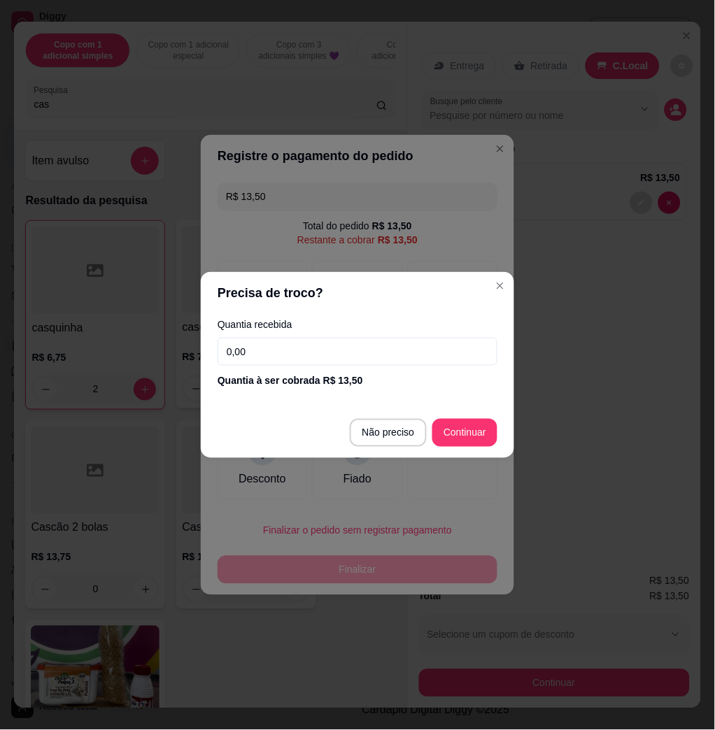
click at [301, 348] on input "0,00" at bounding box center [358, 352] width 280 height 28
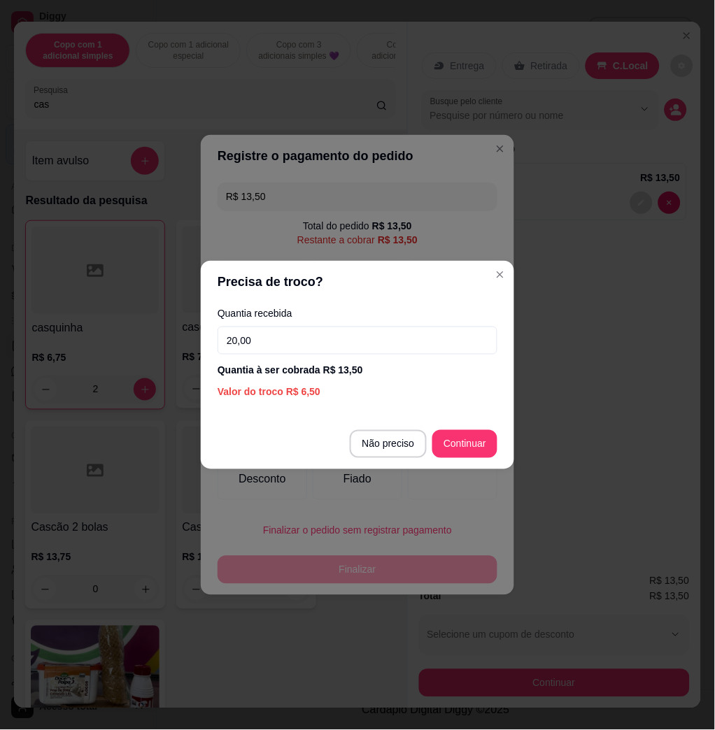
type input "20,00"
type input "R$ 0,00"
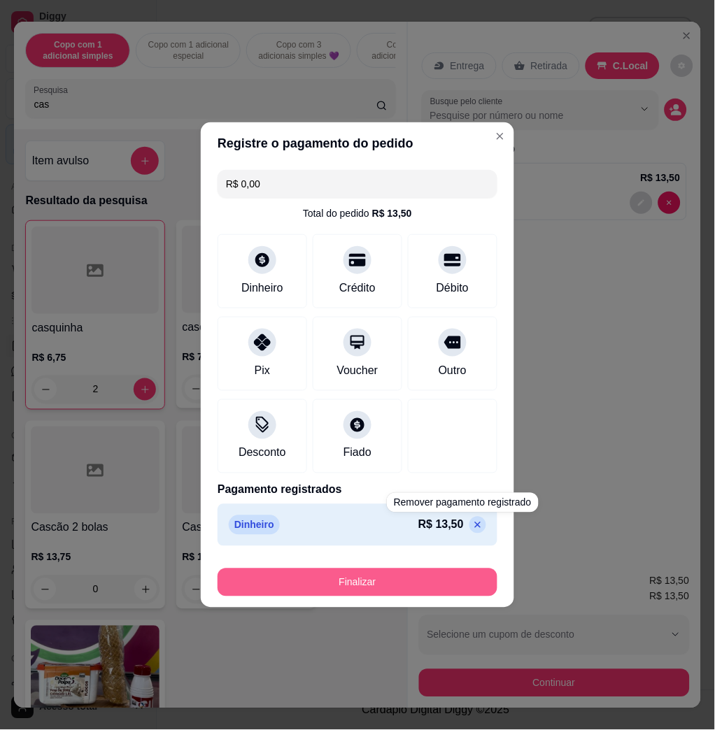
click at [435, 576] on button "Finalizar" at bounding box center [358, 583] width 280 height 28
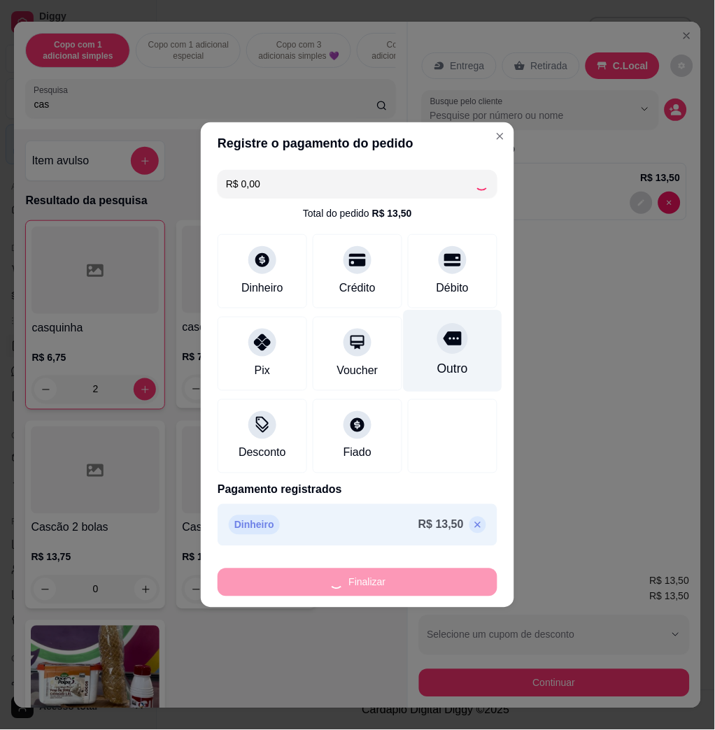
type input "0"
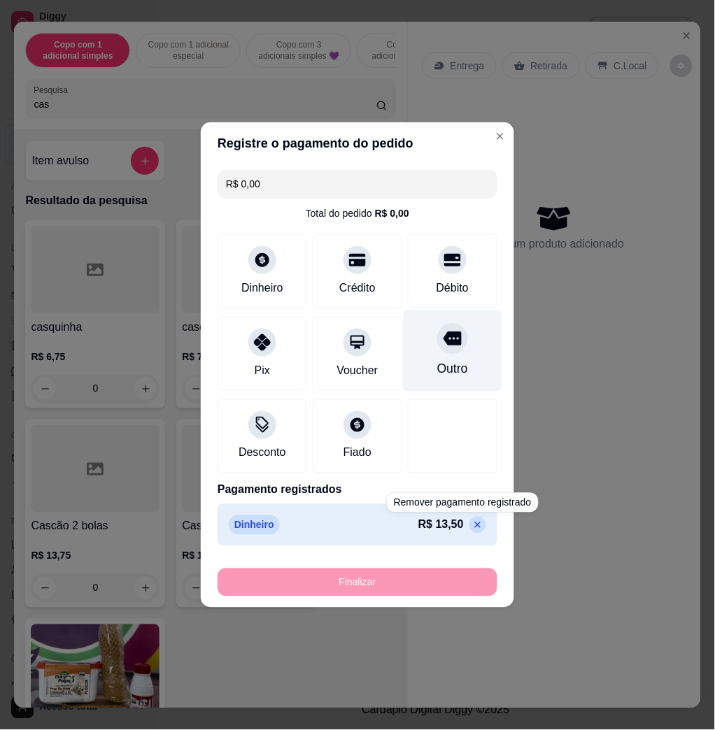
type input "-R$ 13,50"
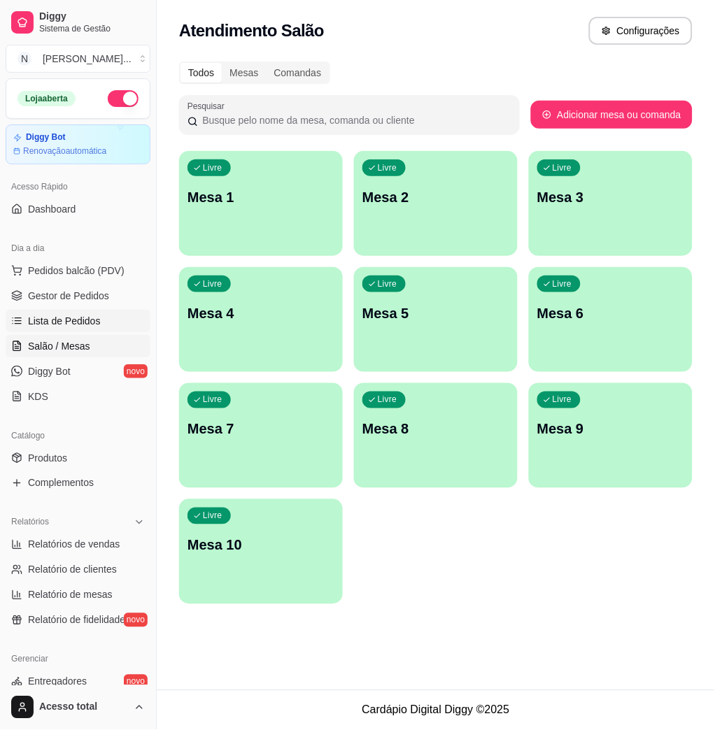
click at [80, 316] on span "Lista de Pedidos" at bounding box center [64, 321] width 73 height 14
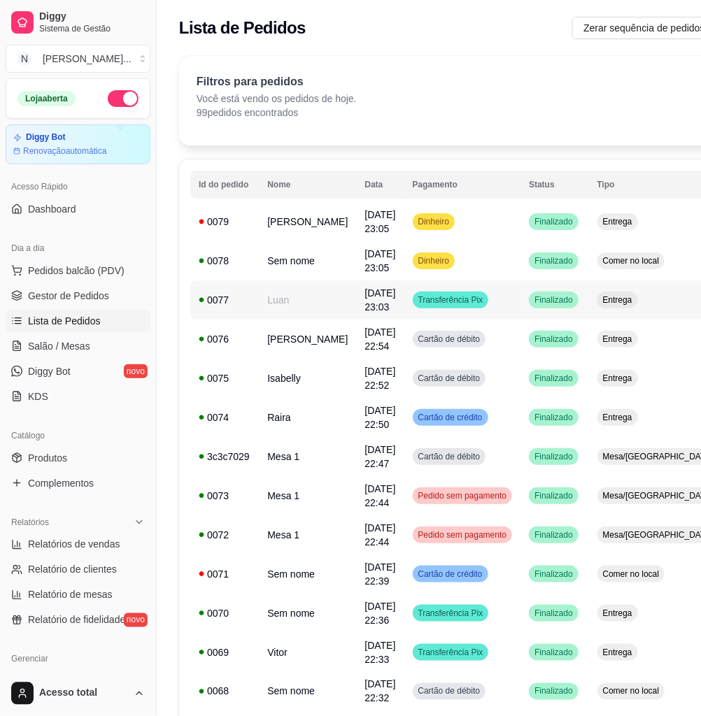
click at [356, 297] on td "[DATE] 23:03" at bounding box center [380, 300] width 48 height 39
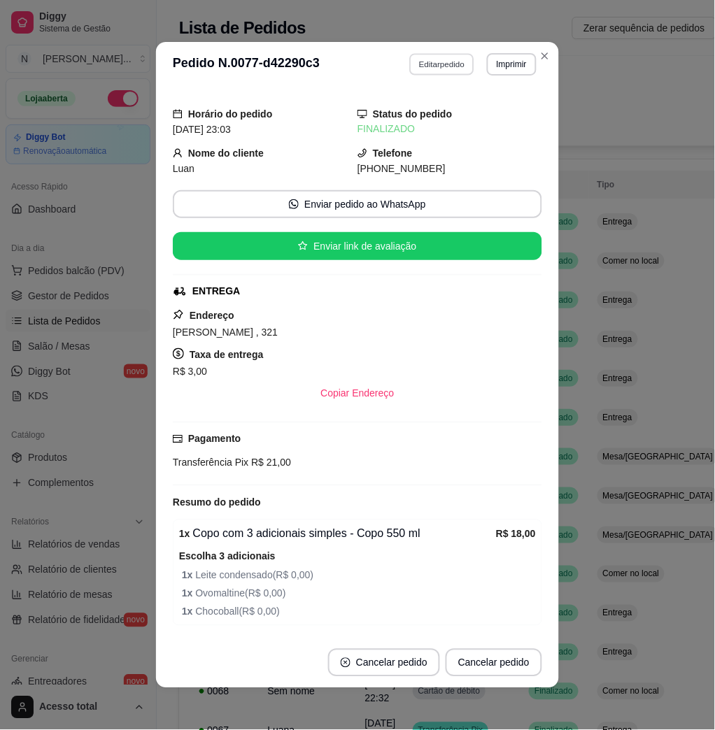
click at [410, 55] on button "Editar pedido" at bounding box center [442, 64] width 65 height 22
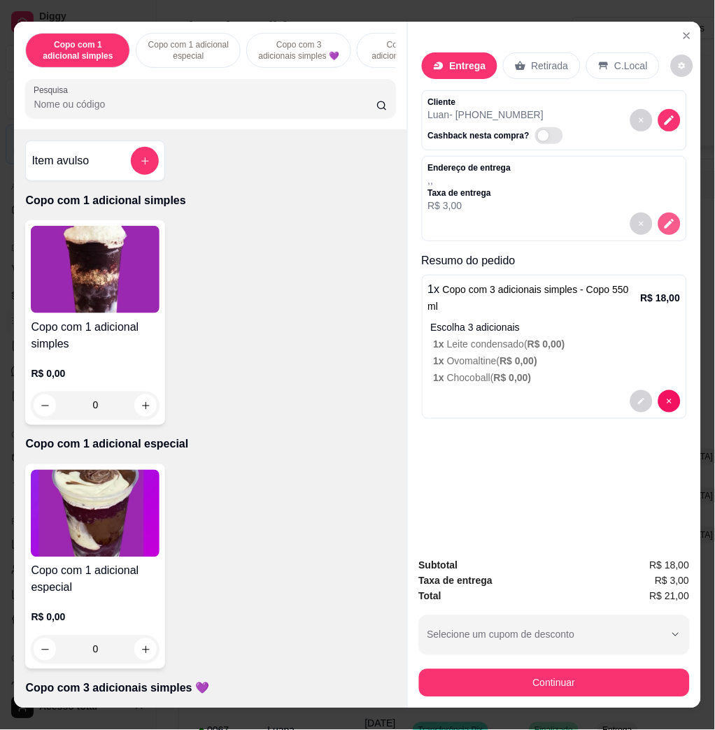
click at [663, 218] on icon "decrease-product-quantity" at bounding box center [669, 224] width 13 height 13
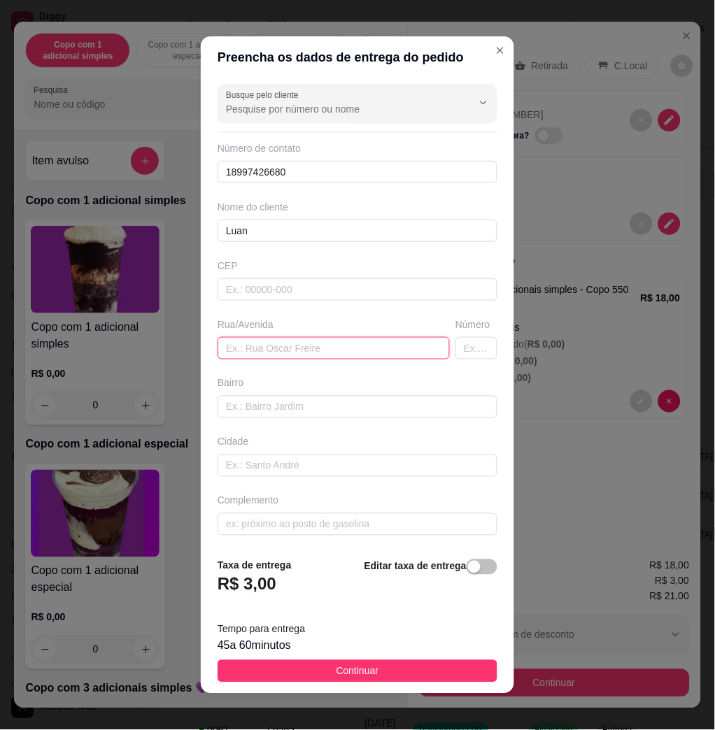
click at [302, 346] on input "text" at bounding box center [334, 348] width 232 height 22
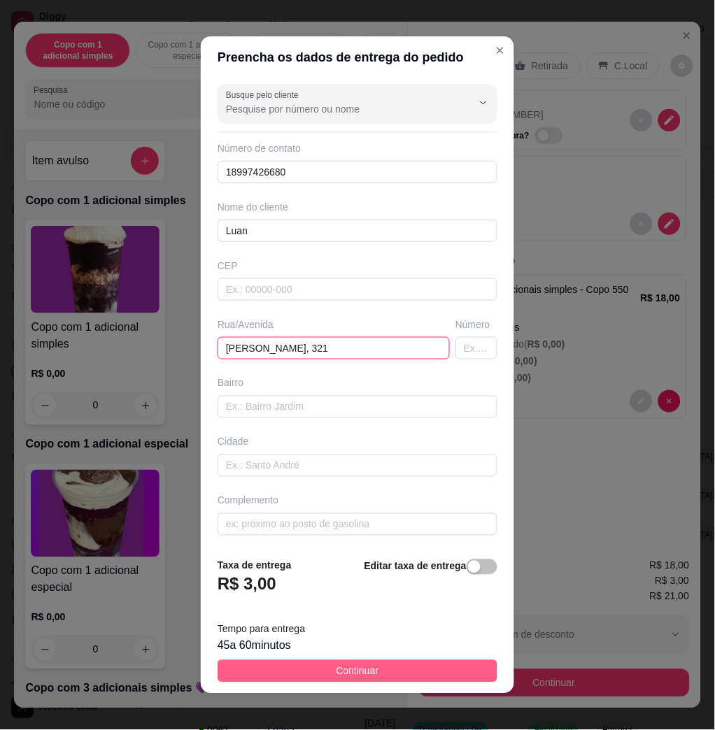
type input "[PERSON_NAME], 321"
click at [395, 670] on button "Continuar" at bounding box center [358, 671] width 280 height 22
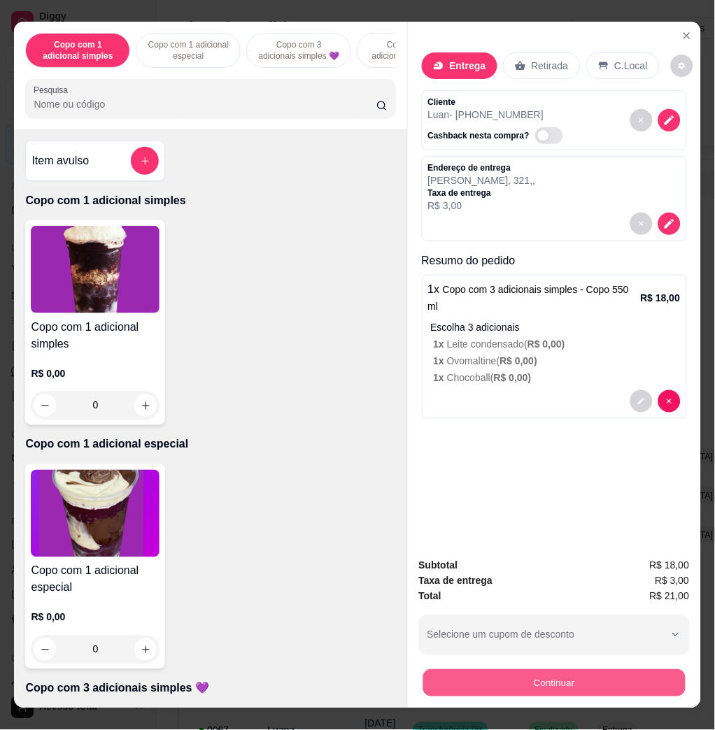
click at [466, 686] on button "Continuar" at bounding box center [554, 682] width 262 height 27
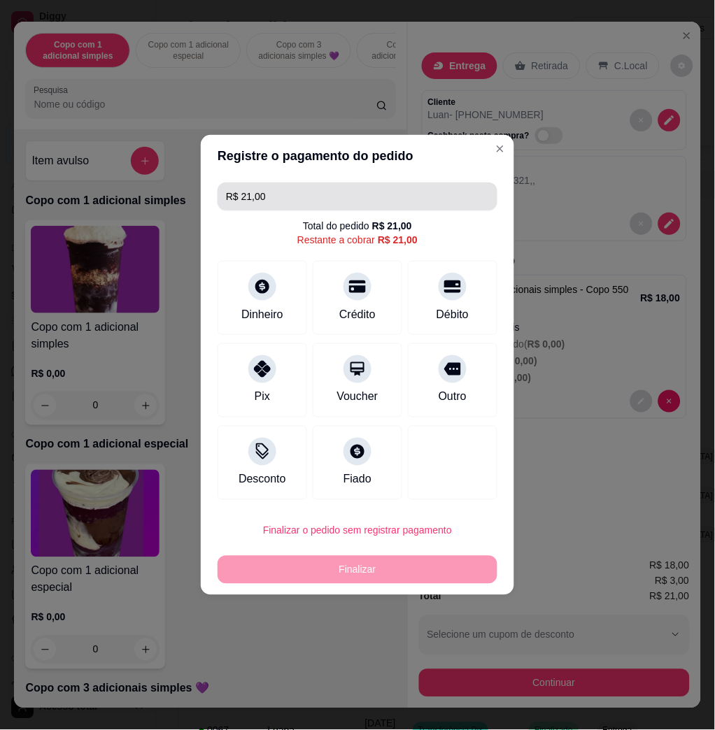
click at [303, 201] on input "R$ 21,00" at bounding box center [357, 197] width 263 height 28
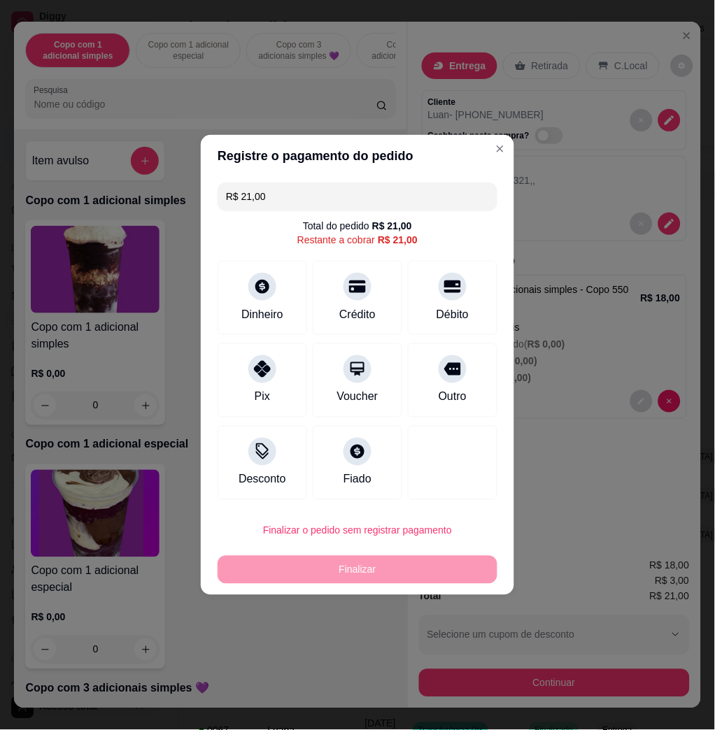
click at [303, 201] on input "R$ 21,00" at bounding box center [357, 197] width 263 height 28
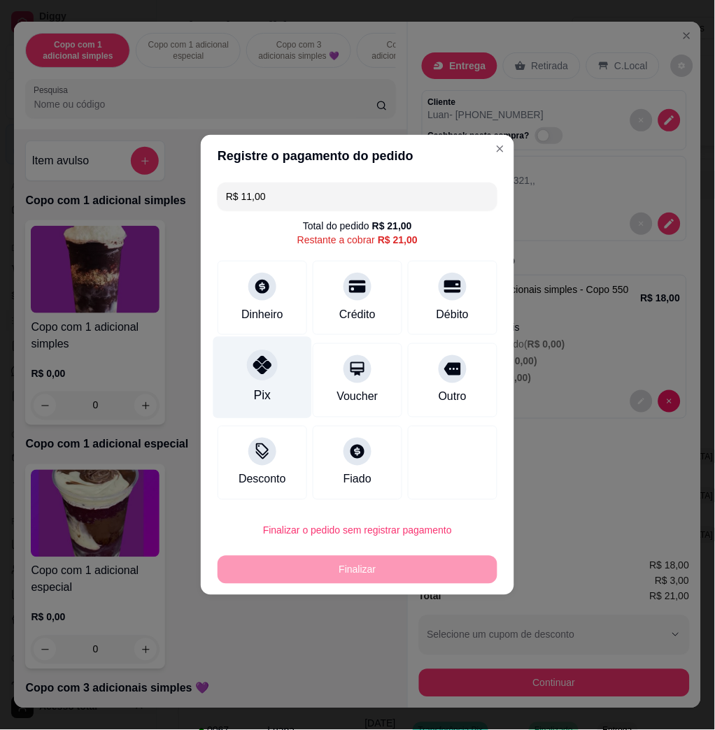
click at [274, 384] on div "Pix" at bounding box center [262, 378] width 99 height 82
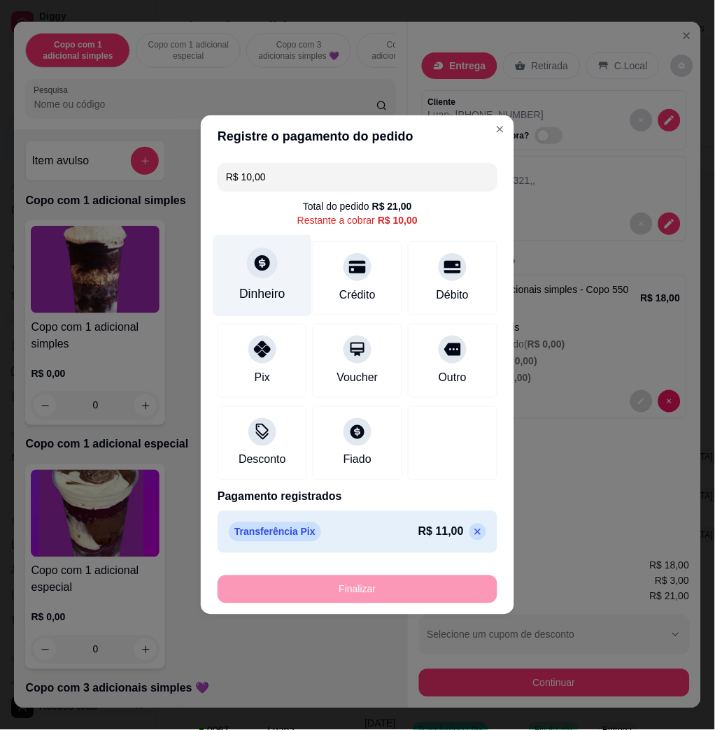
click at [264, 297] on div "Dinheiro" at bounding box center [262, 294] width 46 height 18
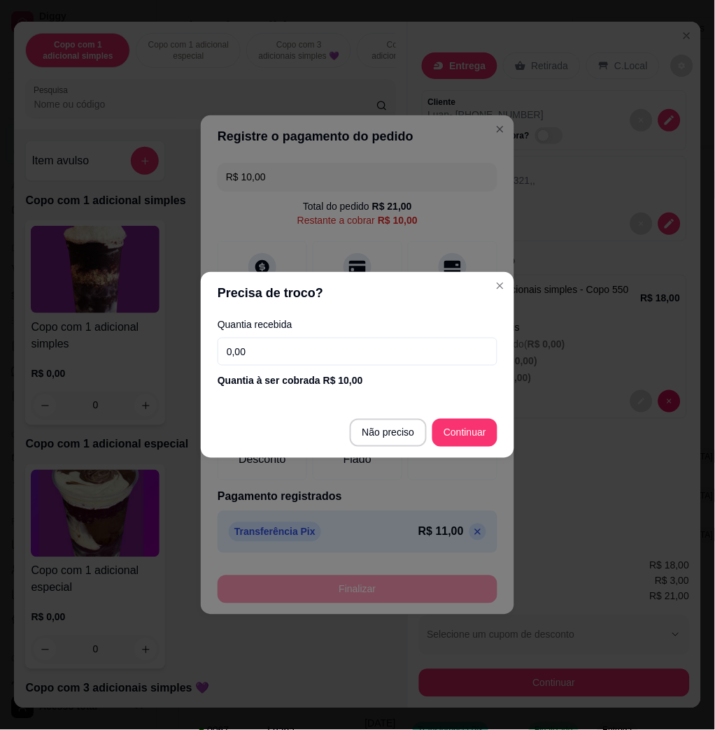
click at [377, 448] on footer "Não preciso Continuar" at bounding box center [357, 433] width 313 height 50
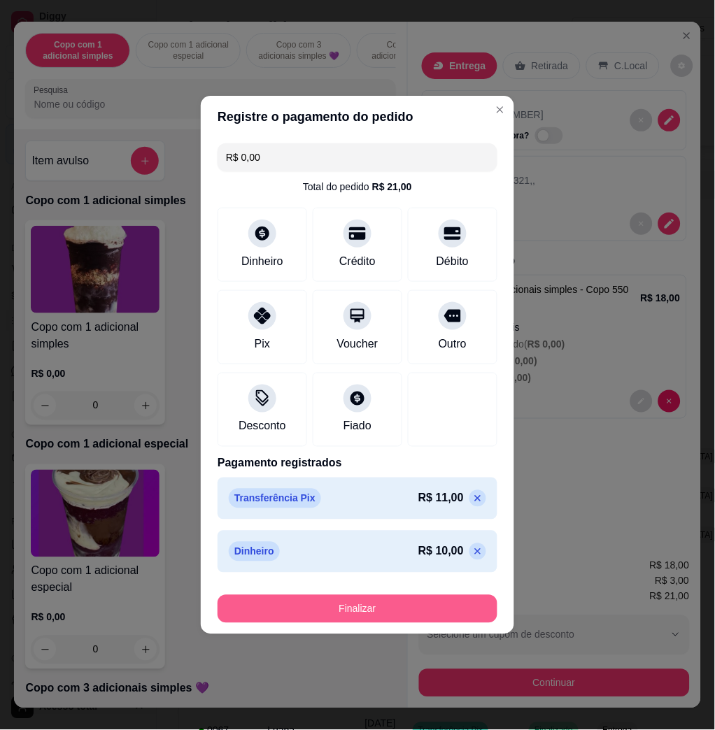
click at [381, 620] on button "Finalizar" at bounding box center [358, 609] width 280 height 28
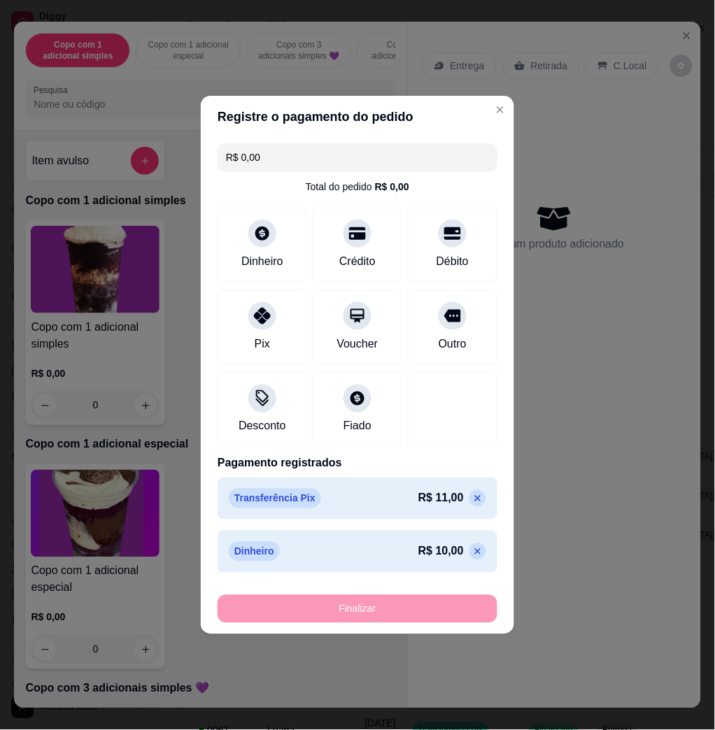
type input "-R$ 21,00"
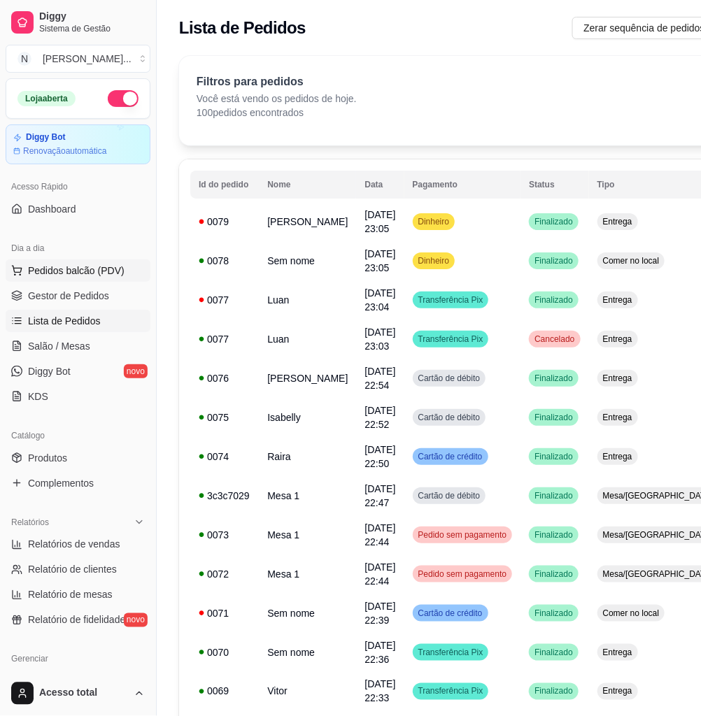
click at [102, 269] on span "Pedidos balcão (PDV)" at bounding box center [76, 271] width 97 height 14
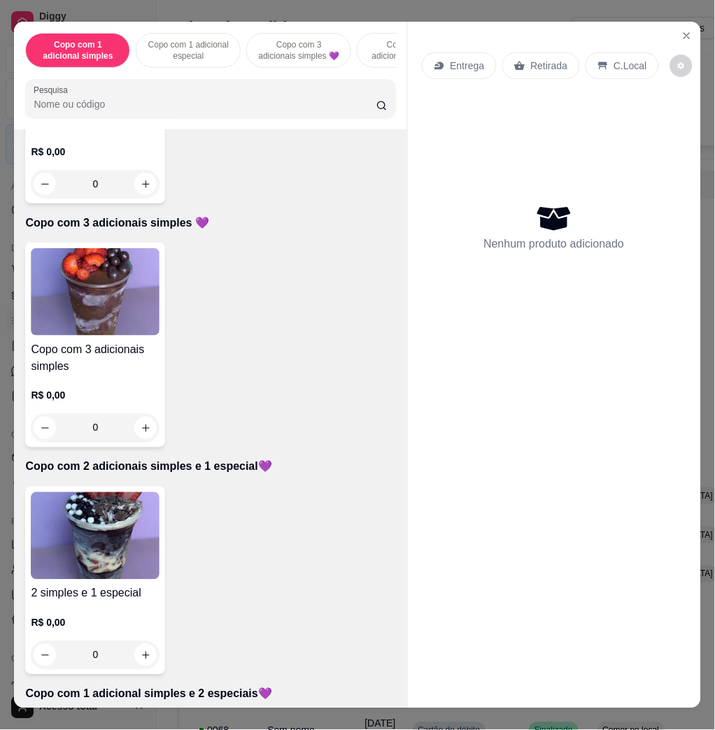
scroll to position [653, 0]
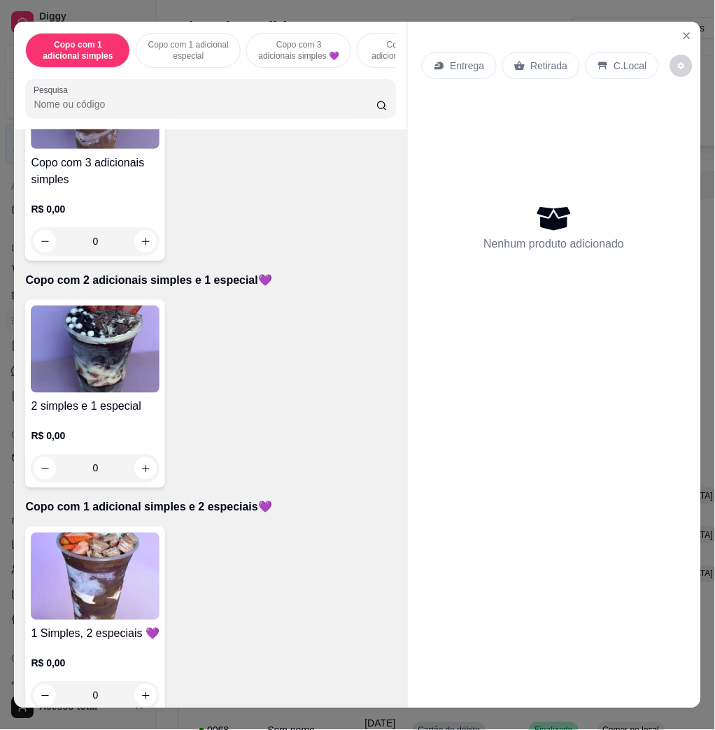
click at [122, 545] on img at bounding box center [95, 576] width 129 height 87
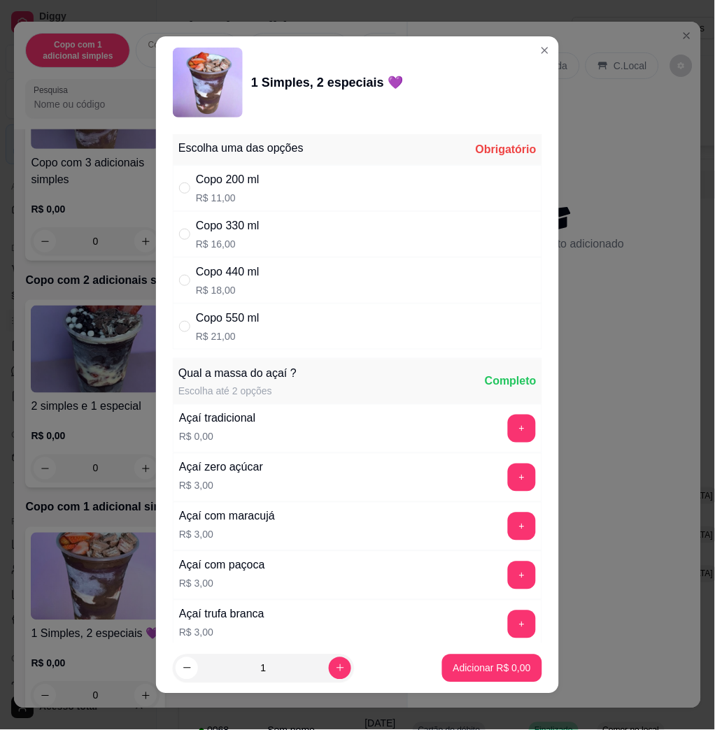
click at [246, 283] on p "R$ 18,00" at bounding box center [228, 290] width 64 height 14
radio input "true"
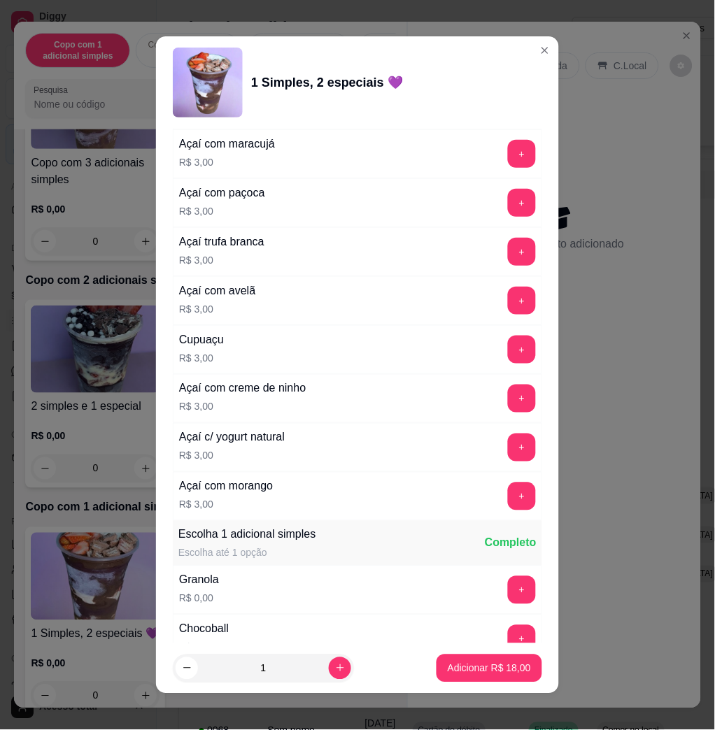
scroll to position [746, 0]
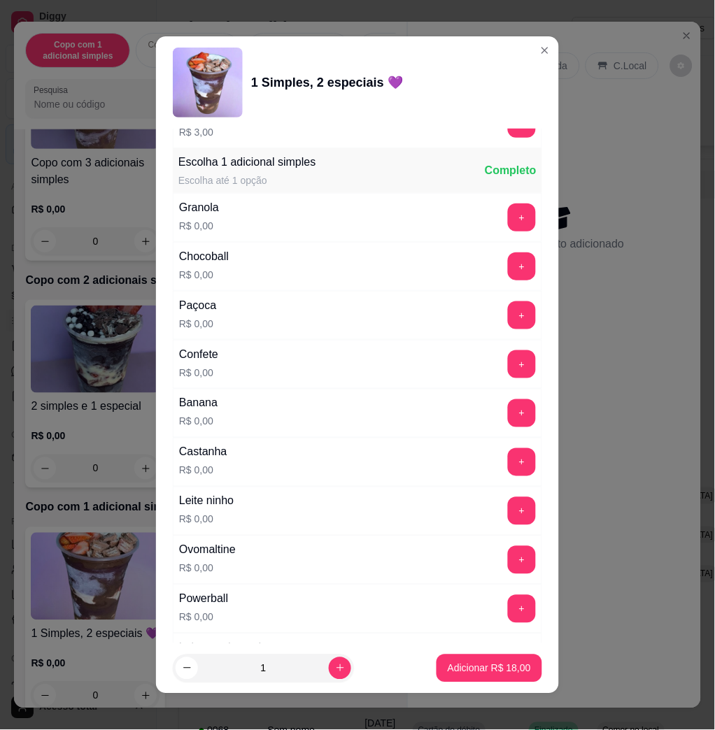
click at [498, 493] on div "Leite ninho R$ 0,00 +" at bounding box center [357, 511] width 369 height 49
click at [487, 527] on div "Leite ninho R$ 0,00 +" at bounding box center [357, 511] width 369 height 49
click at [508, 514] on button "+" at bounding box center [522, 511] width 28 height 28
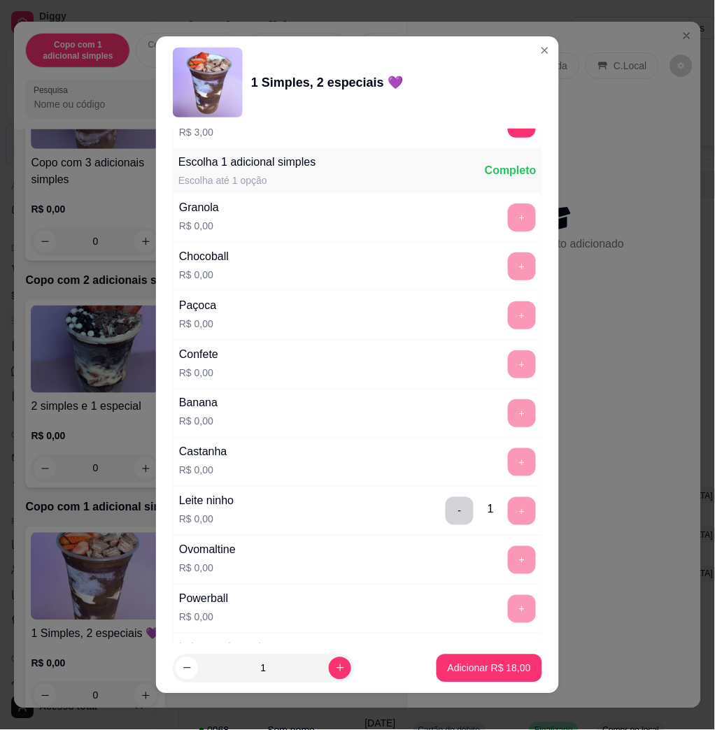
scroll to position [1119, 0]
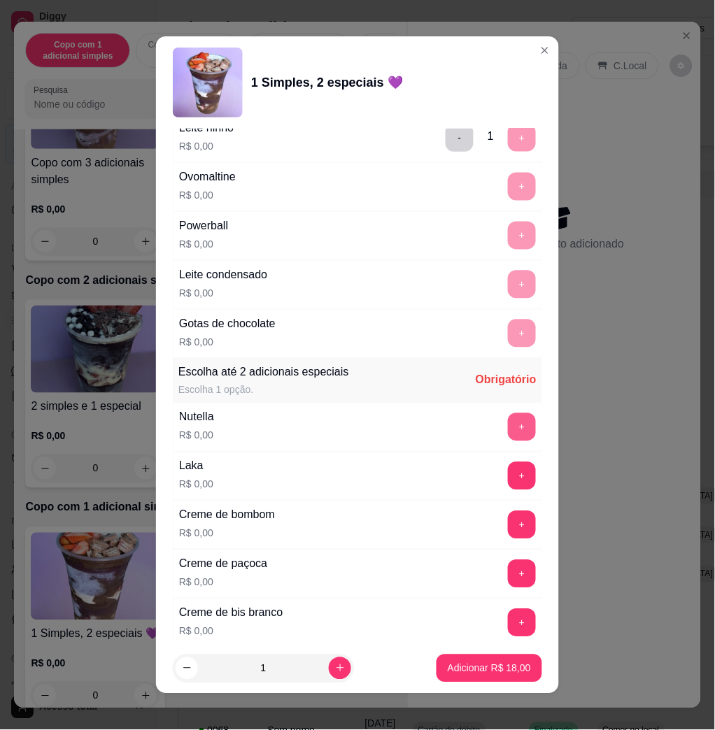
click at [508, 425] on button "+" at bounding box center [522, 427] width 28 height 28
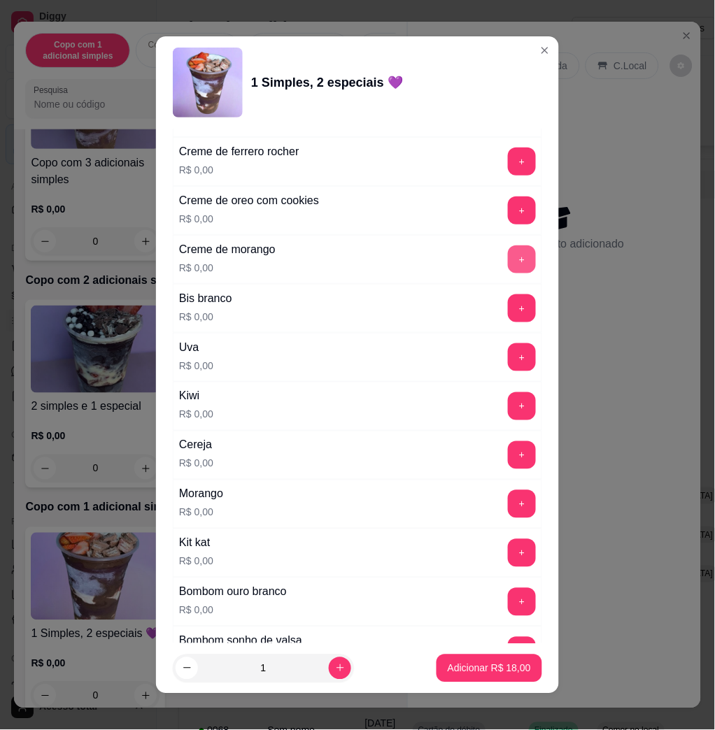
scroll to position [1865, 0]
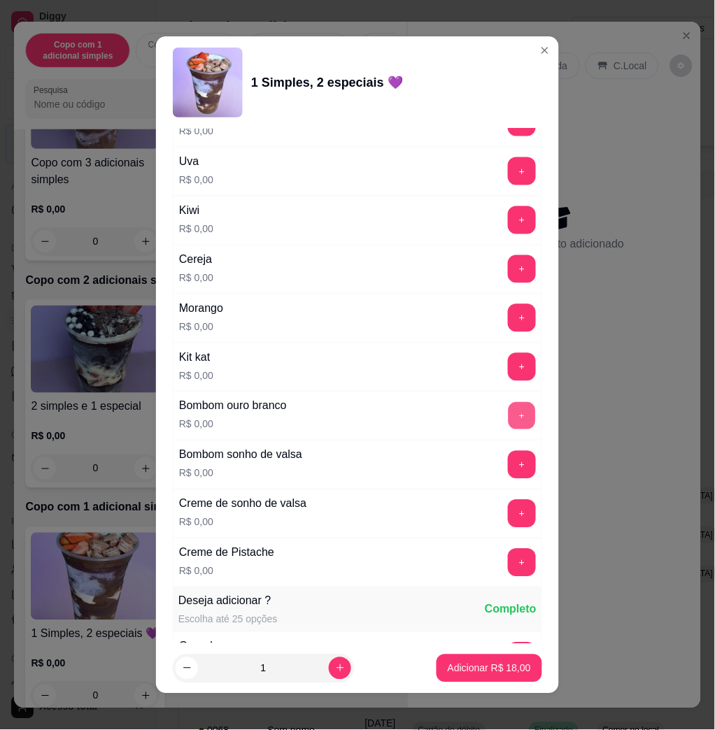
click at [509, 424] on button "+" at bounding box center [522, 416] width 27 height 27
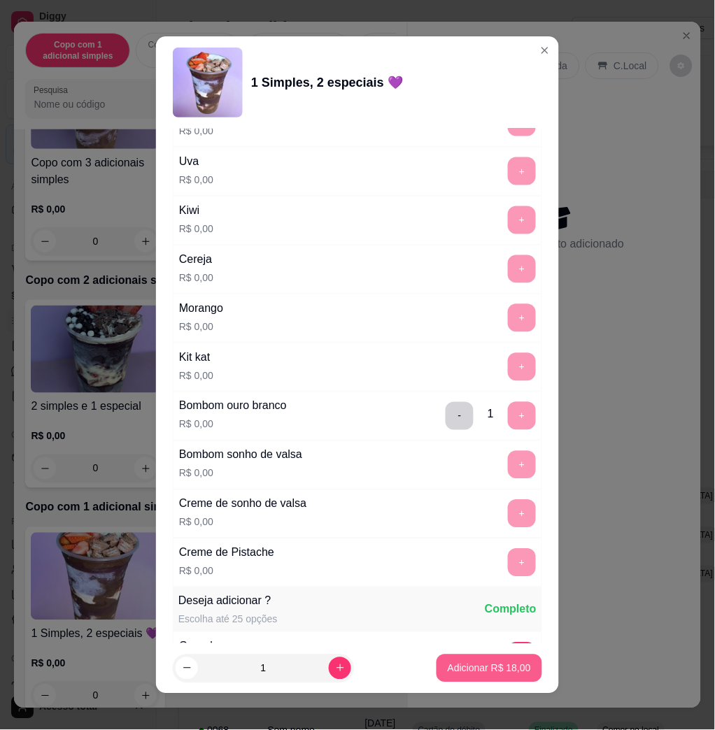
click at [481, 660] on button "Adicionar R$ 18,00" at bounding box center [490, 669] width 106 height 28
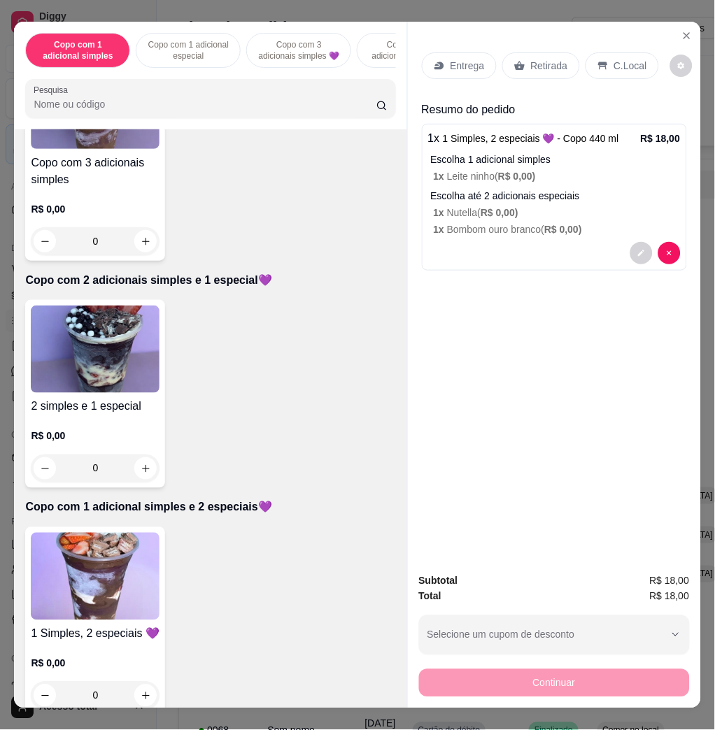
click at [451, 64] on p "Entrega" at bounding box center [468, 66] width 34 height 14
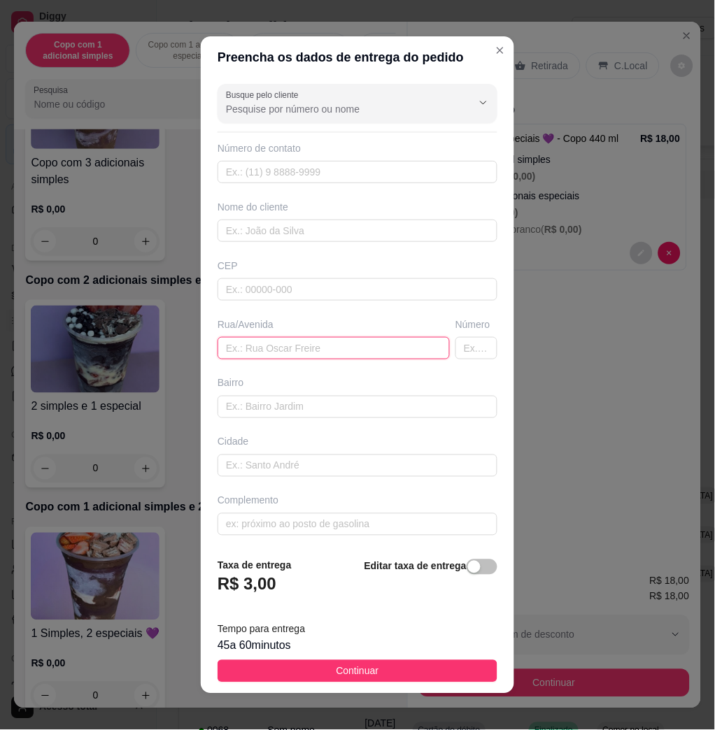
click at [278, 353] on input "text" at bounding box center [334, 348] width 232 height 22
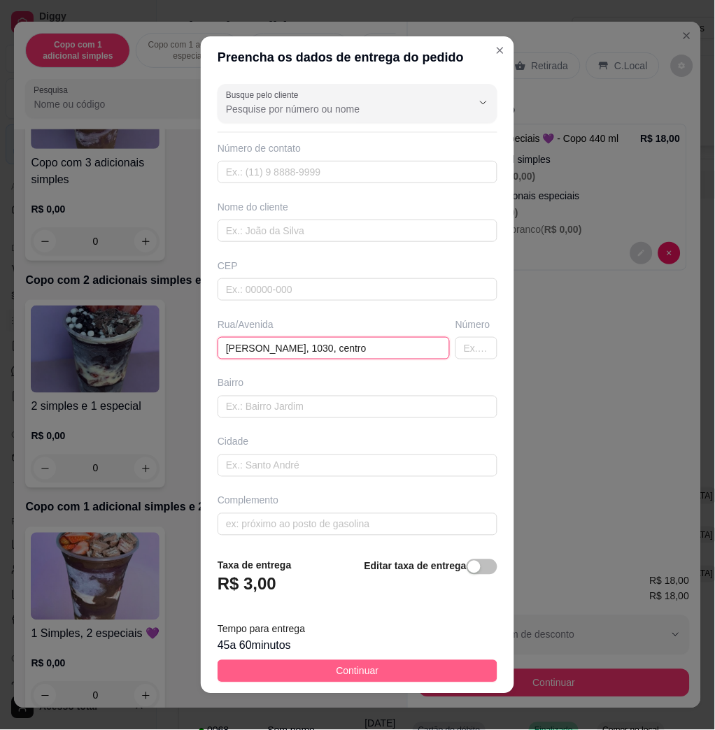
type input "[PERSON_NAME], 1030, centro"
click at [336, 667] on span "Continuar" at bounding box center [357, 671] width 43 height 15
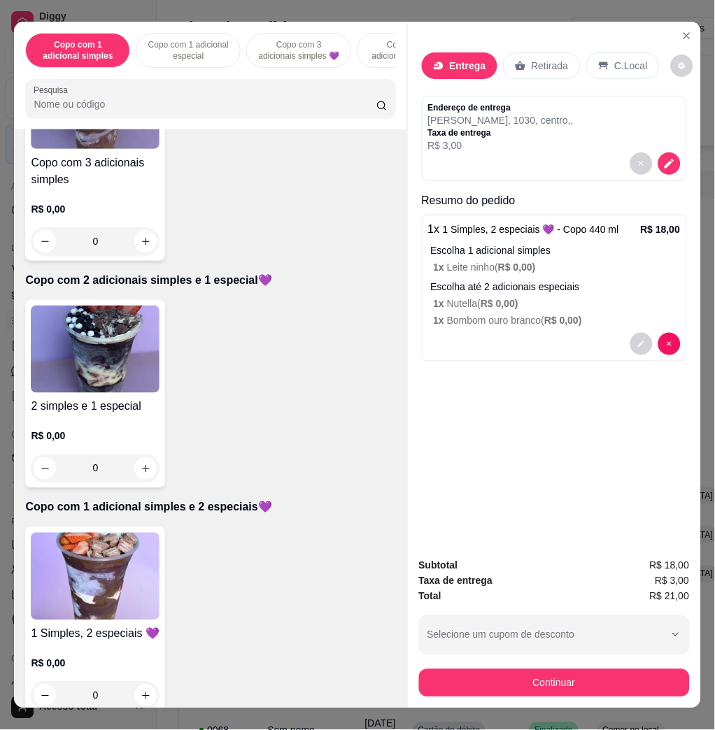
click at [488, 681] on button "Continuar" at bounding box center [554, 683] width 271 height 28
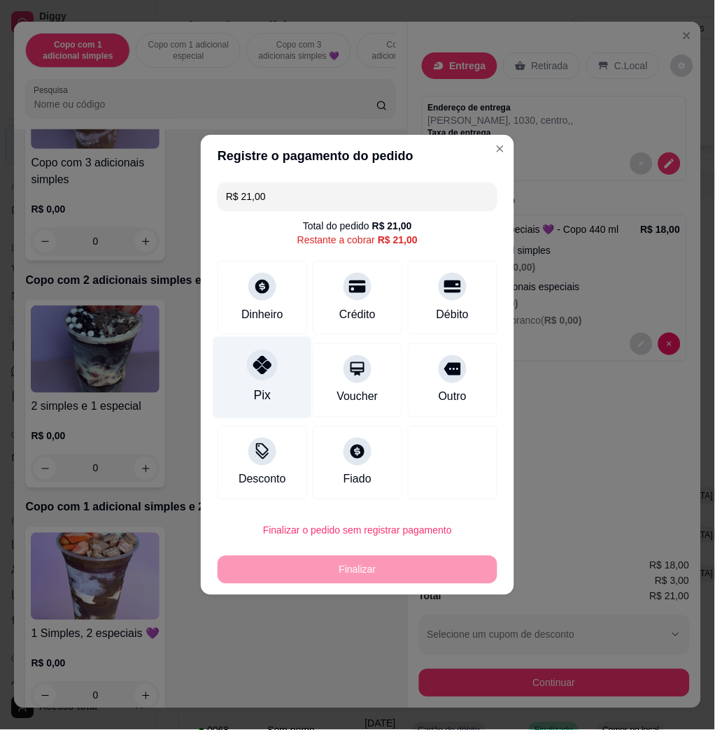
click at [250, 379] on div "Pix" at bounding box center [262, 378] width 99 height 82
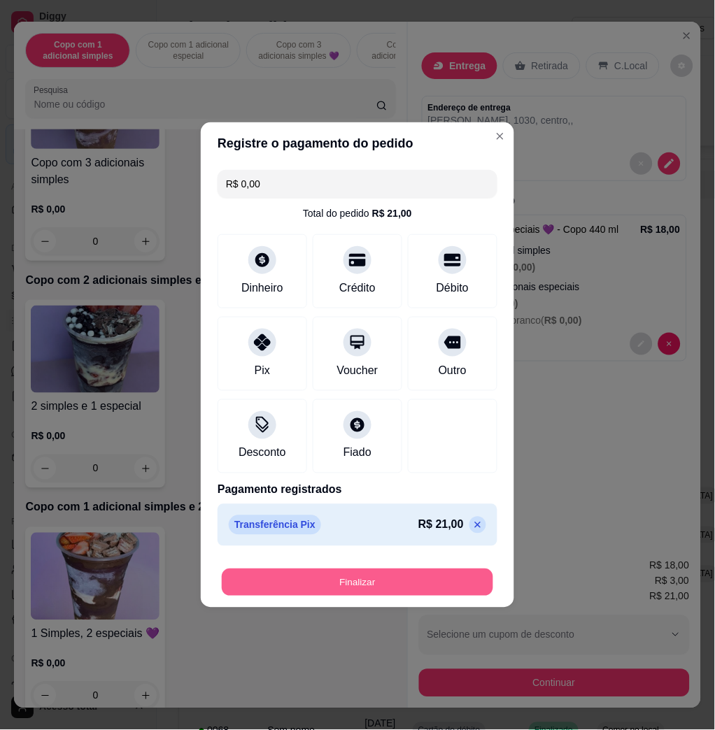
click at [251, 572] on button "Finalizar" at bounding box center [357, 582] width 271 height 27
click at [244, 550] on div "R$ 0,00 Total do pedido R$ 21,00 Dinheiro Crédito Débito Pix Voucher Outro Desc…" at bounding box center [357, 358] width 313 height 388
click at [229, 579] on button "Finalizar" at bounding box center [358, 583] width 280 height 28
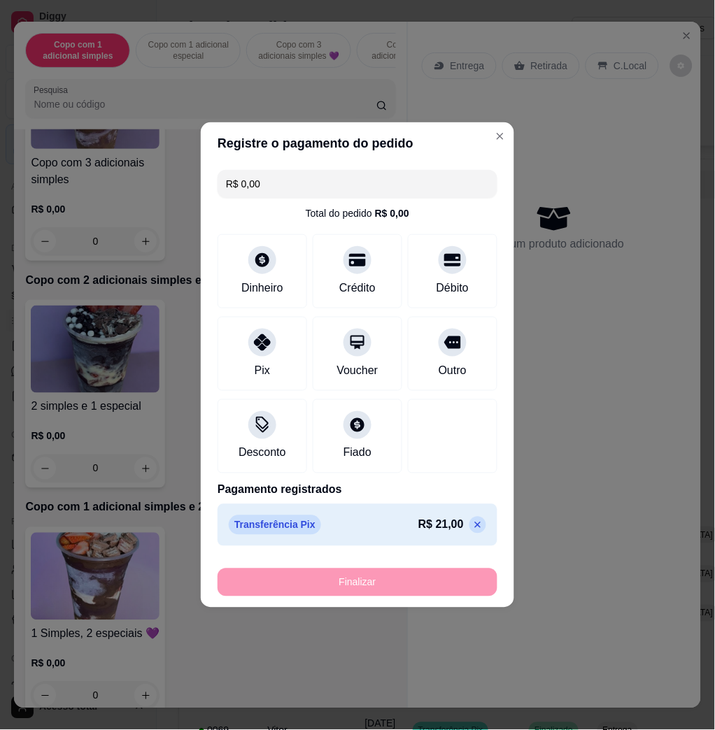
type input "-R$ 21,00"
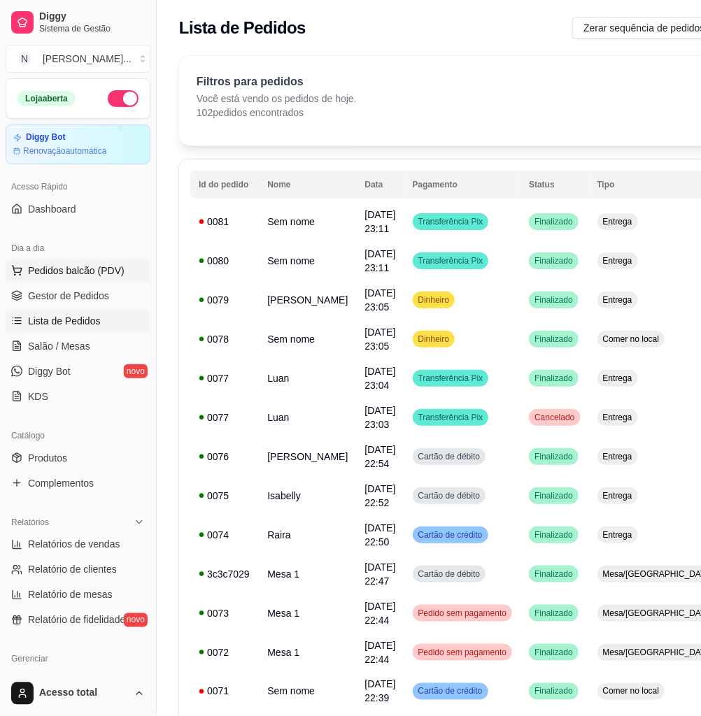
click at [120, 278] on button "Pedidos balcão (PDV)" at bounding box center [78, 271] width 145 height 22
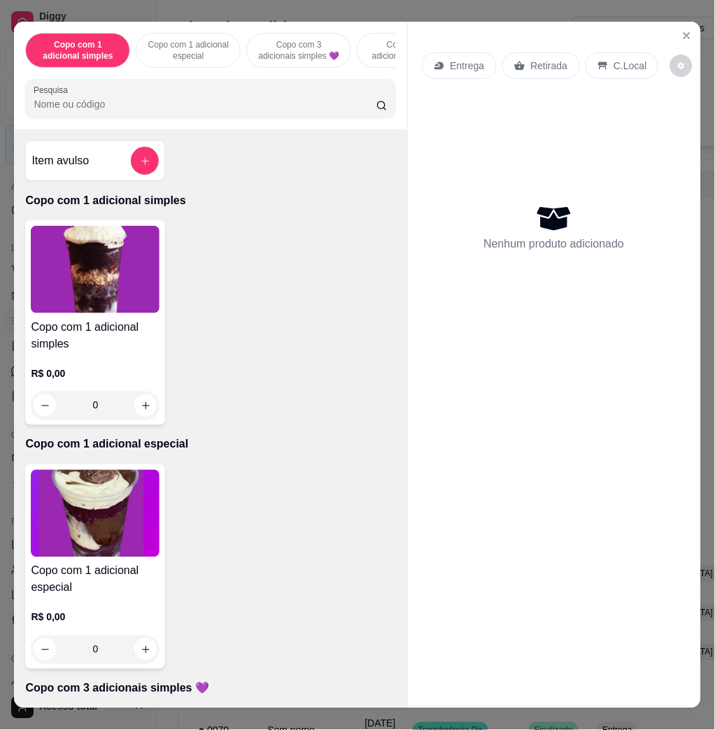
click at [237, 111] on input "Pesquisa" at bounding box center [205, 104] width 343 height 14
click at [118, 532] on img at bounding box center [95, 513] width 129 height 87
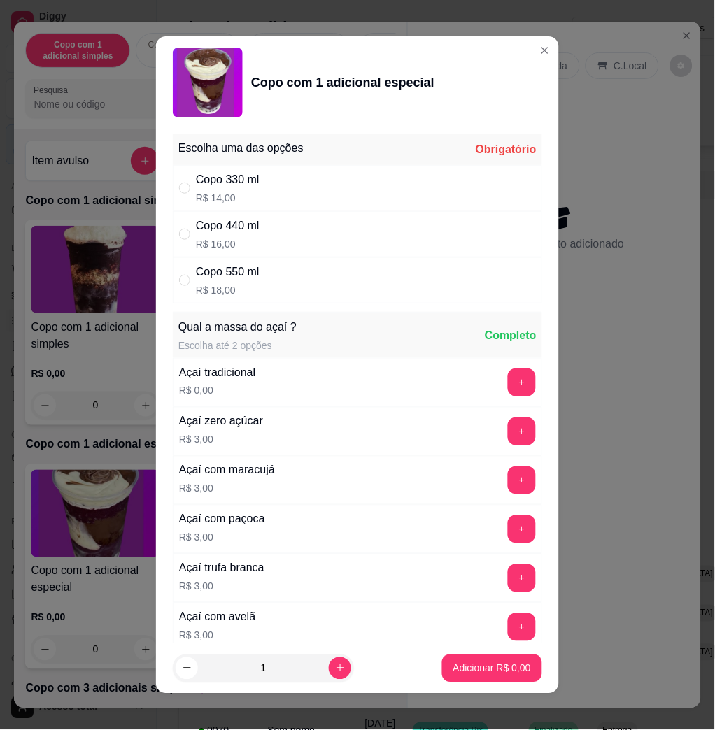
drag, startPoint x: 239, startPoint y: 173, endPoint x: 348, endPoint y: 277, distance: 150.9
click at [239, 173] on div "Copo 330 ml" at bounding box center [228, 179] width 64 height 17
radio input "true"
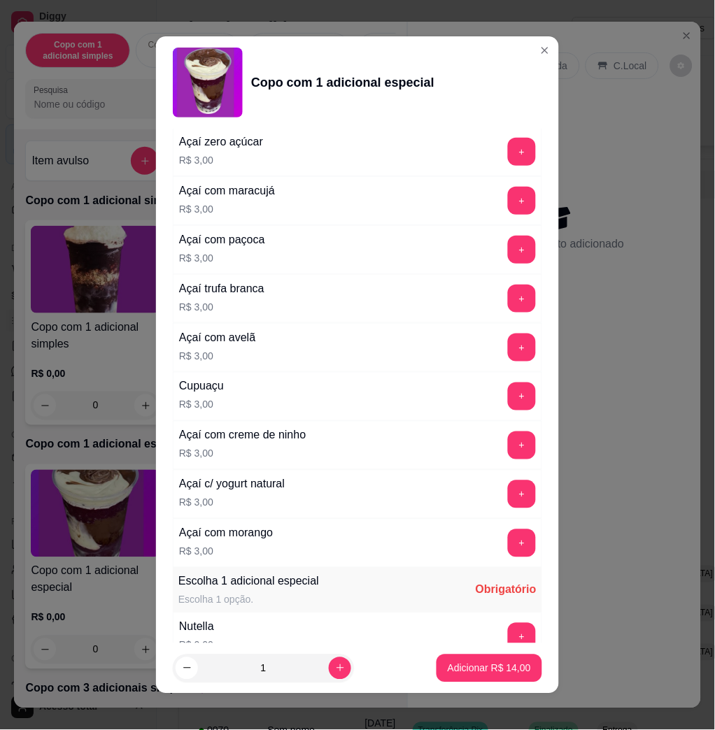
scroll to position [466, 0]
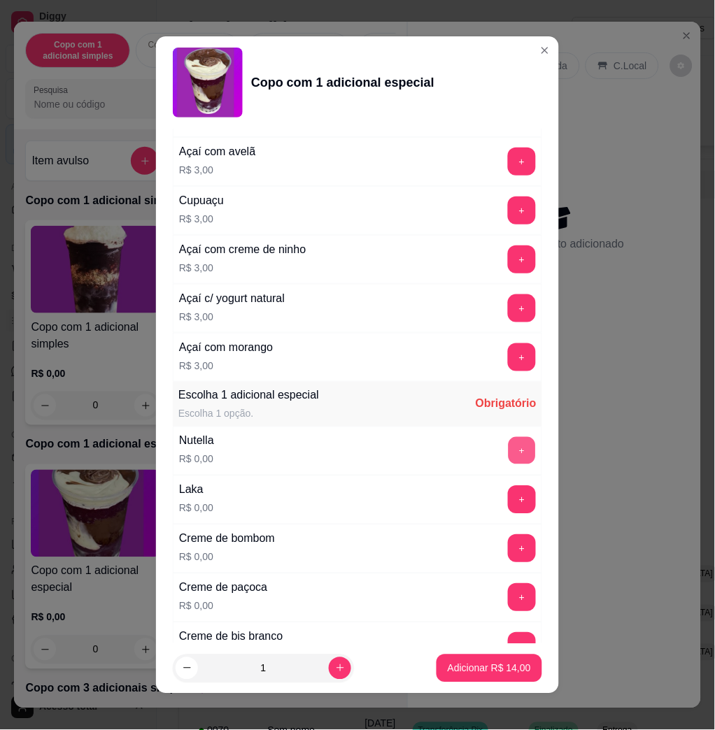
click at [509, 465] on button "+" at bounding box center [522, 451] width 27 height 27
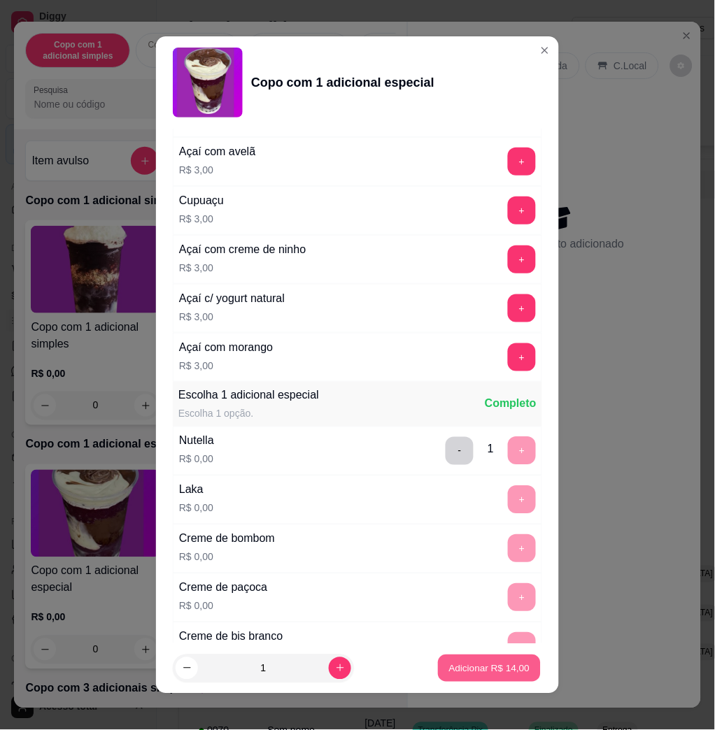
click at [501, 658] on button "Adicionar R$ 14,00" at bounding box center [489, 668] width 103 height 27
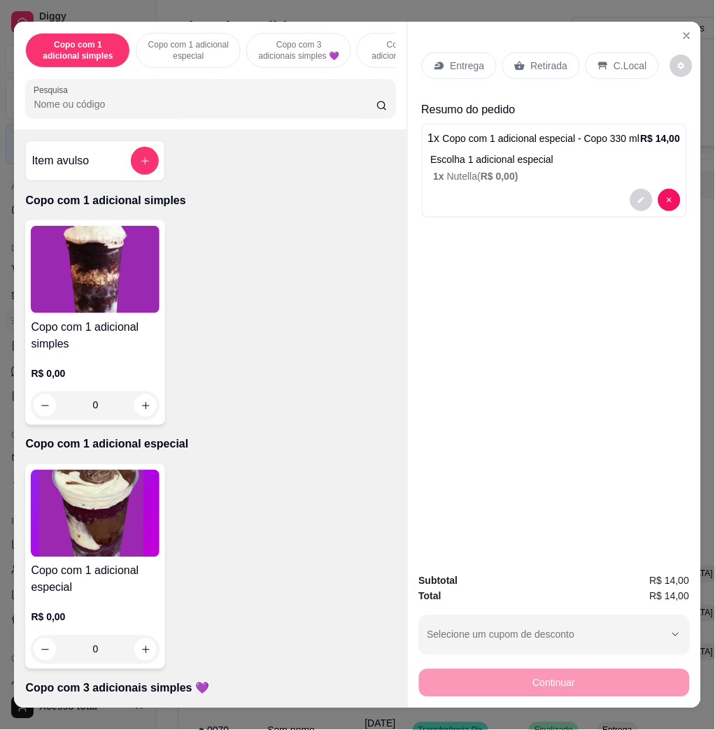
click at [440, 55] on div "Entrega" at bounding box center [459, 65] width 75 height 27
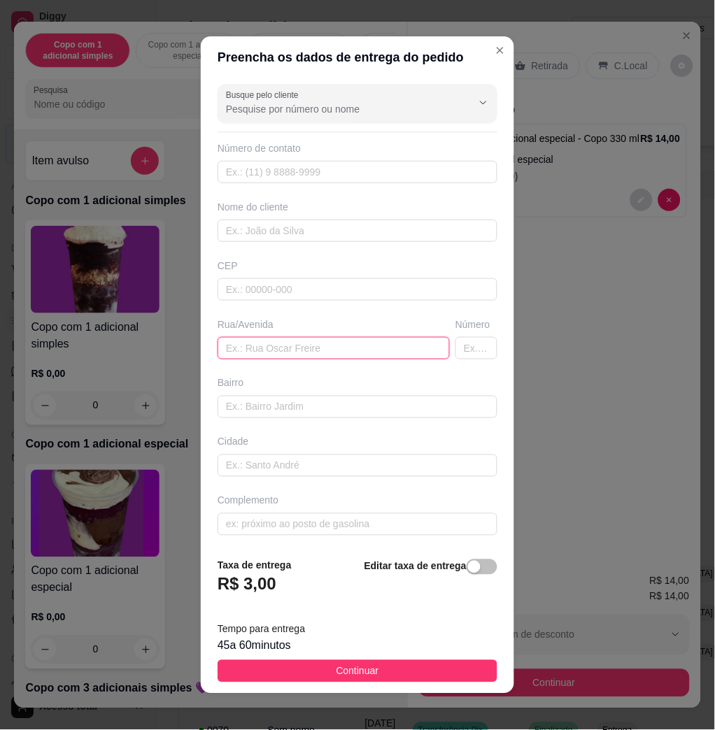
click at [310, 351] on input "text" at bounding box center [334, 348] width 232 height 22
type input "[PERSON_NAME], n27"
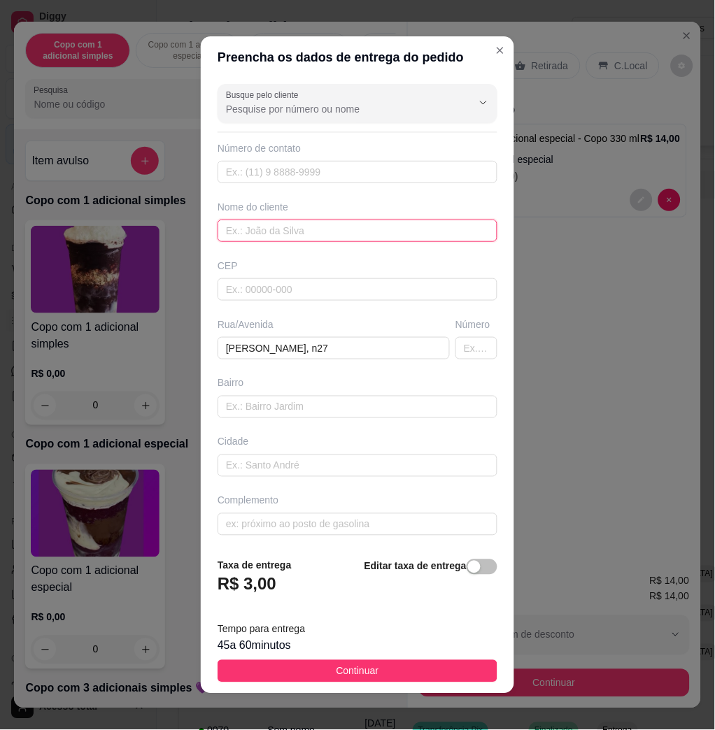
click at [244, 229] on input "text" at bounding box center [358, 231] width 280 height 22
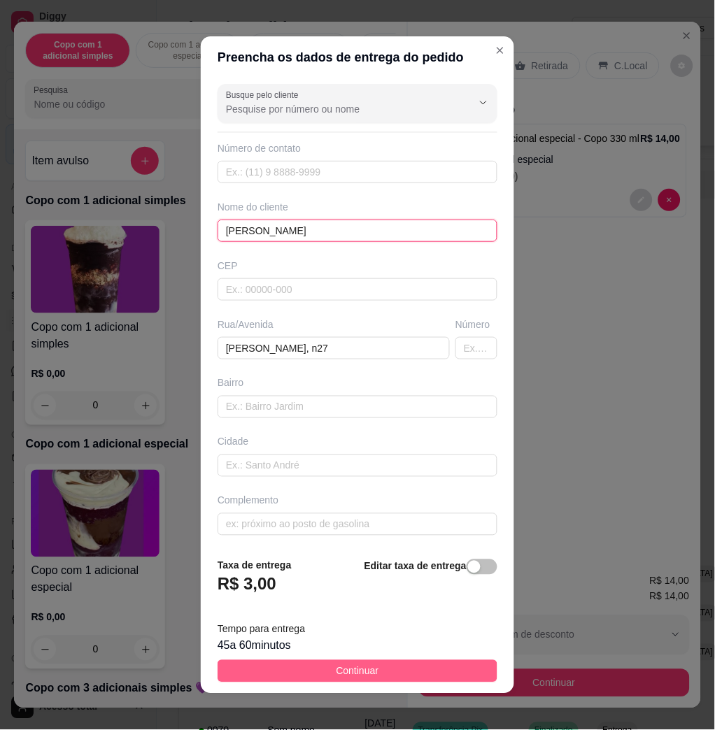
type input "[PERSON_NAME]"
click at [327, 681] on button "Continuar" at bounding box center [358, 671] width 280 height 22
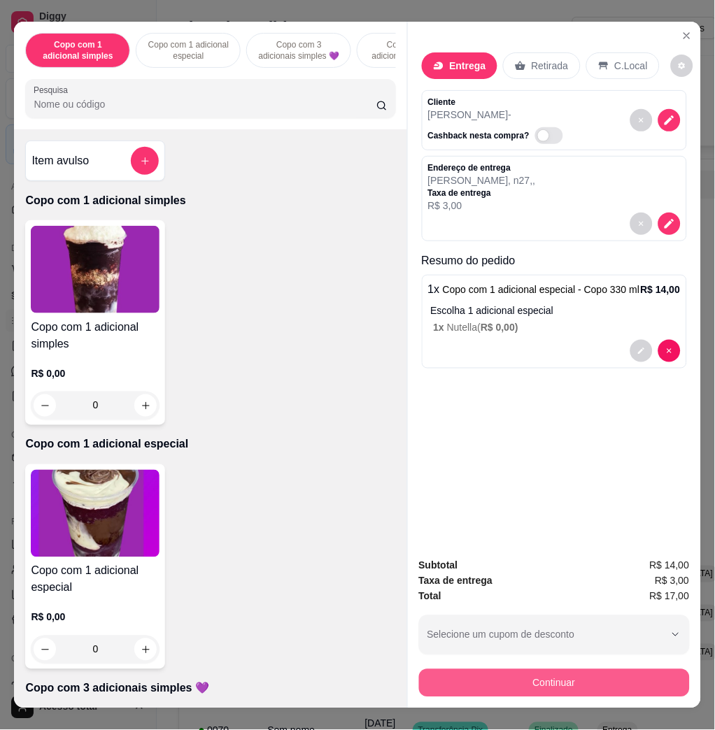
click at [462, 689] on button "Continuar" at bounding box center [554, 683] width 271 height 28
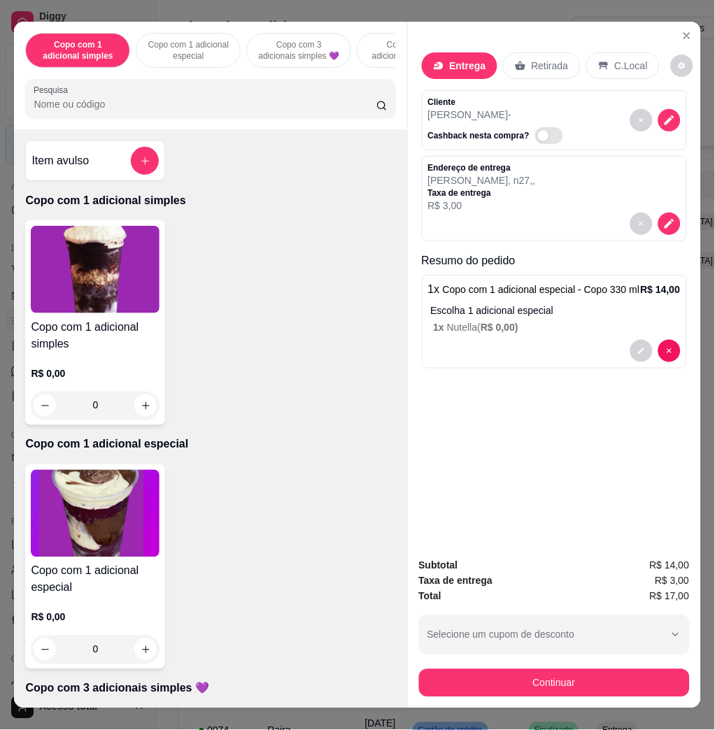
click at [473, 679] on button "Continuar" at bounding box center [554, 683] width 271 height 28
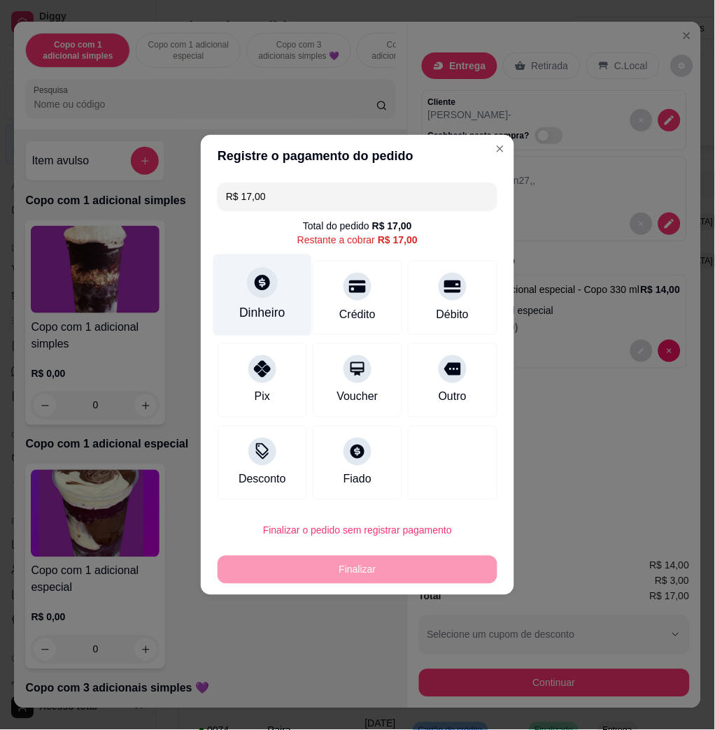
click at [250, 299] on div "Dinheiro" at bounding box center [262, 296] width 99 height 82
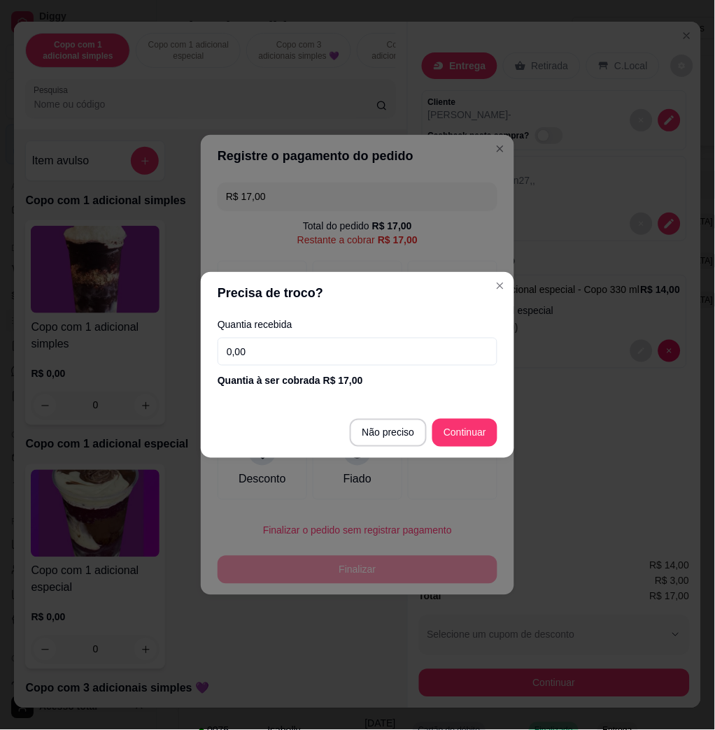
click at [295, 359] on input "0,00" at bounding box center [358, 352] width 280 height 28
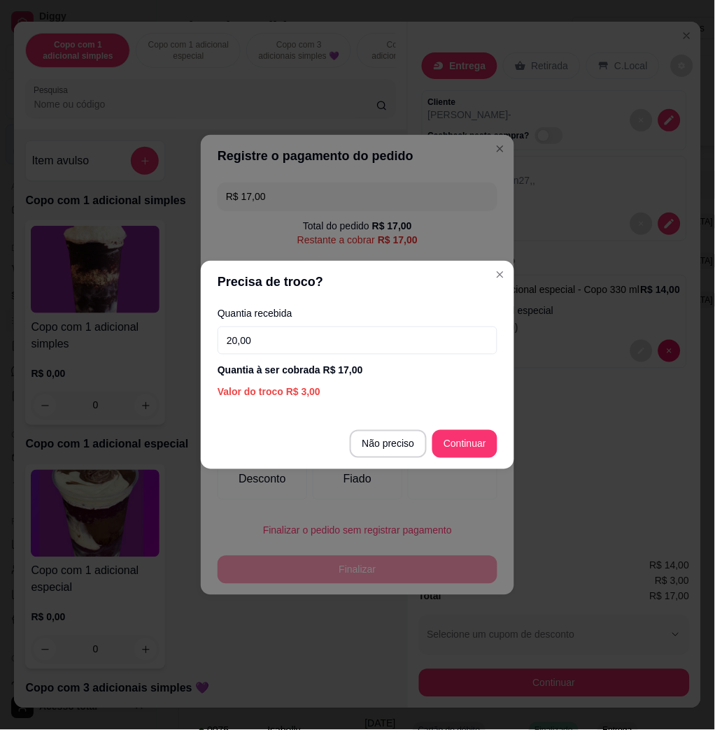
type input "20,00"
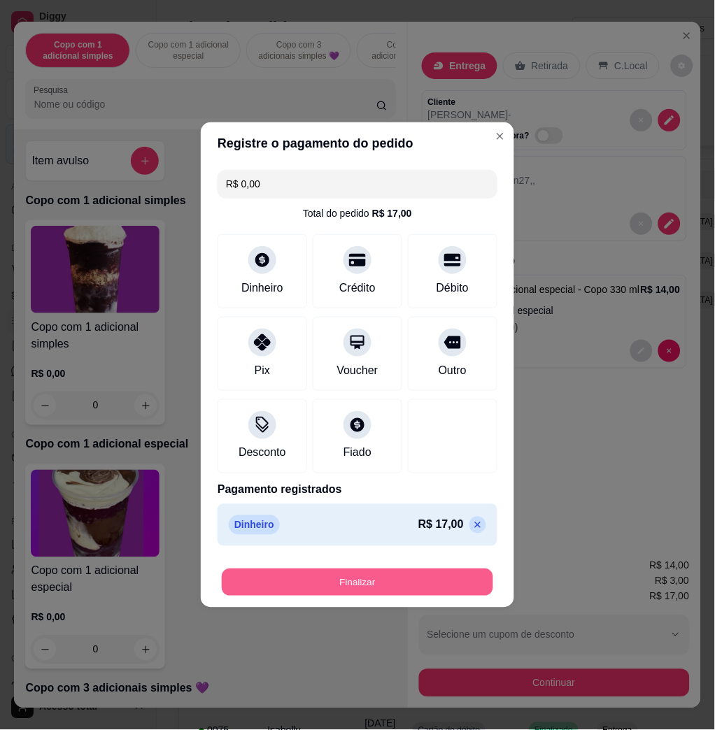
click at [325, 575] on button "Finalizar" at bounding box center [357, 582] width 271 height 27
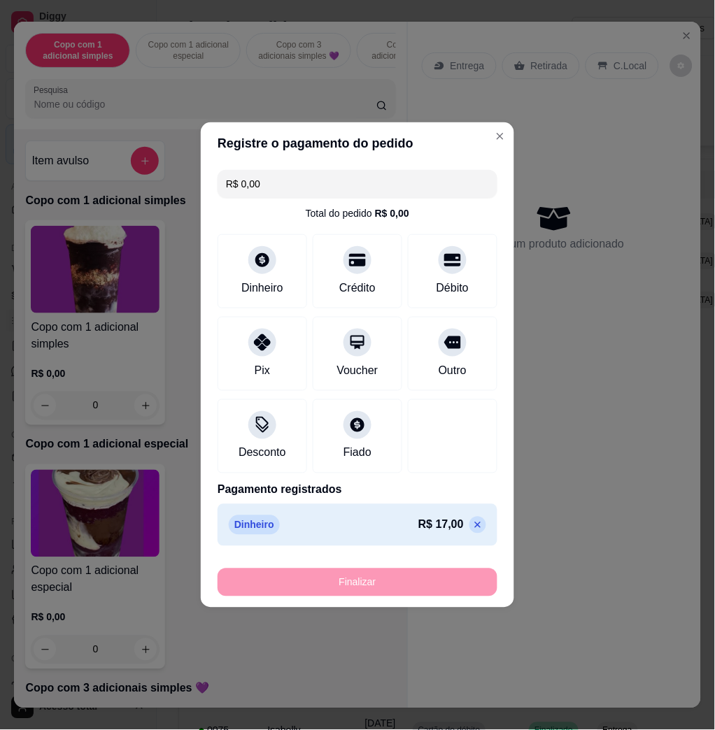
type input "-R$ 17,00"
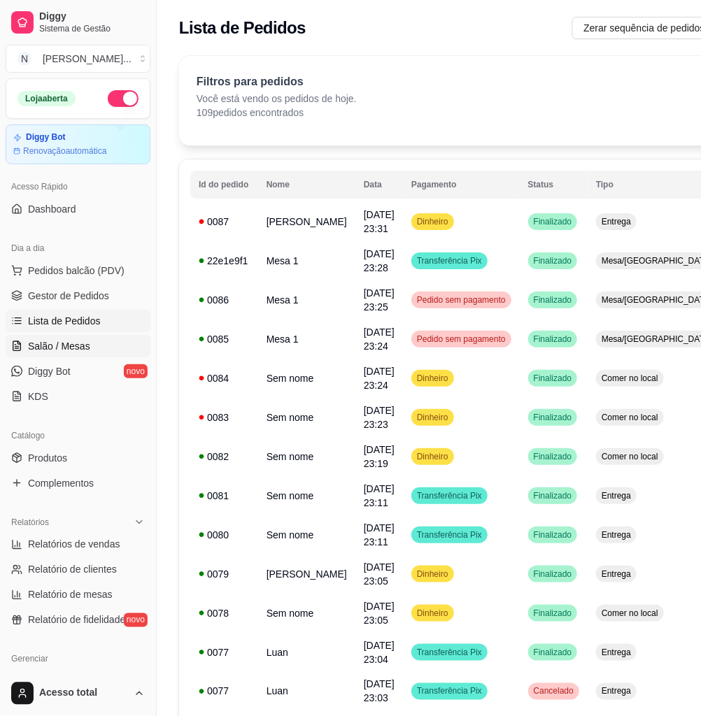
click at [64, 350] on span "Salão / Mesas" at bounding box center [59, 346] width 62 height 14
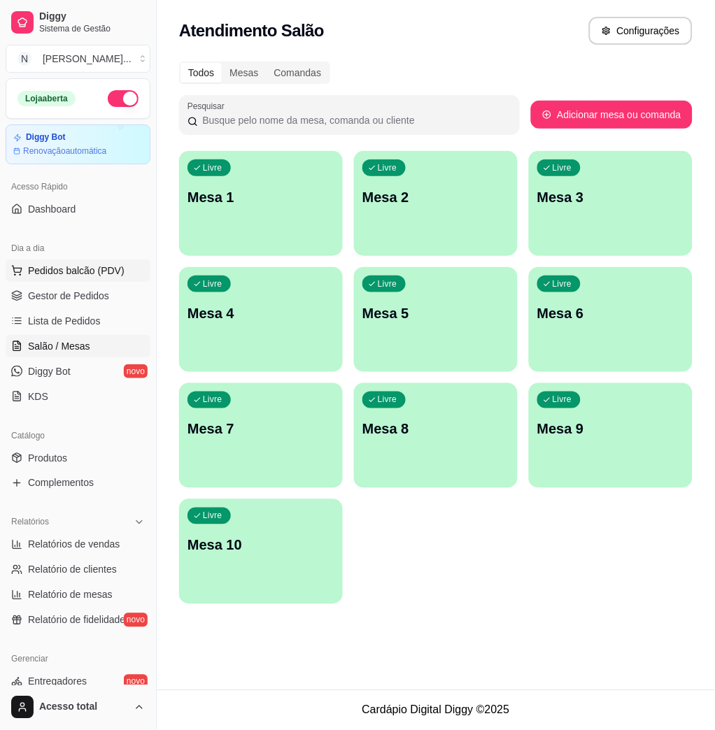
click at [68, 269] on span "Pedidos balcão (PDV)" at bounding box center [76, 271] width 97 height 14
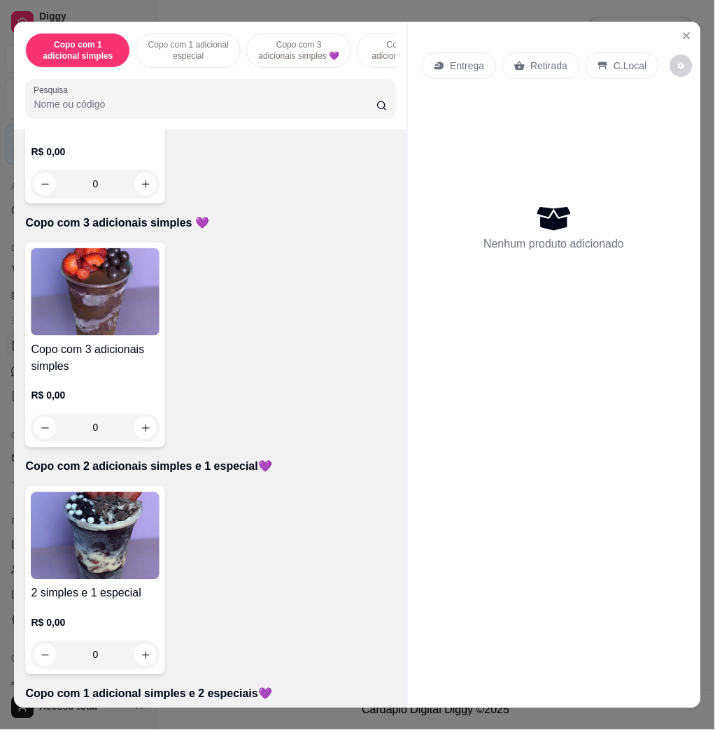
scroll to position [653, 0]
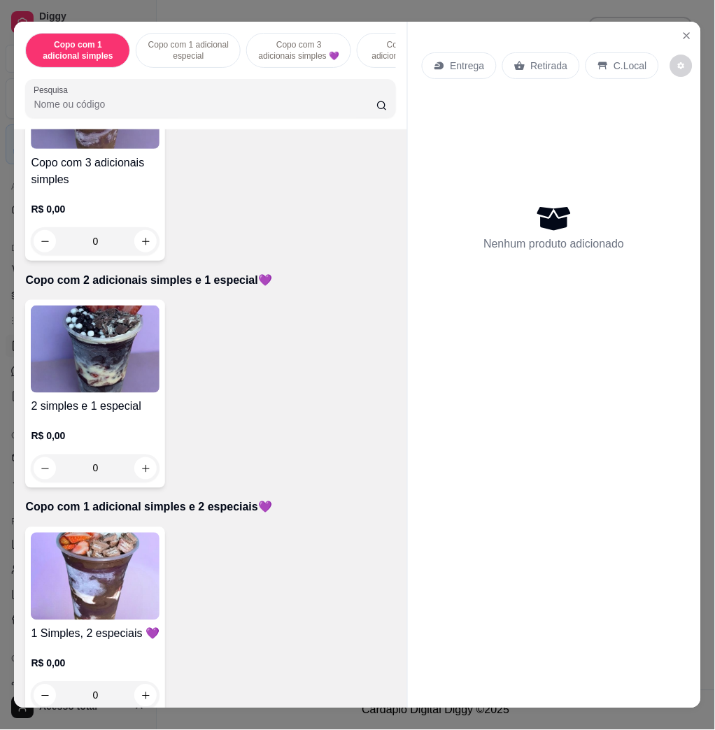
click at [119, 555] on img at bounding box center [95, 576] width 129 height 87
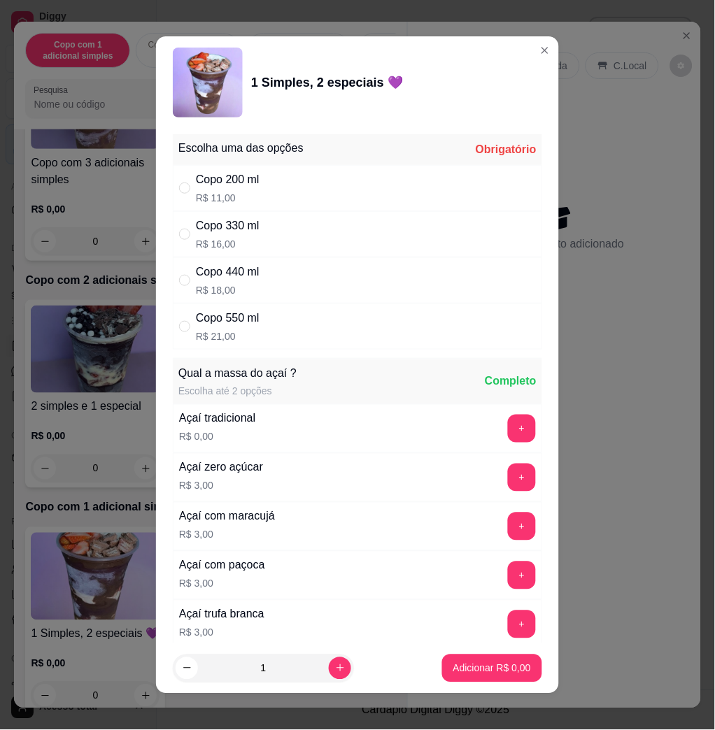
click at [292, 239] on div "Copo 330 ml R$ 16,00" at bounding box center [357, 234] width 369 height 46
radio input "true"
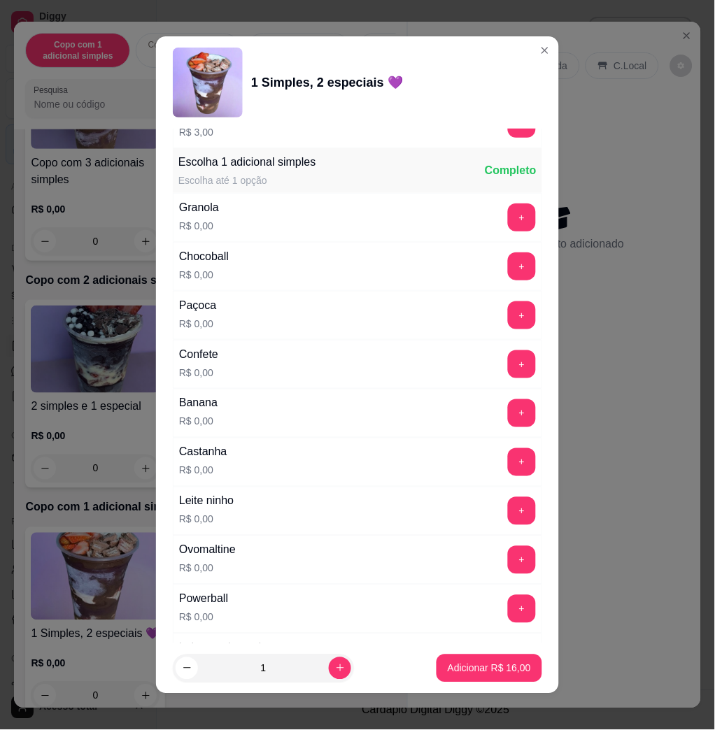
scroll to position [1119, 0]
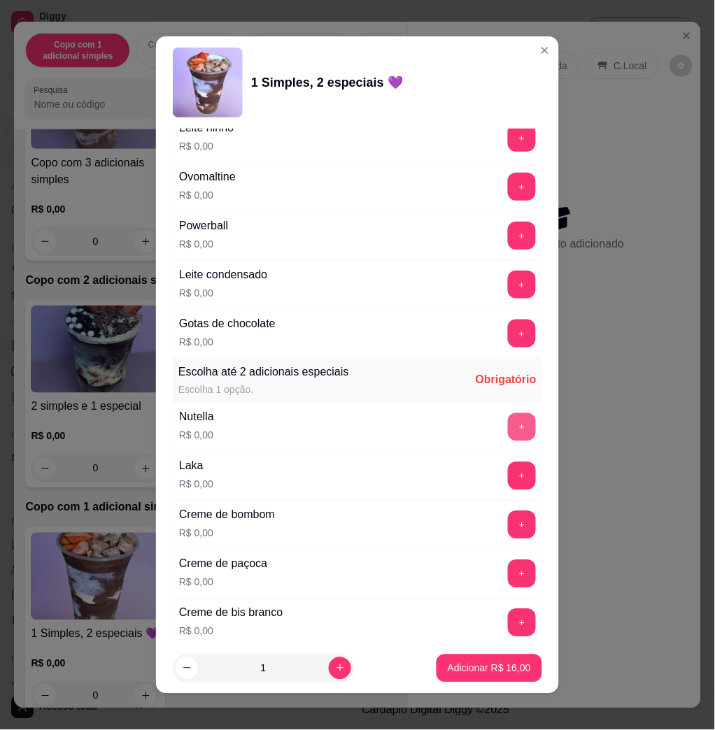
click at [508, 433] on button "+" at bounding box center [522, 427] width 28 height 28
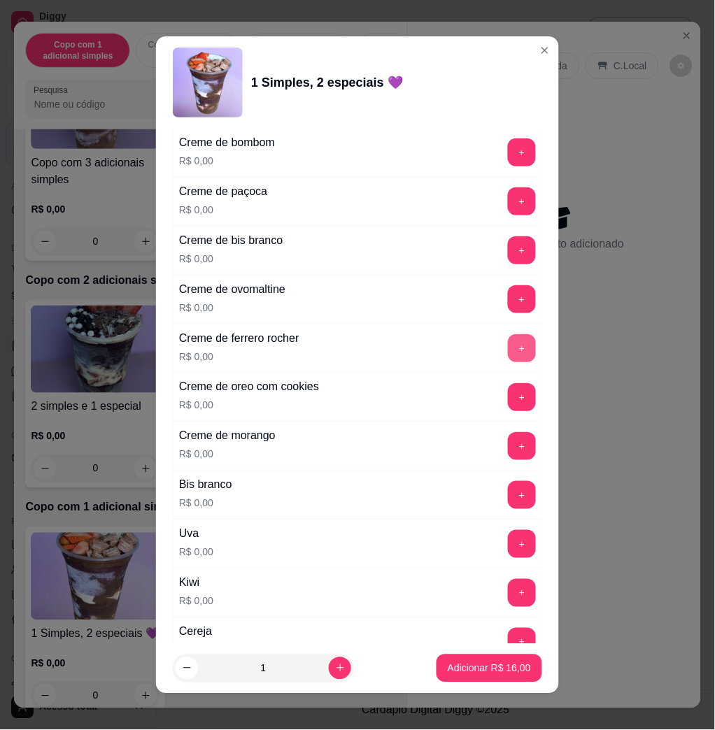
scroll to position [1679, 0]
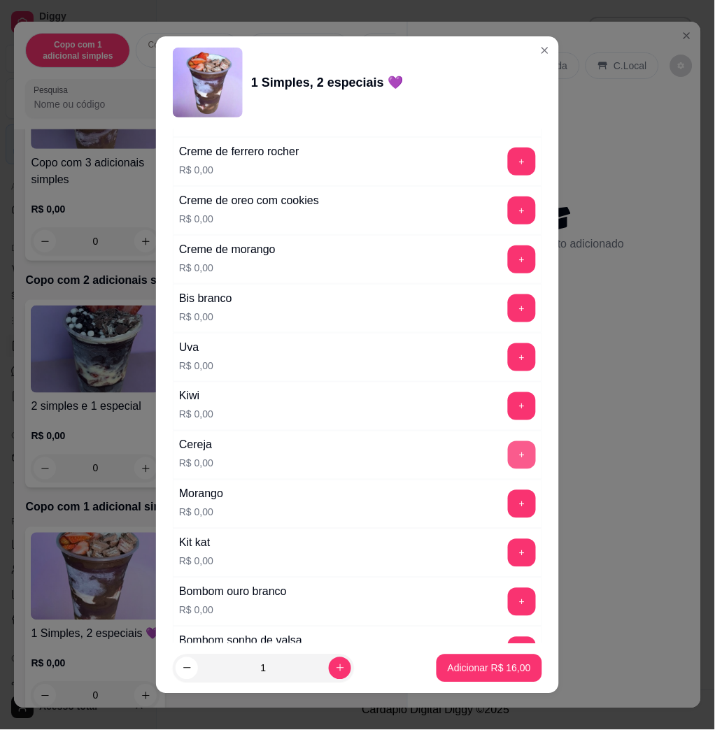
click at [508, 460] on button "+" at bounding box center [522, 455] width 28 height 28
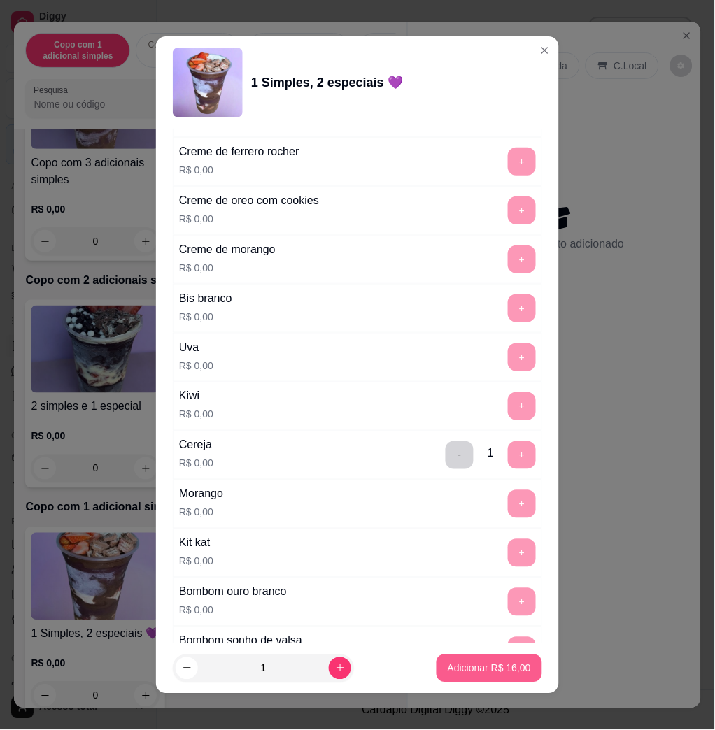
click at [493, 665] on p "Adicionar R$ 16,00" at bounding box center [489, 669] width 83 height 14
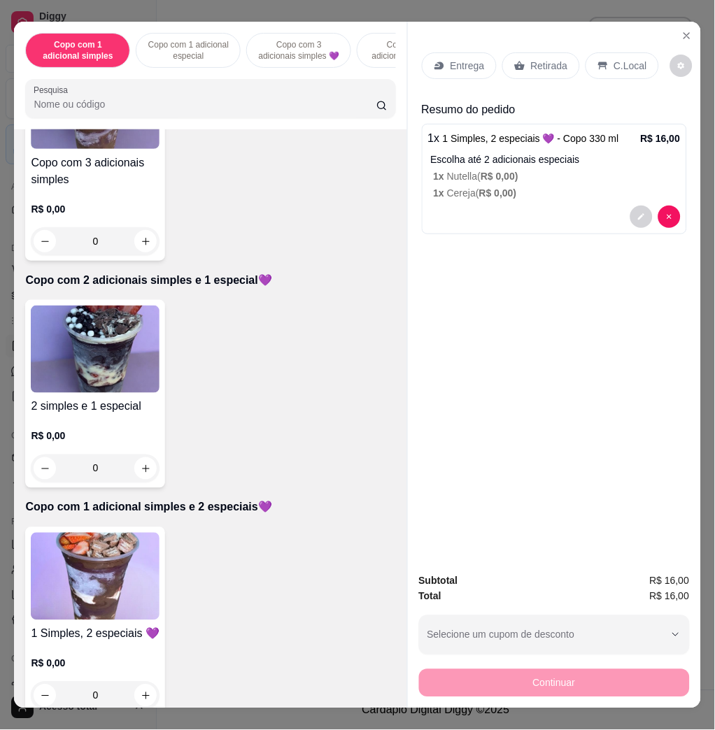
click at [439, 52] on div "Entrega" at bounding box center [459, 65] width 75 height 27
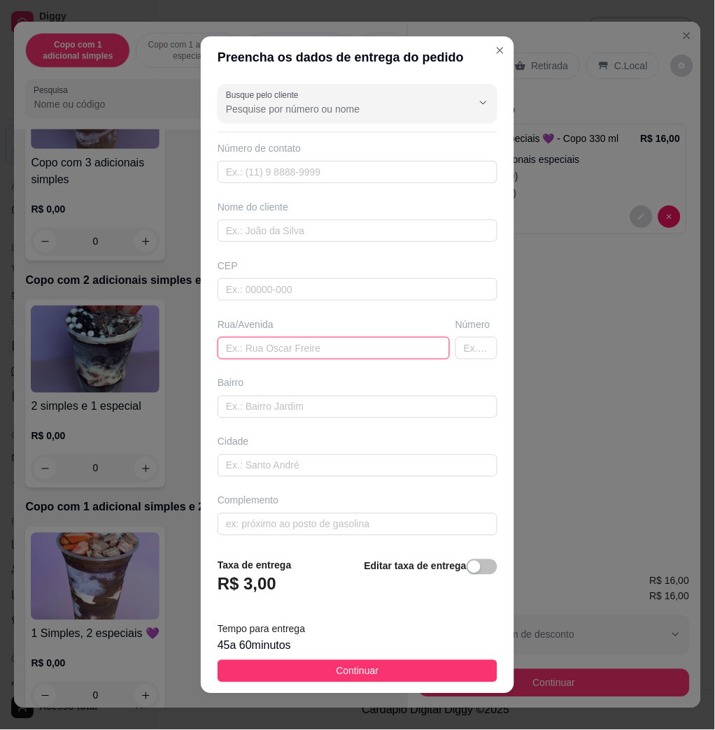
click at [313, 343] on input "text" at bounding box center [334, 348] width 232 height 22
paste input "[STREET_ADDRESS][PERSON_NAME] em frente ao [PERSON_NAME]"
type input "[STREET_ADDRESS][PERSON_NAME] em frente ao [PERSON_NAME]"
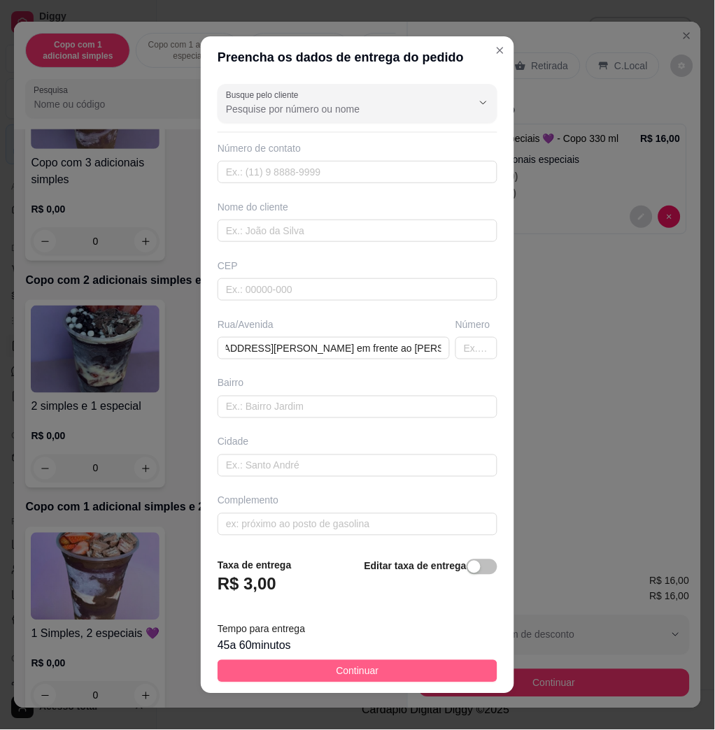
click at [360, 661] on footer "Taxa de entrega R$ 3,00 Editar taxa de entrega Tempo para entrega 45 a 60 minut…" at bounding box center [357, 620] width 313 height 147
click at [360, 665] on span "Continuar" at bounding box center [357, 671] width 43 height 15
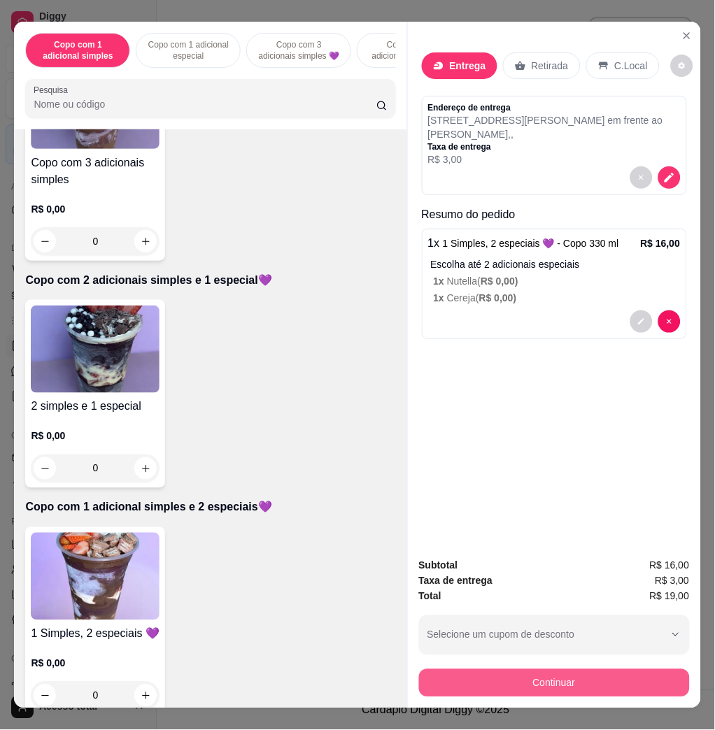
click at [454, 679] on button "Continuar" at bounding box center [554, 683] width 271 height 28
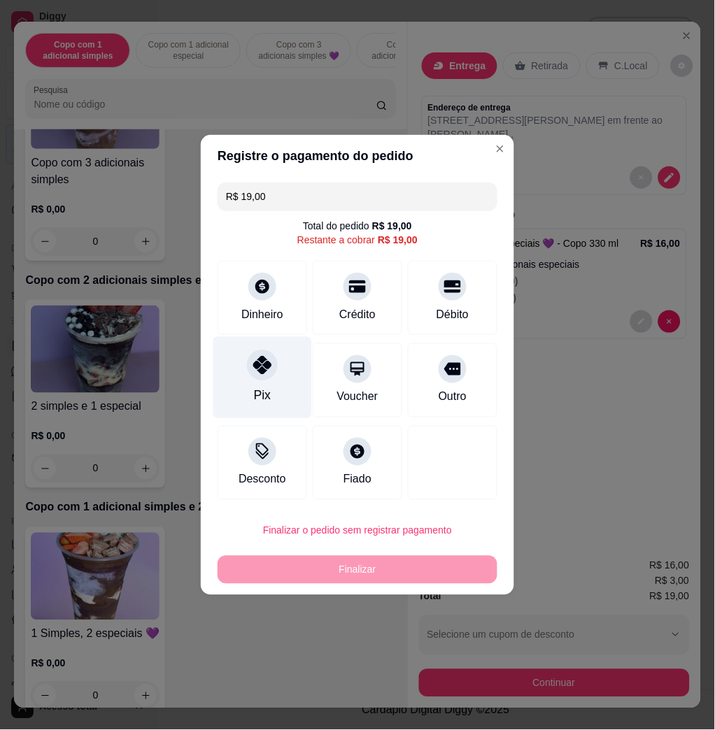
click at [290, 358] on div "Pix" at bounding box center [262, 378] width 99 height 82
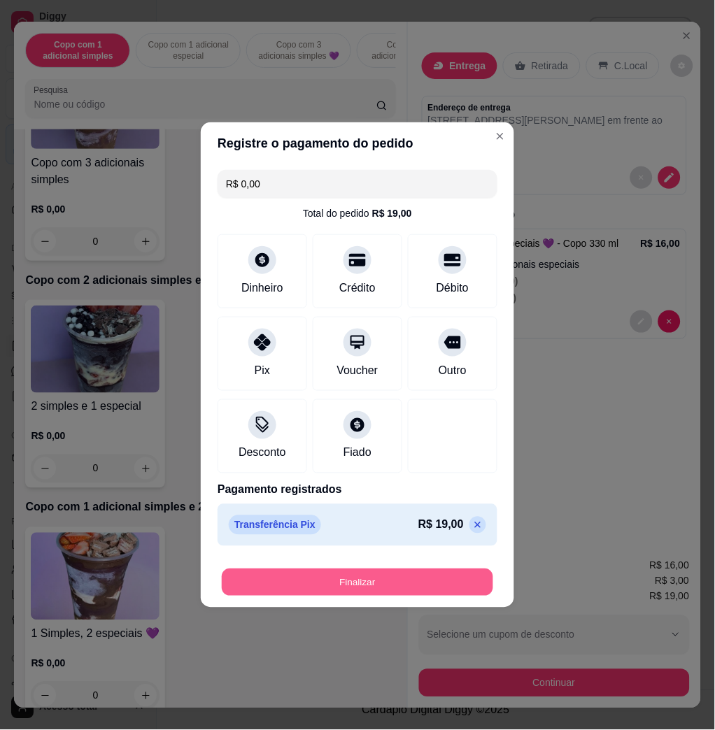
click at [389, 590] on button "Finalizar" at bounding box center [357, 582] width 271 height 27
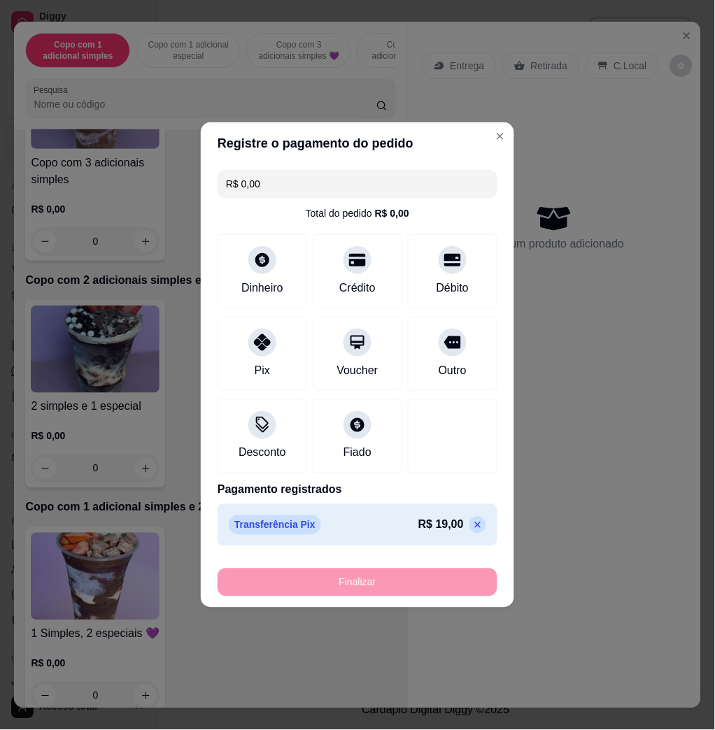
type input "-R$ 19,00"
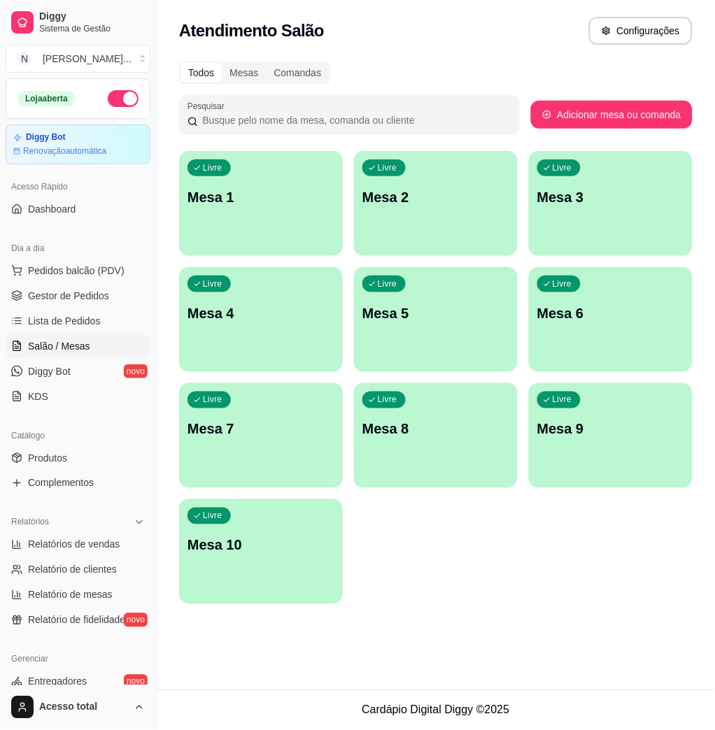
click at [118, 257] on div "Dia a dia" at bounding box center [78, 248] width 145 height 22
click at [115, 267] on span "Pedidos balcão (PDV)" at bounding box center [76, 271] width 97 height 14
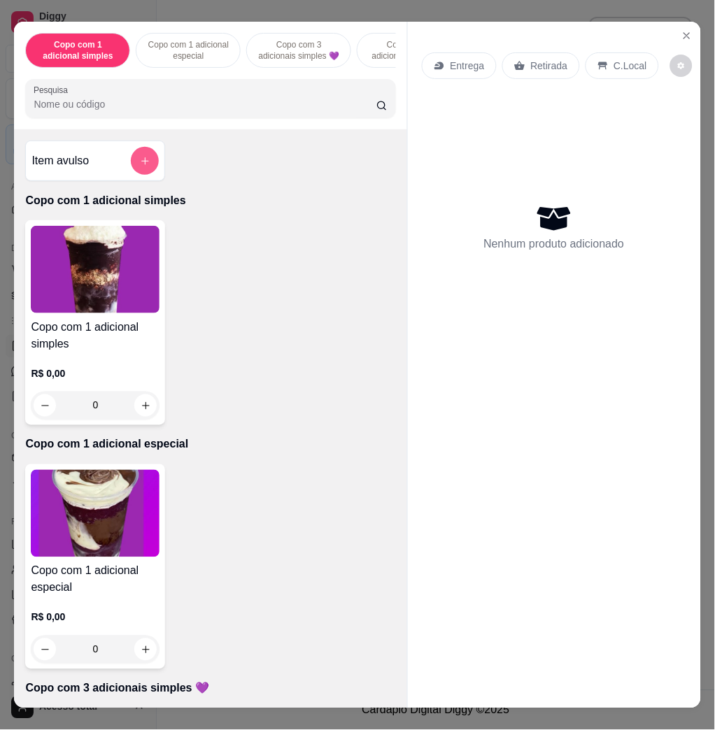
click at [142, 166] on icon "add-separate-item" at bounding box center [145, 161] width 10 height 10
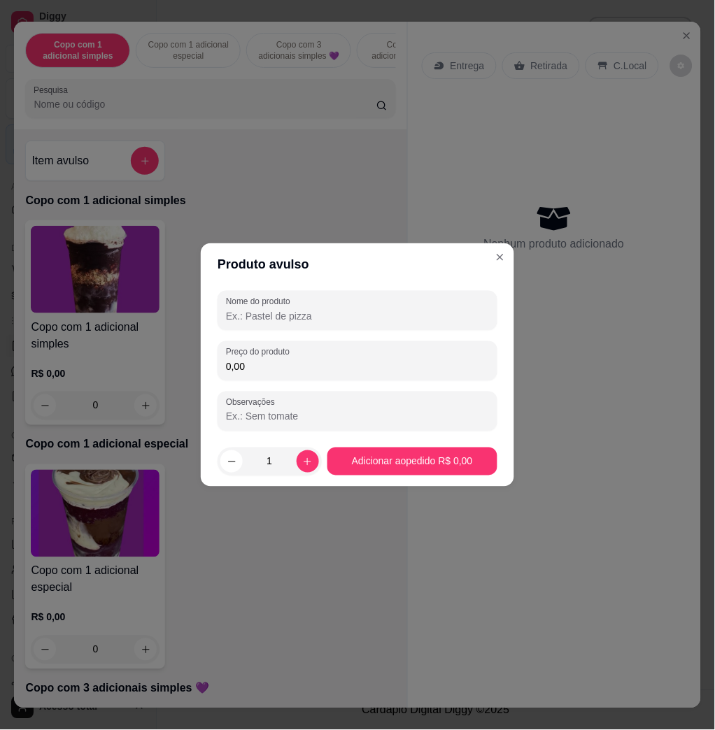
click at [289, 341] on div "Preço do produto 0,00" at bounding box center [358, 360] width 280 height 39
type input "22,30"
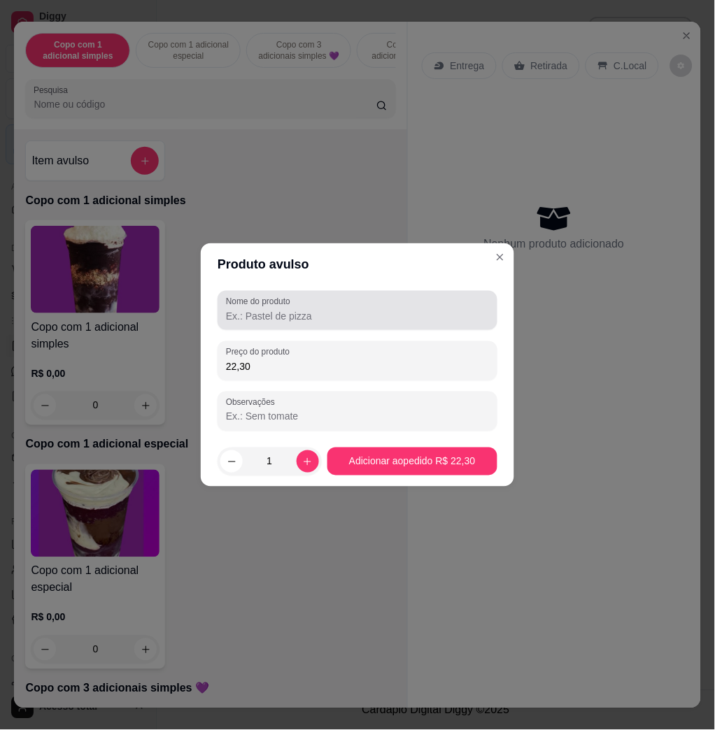
click at [308, 307] on div at bounding box center [357, 311] width 263 height 28
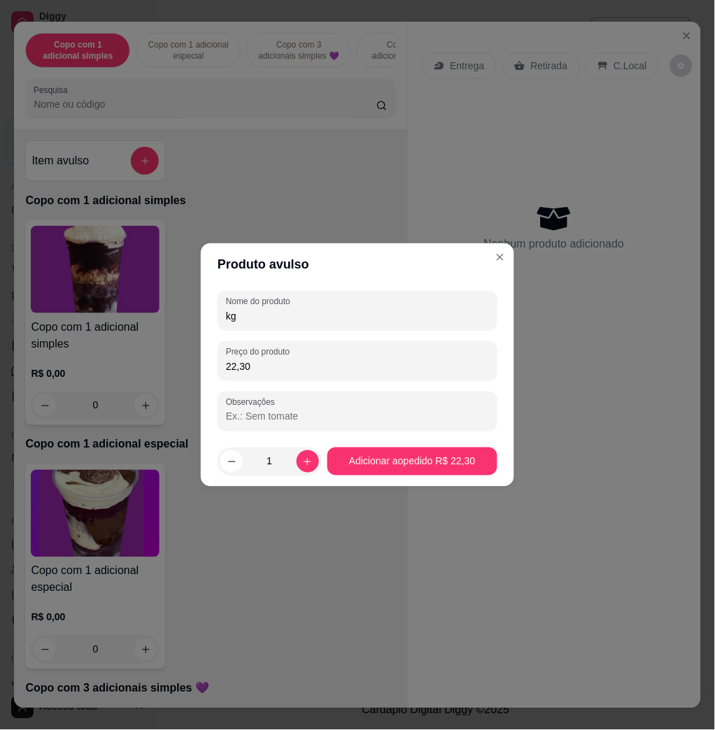
type input "kg"
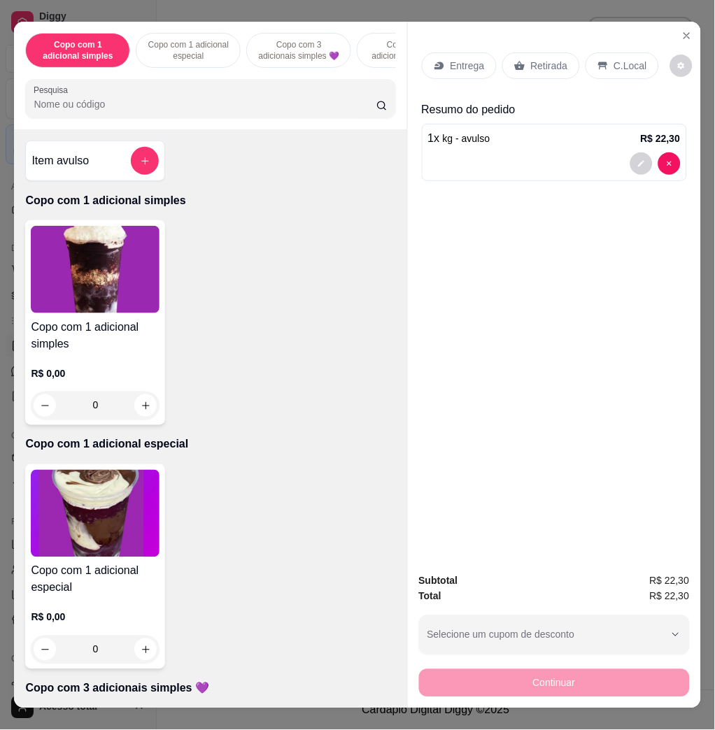
click at [618, 63] on p "C.Local" at bounding box center [630, 66] width 33 height 14
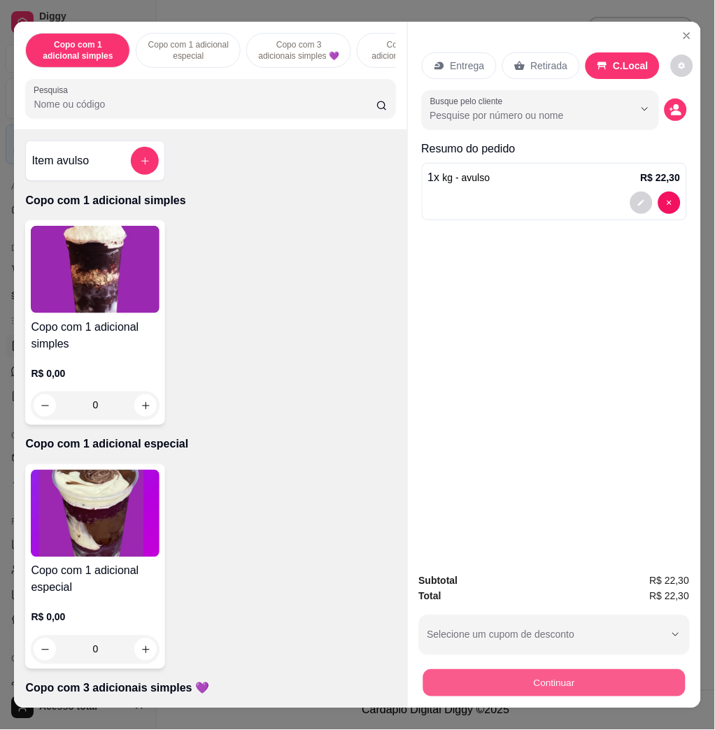
click at [625, 669] on button "Continuar" at bounding box center [554, 682] width 262 height 27
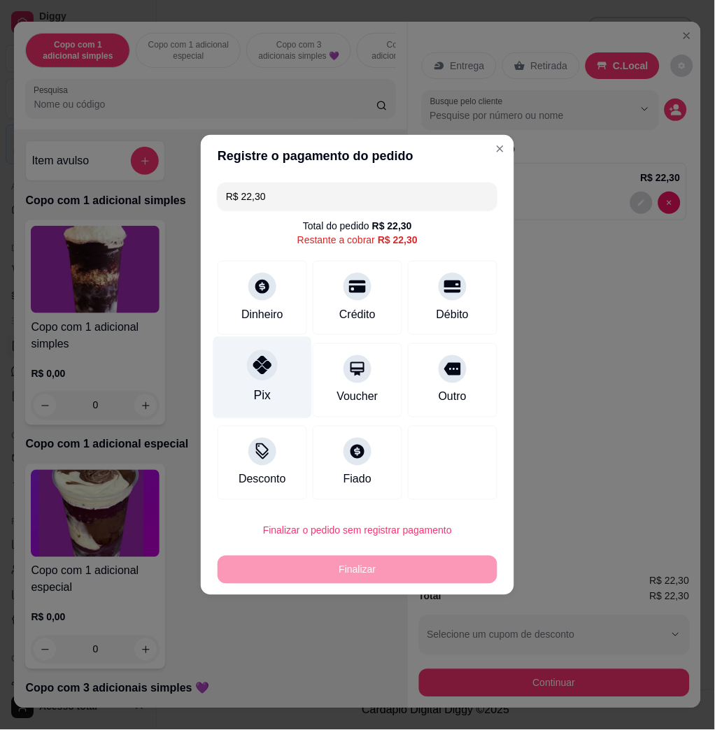
drag, startPoint x: 256, startPoint y: 375, endPoint x: 251, endPoint y: 363, distance: 12.9
click at [254, 370] on icon at bounding box center [262, 365] width 18 height 18
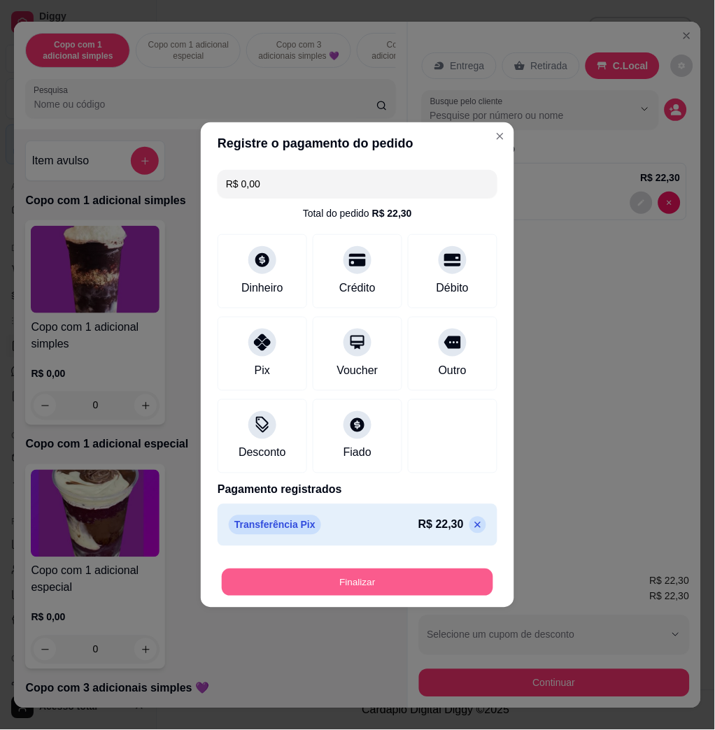
click at [374, 593] on button "Finalizar" at bounding box center [357, 582] width 271 height 27
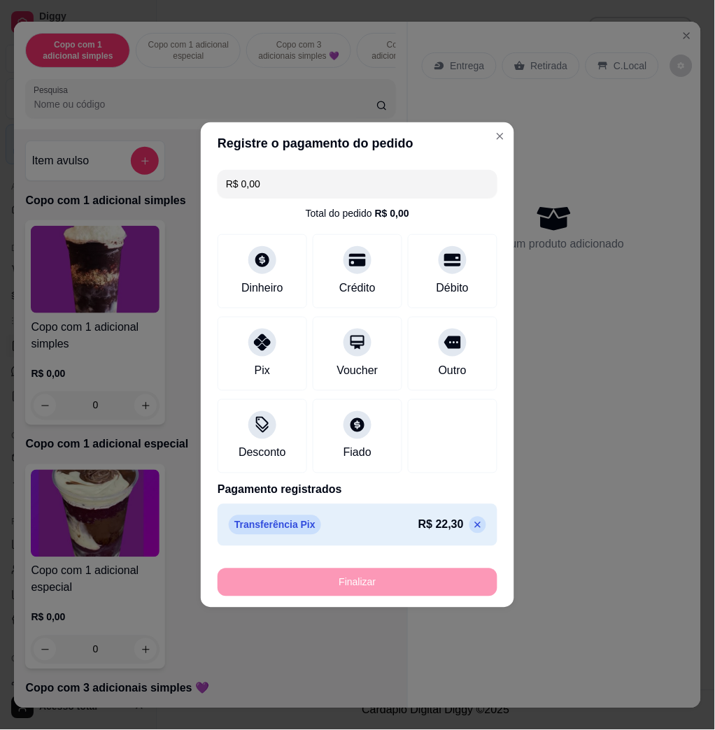
type input "-R$ 22,30"
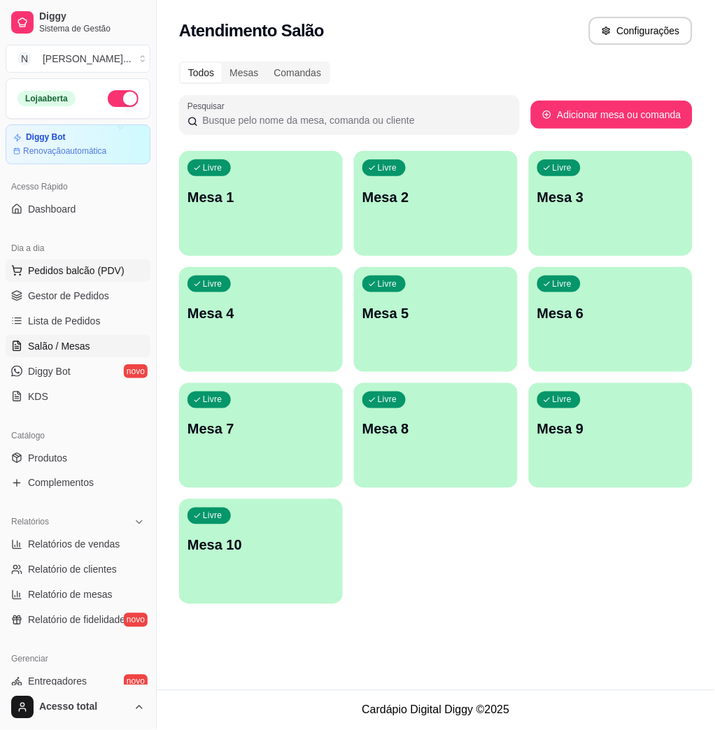
click at [99, 274] on span "Pedidos balcão (PDV)" at bounding box center [76, 271] width 97 height 14
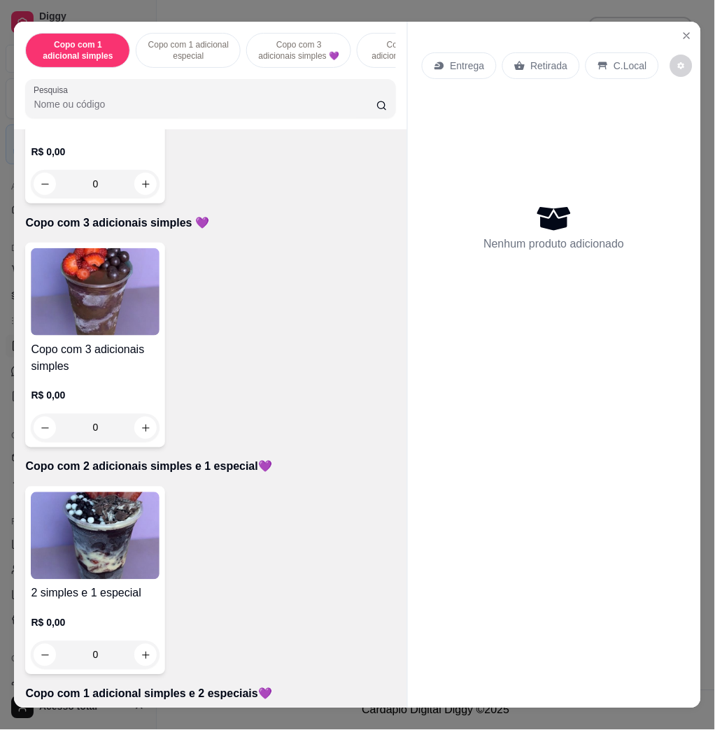
scroll to position [746, 0]
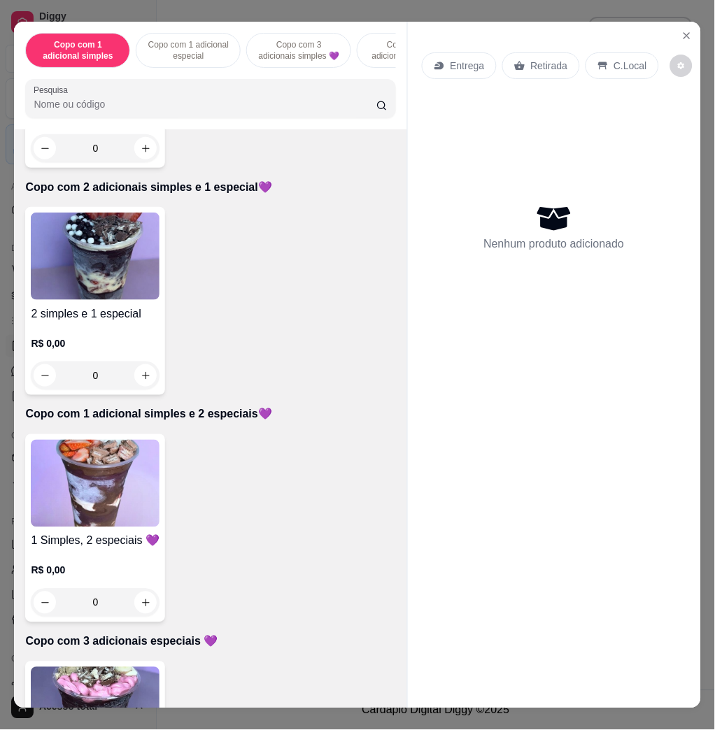
click at [103, 511] on img at bounding box center [95, 483] width 129 height 87
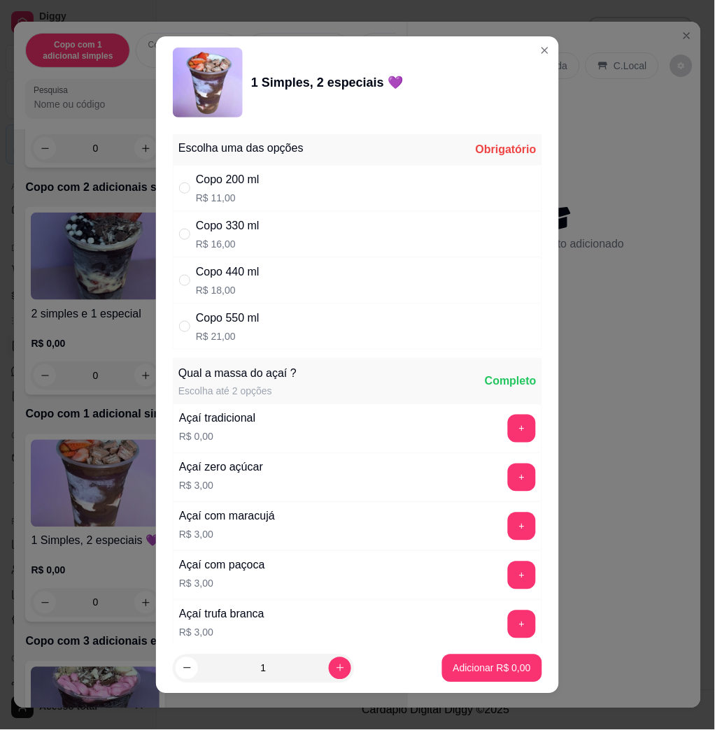
click at [287, 287] on div "Copo 440 ml R$ 18,00" at bounding box center [357, 280] width 369 height 46
radio input "true"
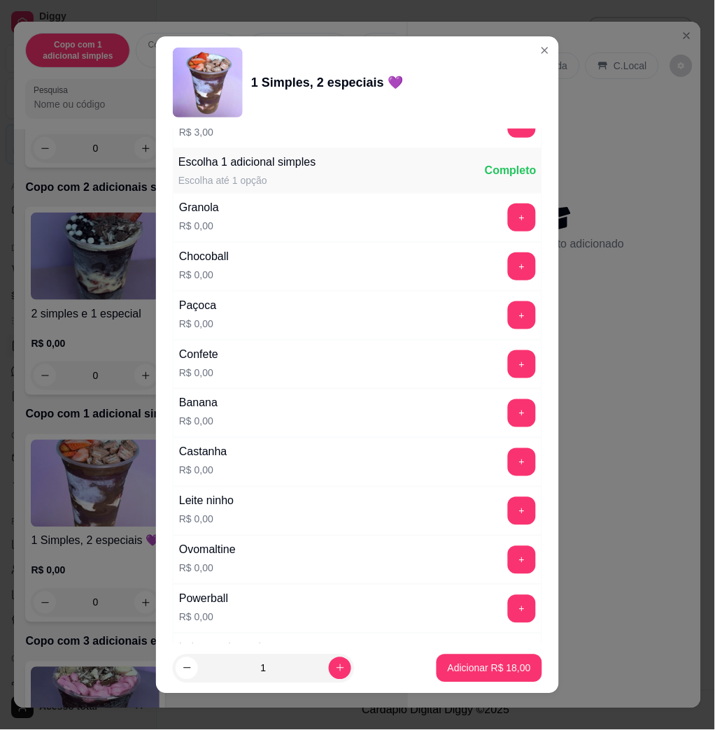
scroll to position [839, 0]
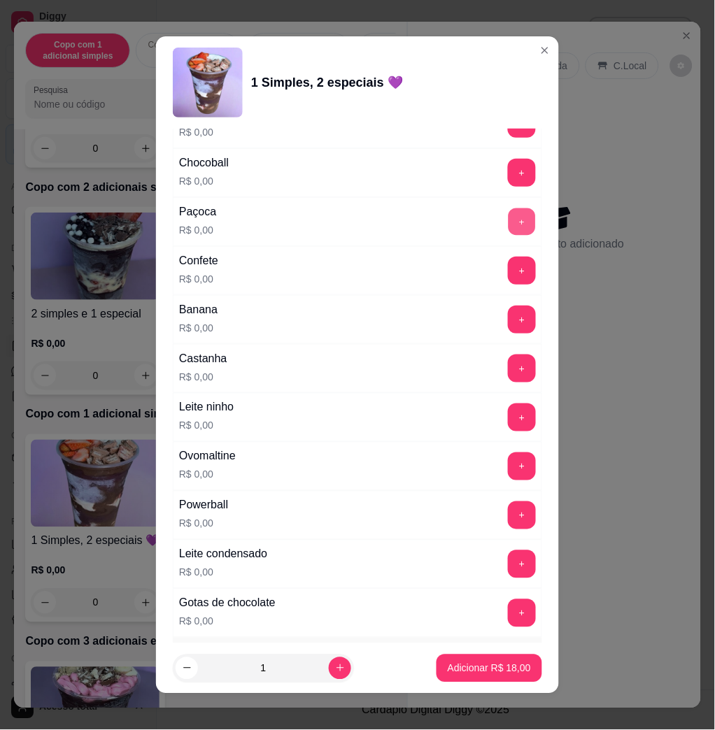
click at [509, 232] on button "+" at bounding box center [522, 221] width 27 height 27
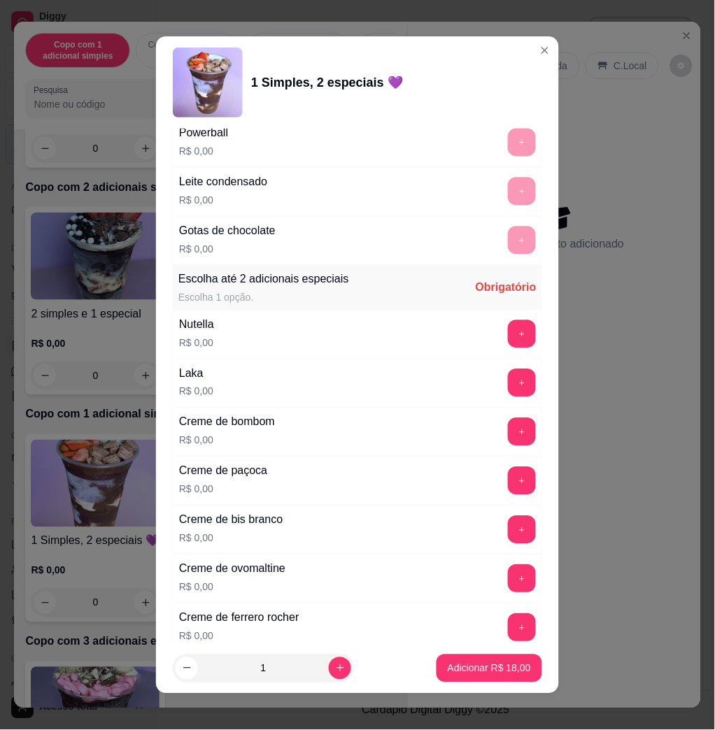
scroll to position [1399, 0]
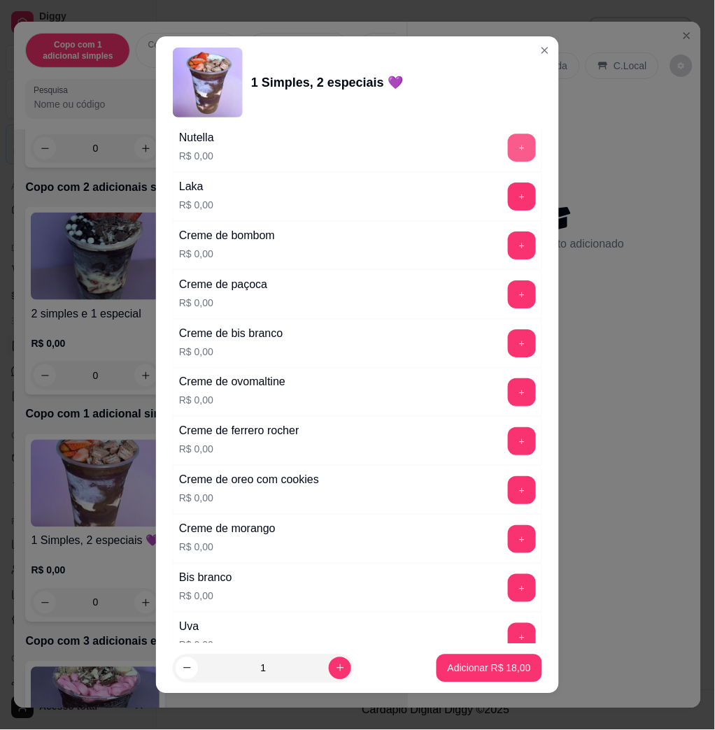
click at [508, 153] on button "+" at bounding box center [522, 148] width 28 height 28
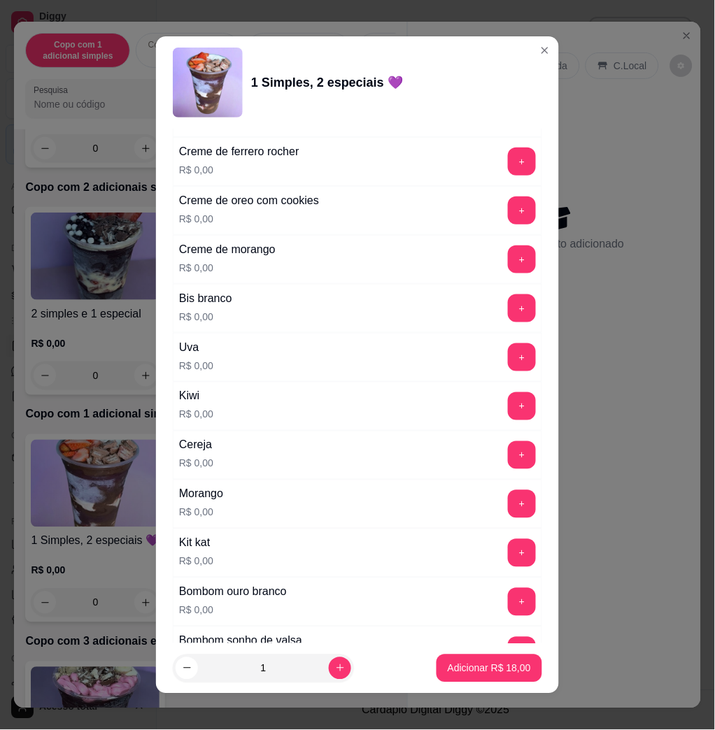
click at [508, 511] on button "+" at bounding box center [522, 504] width 28 height 28
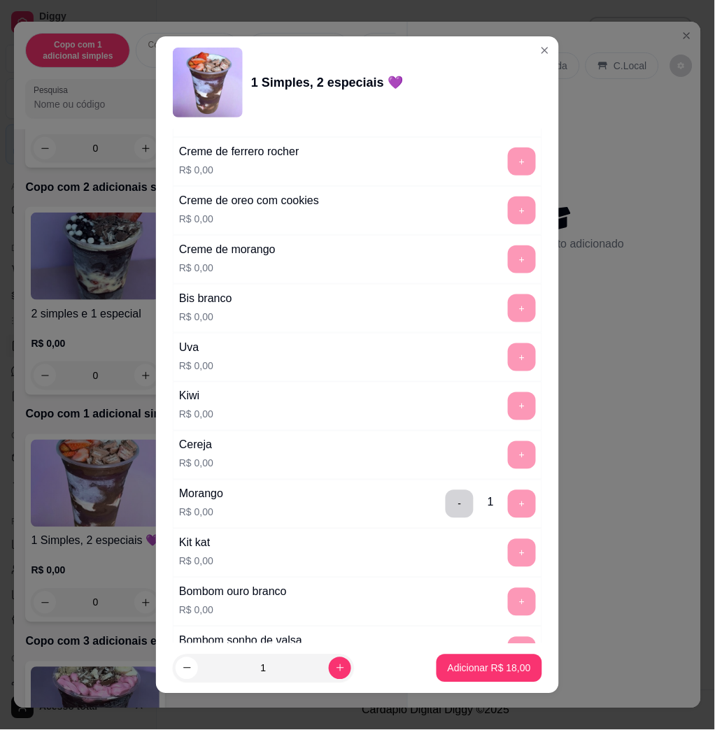
click at [466, 652] on footer "1 Adicionar R$ 18,00" at bounding box center [357, 669] width 403 height 50
click at [470, 657] on button "Adicionar R$ 18,00" at bounding box center [490, 669] width 106 height 28
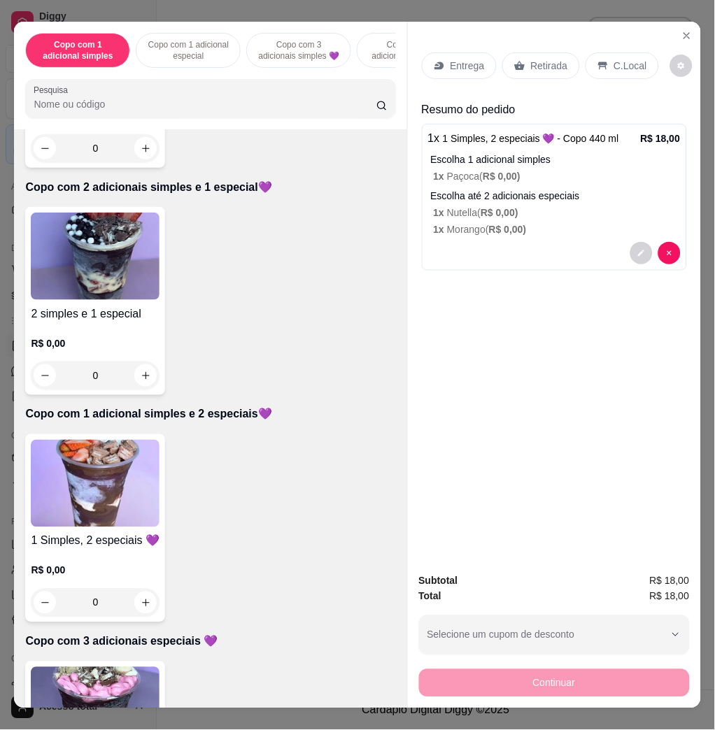
click at [465, 43] on div "Entrega Retirada C.Local" at bounding box center [554, 65] width 265 height 49
click at [465, 59] on p "Entrega" at bounding box center [468, 66] width 34 height 14
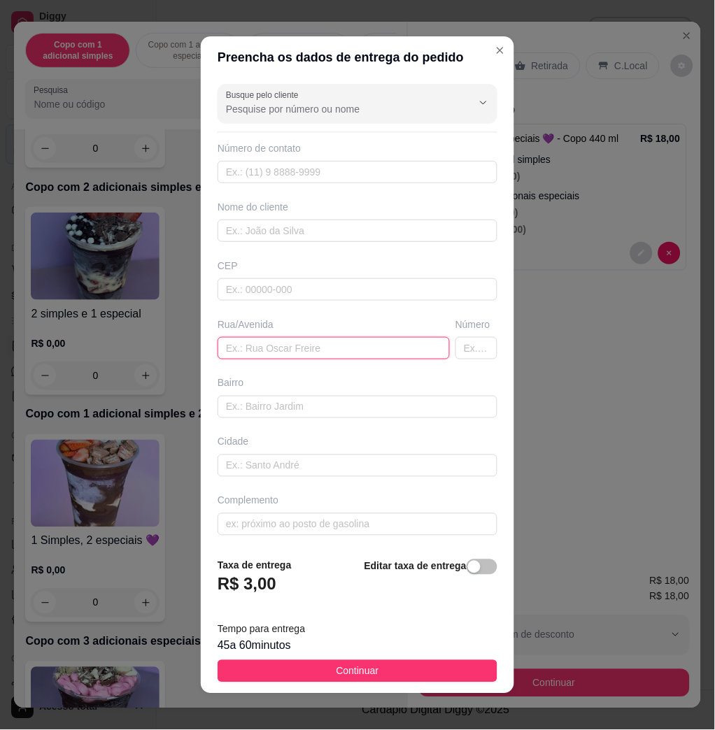
click at [333, 348] on input "text" at bounding box center [334, 348] width 232 height 22
click at [368, 343] on input "text" at bounding box center [334, 348] width 232 height 22
paste input "Castilho f rua 4 n:195"
type input "Castilho f rua 4 n:195"
click at [288, 677] on button "Continuar" at bounding box center [358, 671] width 280 height 22
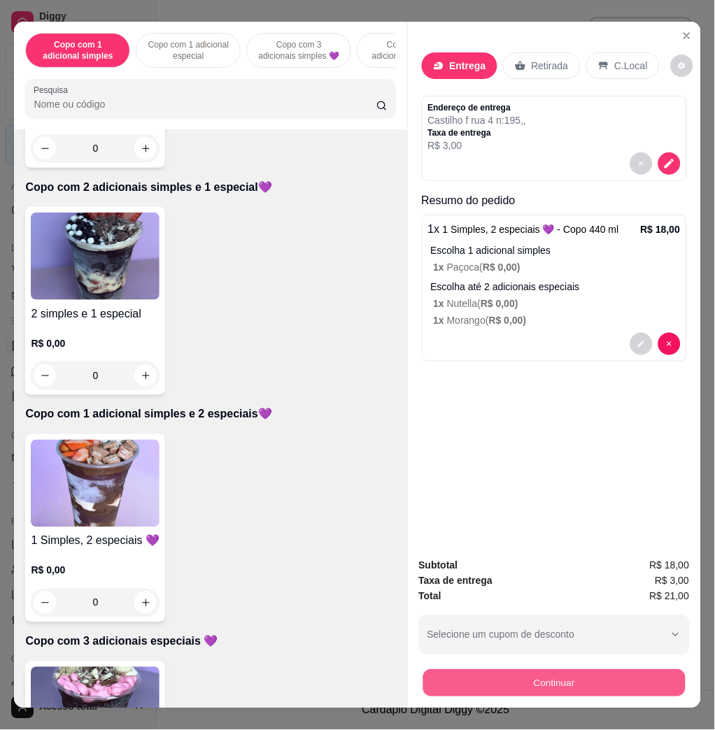
click at [628, 669] on button "Continuar" at bounding box center [554, 682] width 262 height 27
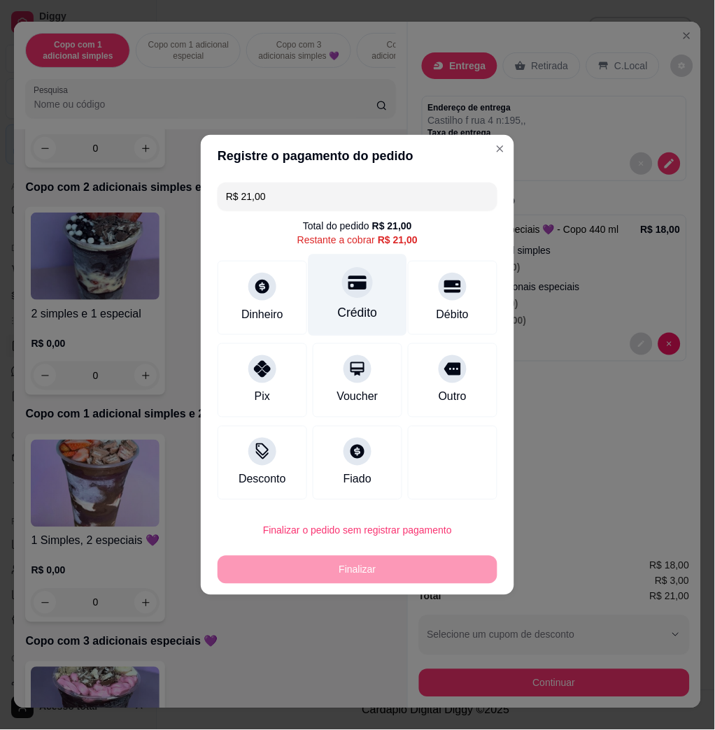
click at [365, 298] on div "Crédito" at bounding box center [358, 296] width 99 height 82
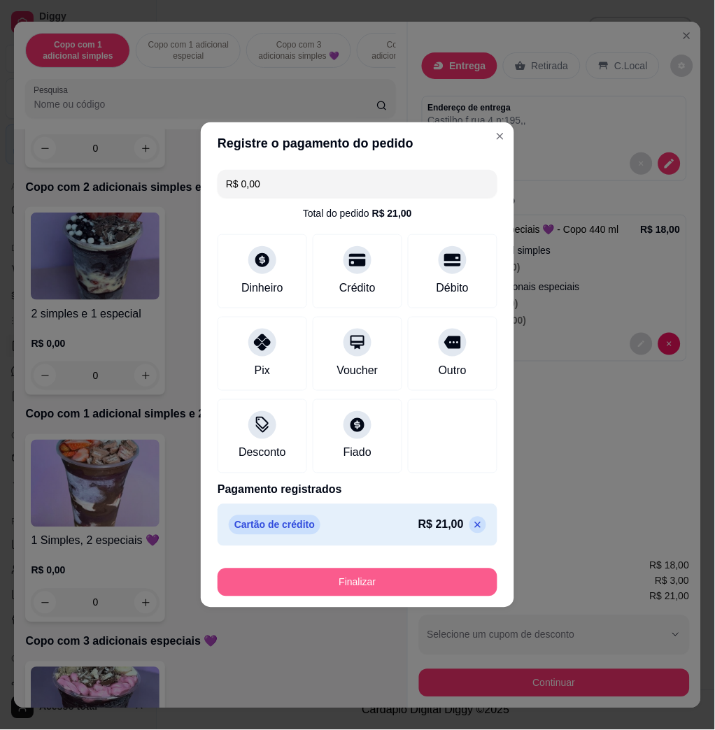
click at [422, 569] on button "Finalizar" at bounding box center [358, 583] width 280 height 28
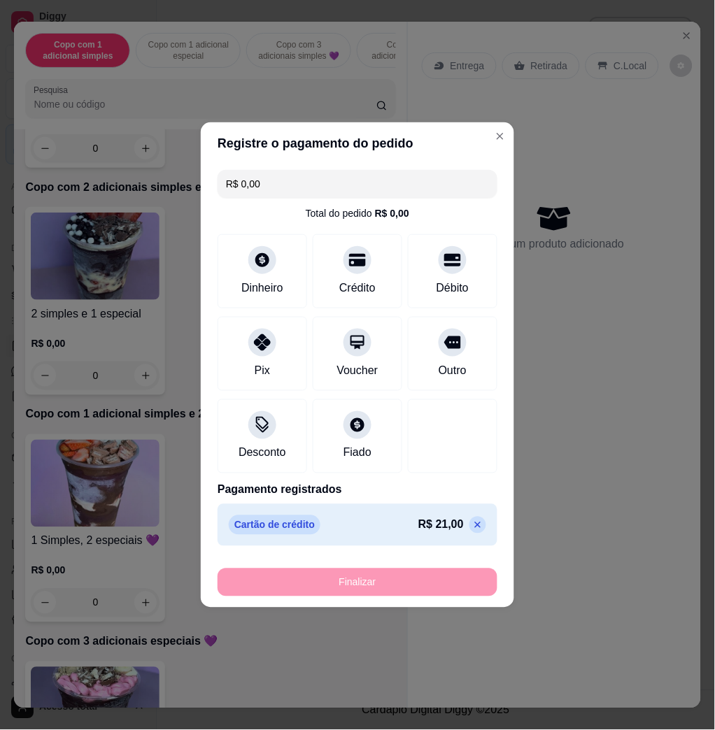
type input "-R$ 21,00"
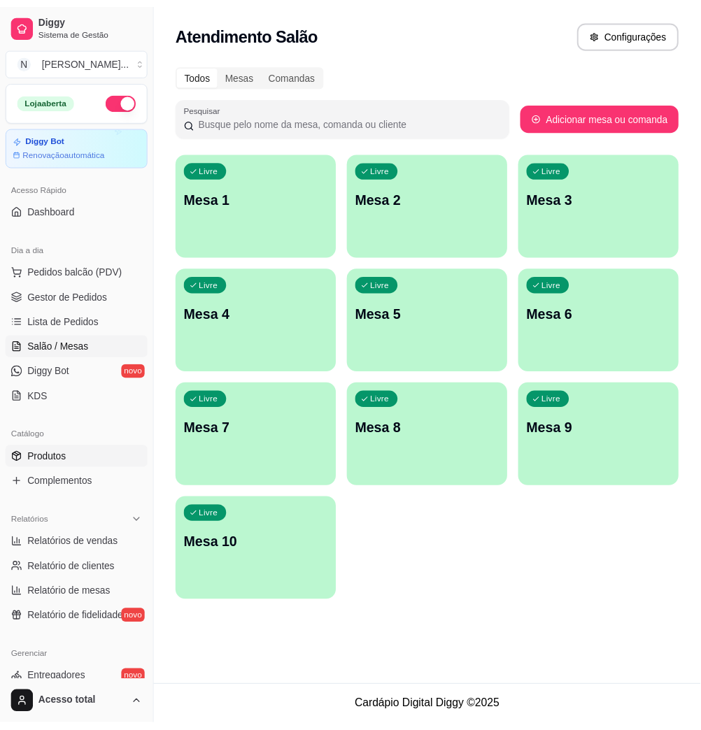
scroll to position [276, 0]
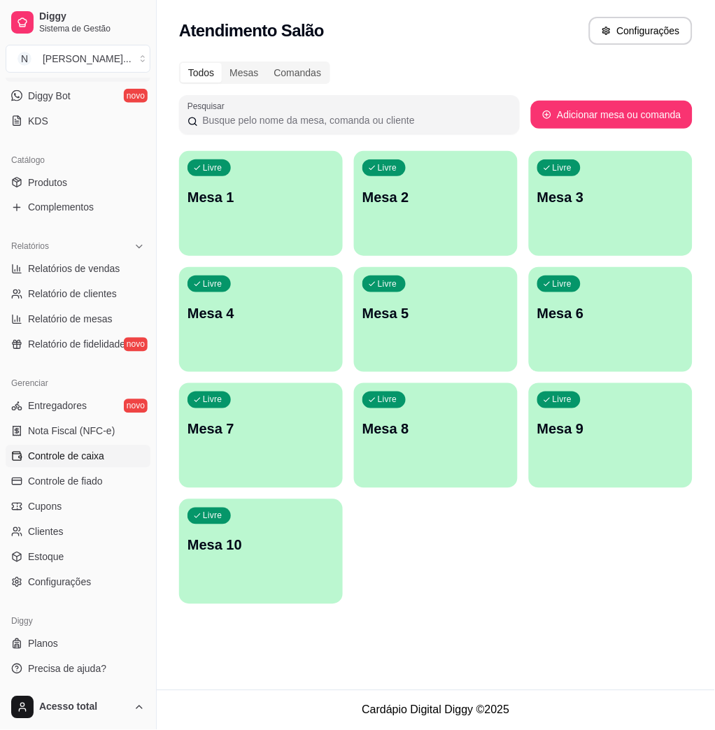
click at [86, 446] on link "Controle de caixa" at bounding box center [78, 457] width 145 height 22
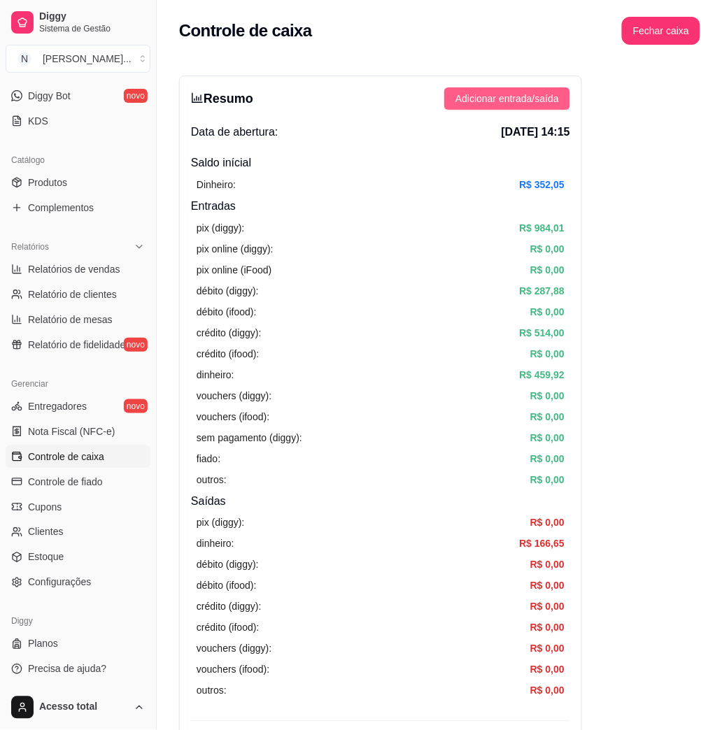
click at [536, 106] on button "Adicionar entrada/saída" at bounding box center [507, 98] width 126 height 22
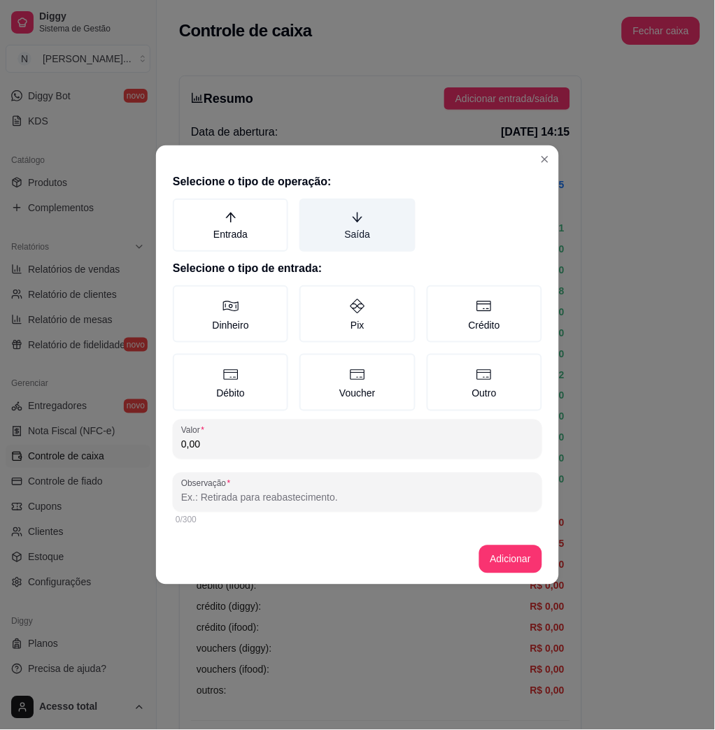
click at [383, 203] on label "Saída" at bounding box center [356, 225] width 115 height 53
click at [310, 203] on button "Saída" at bounding box center [304, 203] width 11 height 11
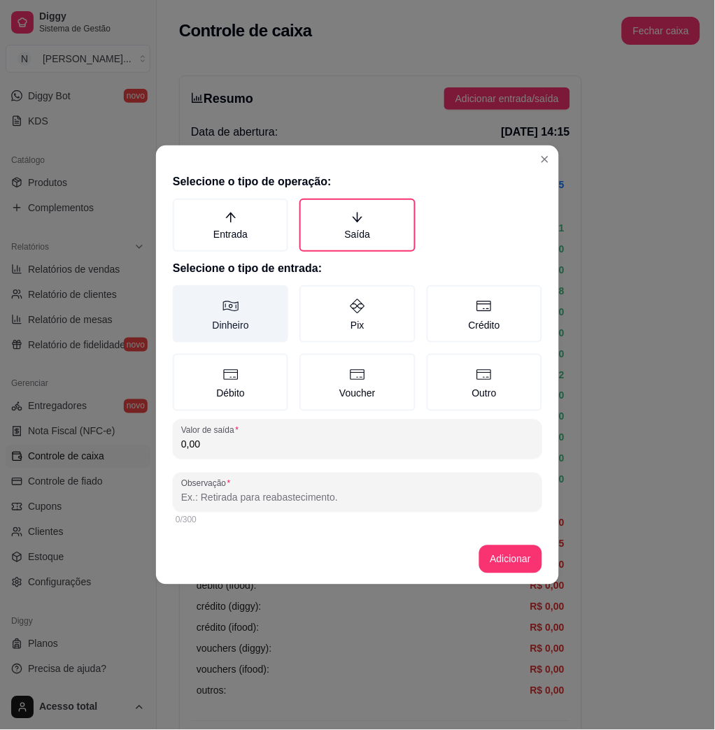
click at [196, 329] on label "Dinheiro" at bounding box center [230, 313] width 115 height 57
click at [183, 296] on button "Dinheiro" at bounding box center [177, 290] width 11 height 11
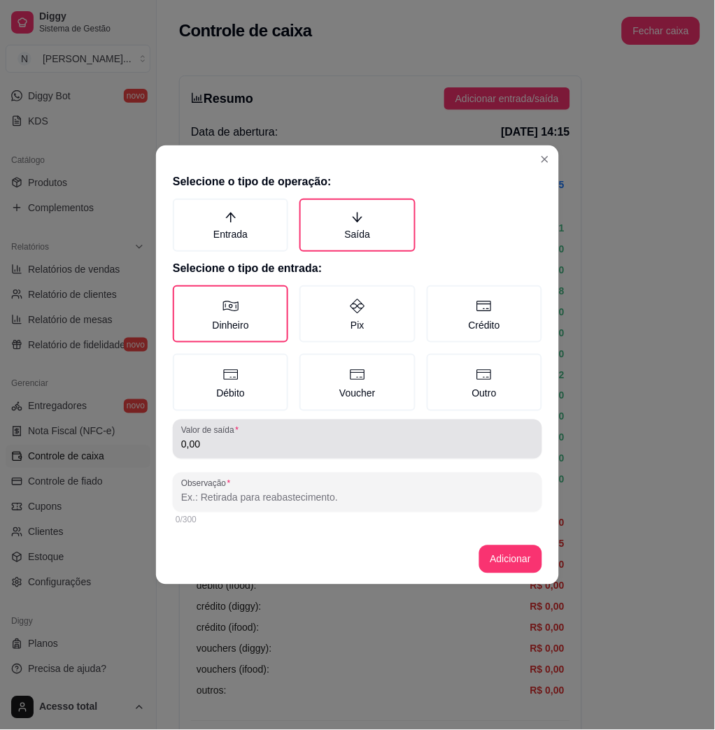
click at [278, 451] on div "0,00" at bounding box center [357, 439] width 353 height 28
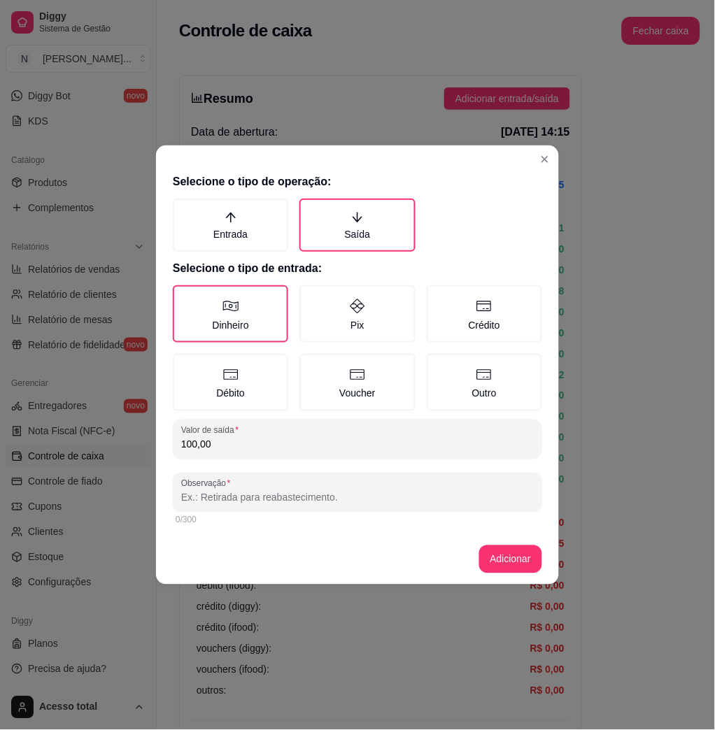
type input "100,00"
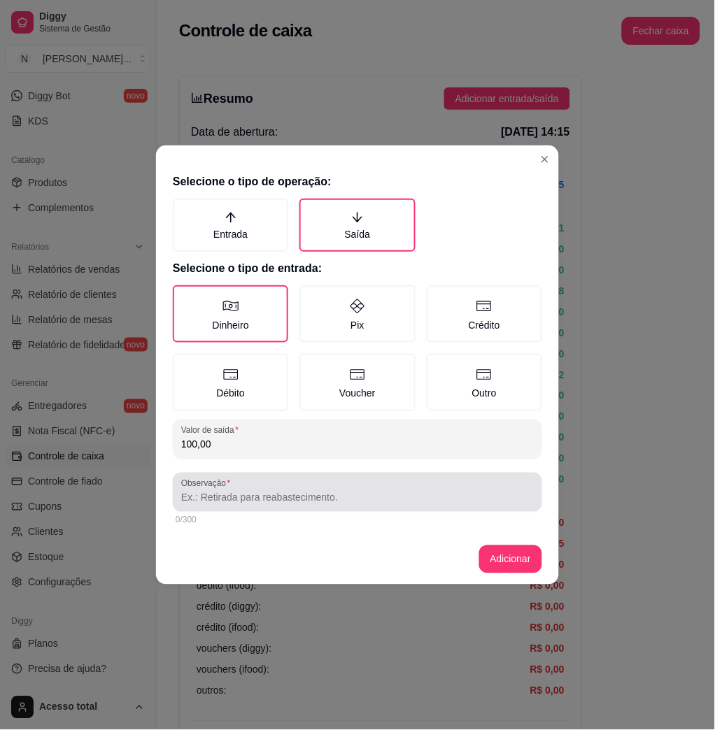
click at [271, 479] on div at bounding box center [357, 493] width 353 height 28
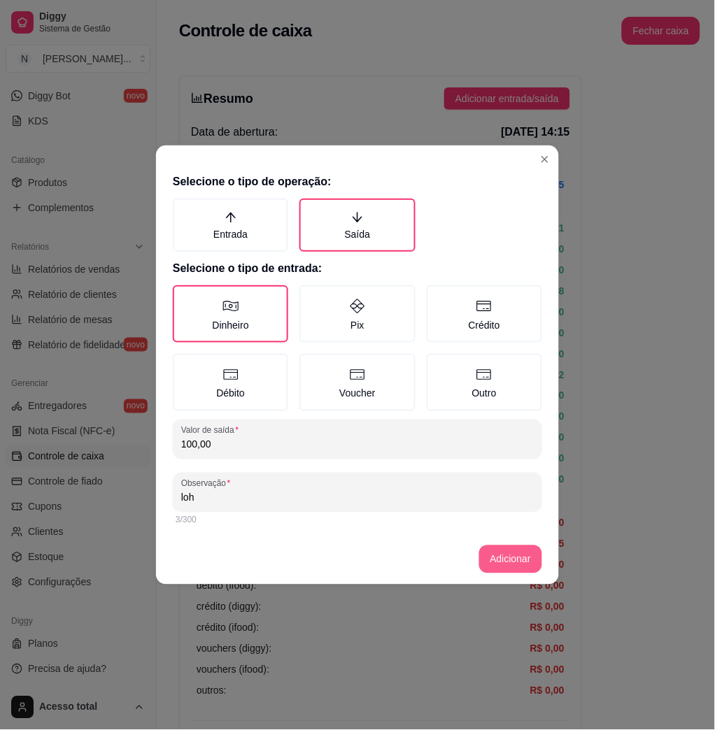
type input "loh"
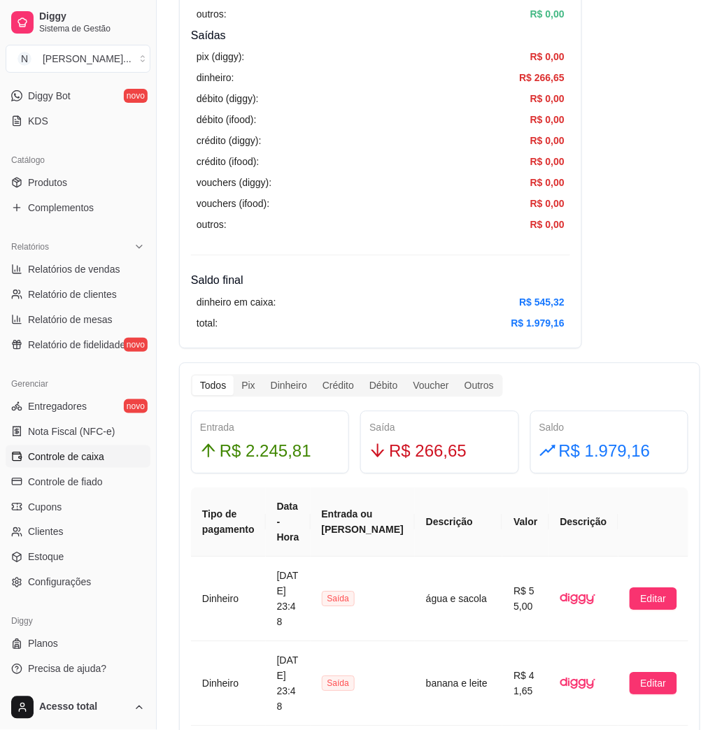
scroll to position [746, 0]
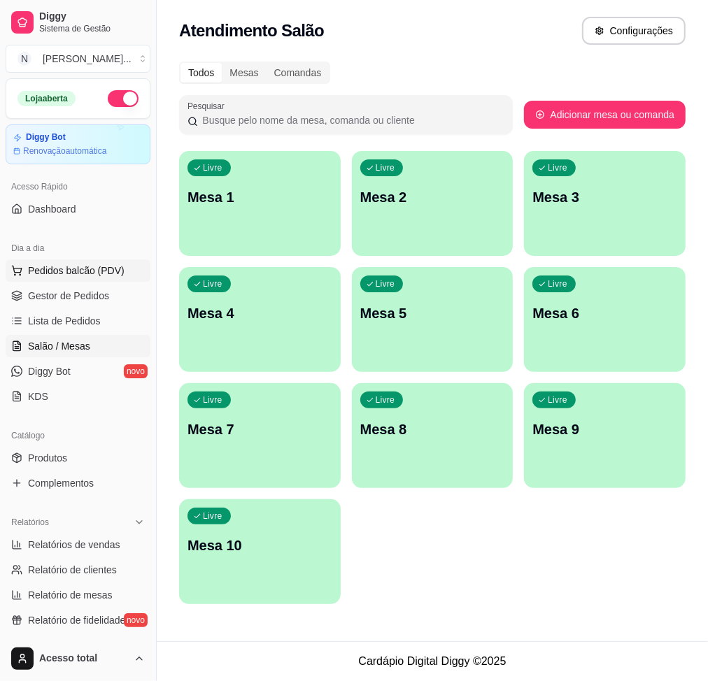
click at [99, 274] on span "Pedidos balcão (PDV)" at bounding box center [76, 271] width 97 height 14
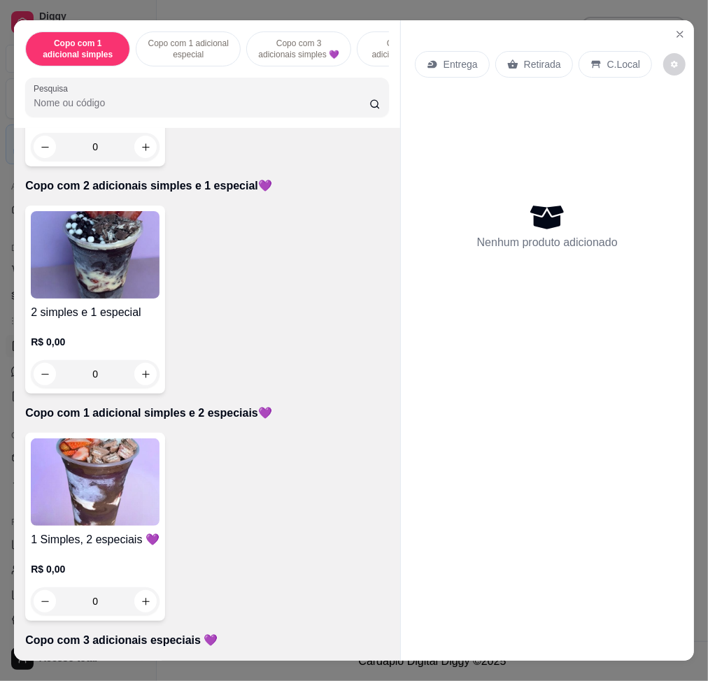
scroll to position [839, 0]
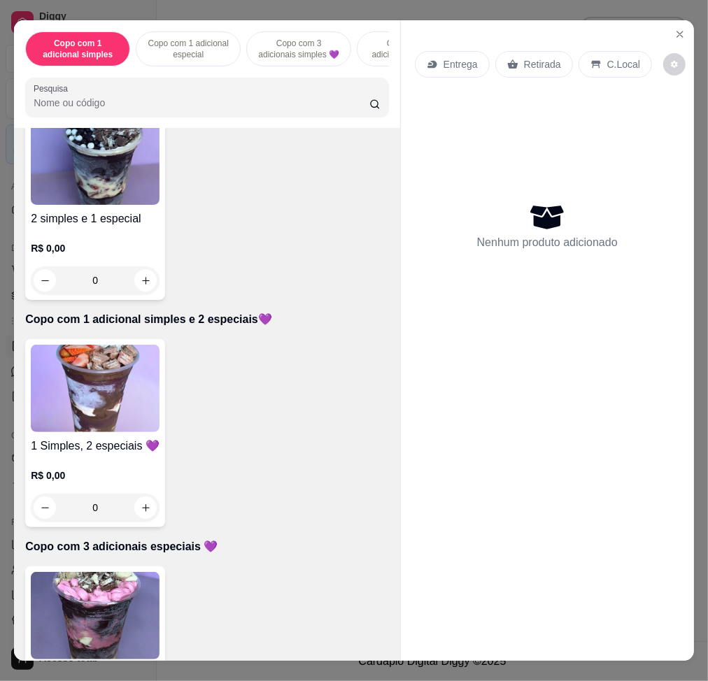
click at [123, 375] on img at bounding box center [95, 388] width 129 height 87
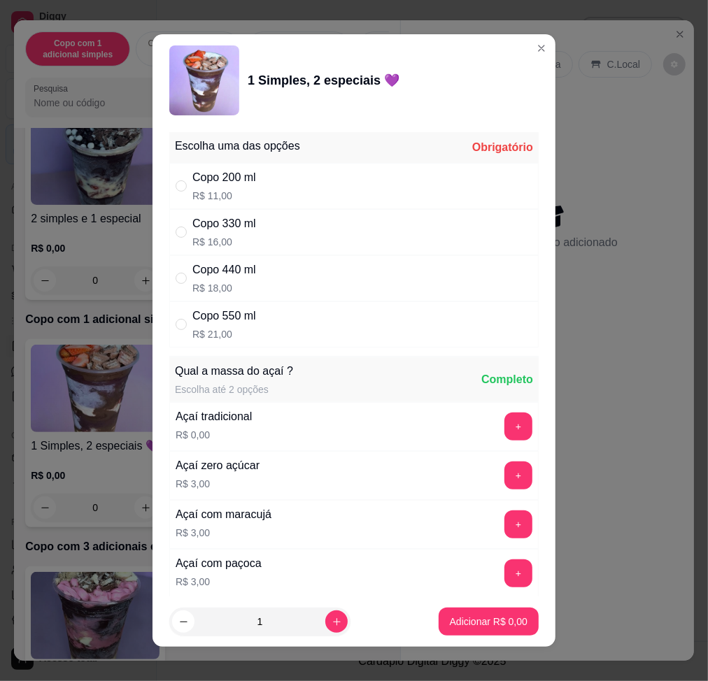
click at [345, 274] on div "Copo 440 ml R$ 18,00" at bounding box center [353, 278] width 369 height 46
radio input "true"
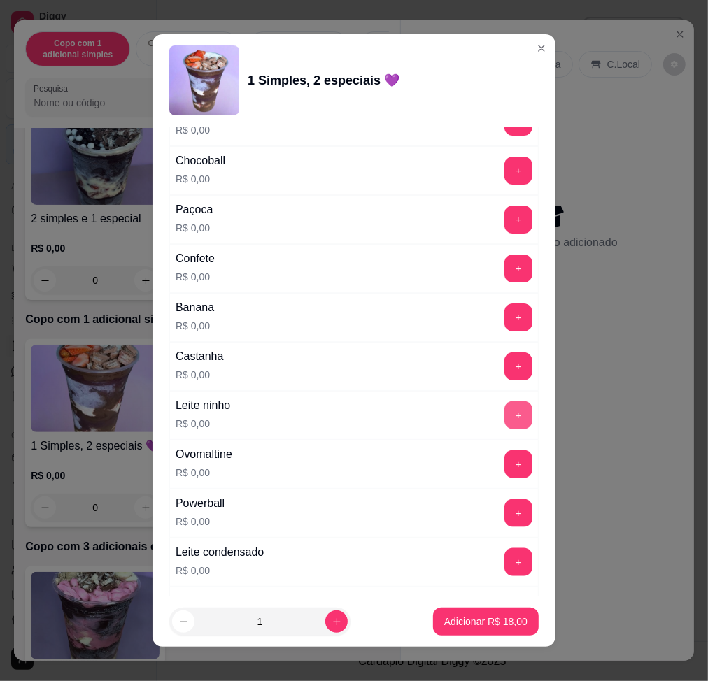
click at [504, 420] on button "+" at bounding box center [518, 416] width 28 height 28
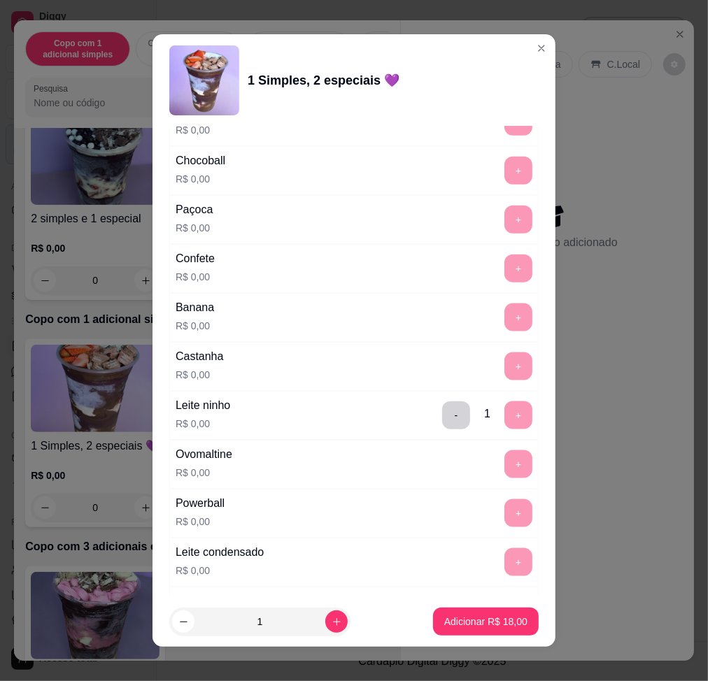
scroll to position [1305, 0]
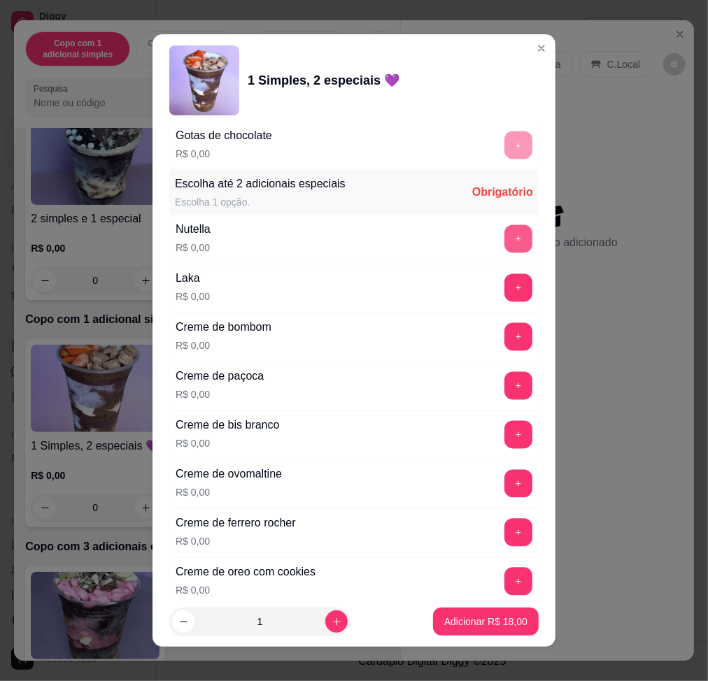
click at [504, 253] on button "+" at bounding box center [518, 239] width 28 height 28
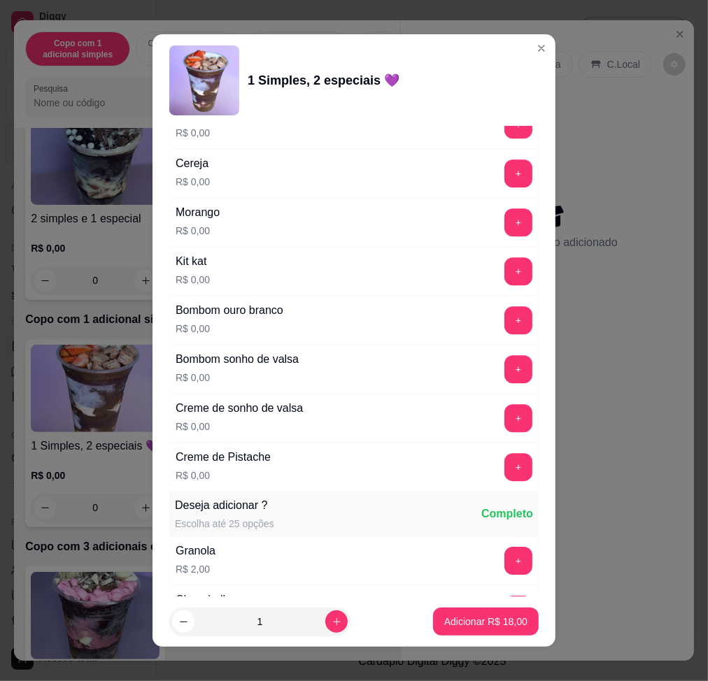
scroll to position [1772, 0]
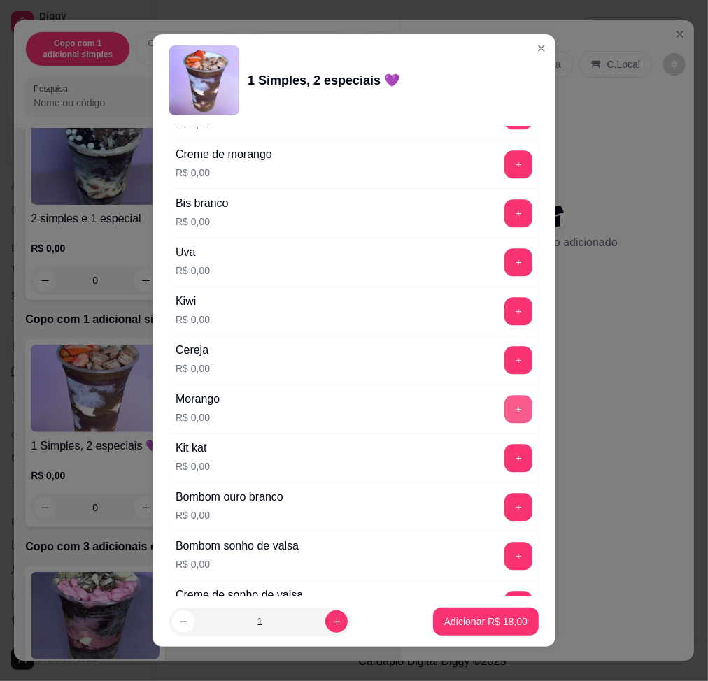
click at [504, 406] on button "+" at bounding box center [518, 409] width 28 height 28
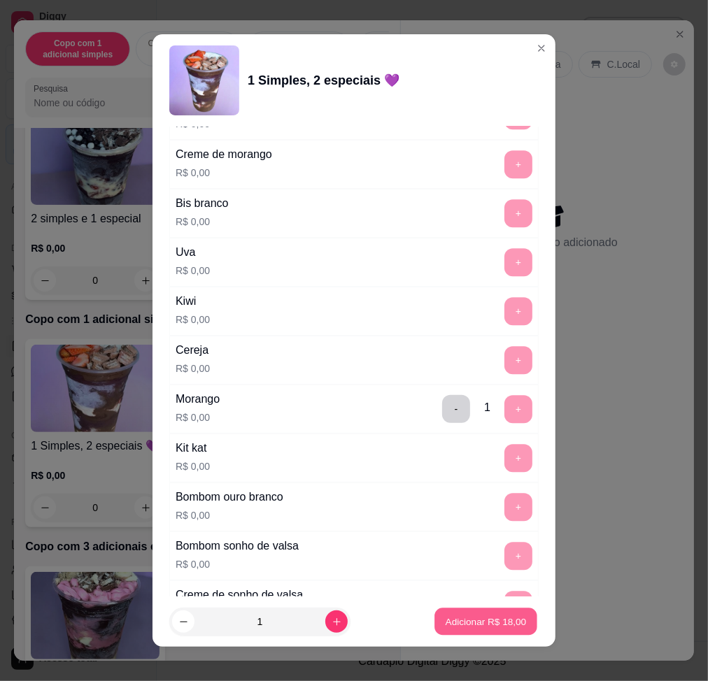
click at [483, 633] on button "Adicionar R$ 18,00" at bounding box center [485, 622] width 103 height 27
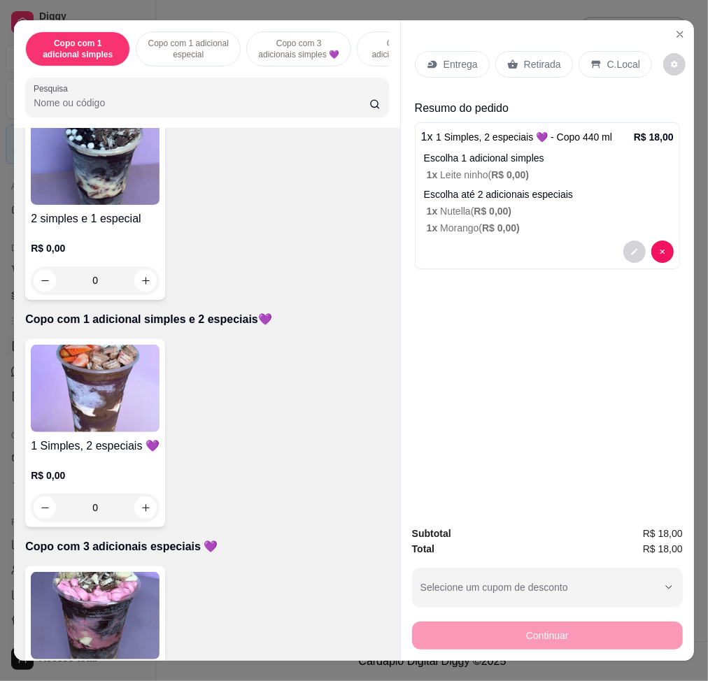
click at [455, 69] on div "Entrega" at bounding box center [452, 64] width 75 height 27
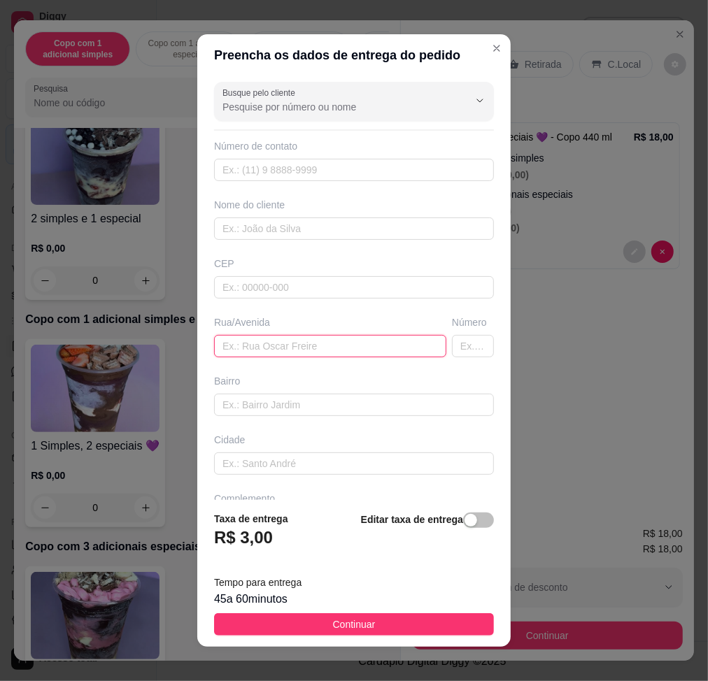
click at [323, 355] on input "text" at bounding box center [330, 346] width 232 height 22
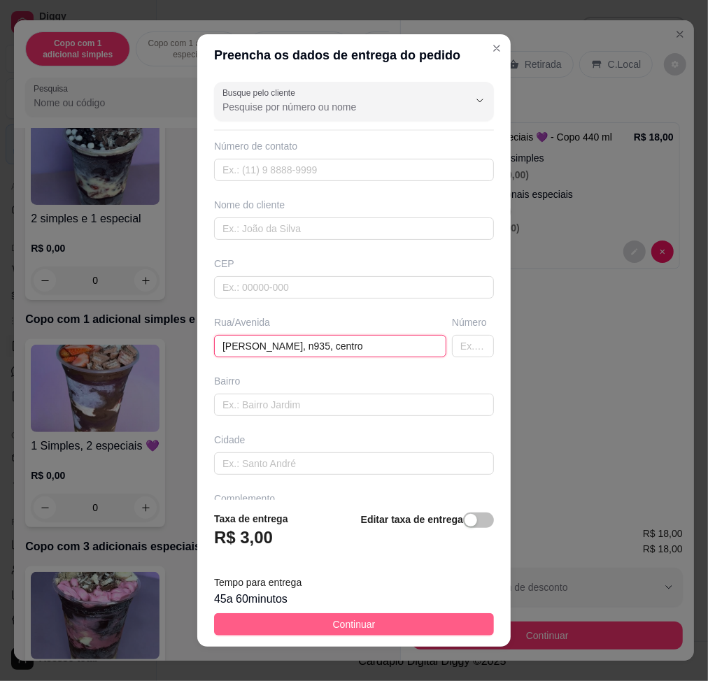
type input "[PERSON_NAME], n935, centro"
click at [371, 623] on button "Continuar" at bounding box center [354, 625] width 280 height 22
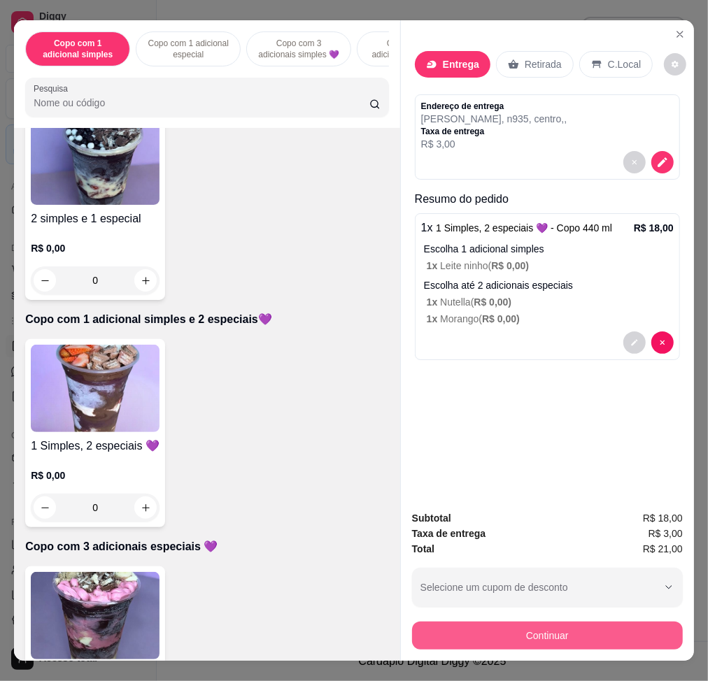
click at [604, 636] on button "Continuar" at bounding box center [547, 636] width 271 height 28
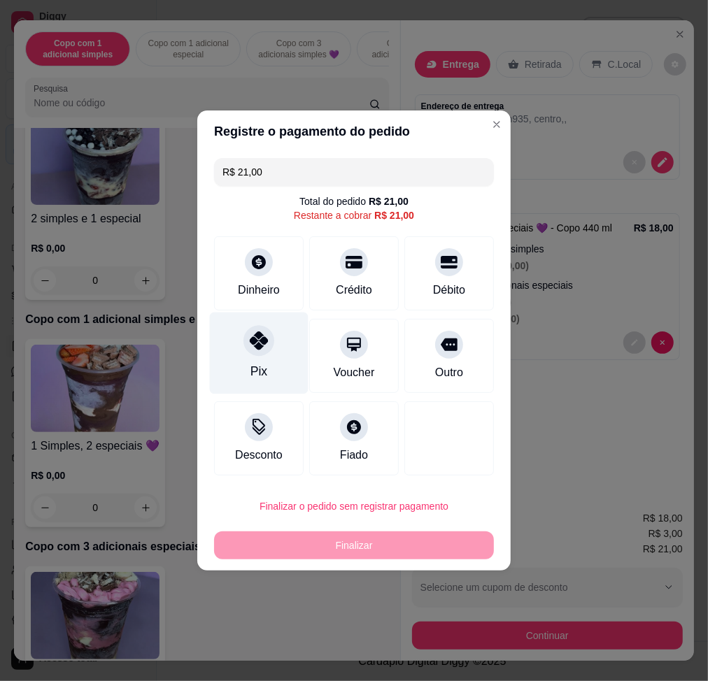
click at [240, 352] on div "Pix" at bounding box center [259, 354] width 99 height 82
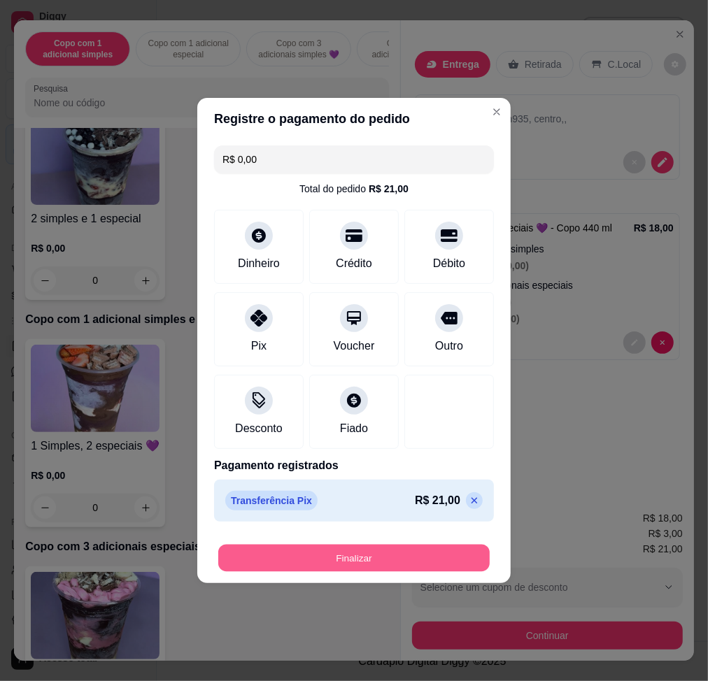
click at [446, 554] on button "Finalizar" at bounding box center [353, 558] width 271 height 27
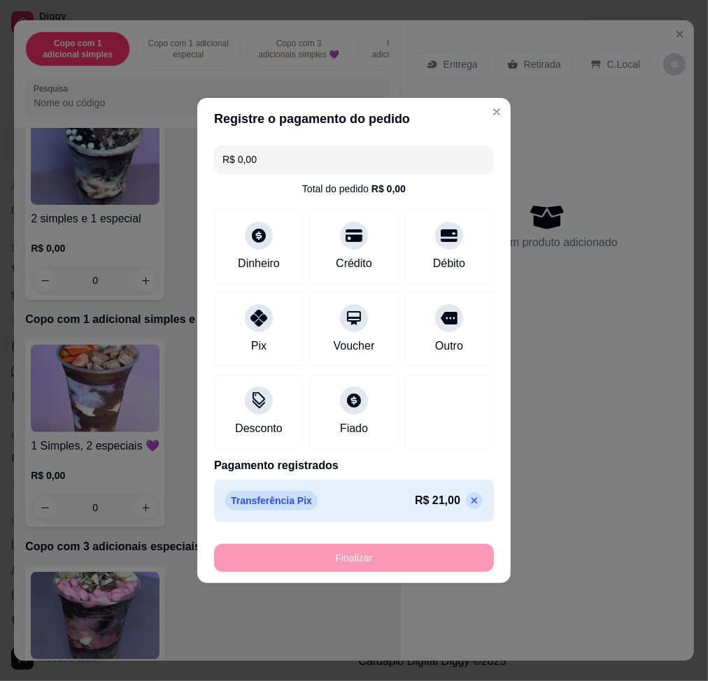
type input "-R$ 21,00"
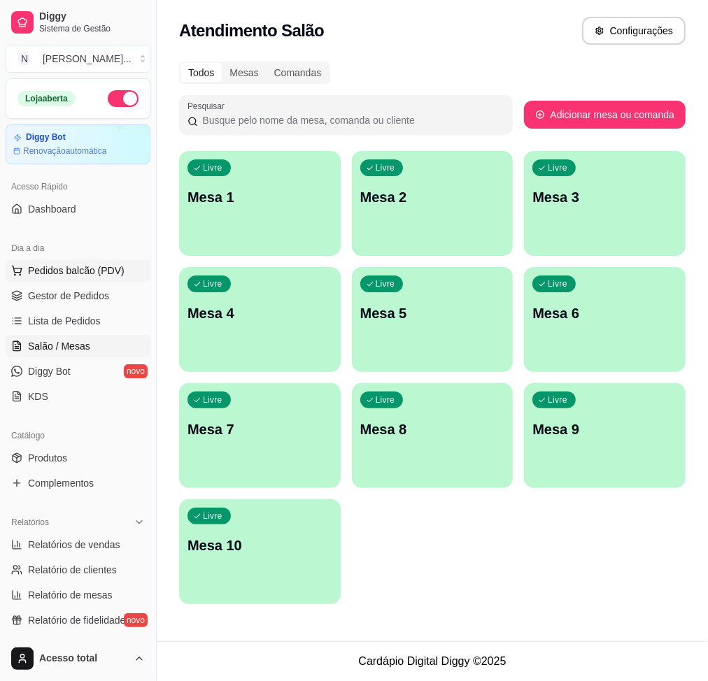
click at [120, 273] on span "Pedidos balcão (PDV)" at bounding box center [76, 271] width 97 height 14
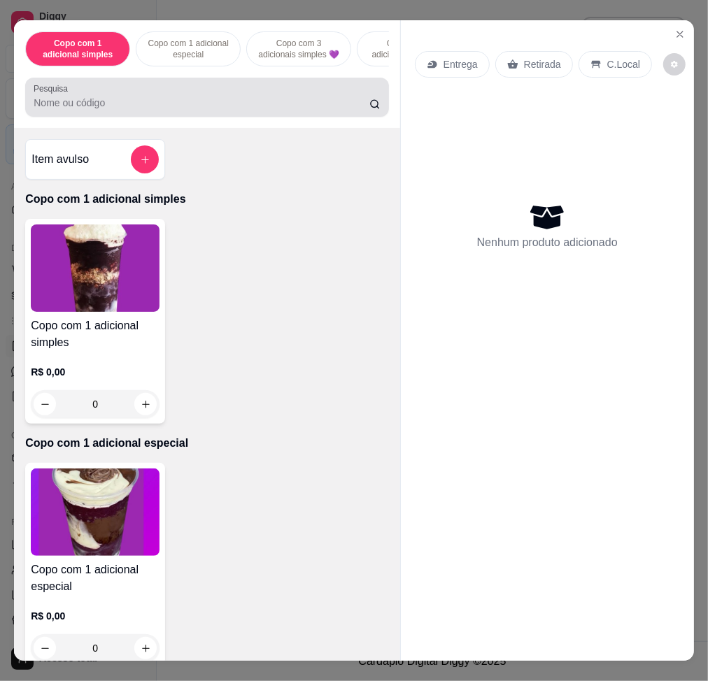
drag, startPoint x: 229, startPoint y: 92, endPoint x: 232, endPoint y: 80, distance: 13.1
click at [230, 92] on div at bounding box center [207, 97] width 347 height 28
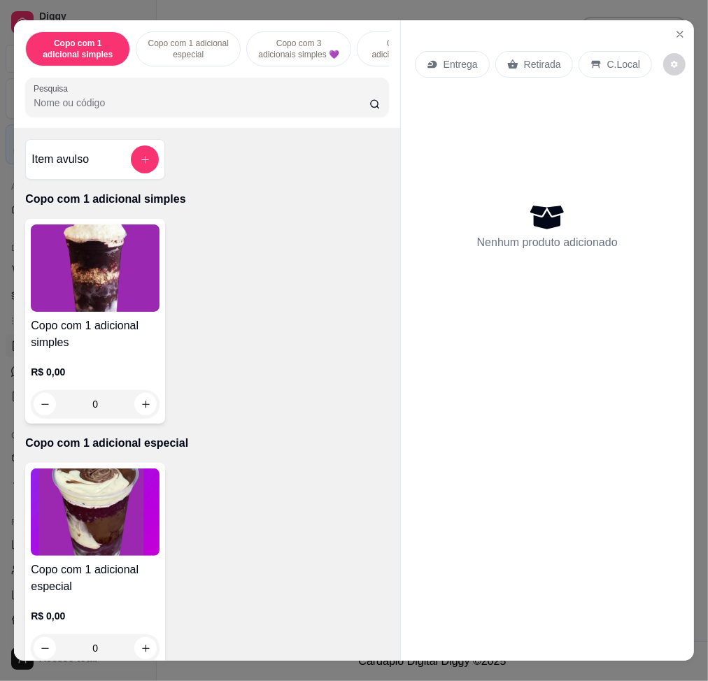
type input "o"
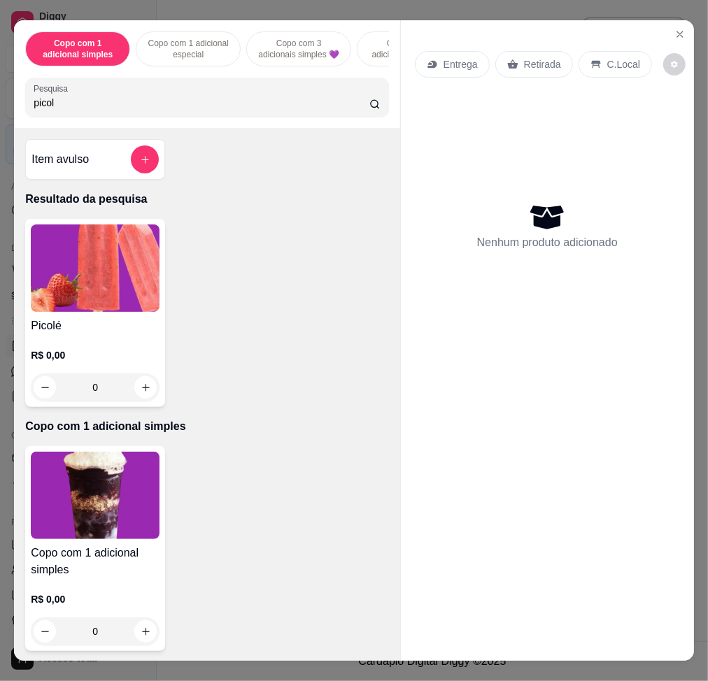
type input "picol"
click at [55, 278] on img at bounding box center [95, 268] width 129 height 87
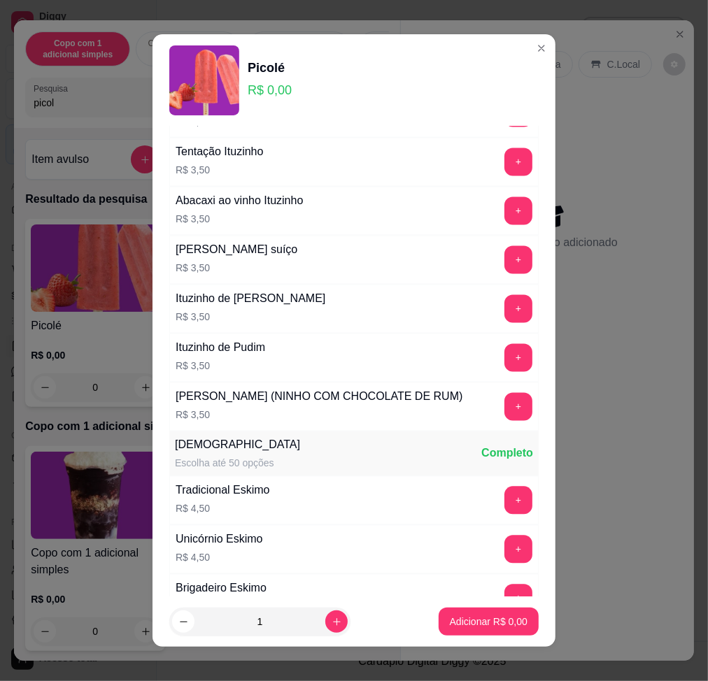
scroll to position [1865, 0]
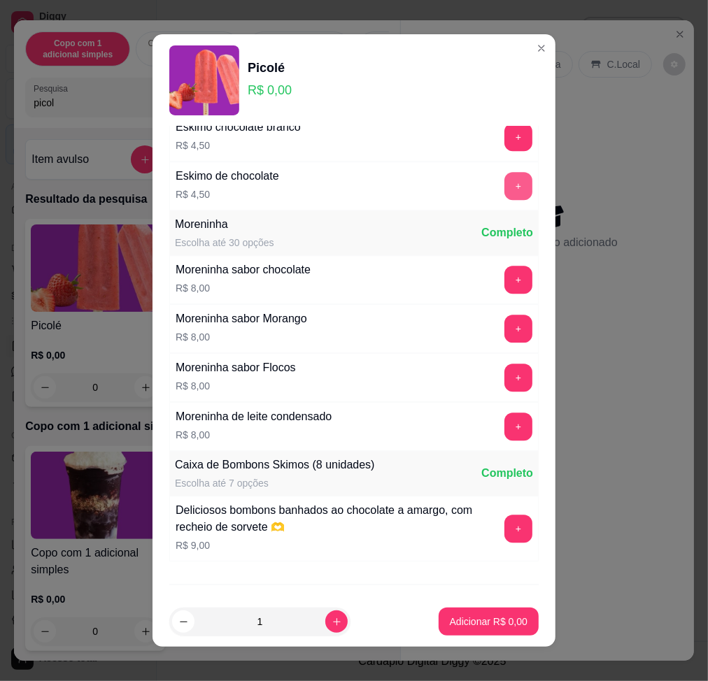
click at [504, 200] on button "+" at bounding box center [518, 186] width 28 height 28
click at [499, 619] on p "Adicionar R$ 4,50" at bounding box center [489, 622] width 76 height 13
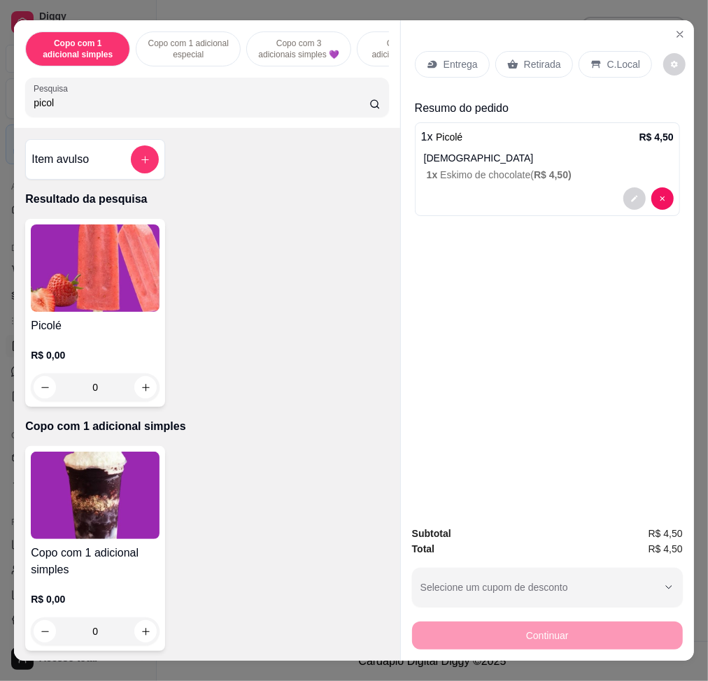
drag, startPoint x: 632, startPoint y: 52, endPoint x: 629, endPoint y: 76, distance: 24.0
click at [630, 52] on div "C.Local" at bounding box center [615, 64] width 73 height 27
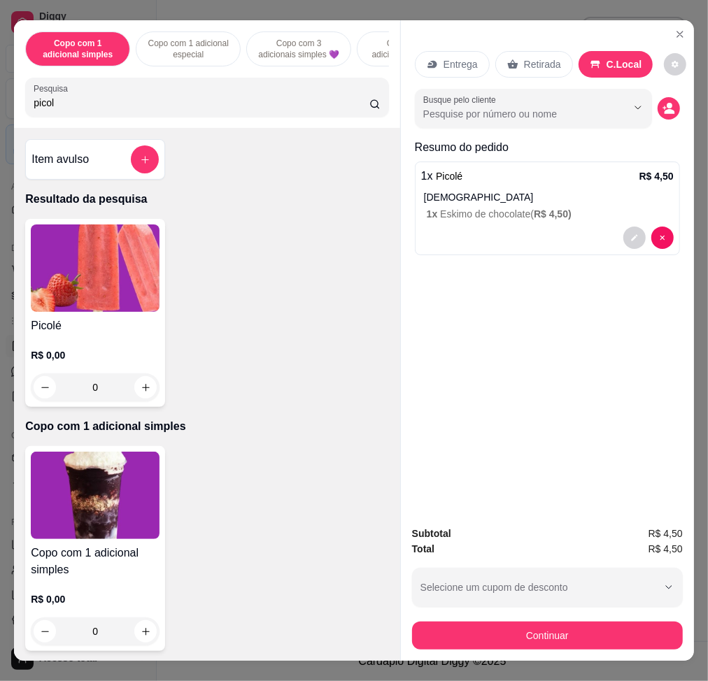
drag, startPoint x: 641, startPoint y: 611, endPoint x: 635, endPoint y: 627, distance: 16.6
click at [637, 621] on div "Continuar" at bounding box center [547, 633] width 271 height 31
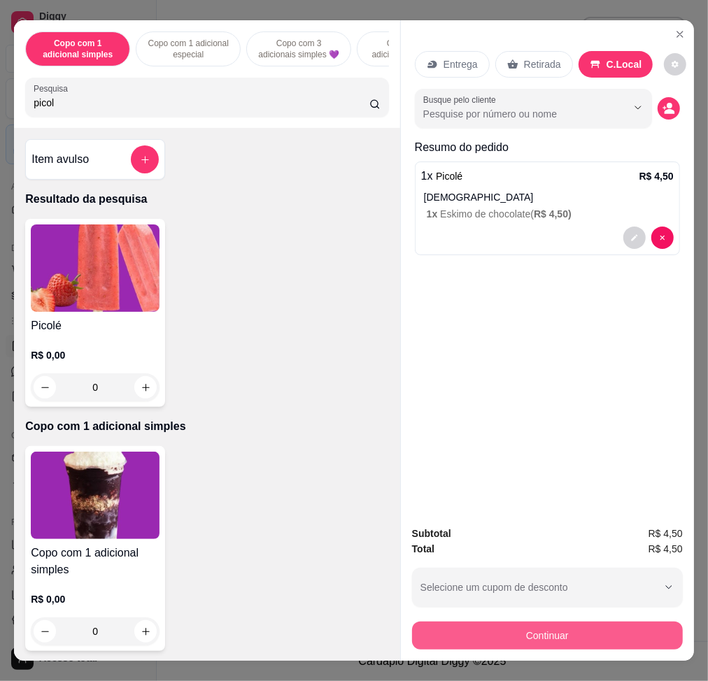
click at [635, 627] on button "Continuar" at bounding box center [547, 636] width 271 height 28
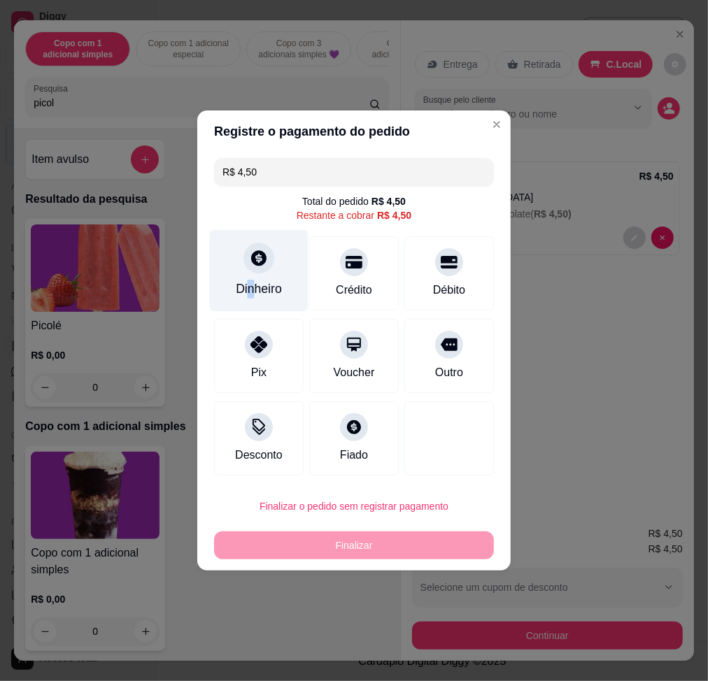
click at [251, 297] on div "Dinheiro" at bounding box center [259, 271] width 99 height 82
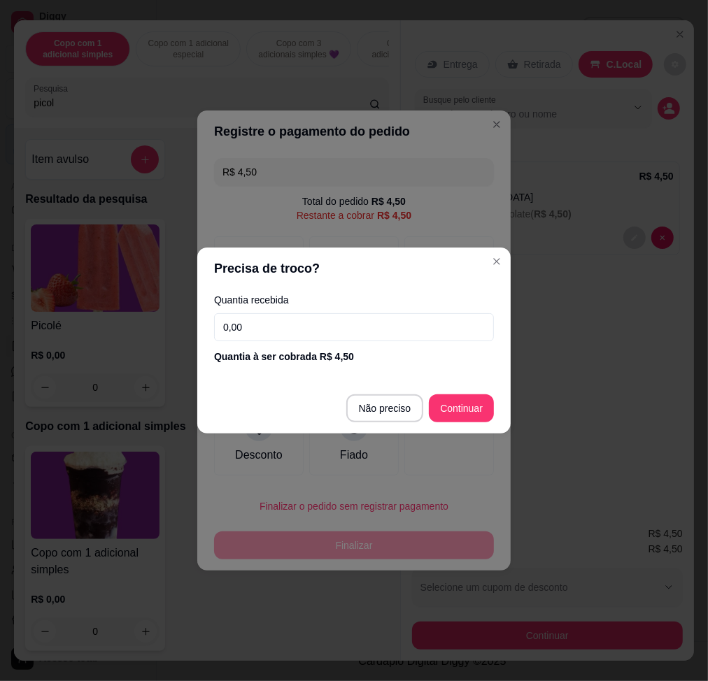
drag, startPoint x: 251, startPoint y: 297, endPoint x: 301, endPoint y: 341, distance: 66.4
click at [307, 325] on input "0,00" at bounding box center [354, 327] width 280 height 28
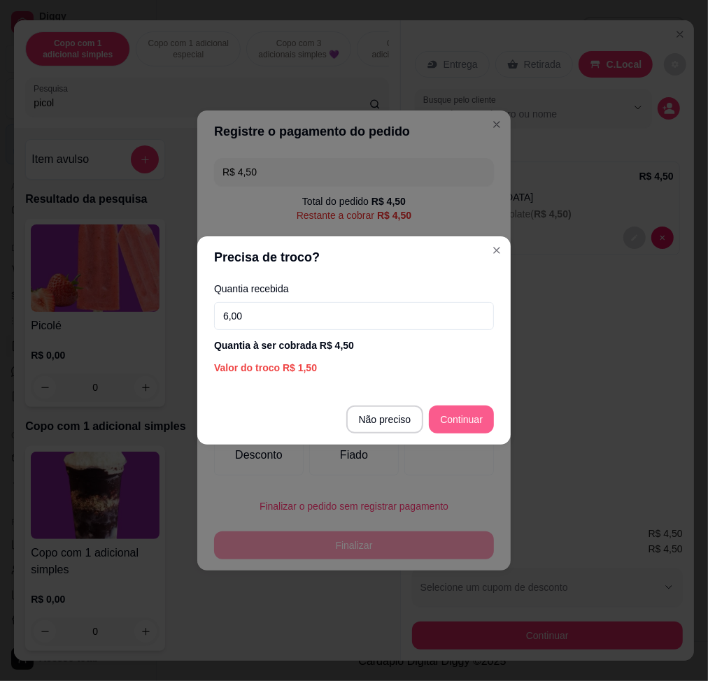
type input "6,00"
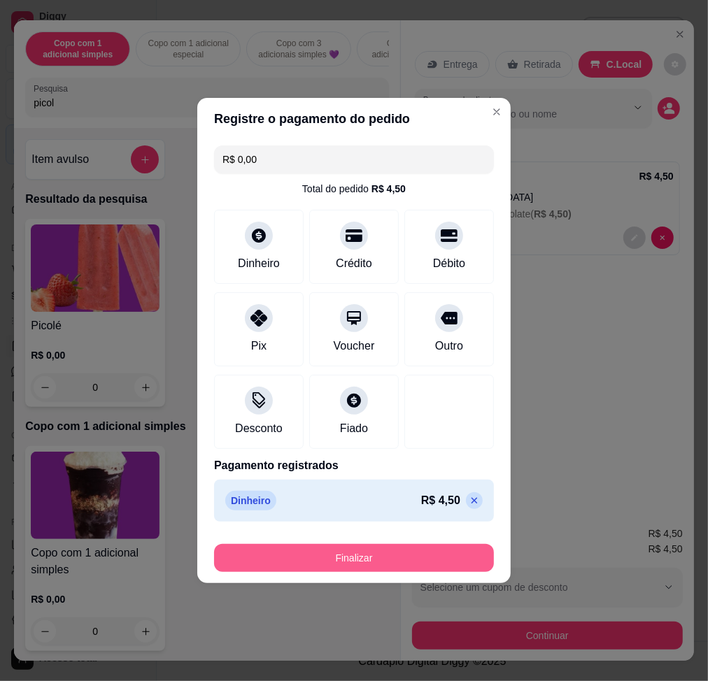
click at [445, 563] on button "Finalizar" at bounding box center [354, 558] width 280 height 28
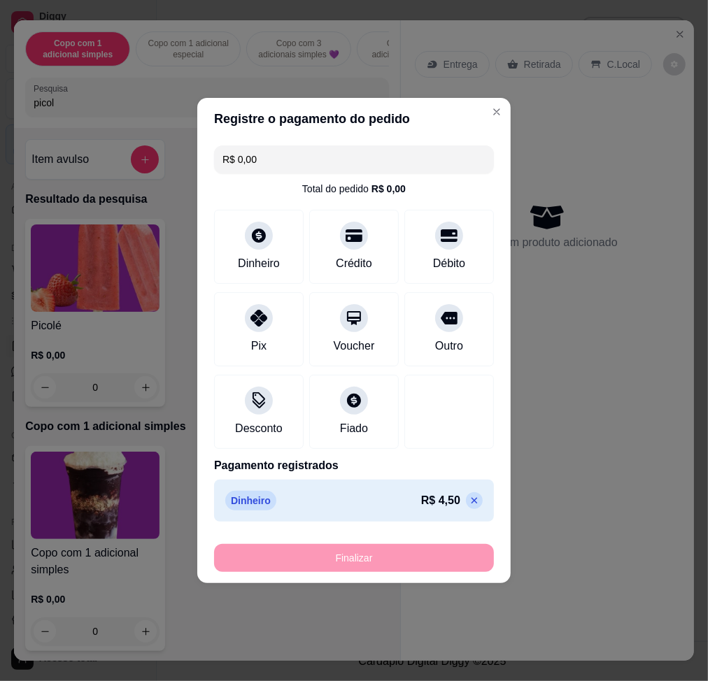
type input "-R$ 4,50"
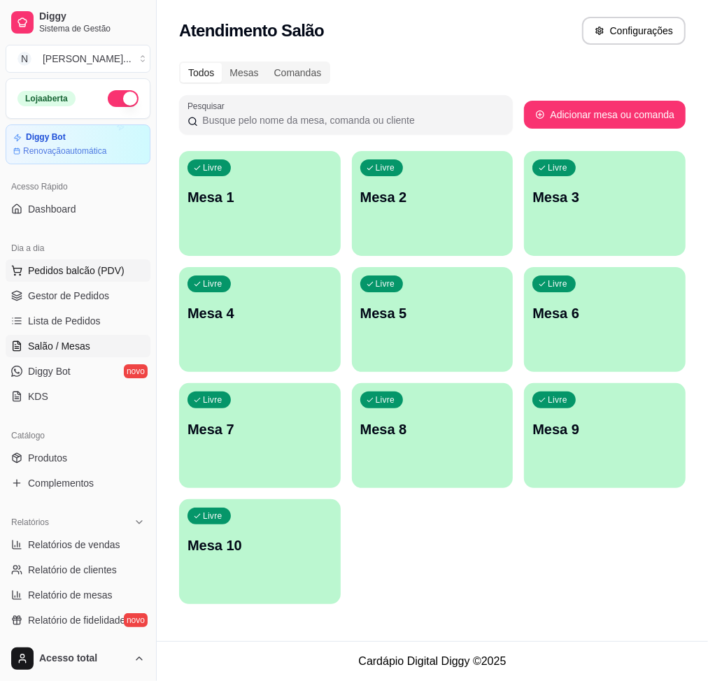
click at [84, 276] on span "Pedidos balcão (PDV)" at bounding box center [76, 271] width 97 height 14
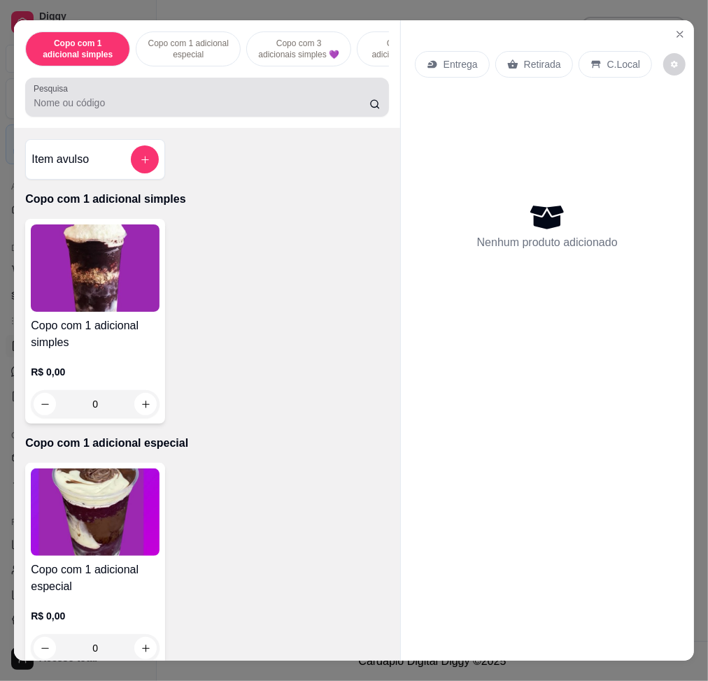
click at [149, 93] on div at bounding box center [207, 97] width 347 height 28
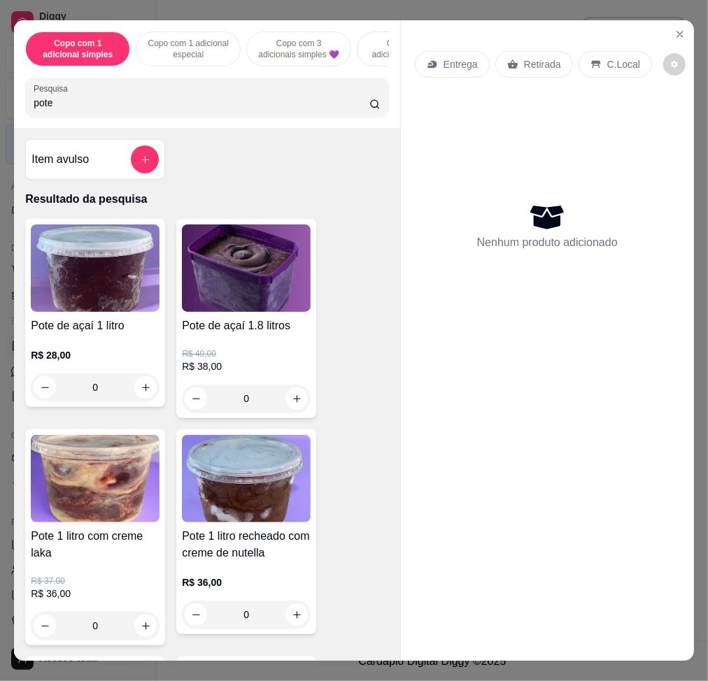
scroll to position [373, 0]
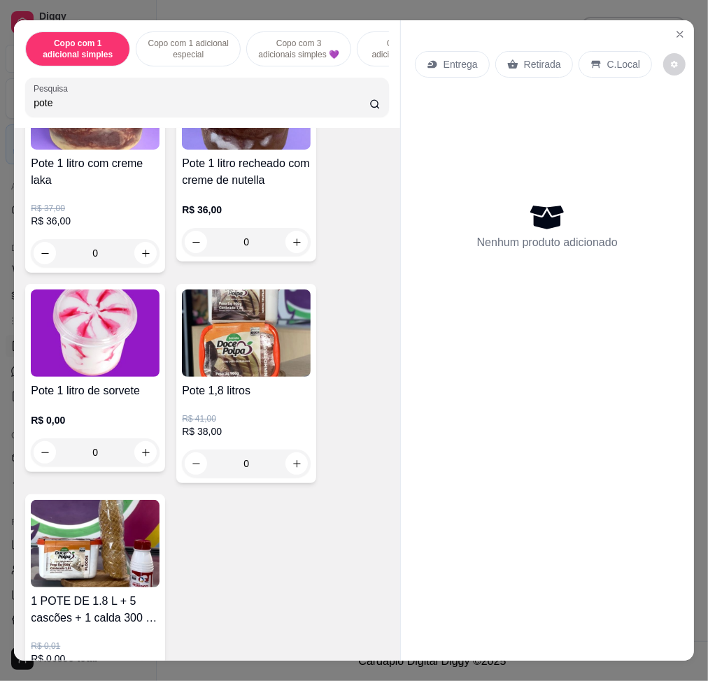
type input "pote"
click at [236, 365] on img at bounding box center [246, 333] width 129 height 87
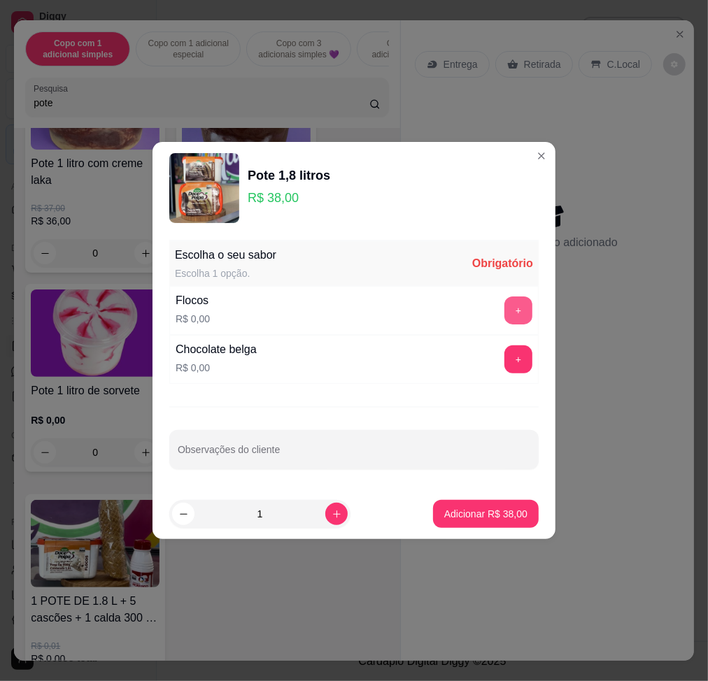
click at [512, 308] on button "+" at bounding box center [518, 311] width 28 height 28
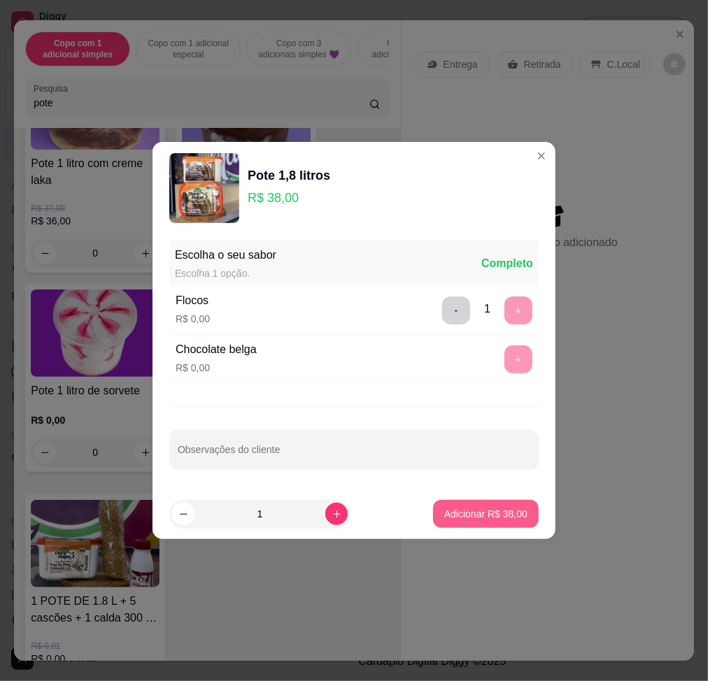
click at [504, 511] on p "Adicionar R$ 38,00" at bounding box center [485, 514] width 83 height 14
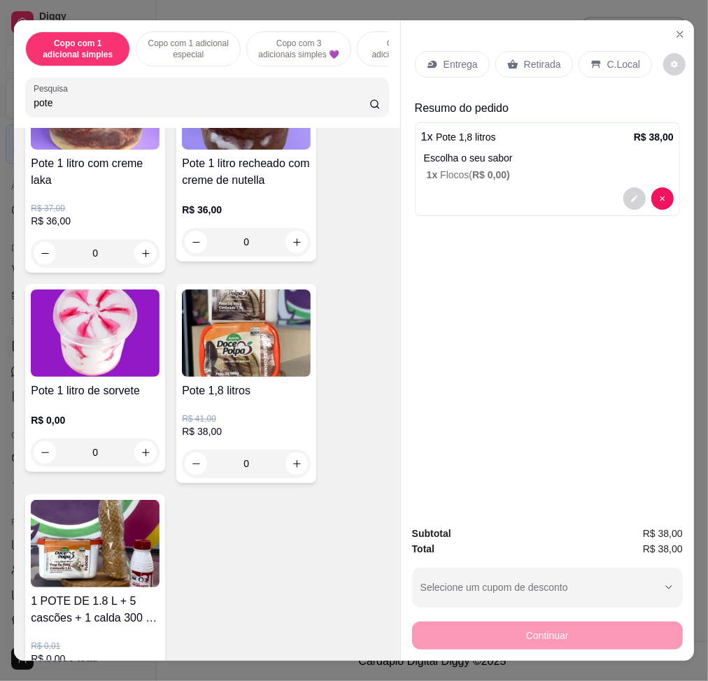
click at [614, 57] on p "C.Local" at bounding box center [623, 64] width 33 height 14
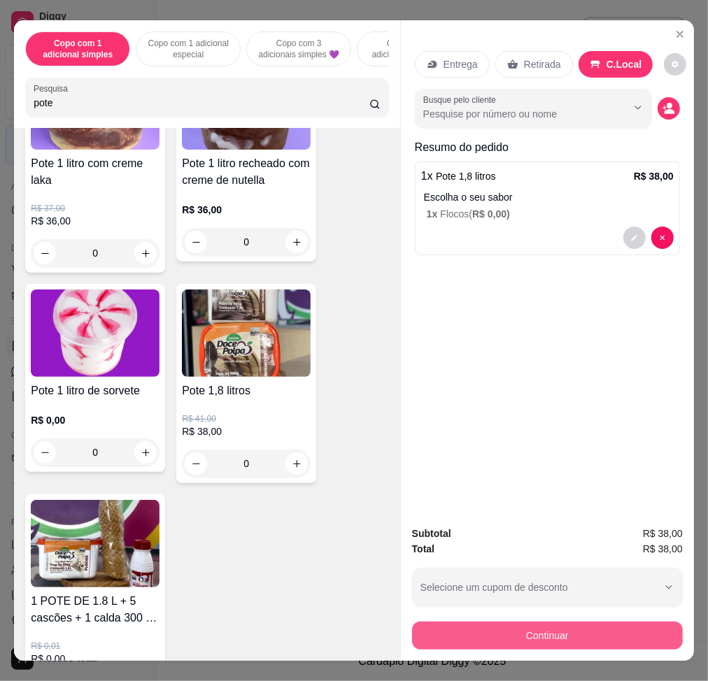
click at [583, 630] on button "Continuar" at bounding box center [547, 636] width 271 height 28
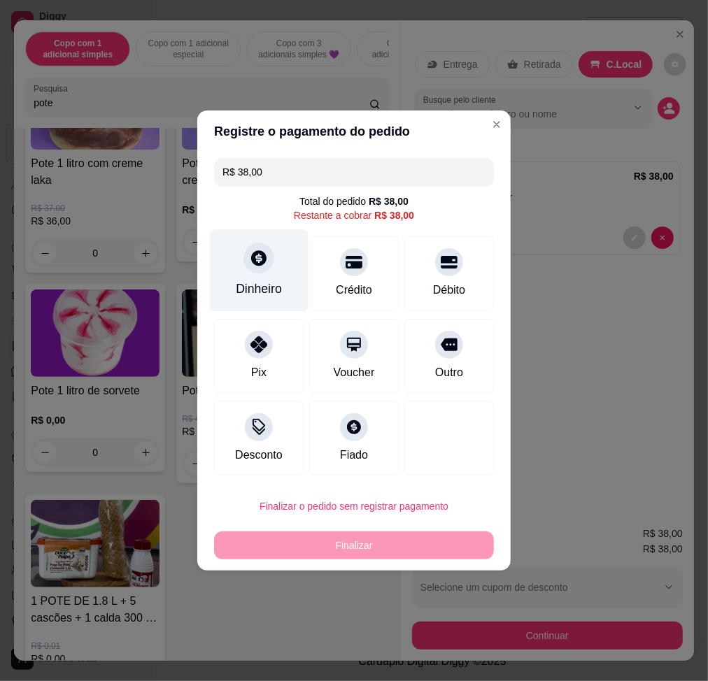
click at [245, 256] on div at bounding box center [258, 258] width 31 height 31
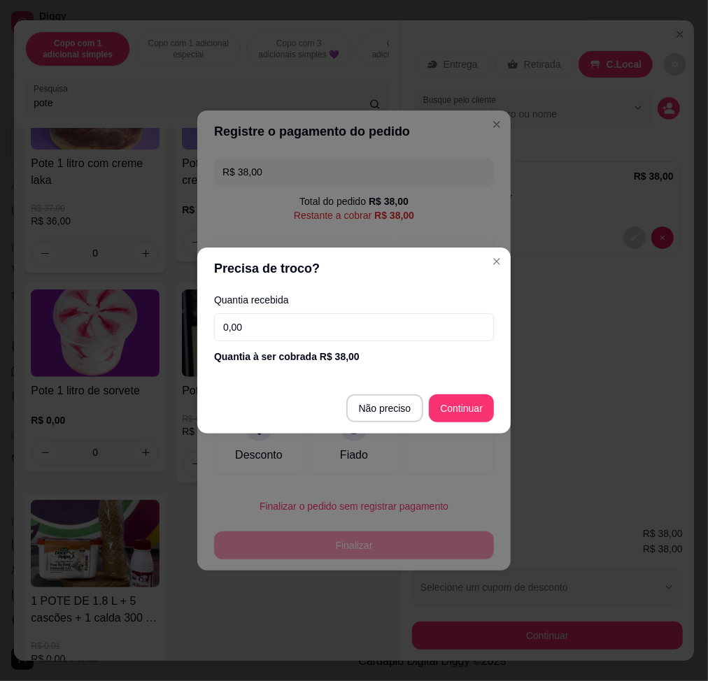
click at [369, 332] on input "0,00" at bounding box center [354, 327] width 280 height 28
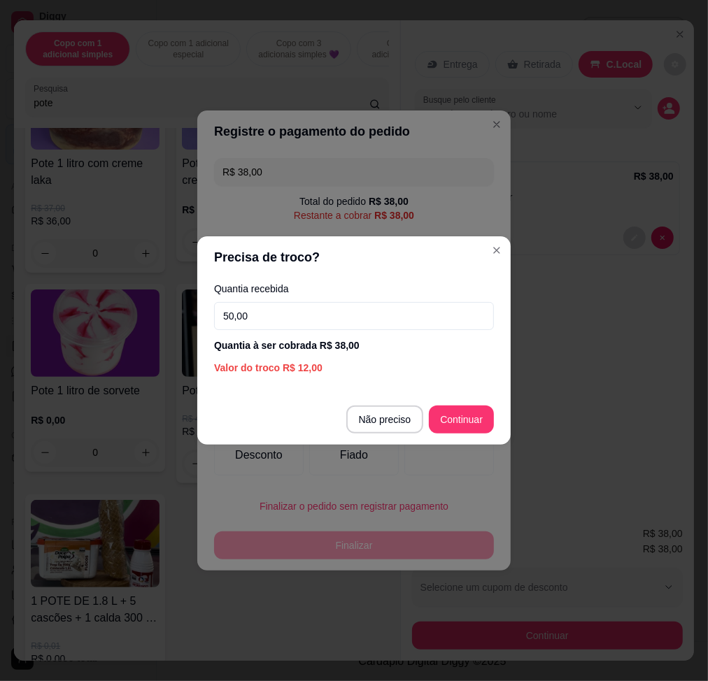
type input "50,00"
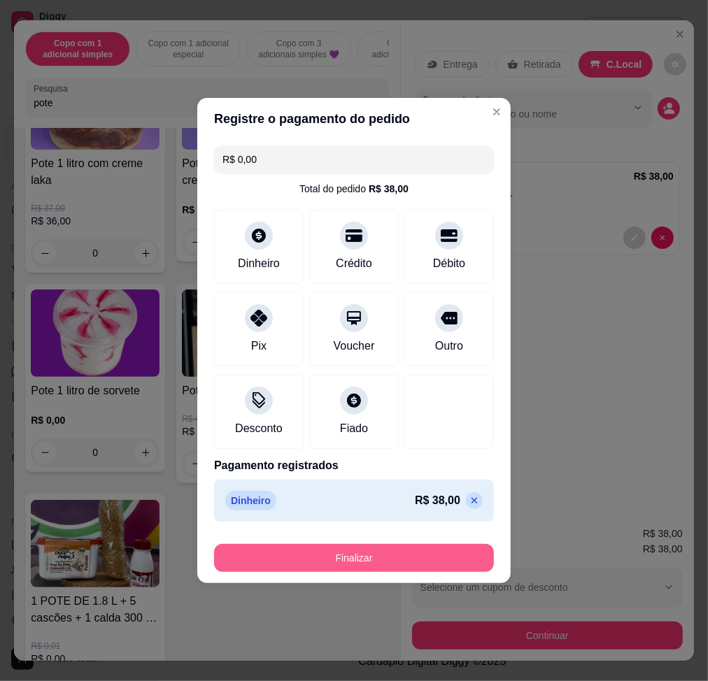
click at [394, 557] on button "Finalizar" at bounding box center [354, 558] width 280 height 28
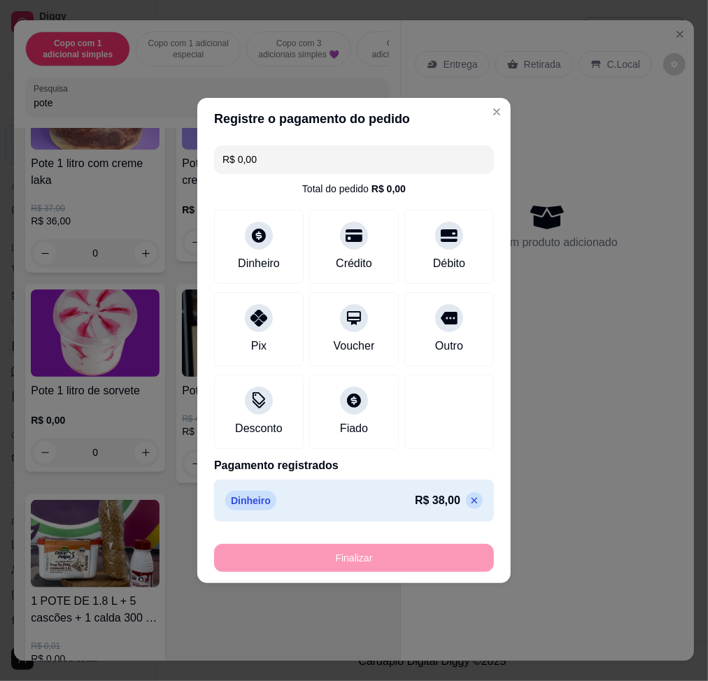
type input "-R$ 38,00"
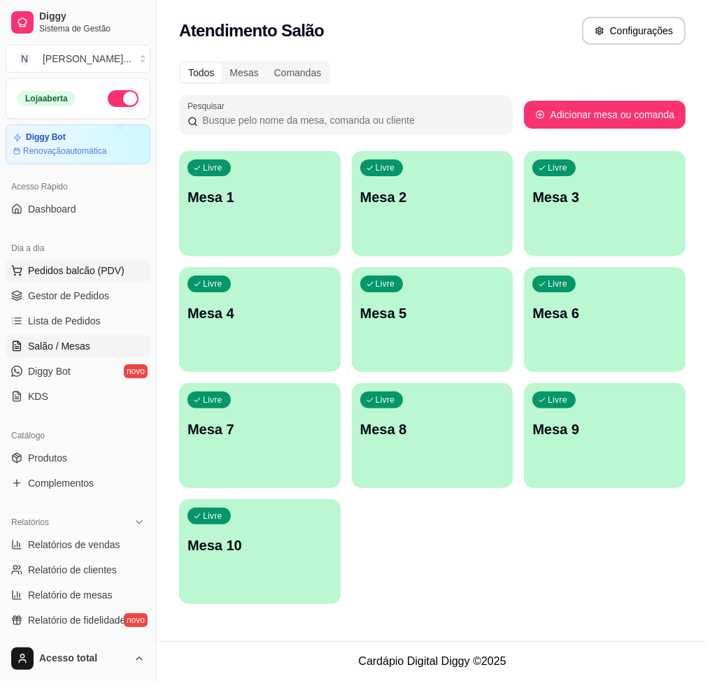
click at [85, 274] on span "Pedidos balcão (PDV)" at bounding box center [76, 271] width 97 height 14
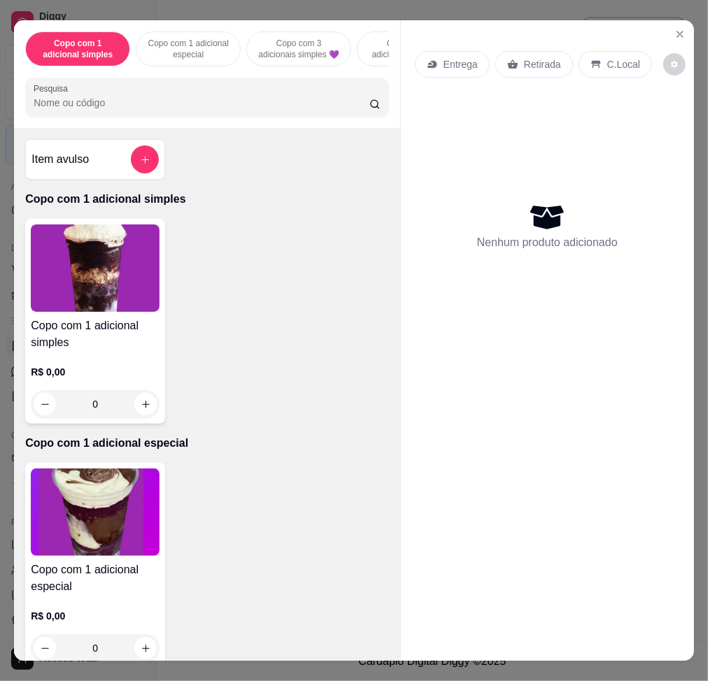
click at [173, 128] on div "Copo com 1 adicional simples Copo com 1 adicional especial Copo com 3 adicionai…" at bounding box center [207, 74] width 386 height 108
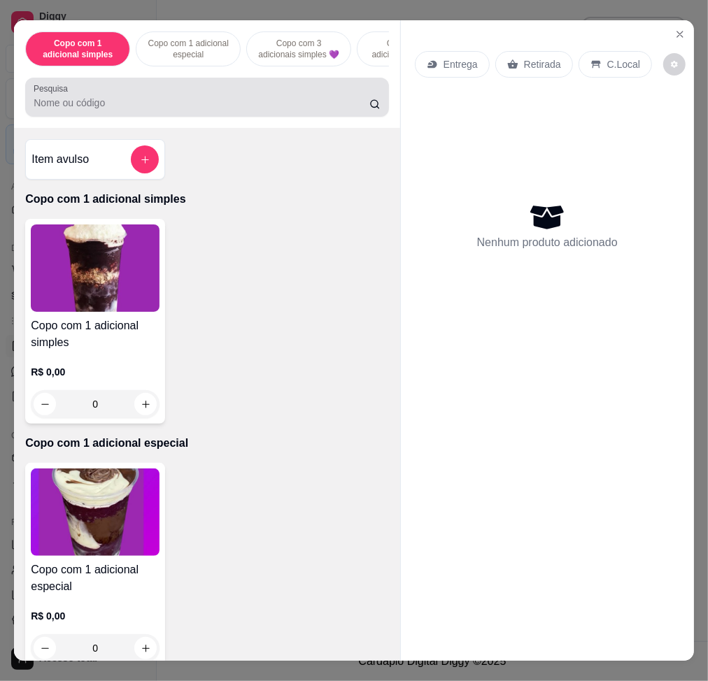
click at [182, 110] on input "Pesquisa" at bounding box center [202, 103] width 336 height 14
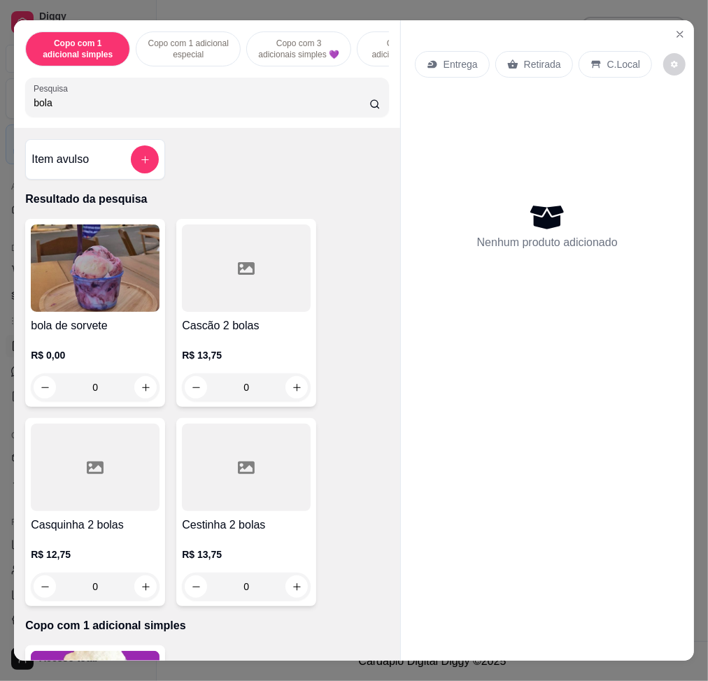
type input "bola"
click at [25, 311] on div "bola de sorvete R$ 0,00 0" at bounding box center [95, 313] width 140 height 188
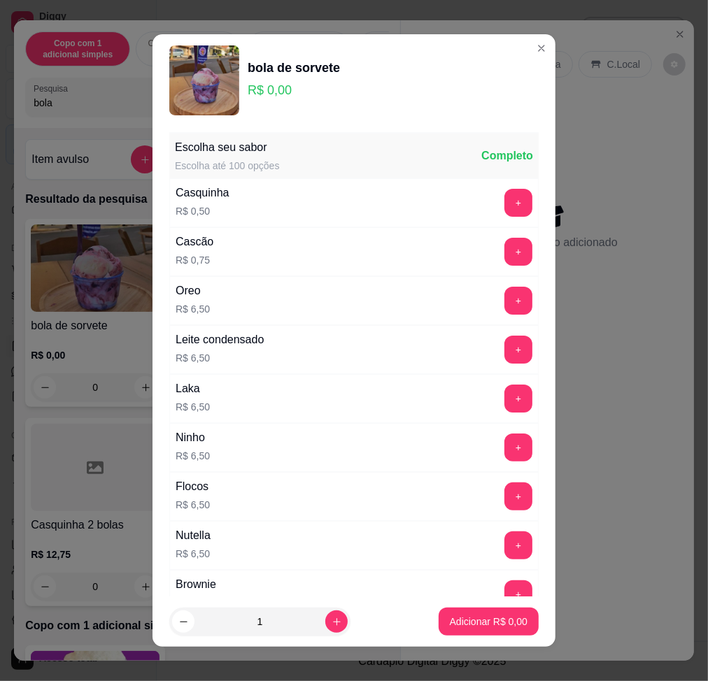
scroll to position [93, 0]
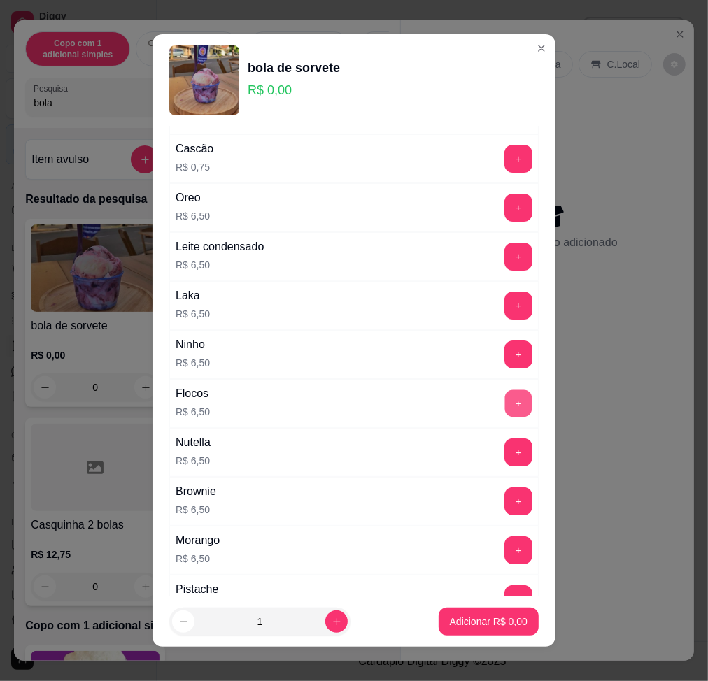
click at [505, 400] on button "+" at bounding box center [518, 403] width 27 height 27
click at [471, 611] on button "Adicionar R$ 13,00" at bounding box center [486, 622] width 106 height 28
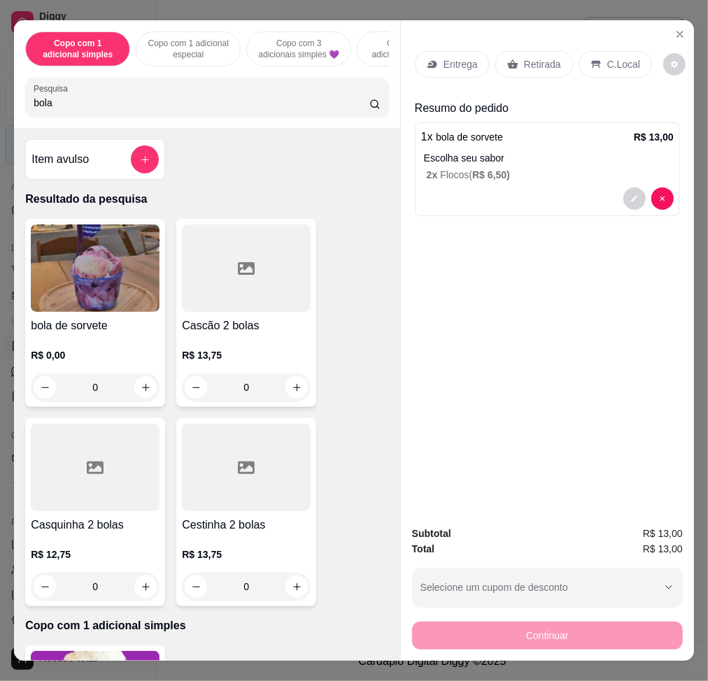
click at [620, 59] on p "C.Local" at bounding box center [623, 64] width 33 height 14
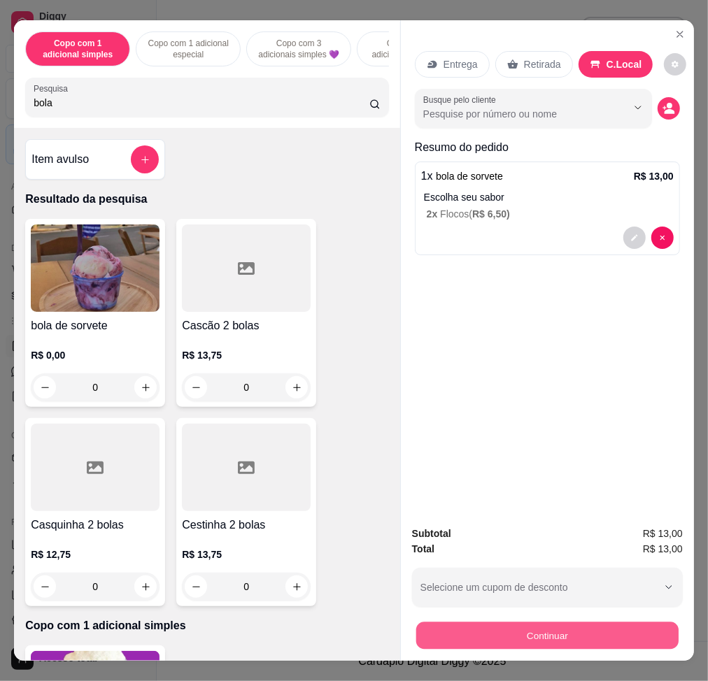
click at [569, 622] on button "Continuar" at bounding box center [547, 635] width 262 height 27
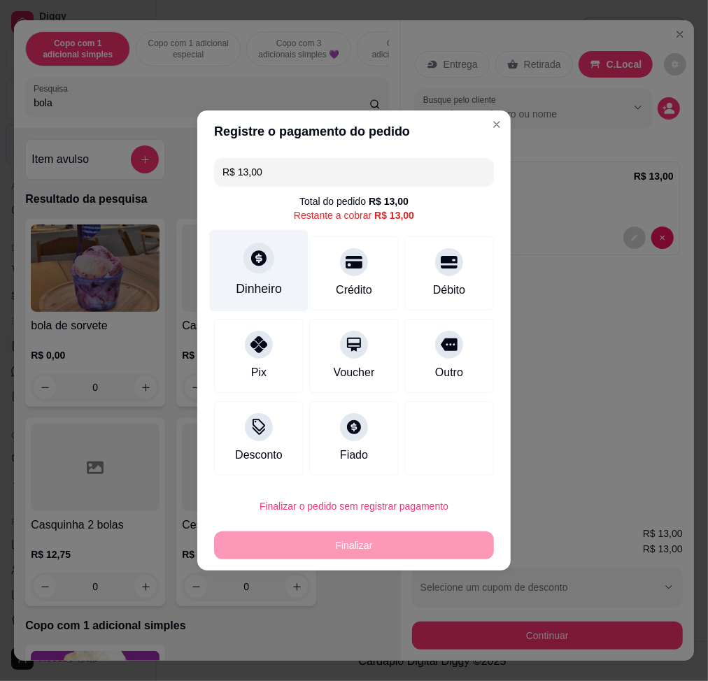
click at [270, 269] on div "Dinheiro" at bounding box center [259, 271] width 99 height 82
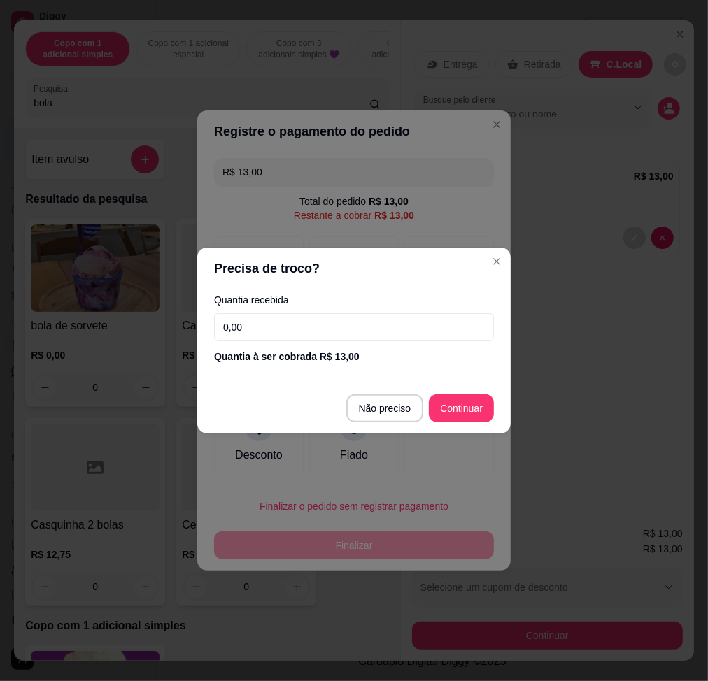
click at [298, 330] on input "0,00" at bounding box center [354, 327] width 280 height 28
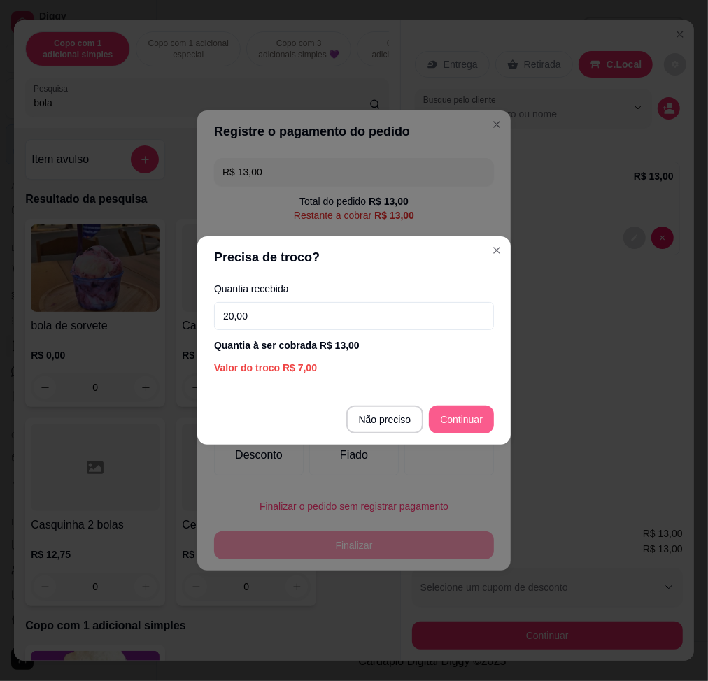
type input "20,00"
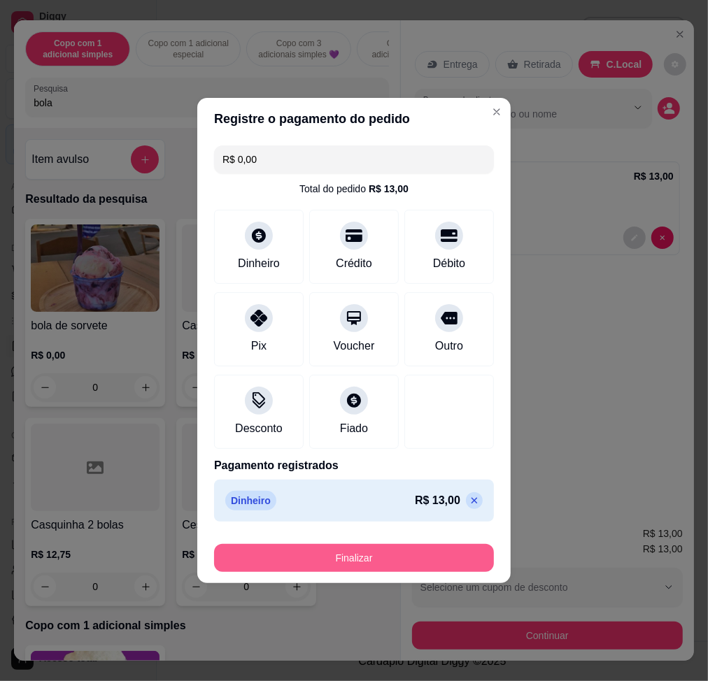
click at [389, 548] on button "Finalizar" at bounding box center [354, 558] width 280 height 28
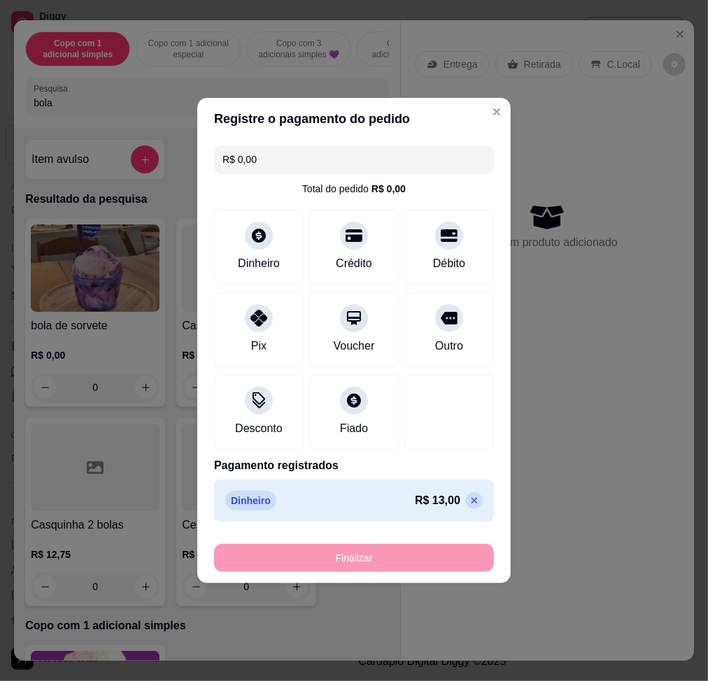
type input "-R$ 13,00"
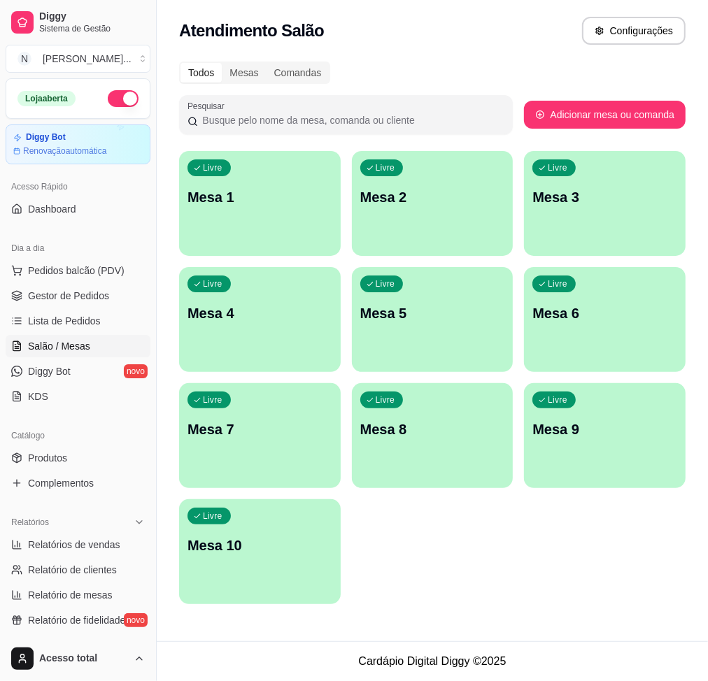
click at [229, 208] on div "Livre Mesa 1" at bounding box center [260, 195] width 162 height 88
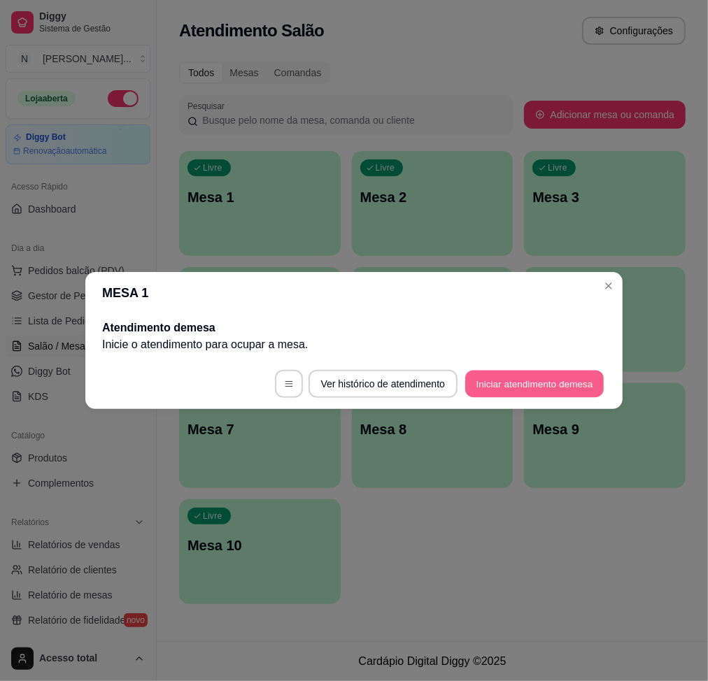
click at [541, 381] on button "Iniciar atendimento de mesa" at bounding box center [534, 384] width 139 height 27
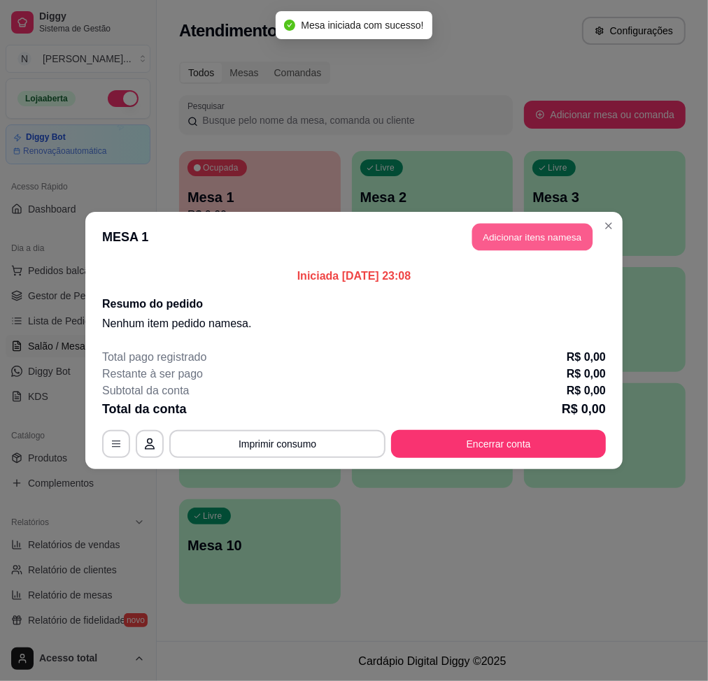
click at [515, 234] on button "Adicionar itens na mesa" at bounding box center [532, 237] width 120 height 27
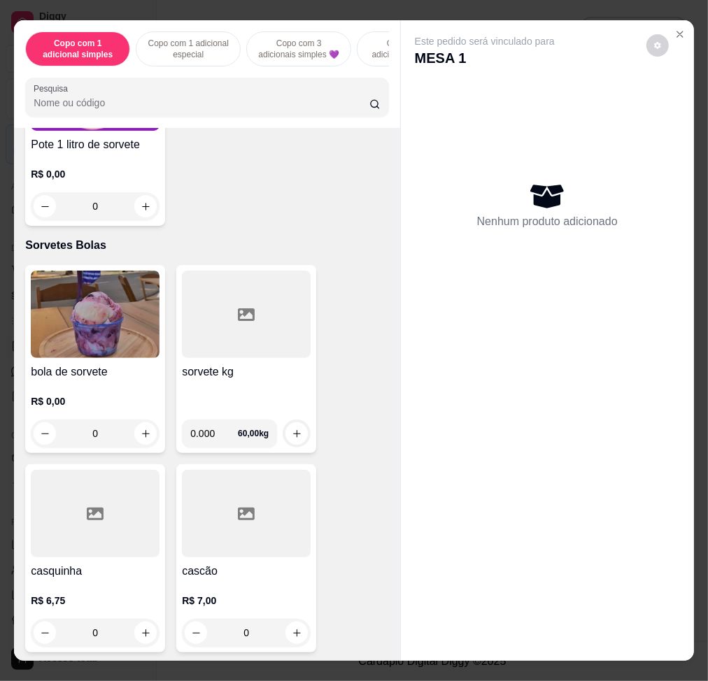
scroll to position [4663, 0]
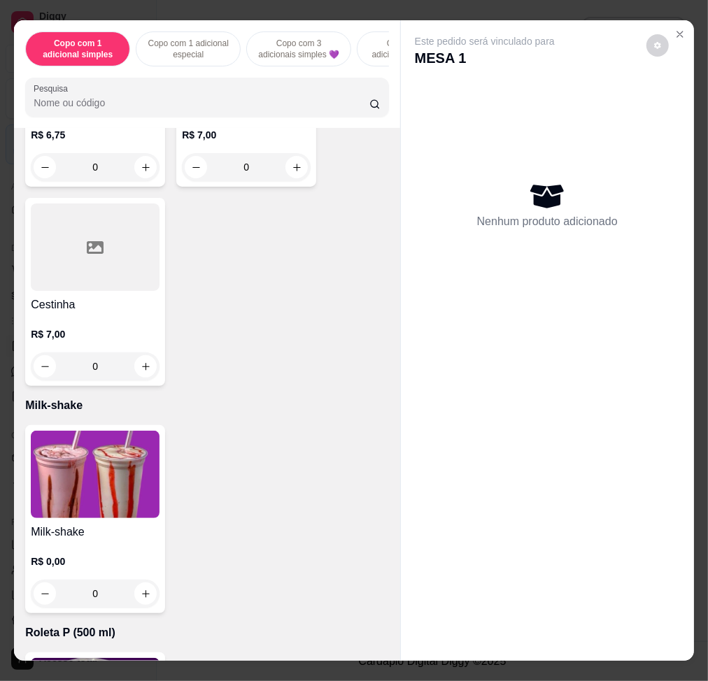
click at [101, 460] on img at bounding box center [95, 474] width 129 height 87
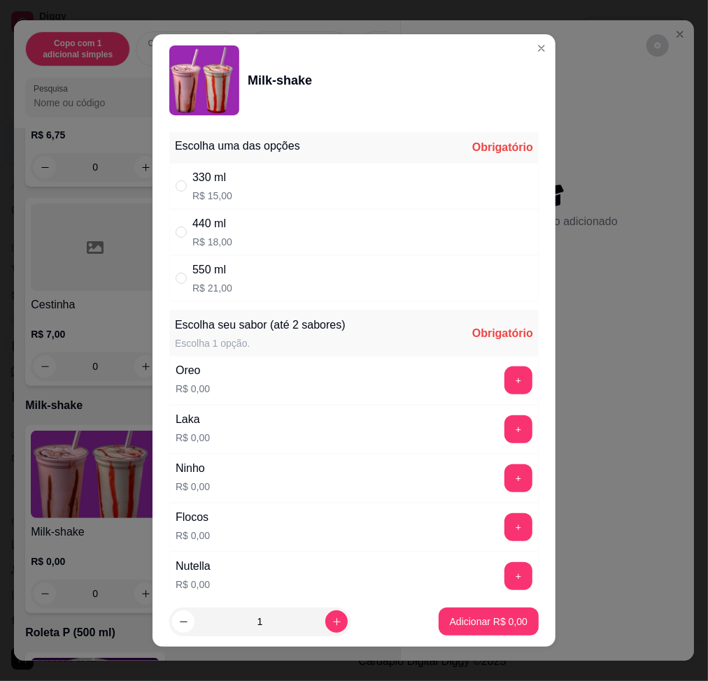
click at [318, 197] on div "330 ml R$ 15,00" at bounding box center [353, 186] width 369 height 46
radio input "true"
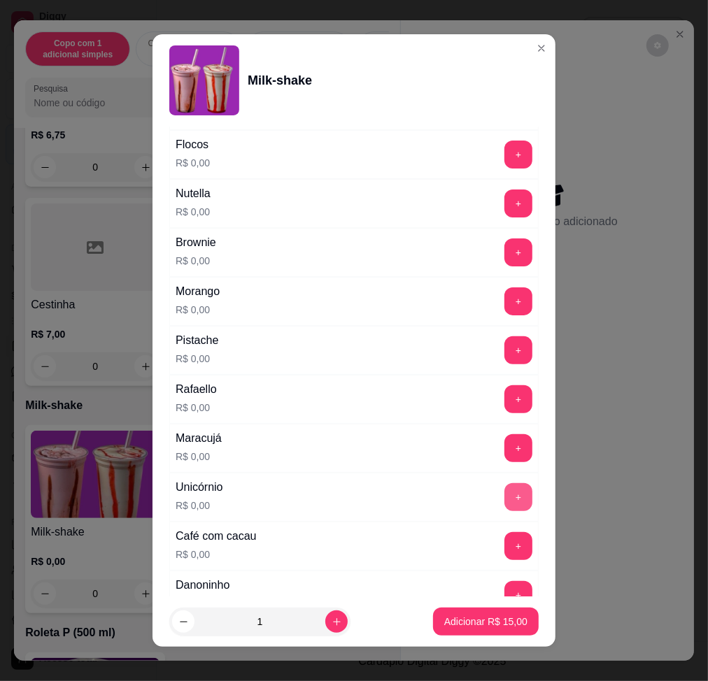
scroll to position [560, 0]
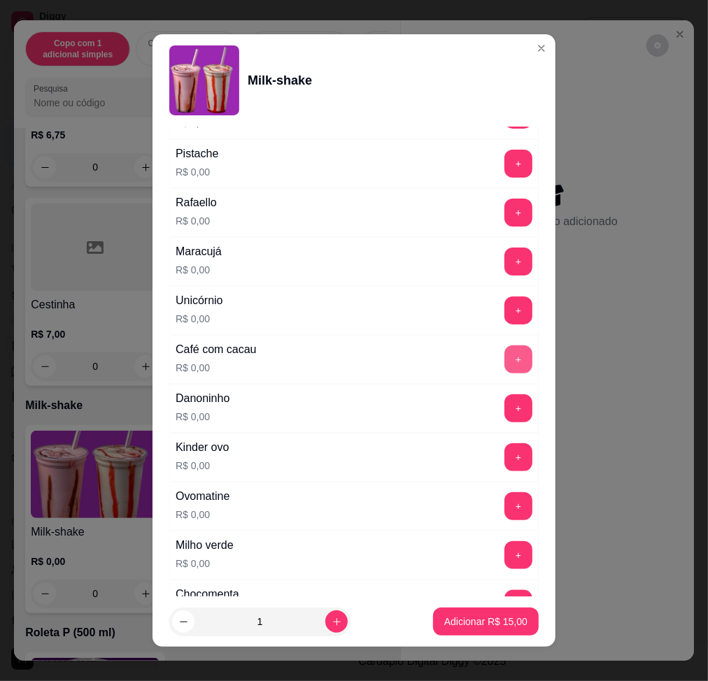
click at [504, 355] on button "+" at bounding box center [518, 360] width 28 height 28
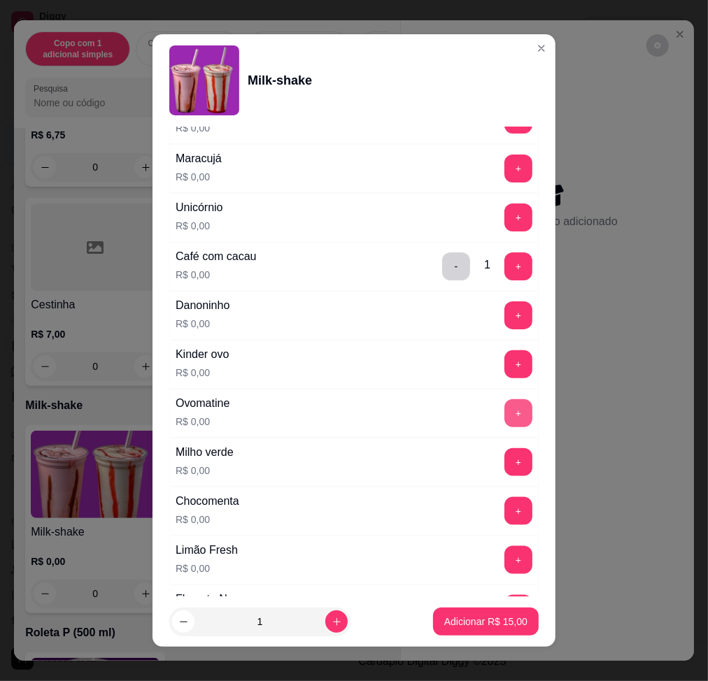
click at [504, 402] on button "+" at bounding box center [518, 413] width 28 height 28
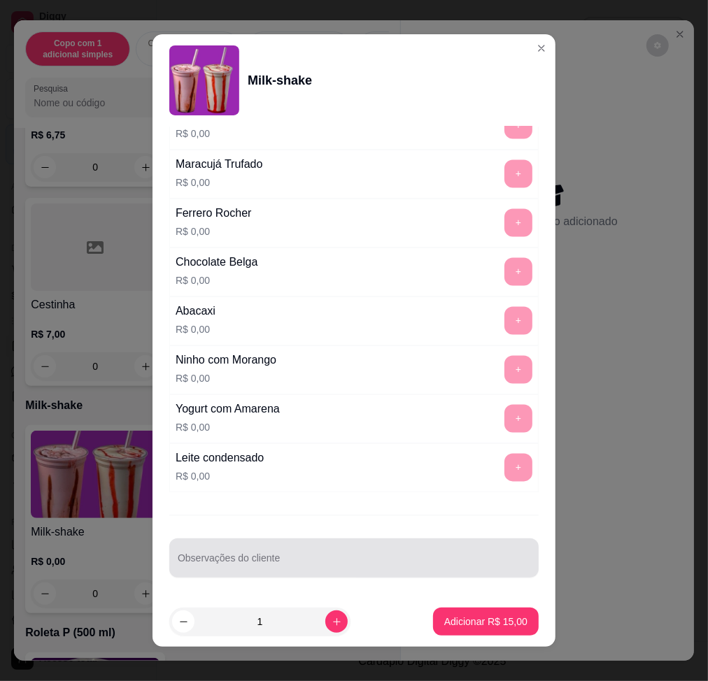
scroll to position [10, 0]
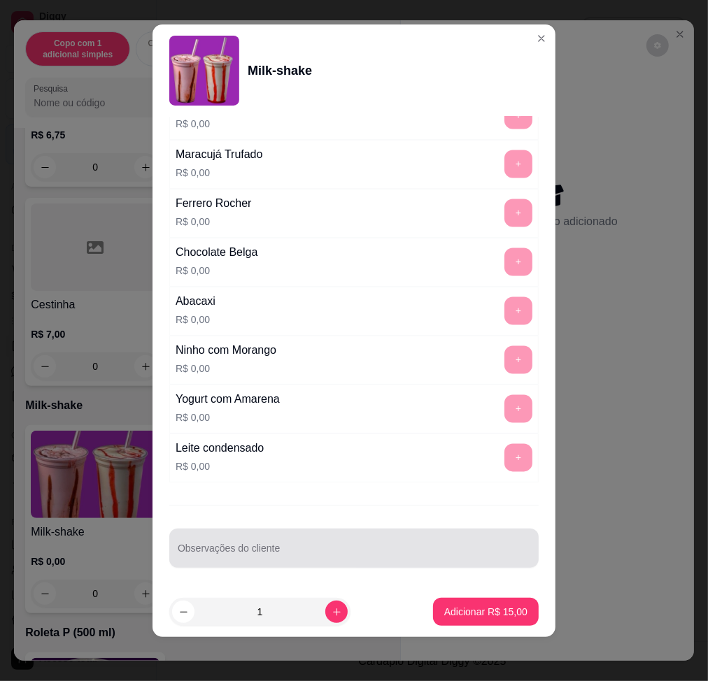
click at [381, 548] on input "Observações do cliente" at bounding box center [354, 554] width 353 height 14
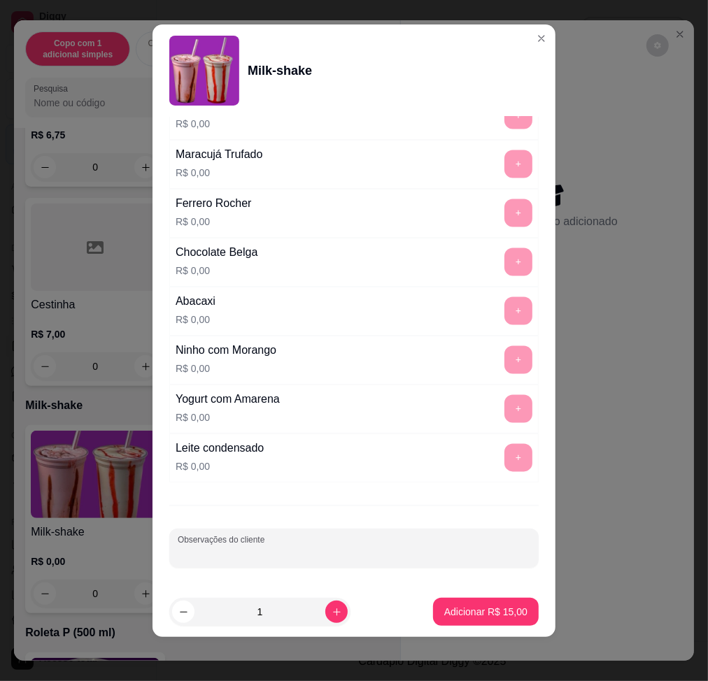
type input "D"
type input "adcionar ovomaltine"
click at [479, 604] on button "Adicionar R$ 15,00" at bounding box center [486, 612] width 106 height 28
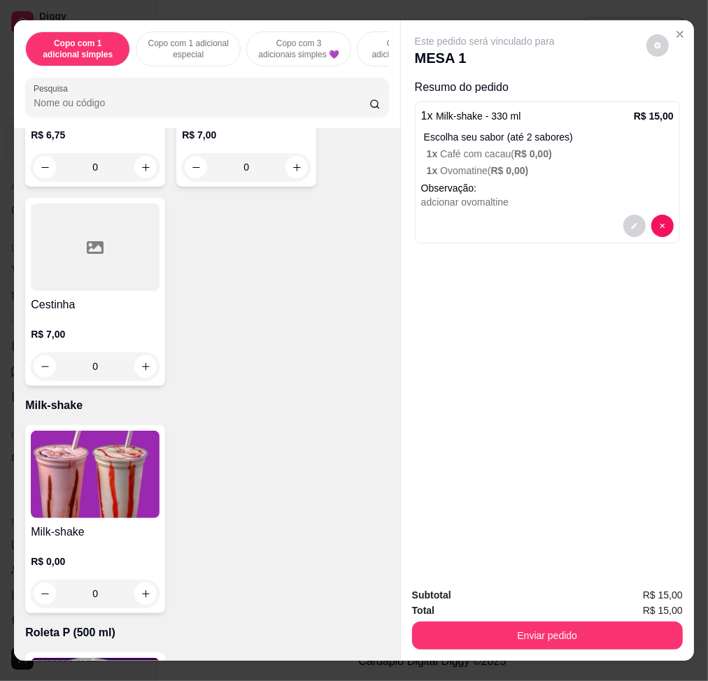
click at [138, 466] on img at bounding box center [95, 474] width 129 height 87
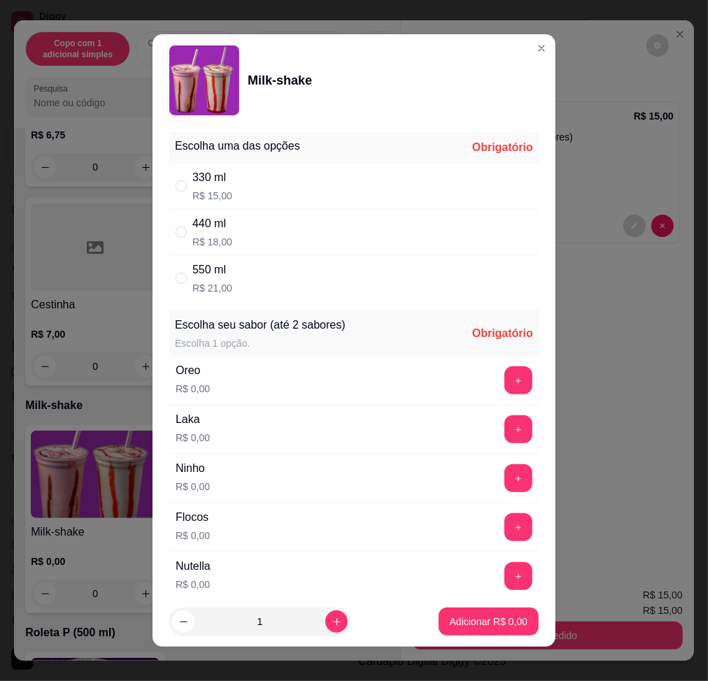
click at [343, 205] on div "330 ml R$ 15,00" at bounding box center [353, 186] width 369 height 46
radio input "true"
click at [499, 381] on div "+" at bounding box center [518, 381] width 39 height 28
click at [505, 378] on button "+" at bounding box center [518, 380] width 27 height 27
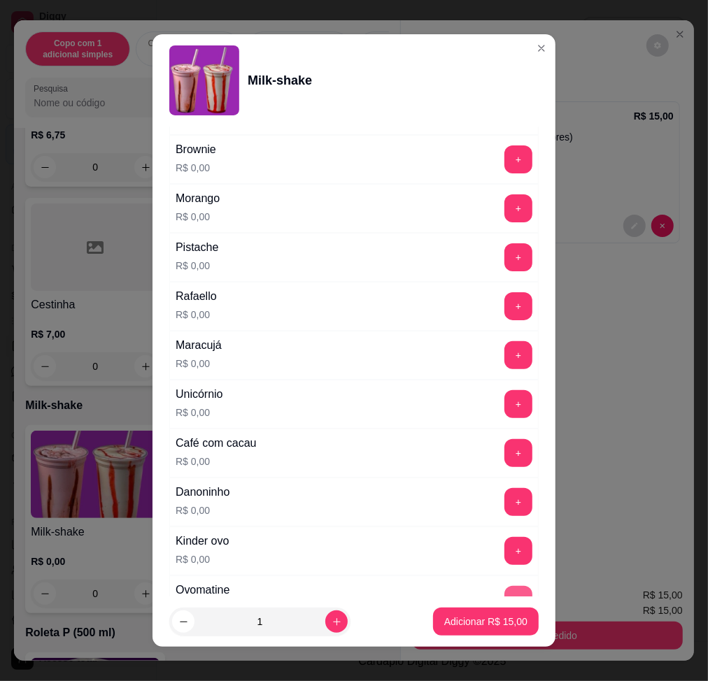
scroll to position [560, 0]
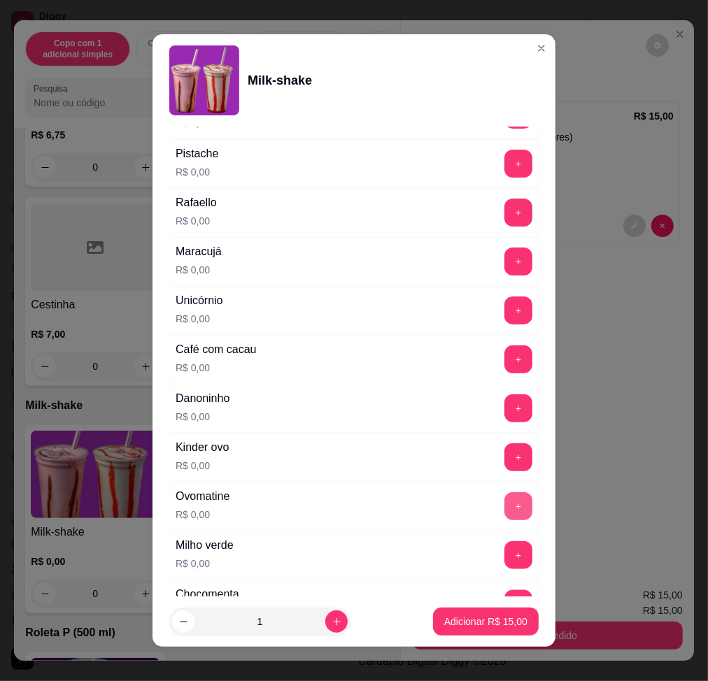
click at [504, 510] on button "+" at bounding box center [518, 506] width 28 height 28
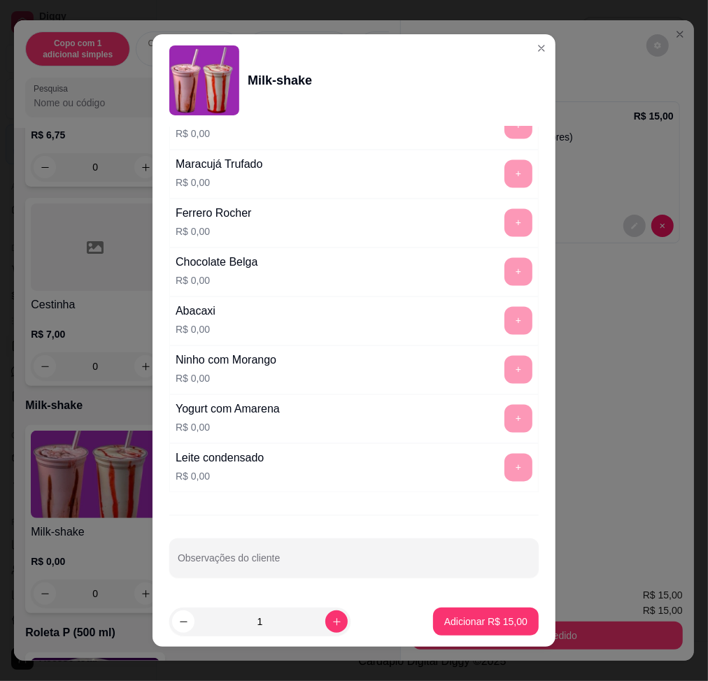
scroll to position [10, 0]
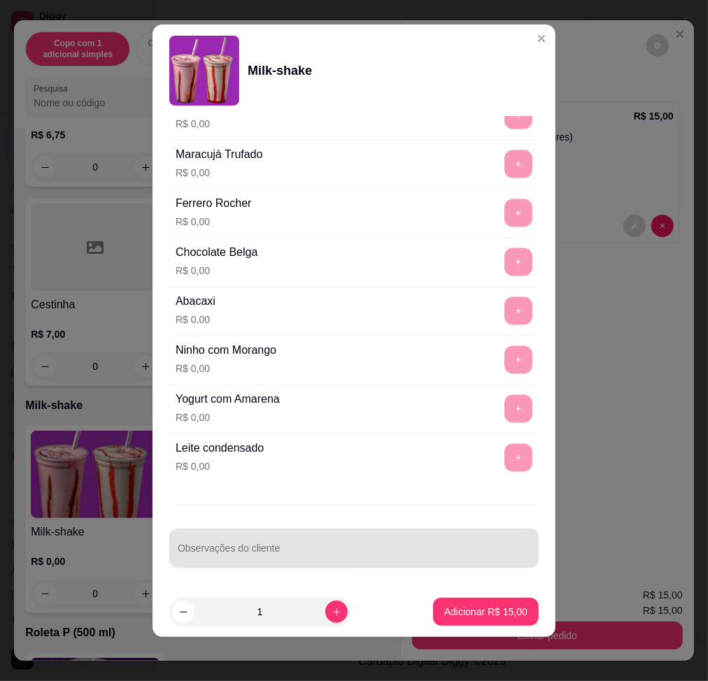
click at [427, 537] on div at bounding box center [354, 548] width 353 height 28
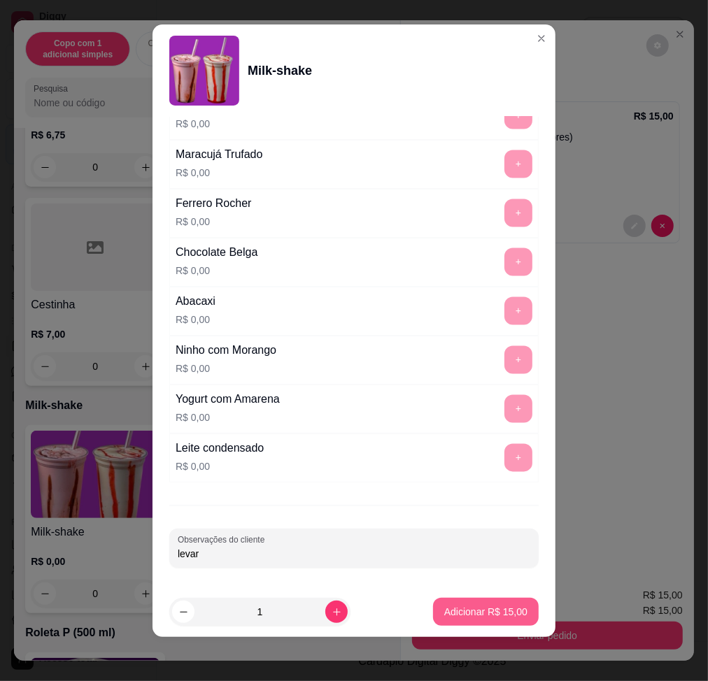
type input "levar"
click at [470, 619] on p "Adicionar R$ 15,00" at bounding box center [485, 612] width 83 height 14
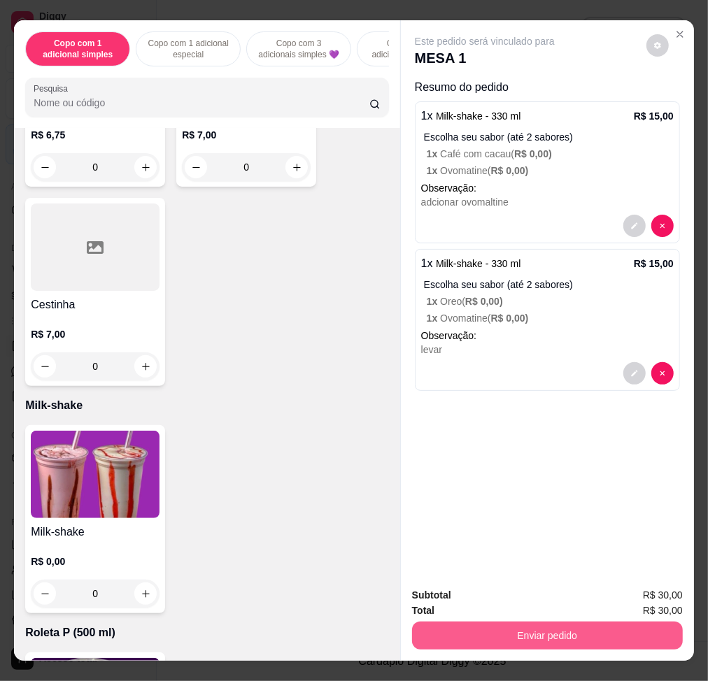
click at [487, 624] on button "Enviar pedido" at bounding box center [547, 636] width 271 height 28
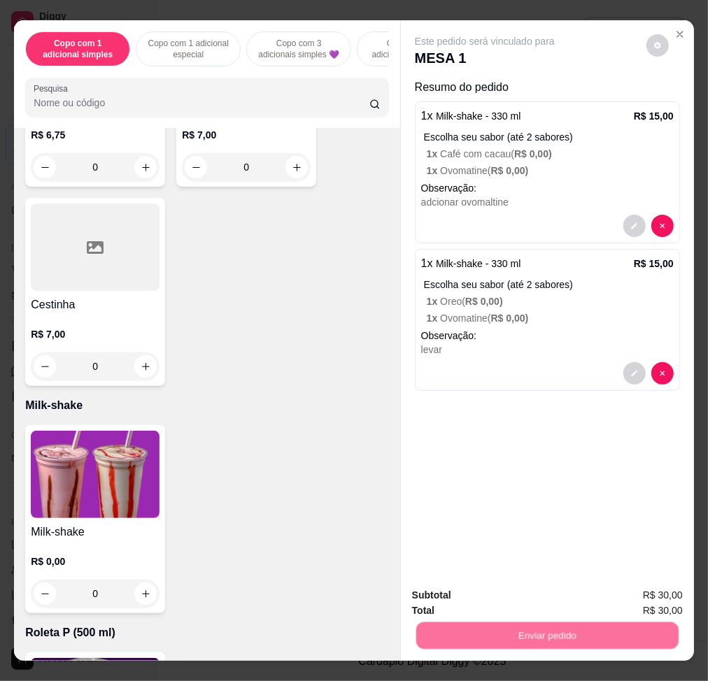
click at [451, 593] on button "Não registrar e enviar pedido" at bounding box center [500, 595] width 146 height 27
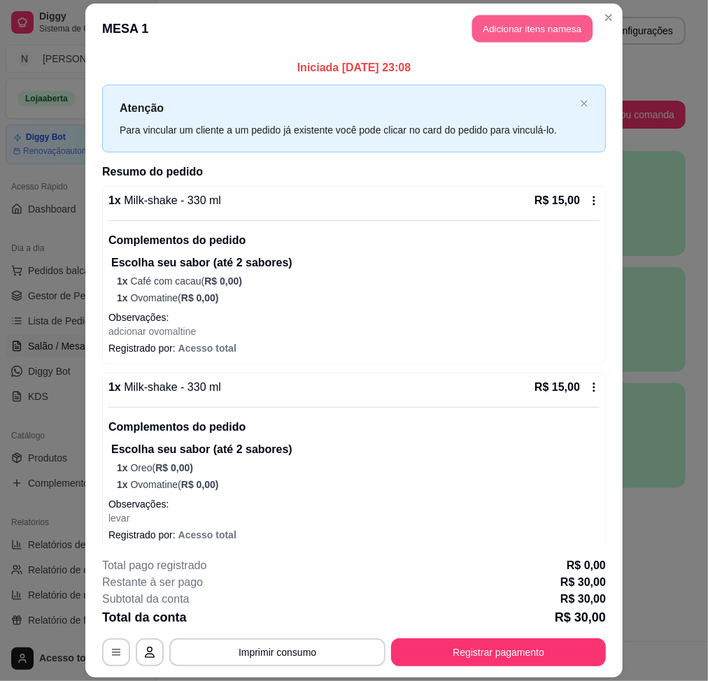
click at [475, 26] on button "Adicionar itens na mesa" at bounding box center [532, 28] width 120 height 27
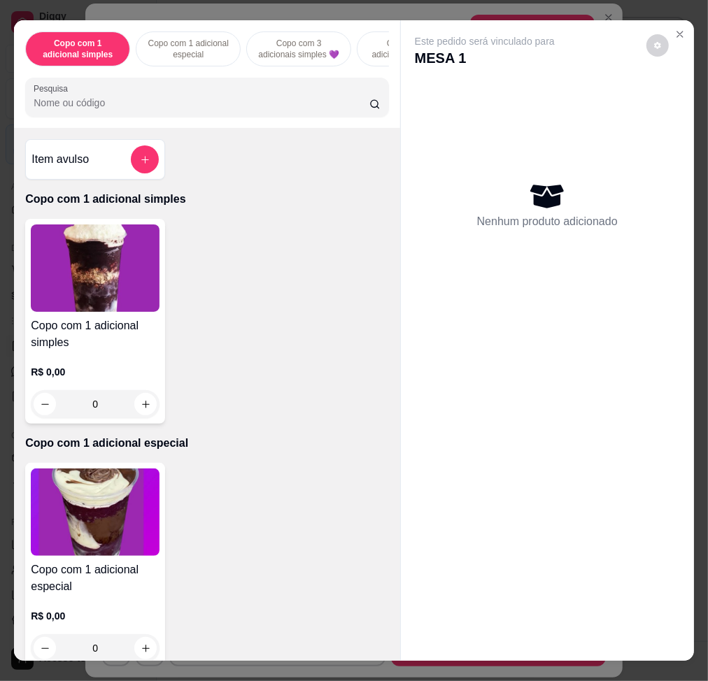
click at [173, 117] on div "Pesquisa" at bounding box center [207, 97] width 364 height 39
click at [132, 173] on button "add-separate-item" at bounding box center [145, 159] width 27 height 27
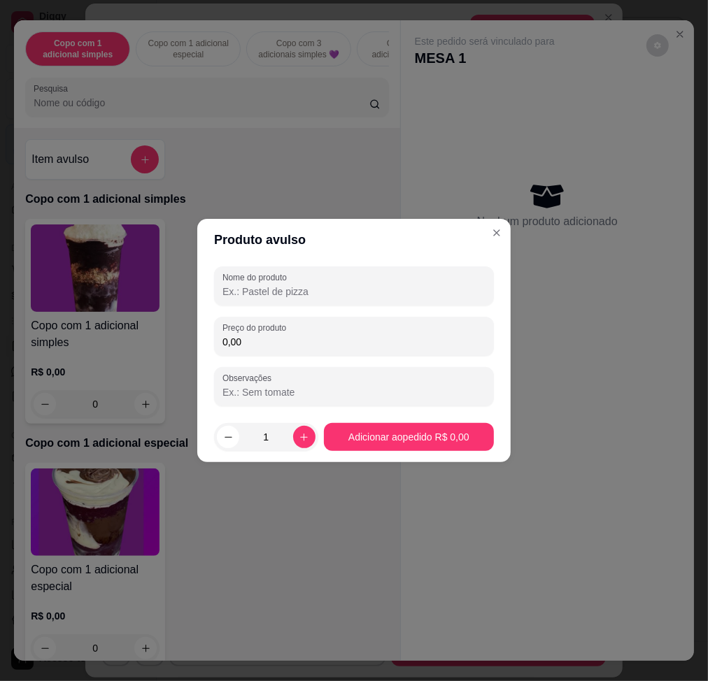
click at [275, 295] on input "Nome do produto" at bounding box center [353, 292] width 263 height 14
type input "ovomaltine"
click at [288, 346] on input "0,00" at bounding box center [353, 342] width 263 height 14
type input "2,00"
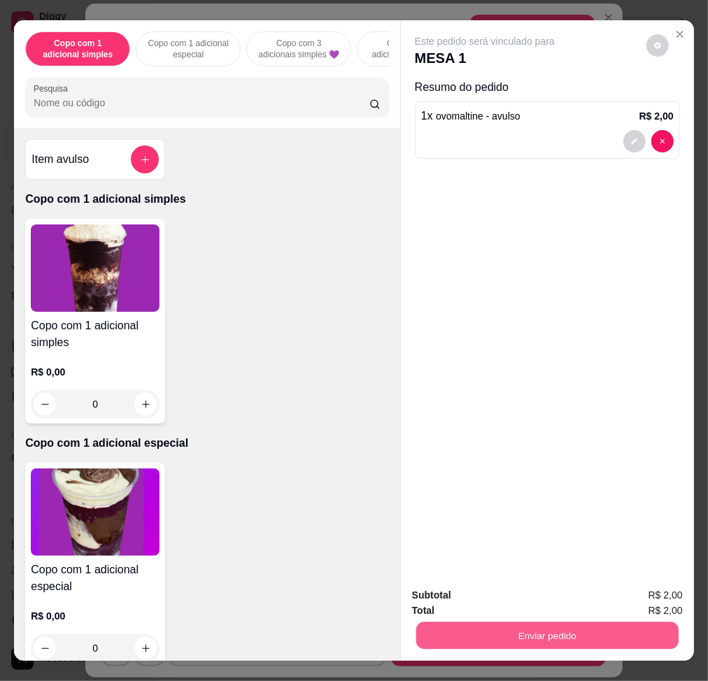
click at [429, 622] on button "Enviar pedido" at bounding box center [547, 635] width 262 height 27
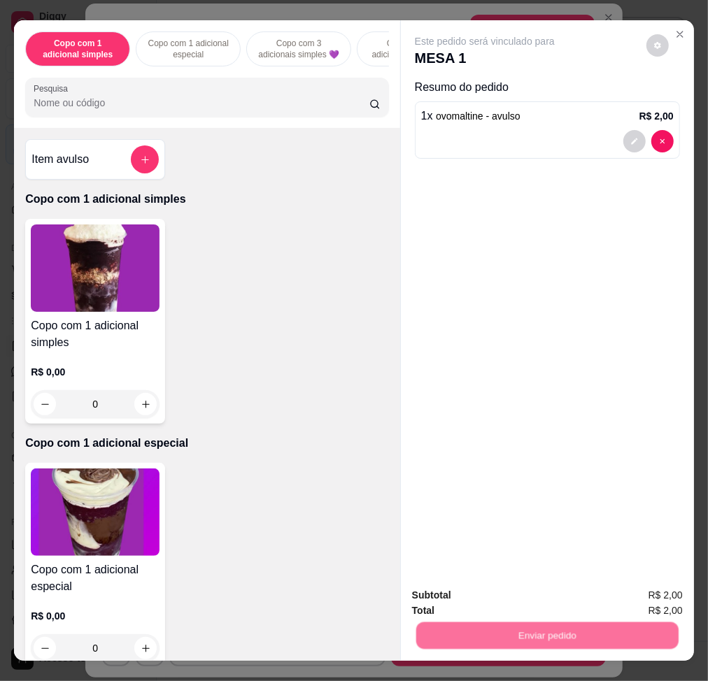
click at [455, 602] on button "Não registrar e enviar pedido" at bounding box center [499, 595] width 141 height 26
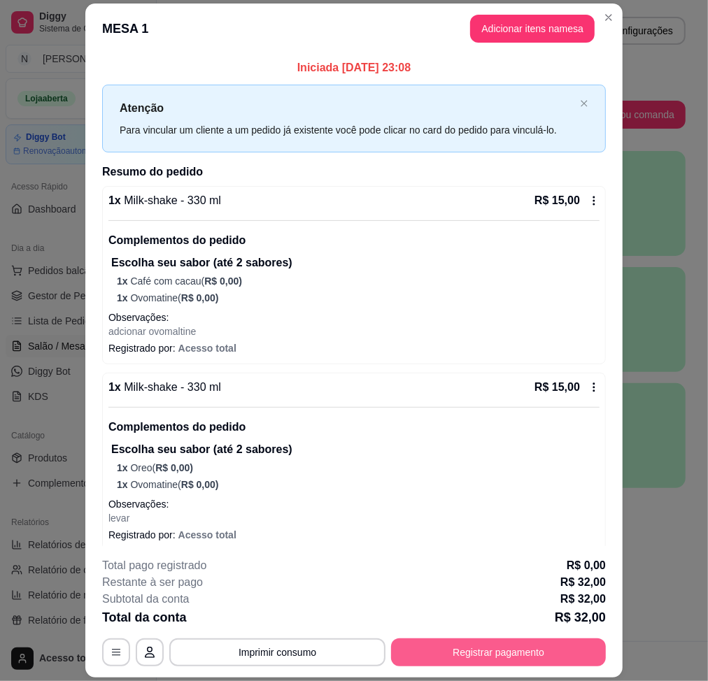
click at [567, 666] on button "Registrar pagamento" at bounding box center [498, 653] width 215 height 28
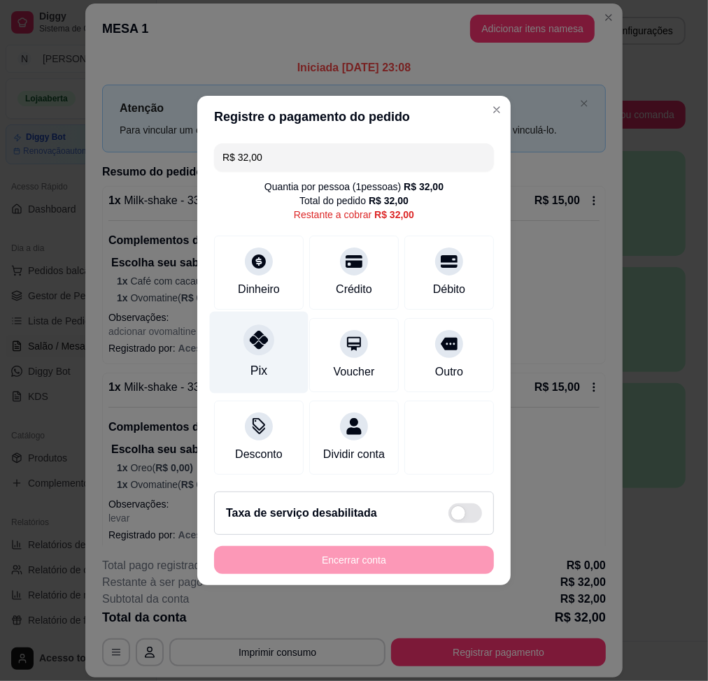
click at [262, 332] on icon at bounding box center [259, 340] width 18 height 18
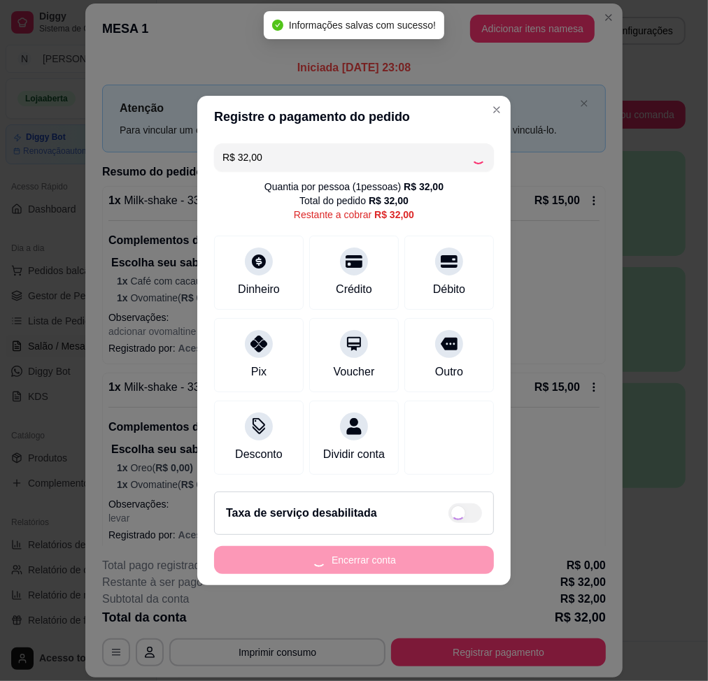
type input "R$ 0,00"
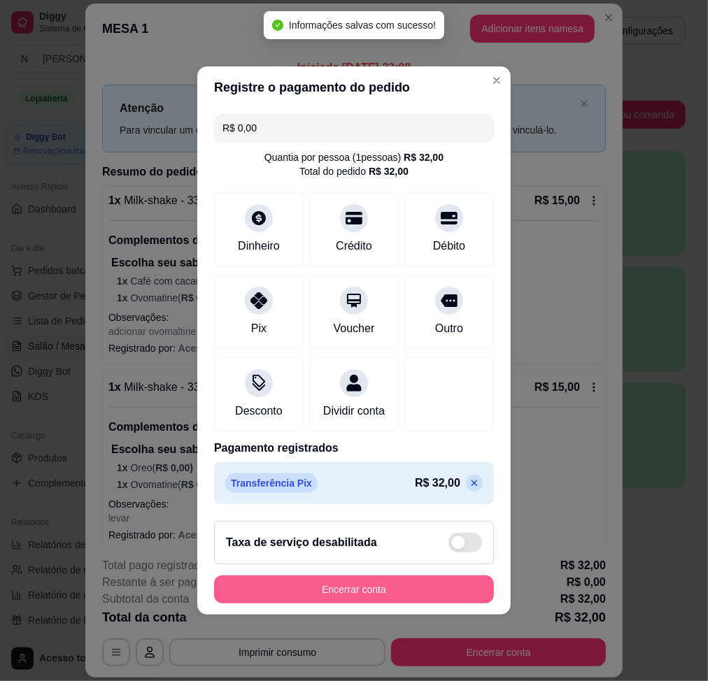
click at [406, 593] on button "Encerrar conta" at bounding box center [354, 590] width 280 height 28
